Goal: Task Accomplishment & Management: Manage account settings

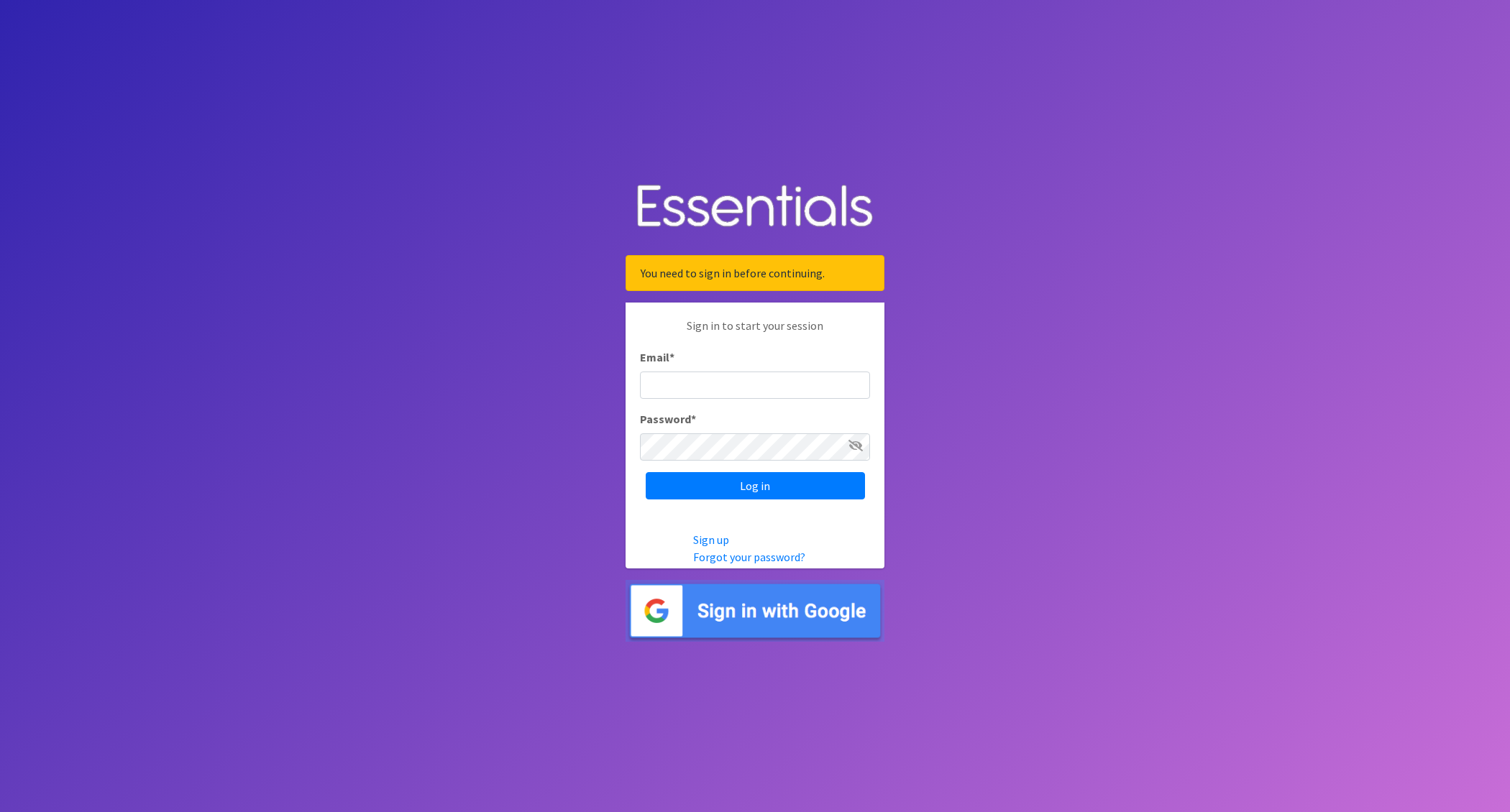
click at [701, 382] on input "Email *" at bounding box center [755, 385] width 230 height 27
type input "nick@coverdgc.org"
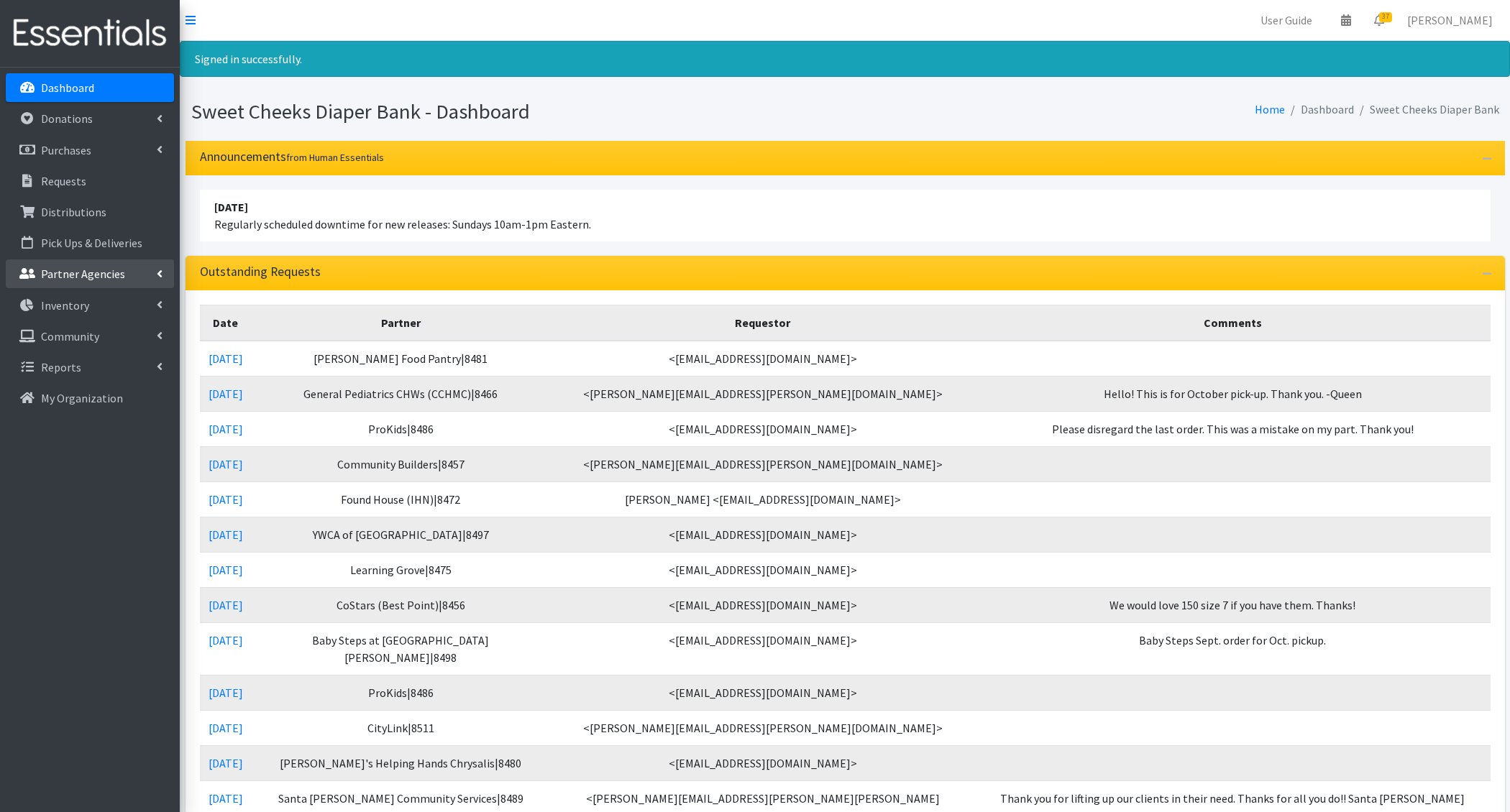
click at [86, 276] on p "Partner Agencies" at bounding box center [82, 274] width 84 height 15
click at [69, 187] on p "Requests" at bounding box center [63, 181] width 45 height 15
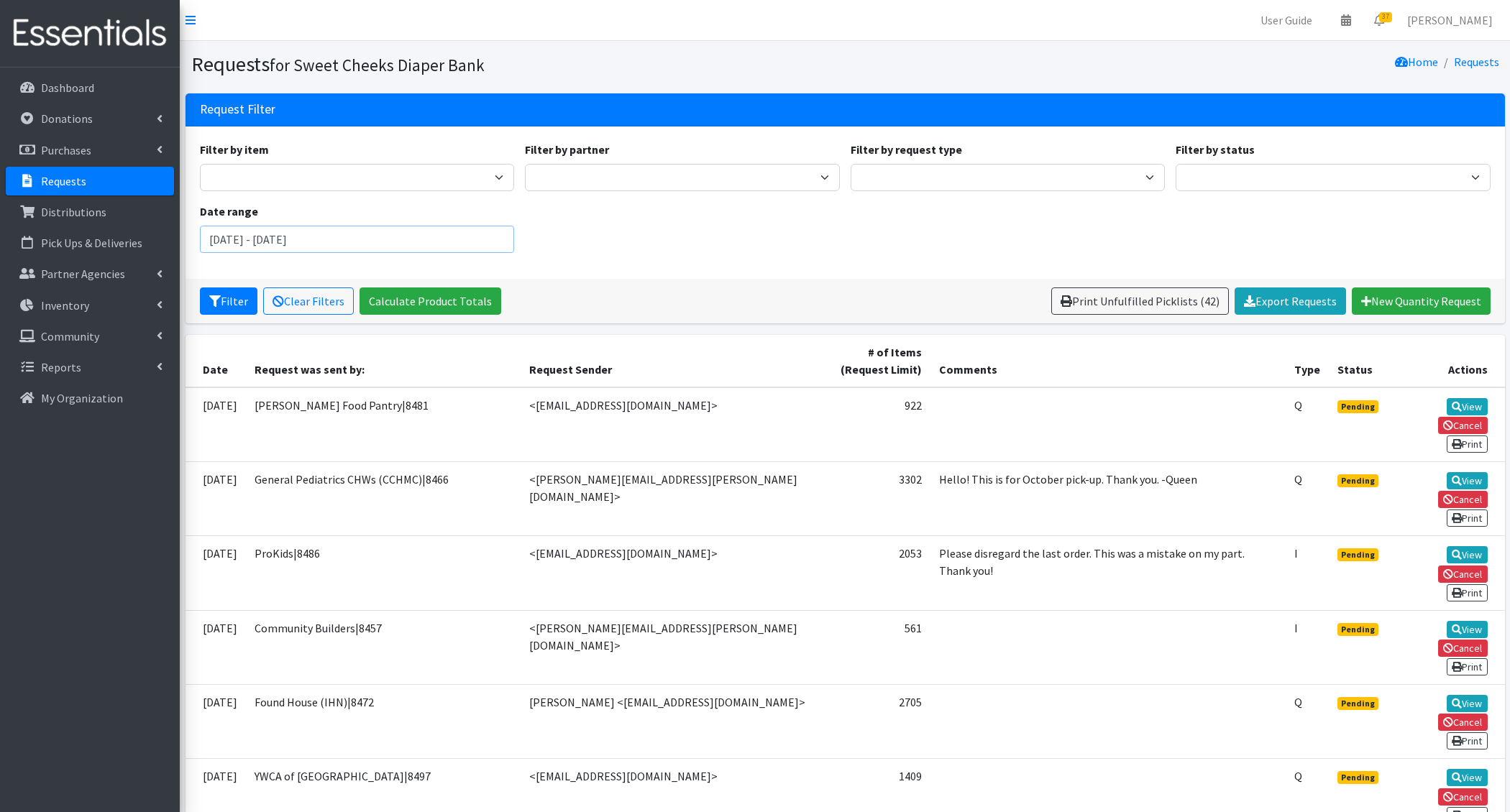
click at [443, 236] on input "August 2, 2025 - November 2, 2025" at bounding box center [357, 239] width 315 height 27
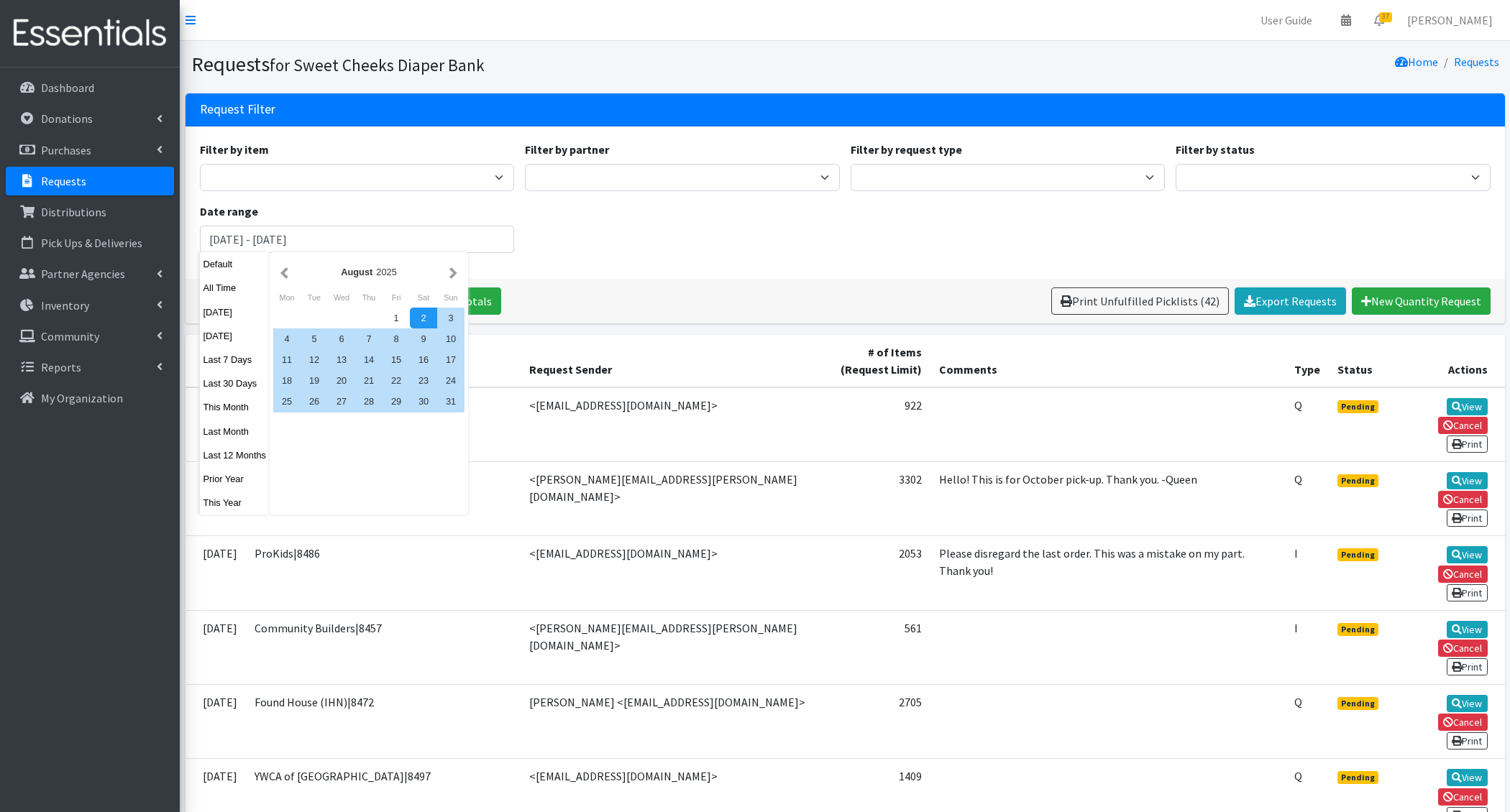
click at [807, 280] on div "Filter Clear Filters Calculate Product Totals Print Unfulfilled Picklists (42) …" at bounding box center [845, 301] width 1319 height 45
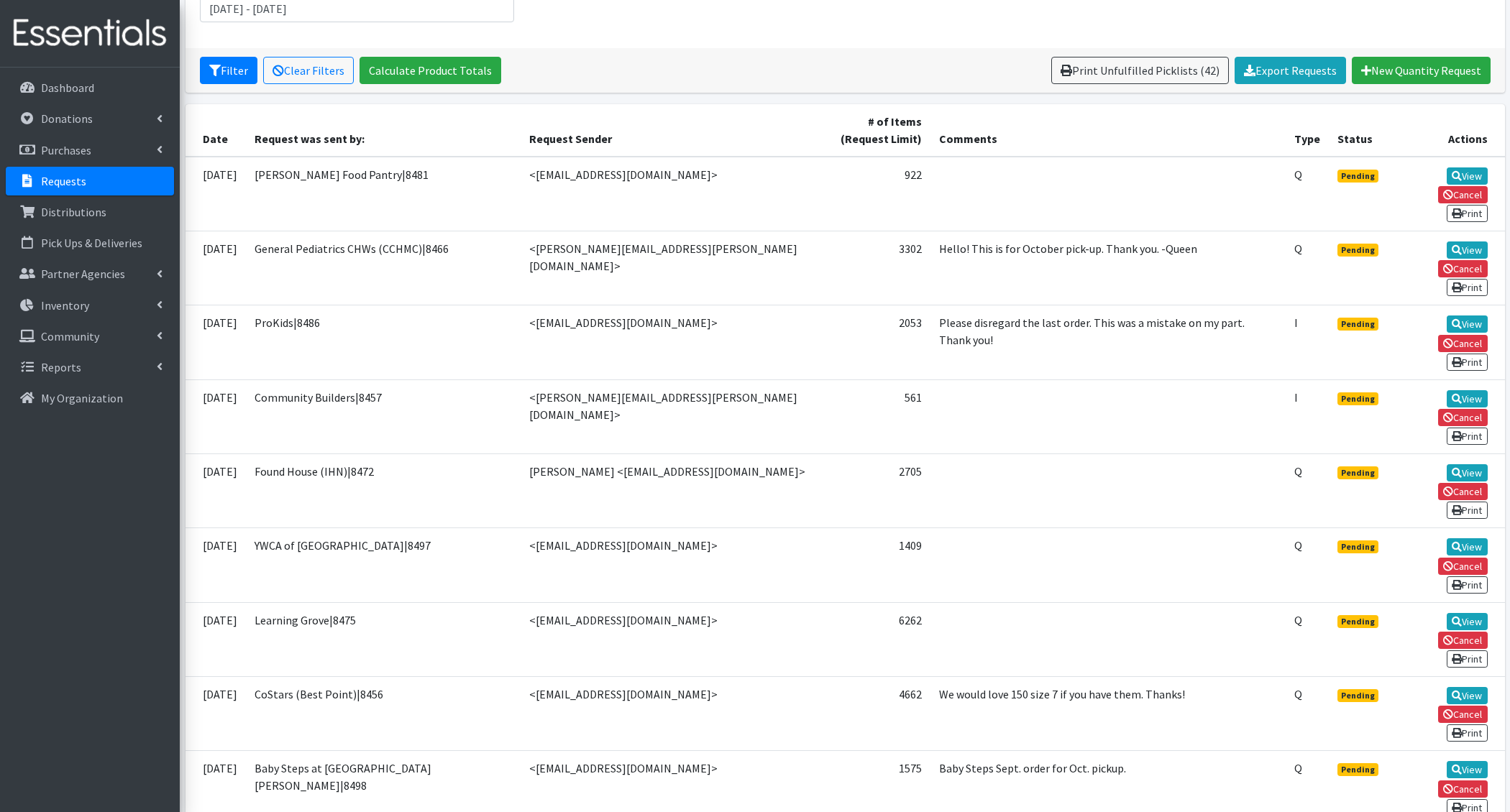
scroll to position [1293, 0]
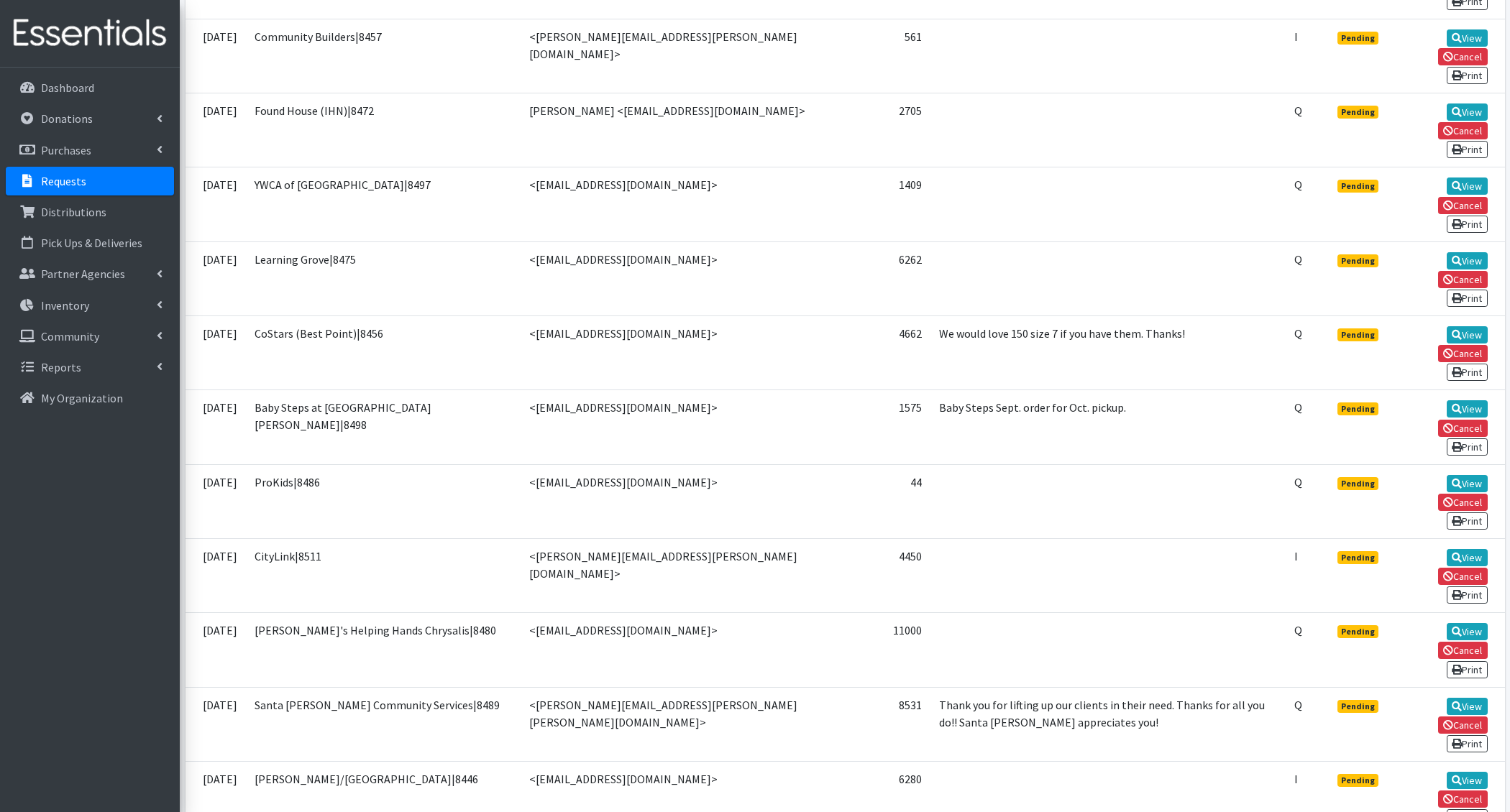
scroll to position [105, 0]
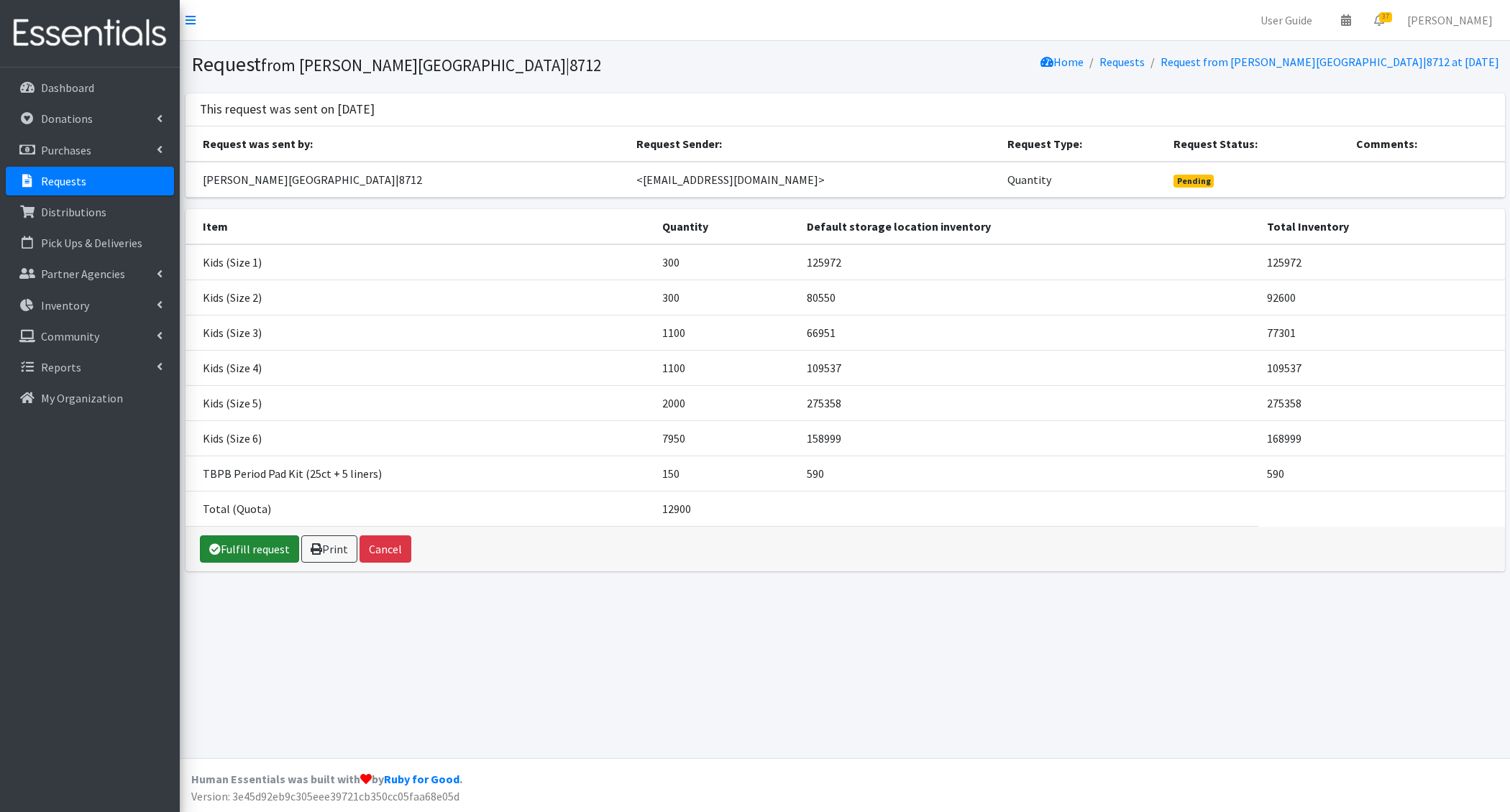
click at [254, 550] on link "Fulfill request" at bounding box center [250, 549] width 100 height 27
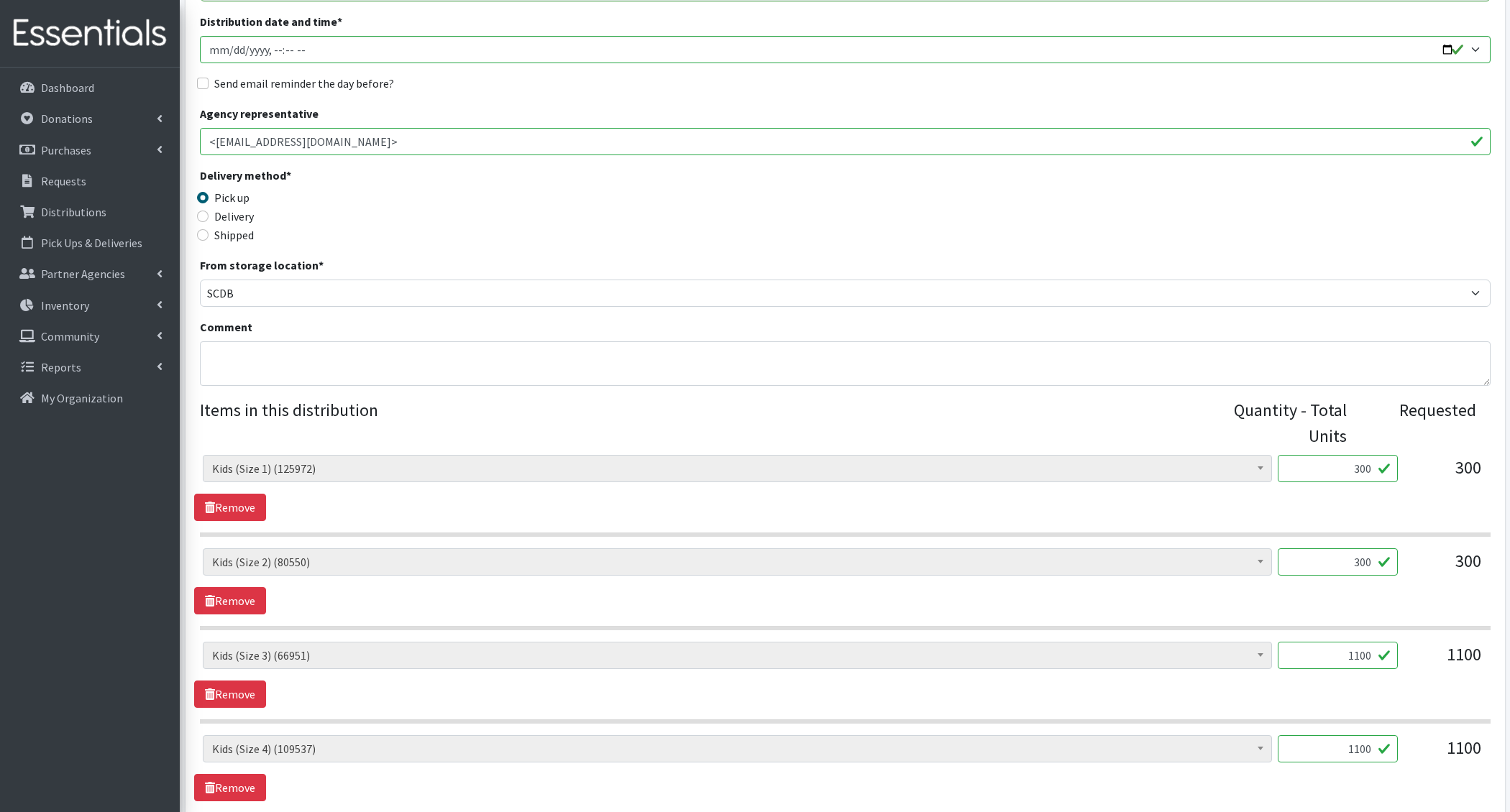
scroll to position [678, 0]
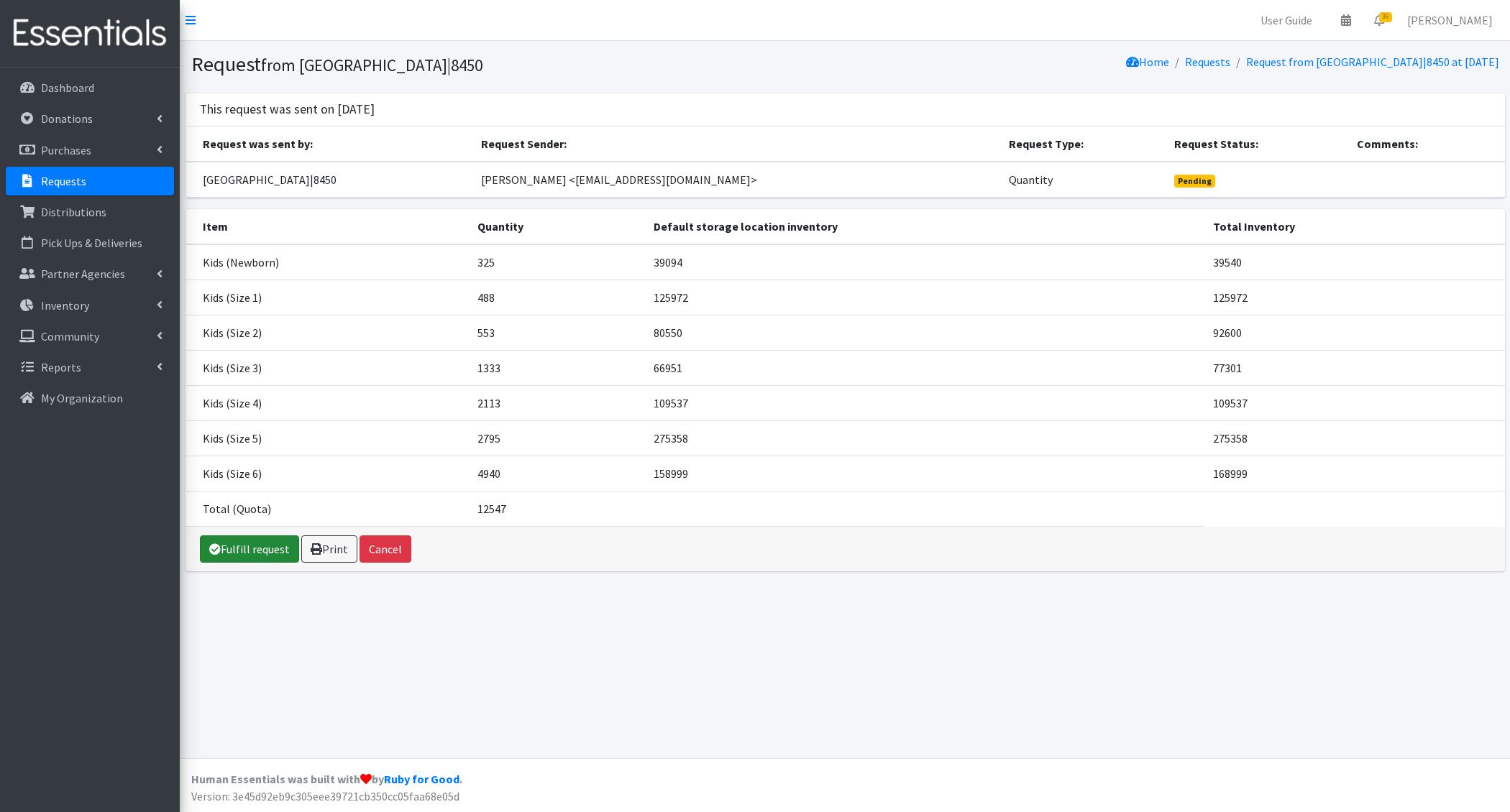
click at [256, 553] on link "Fulfill request" at bounding box center [250, 549] width 100 height 27
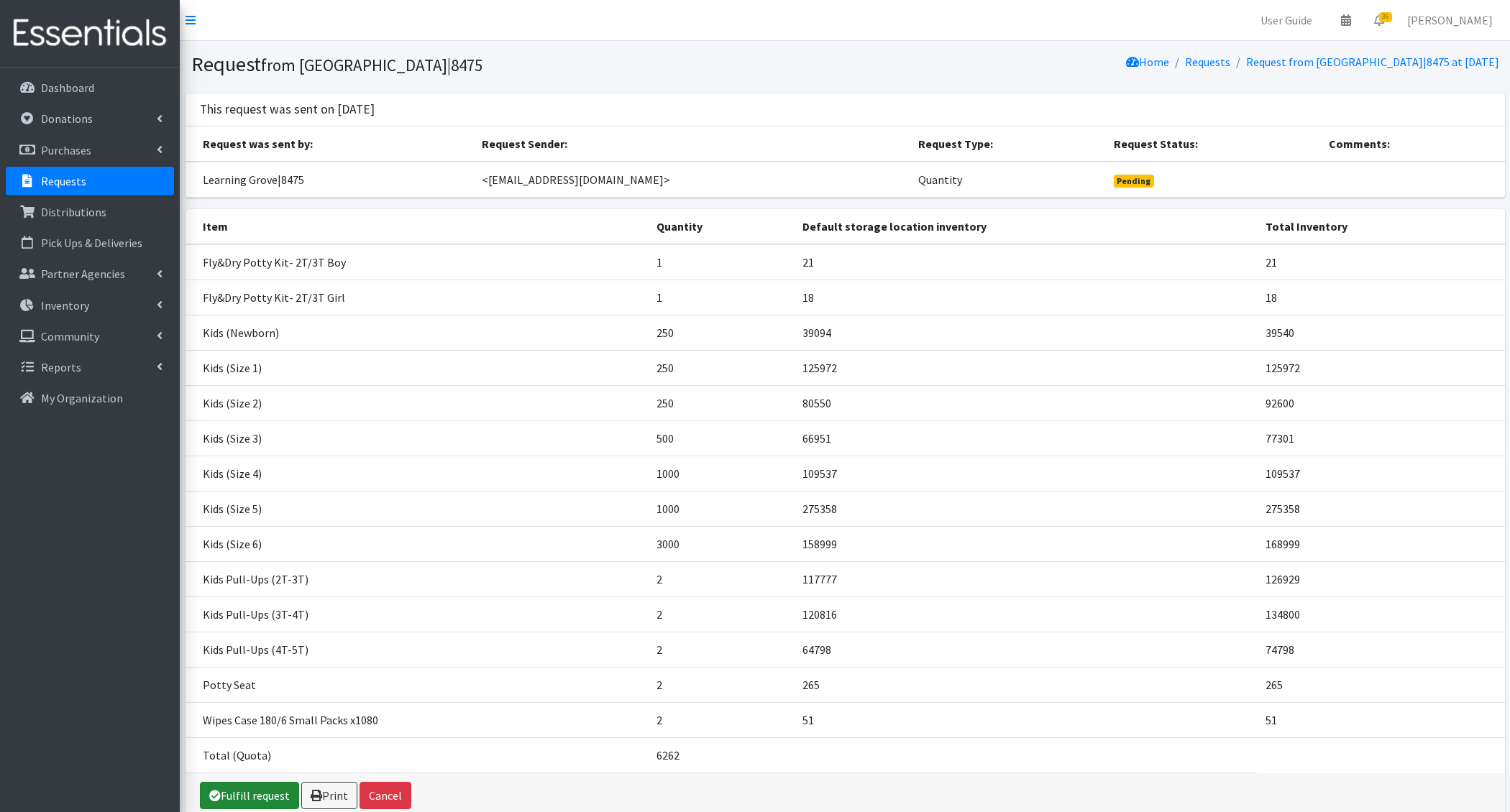
click at [253, 796] on link "Fulfill request" at bounding box center [250, 796] width 100 height 27
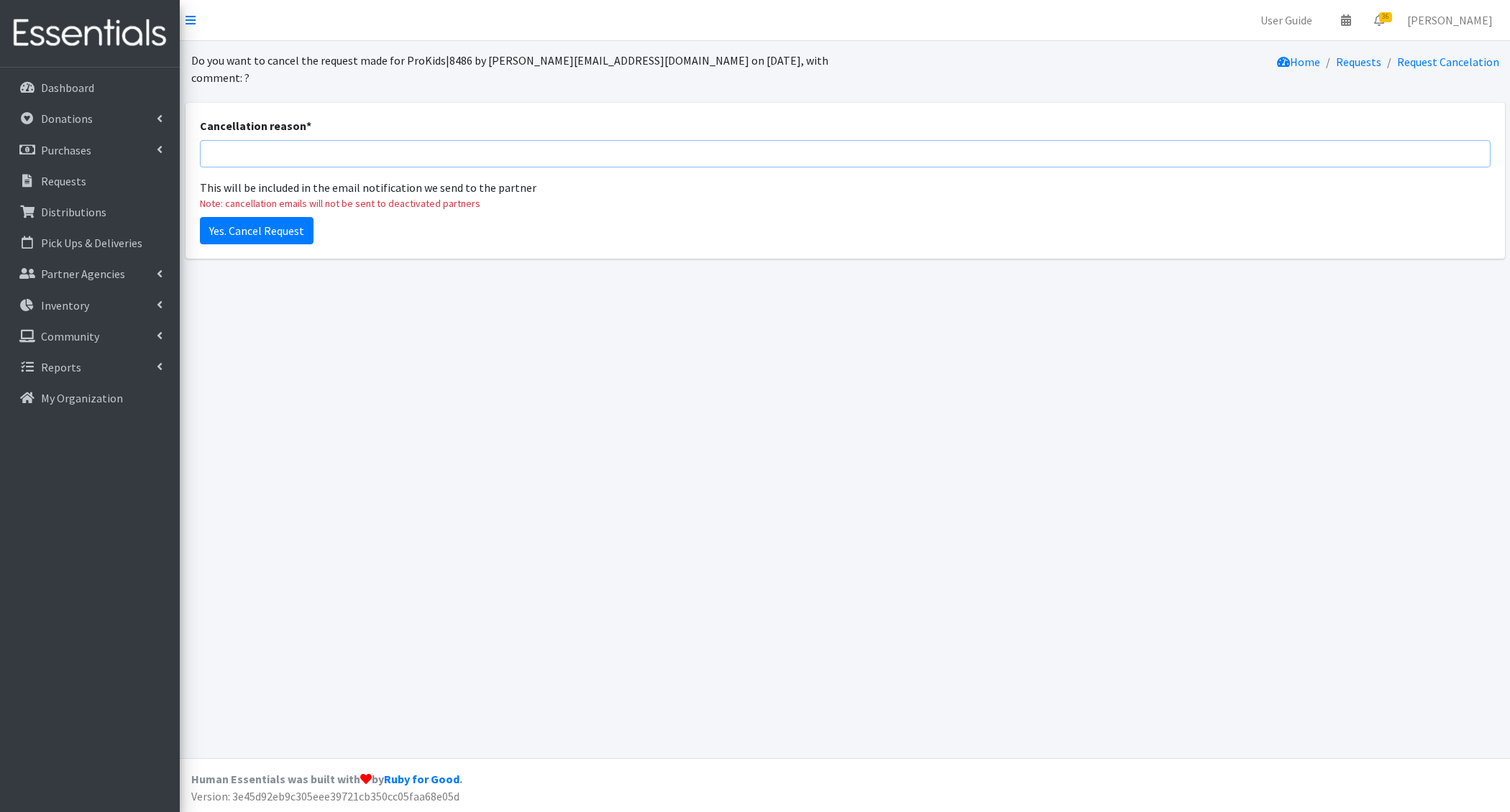
click at [547, 140] on input "Cancellation reason *" at bounding box center [845, 154] width 1290 height 27
type input "deleting extra order"
click at [249, 217] on input "Yes. Cancel Request" at bounding box center [257, 230] width 113 height 27
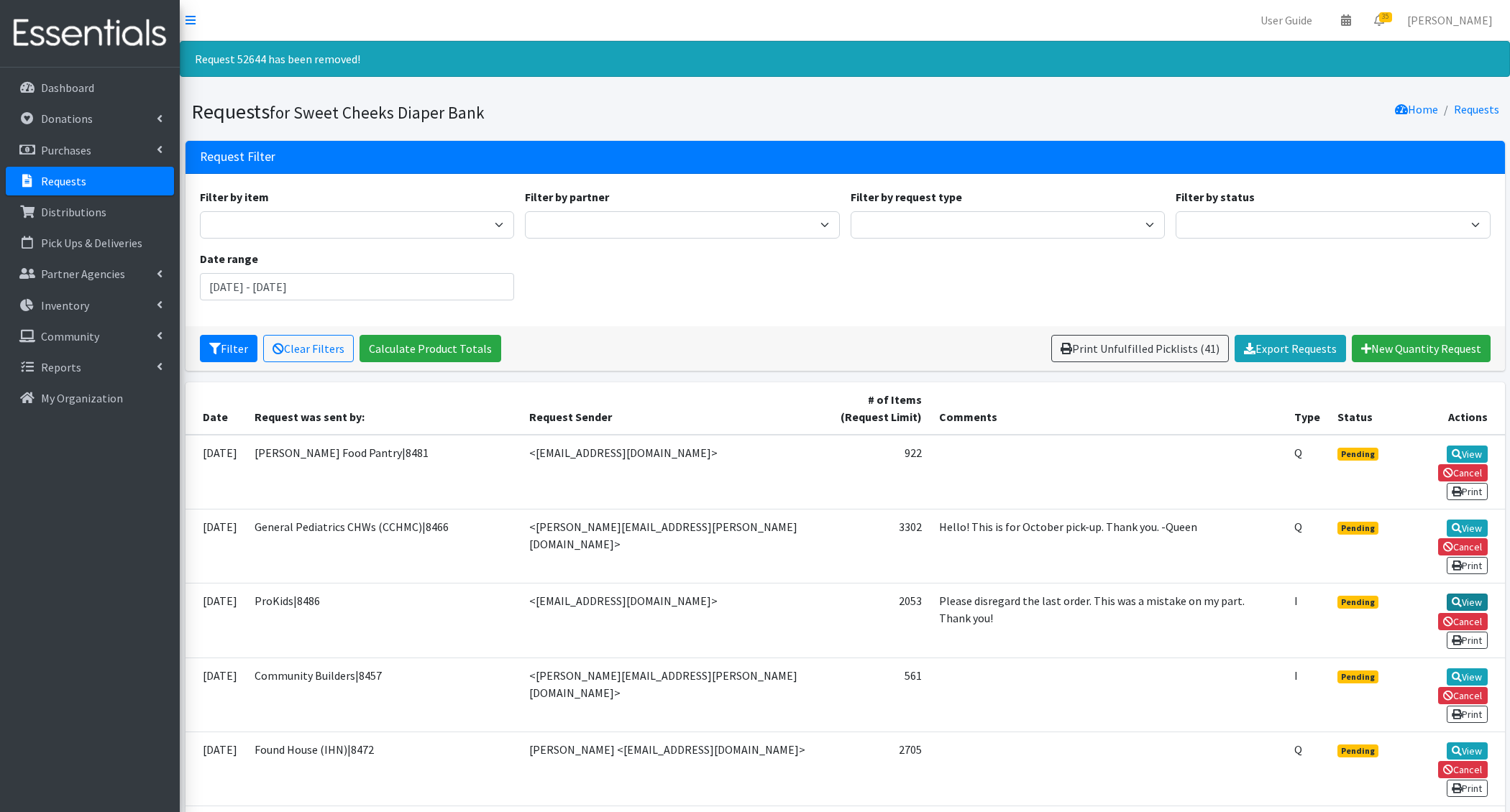
click at [1447, 594] on link "View" at bounding box center [1467, 603] width 41 height 17
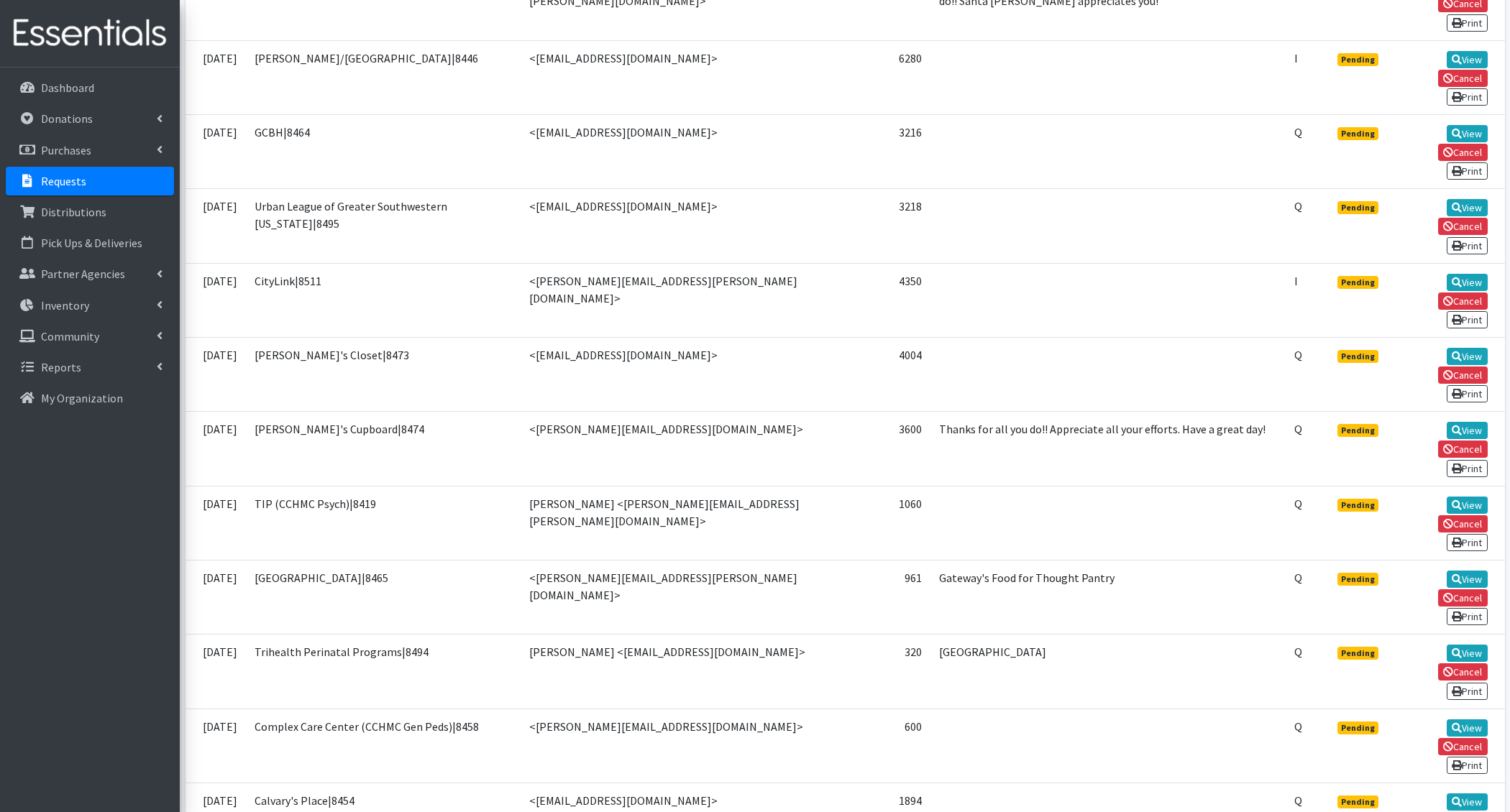
click at [1447, 571] on link "View" at bounding box center [1467, 580] width 41 height 17
click at [1447, 422] on link "View" at bounding box center [1467, 431] width 41 height 17
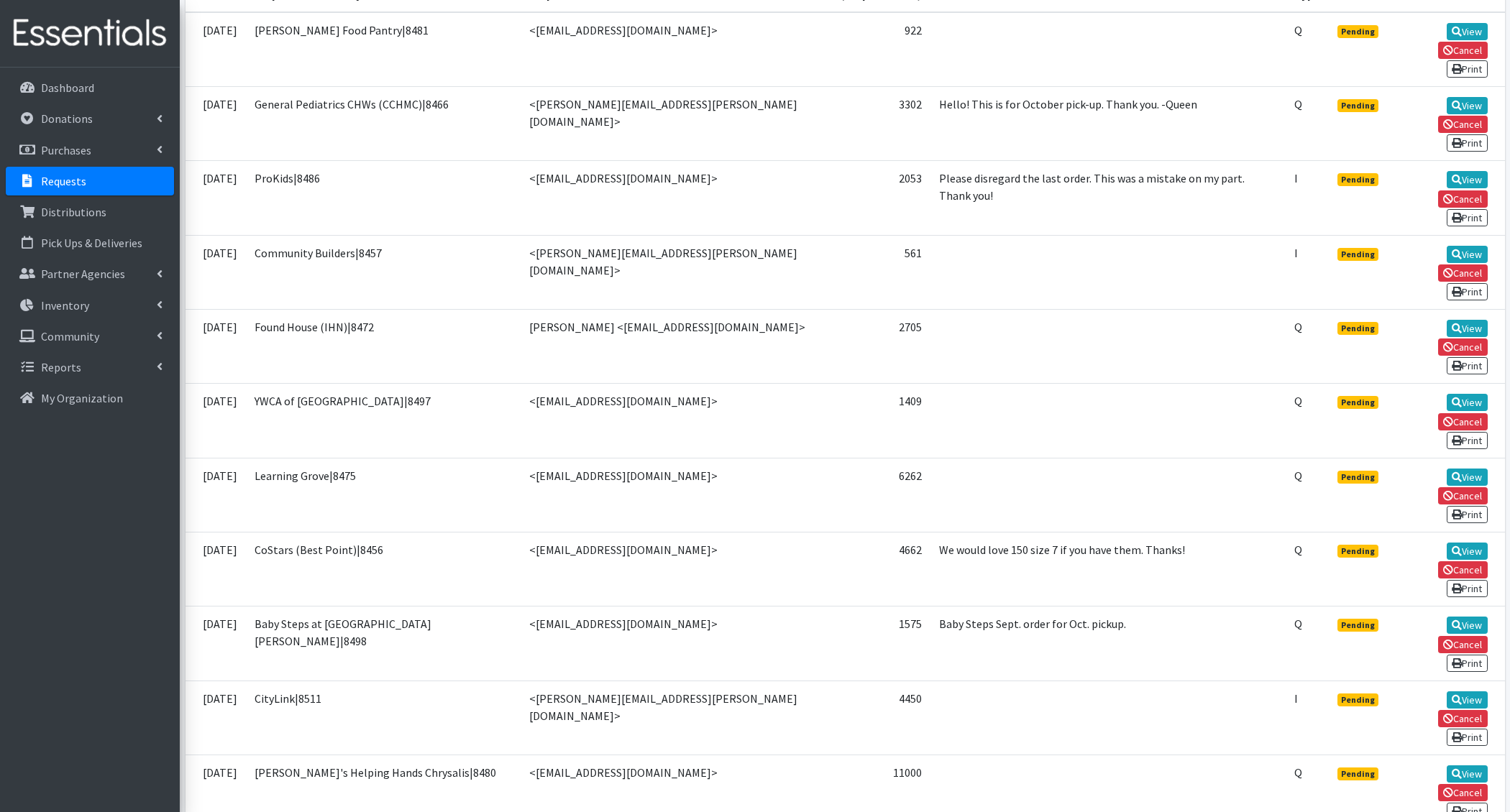
scroll to position [1556, 0]
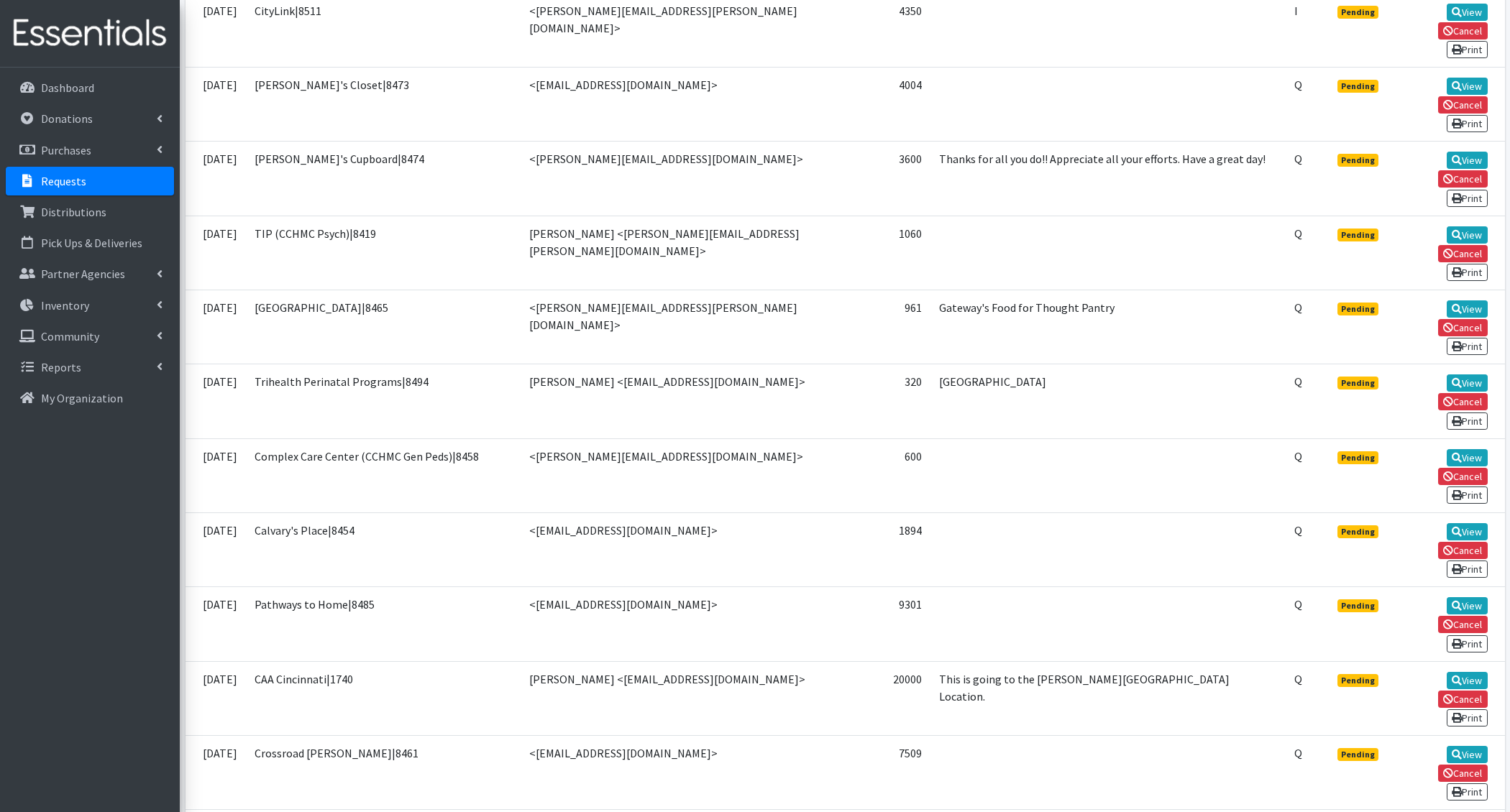
click at [94, 298] on link "Inventory" at bounding box center [90, 306] width 168 height 29
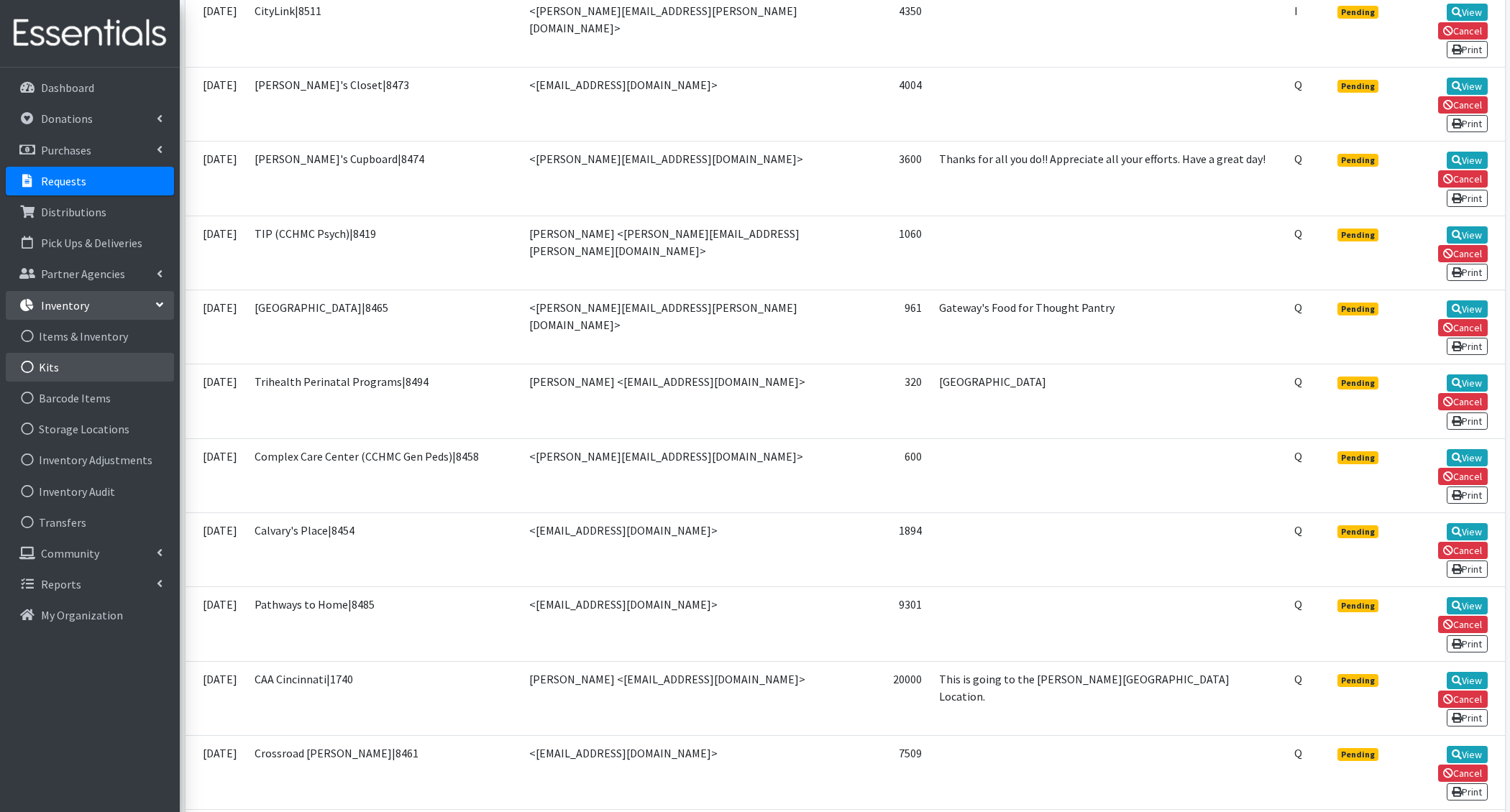
click at [90, 374] on link "Kits" at bounding box center [90, 368] width 168 height 29
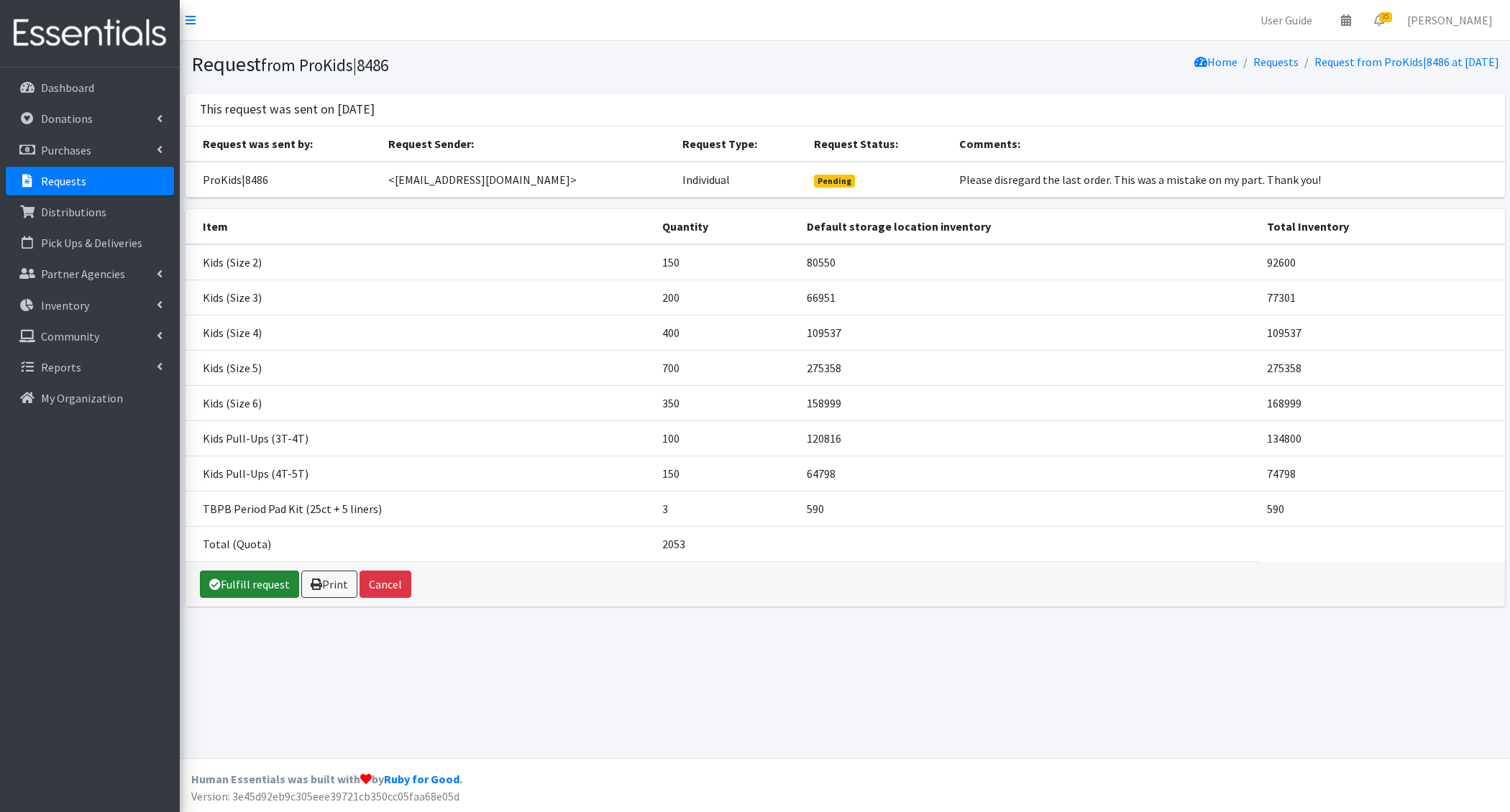
click at [257, 579] on link "Fulfill request" at bounding box center [250, 585] width 100 height 27
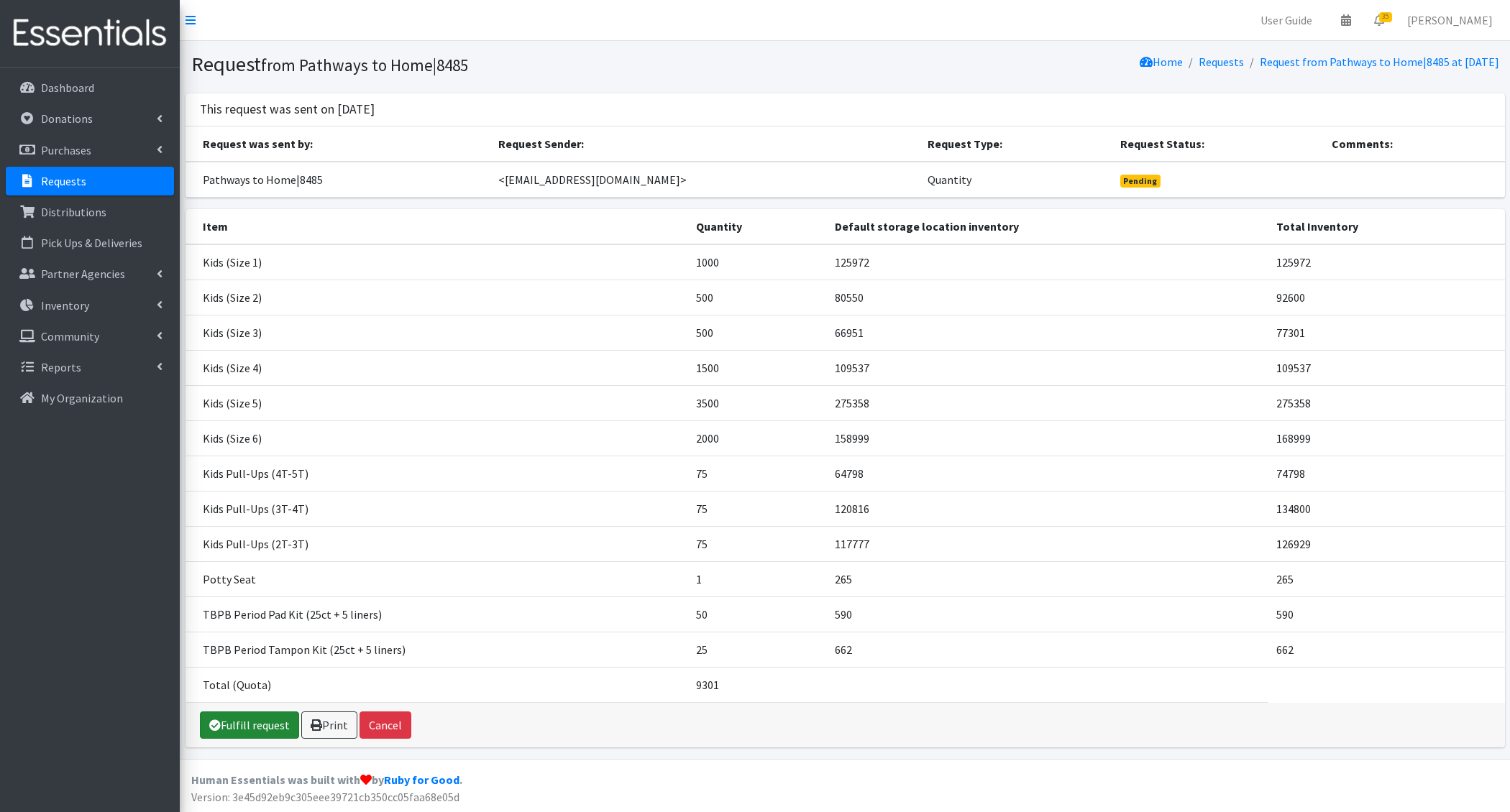
click at [262, 718] on link "Fulfill request" at bounding box center [250, 725] width 100 height 27
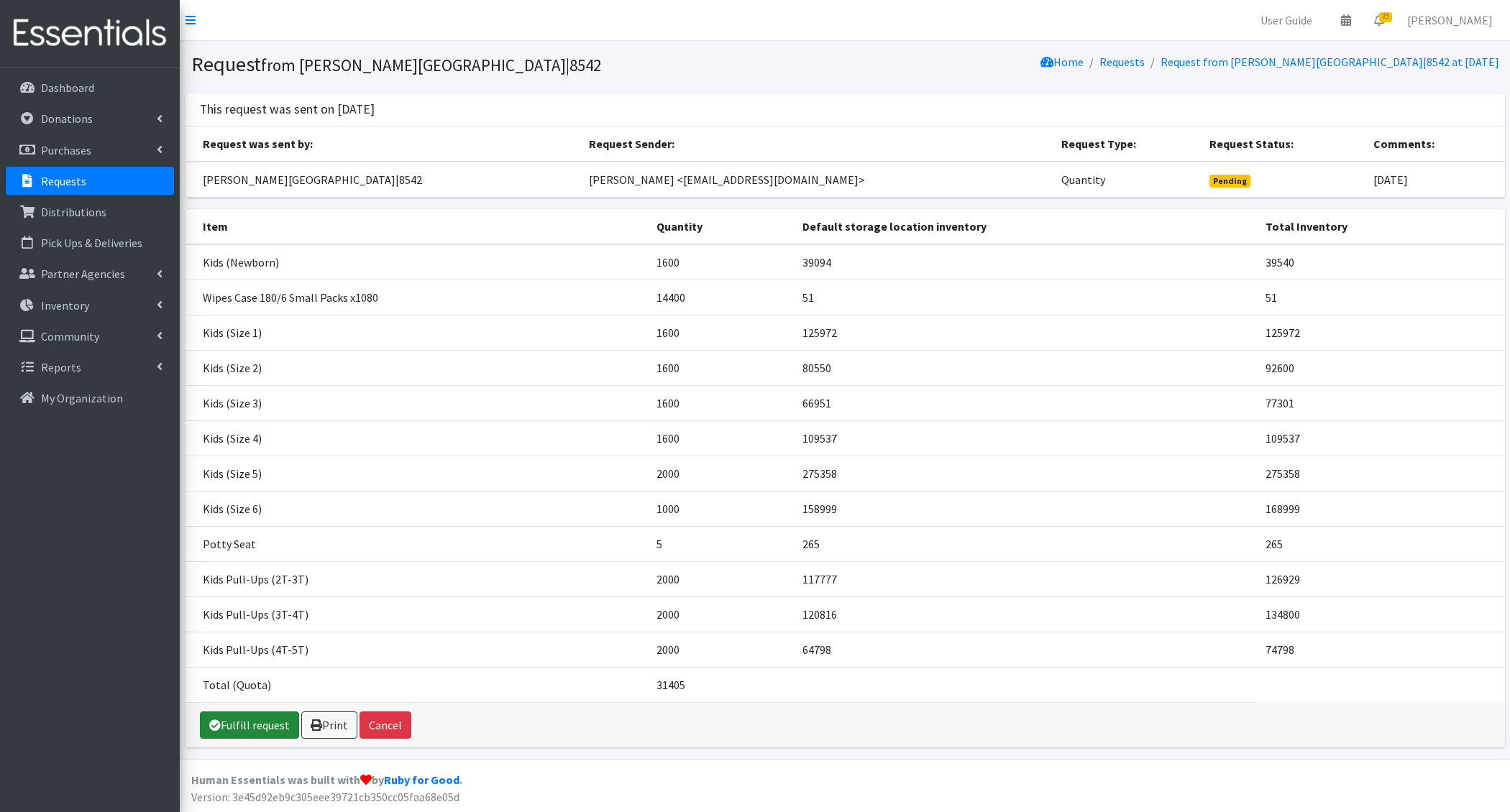
click at [247, 719] on link "Fulfill request" at bounding box center [250, 725] width 100 height 27
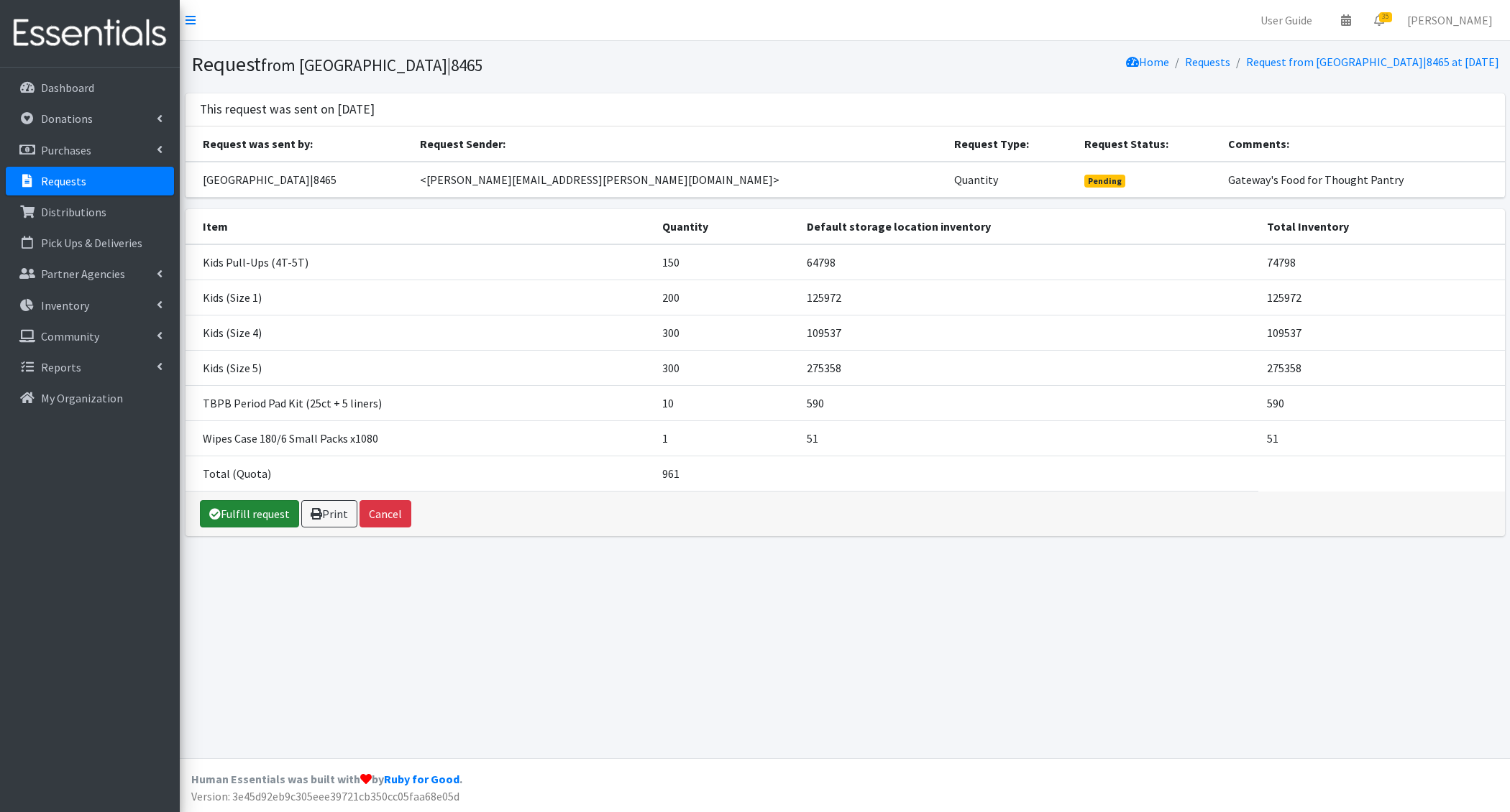
click at [264, 507] on link "Fulfill request" at bounding box center [250, 514] width 100 height 27
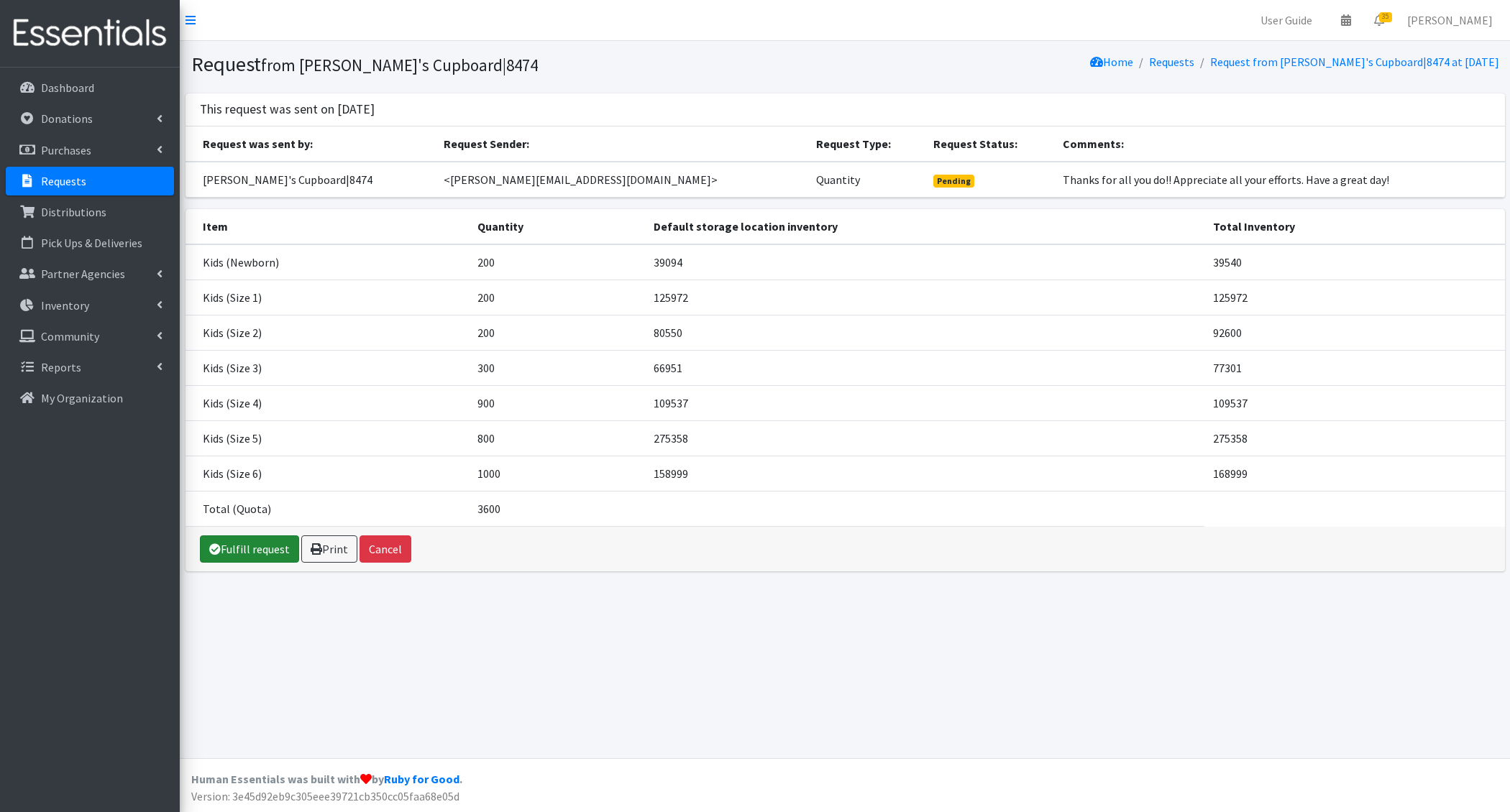
click at [264, 547] on link "Fulfill request" at bounding box center [250, 549] width 100 height 27
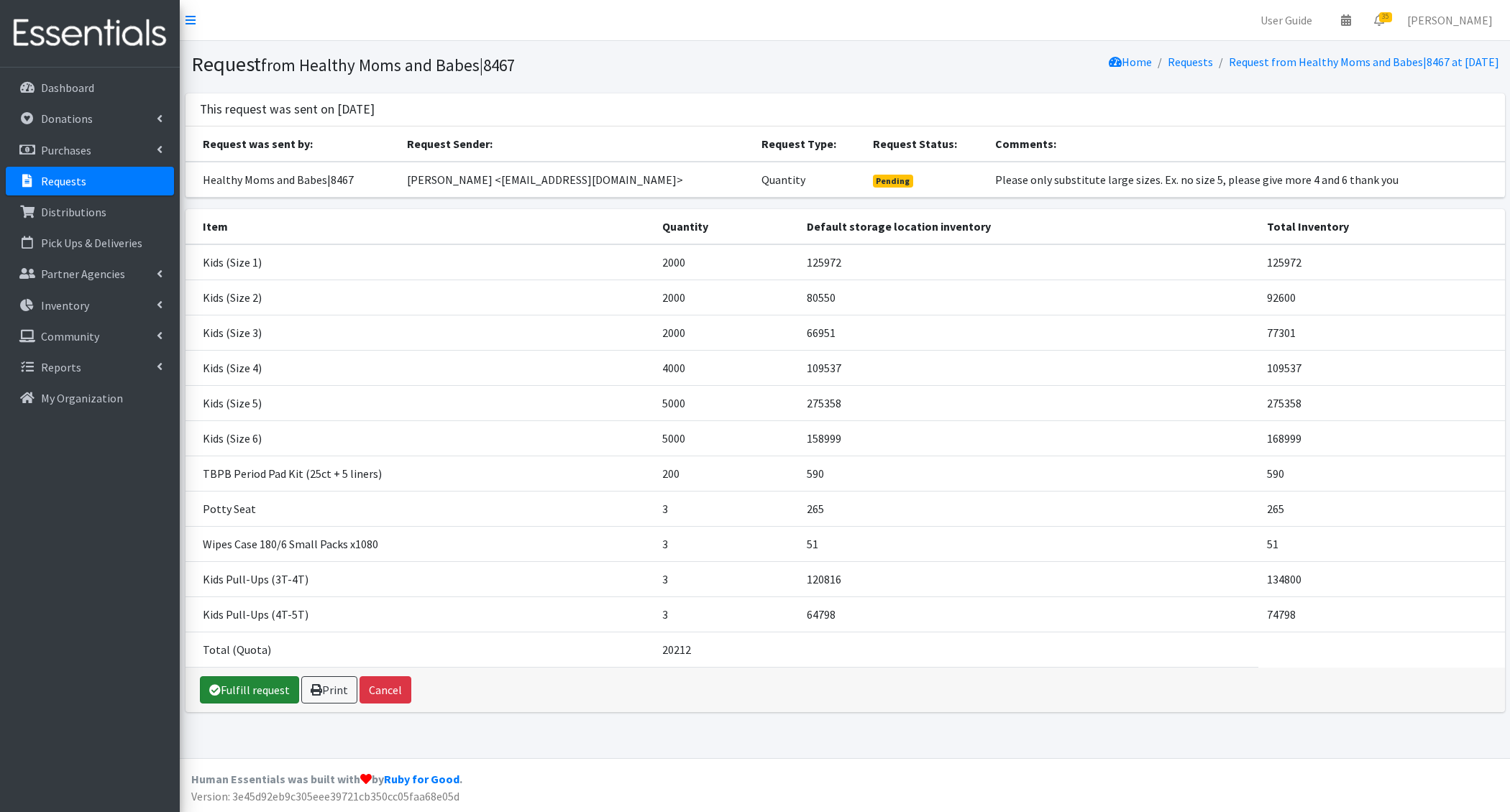
click at [258, 687] on link "Fulfill request" at bounding box center [250, 690] width 100 height 27
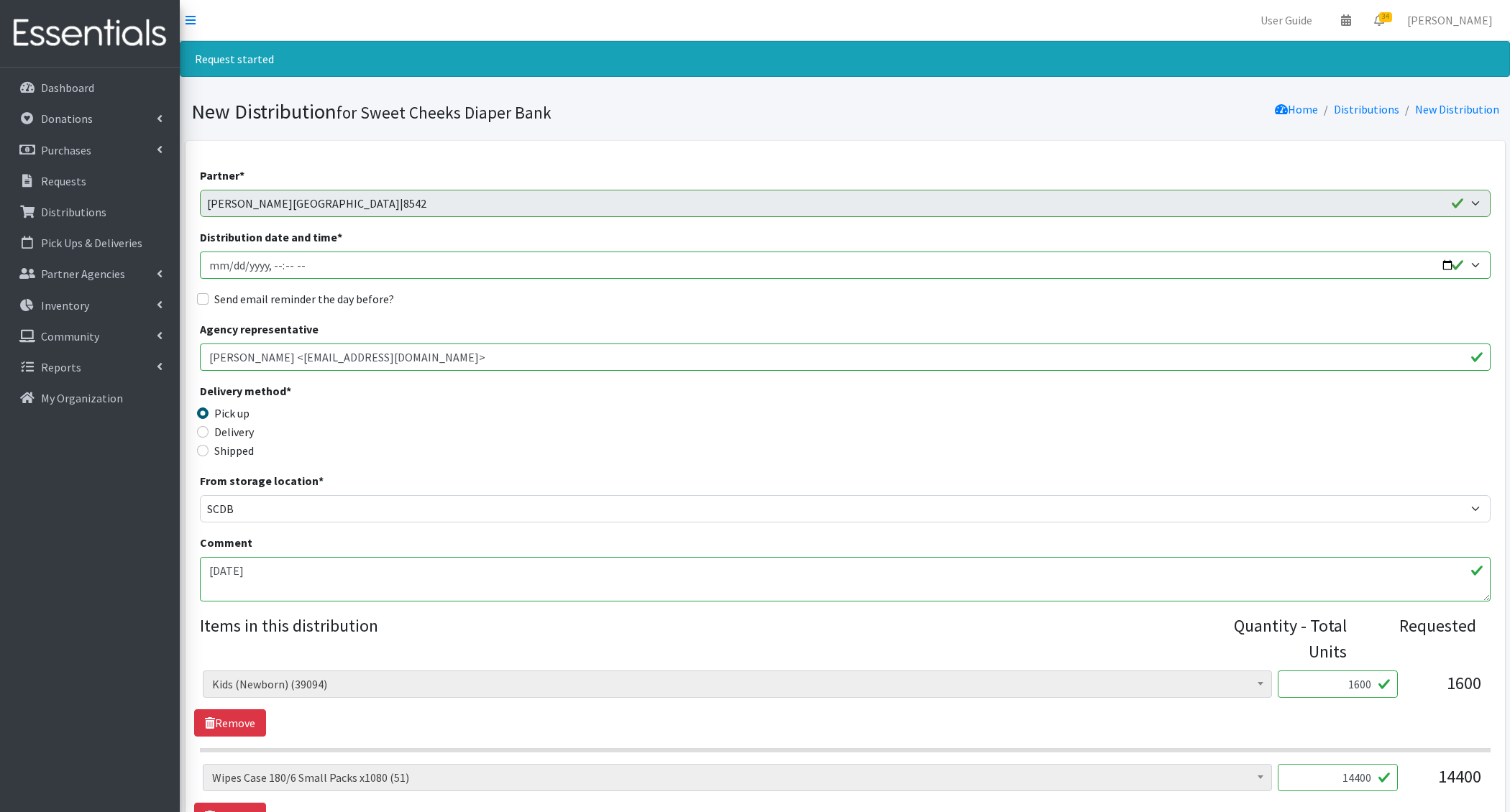
click at [227, 266] on input "Distribution date and time *" at bounding box center [845, 265] width 1290 height 27
type input "[DATE]T14:00"
click at [738, 302] on div "Send email reminder the day before?" at bounding box center [845, 299] width 1290 height 17
click at [202, 301] on input "Send email reminder the day before?" at bounding box center [203, 299] width 12 height 12
checkbox input "true"
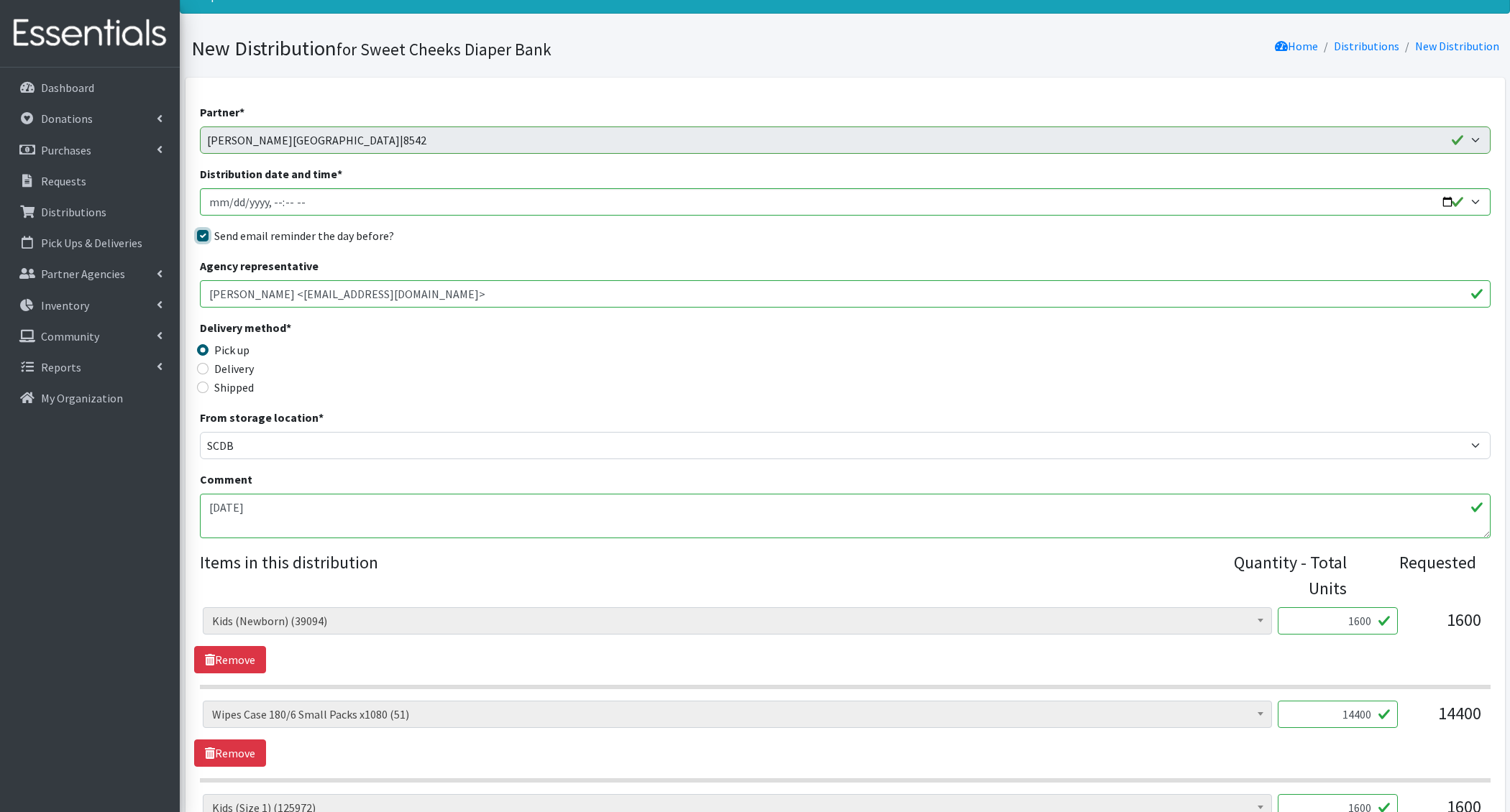
scroll to position [67, 0]
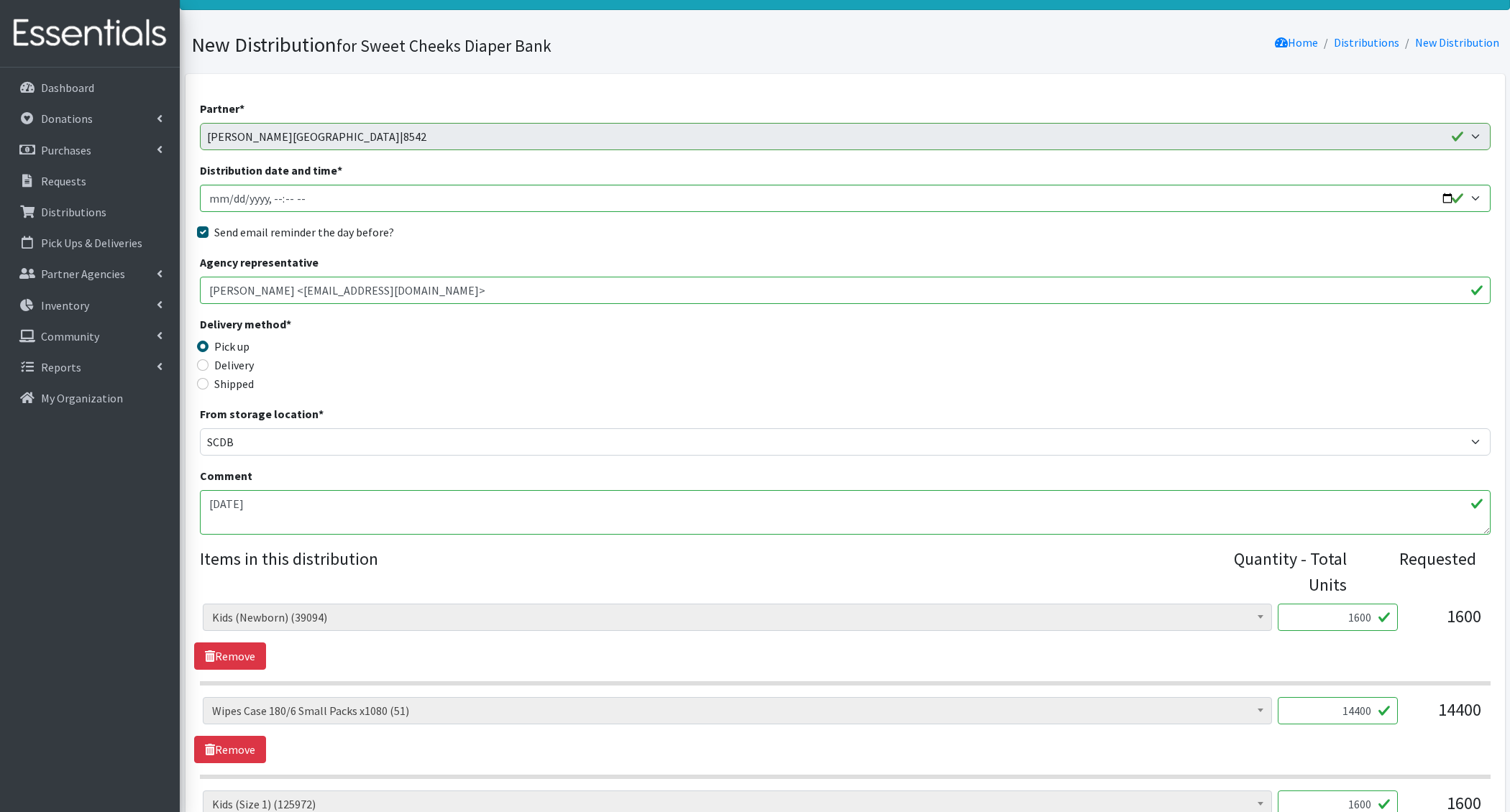
click at [309, 502] on textarea "9/23/25" at bounding box center [845, 513] width 1290 height 45
drag, startPoint x: 284, startPoint y: 501, endPoint x: 199, endPoint y: 494, distance: 85.3
click at [200, 494] on textarea "9/23/25" at bounding box center [845, 513] width 1290 height 45
drag, startPoint x: 237, startPoint y: 499, endPoint x: 175, endPoint y: 499, distance: 62.0
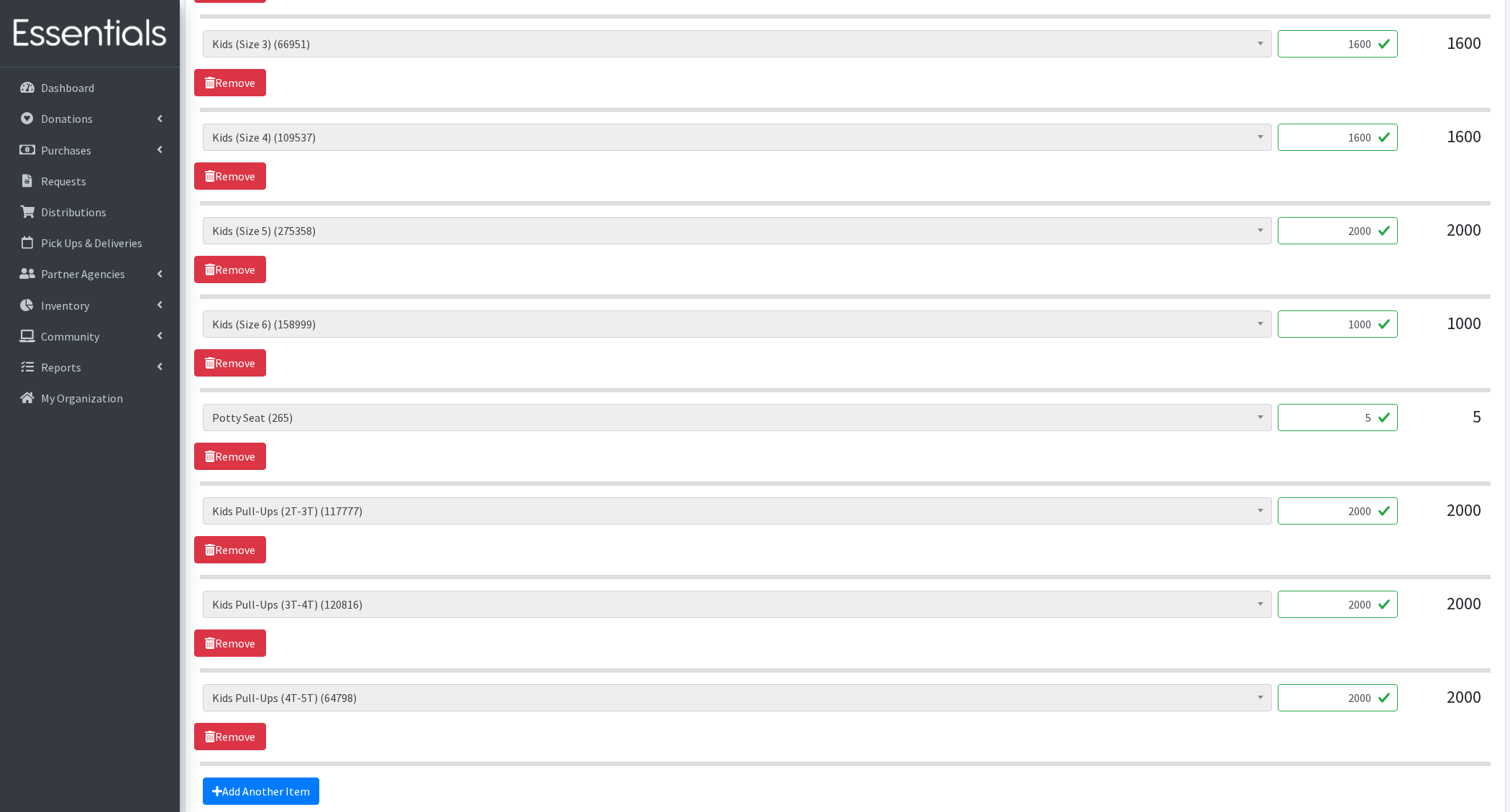
scroll to position [1142, 0]
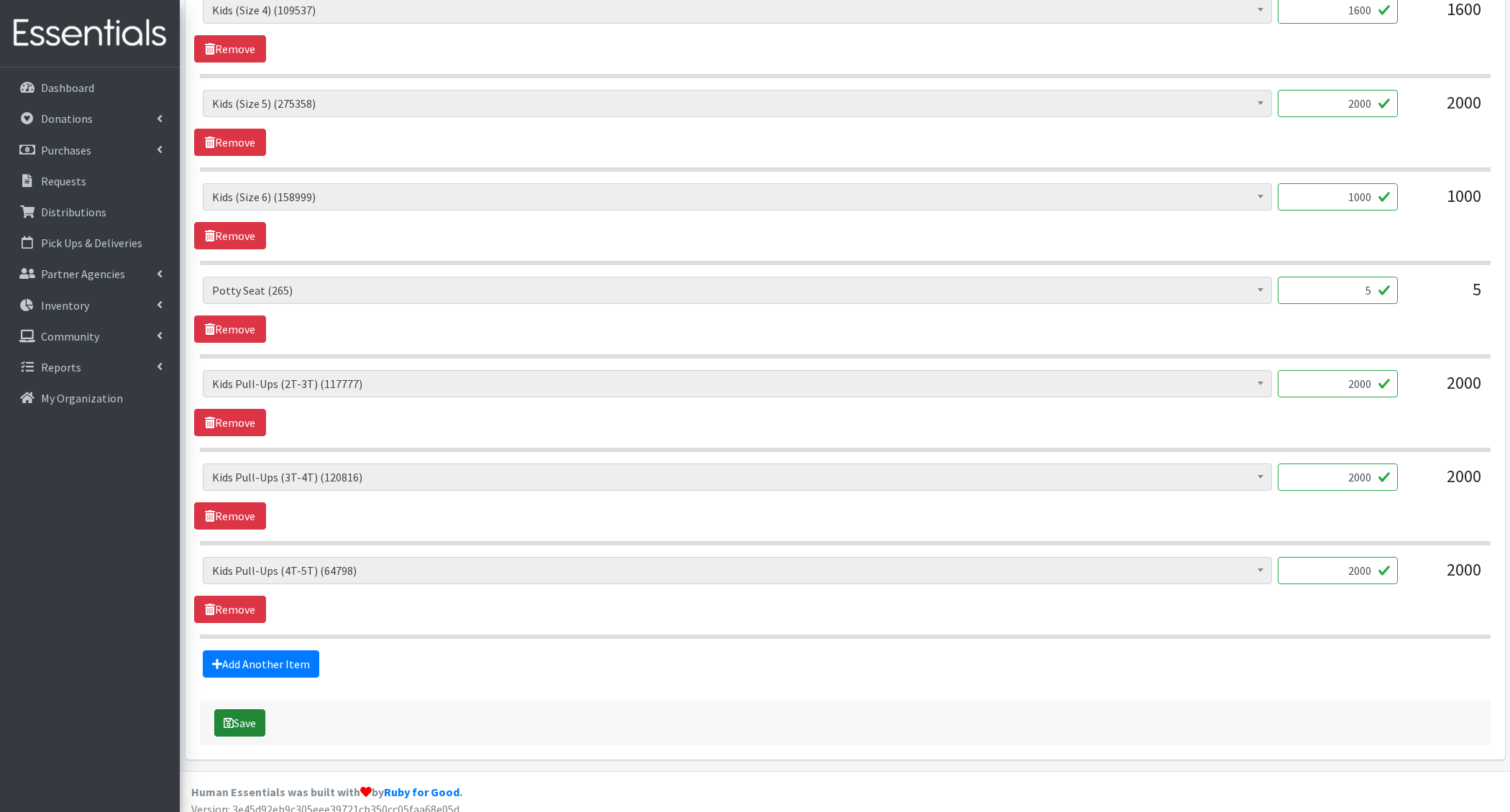
type textarea "2.31-"
click at [256, 713] on button "Save" at bounding box center [239, 723] width 51 height 27
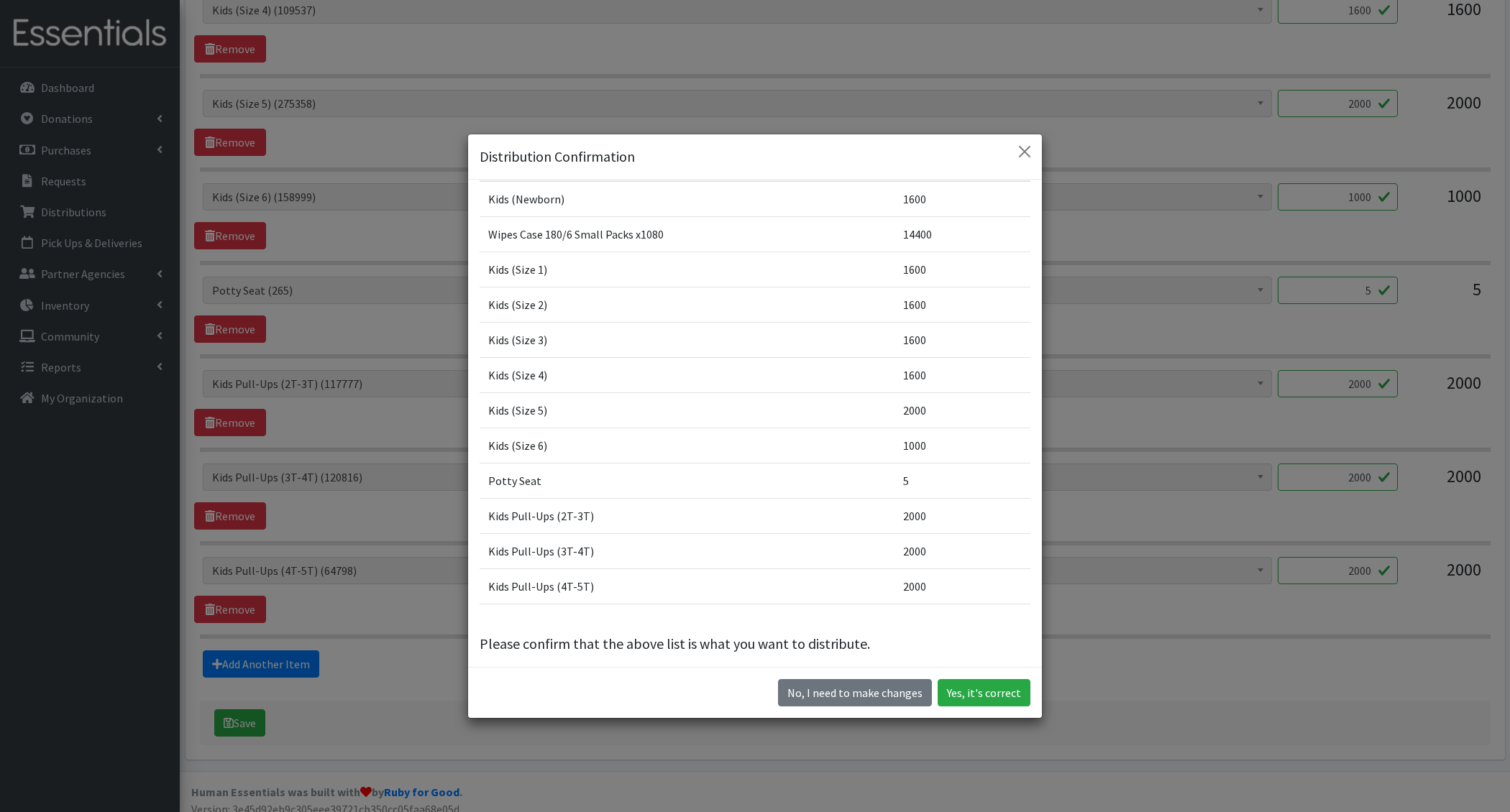
scroll to position [85, 0]
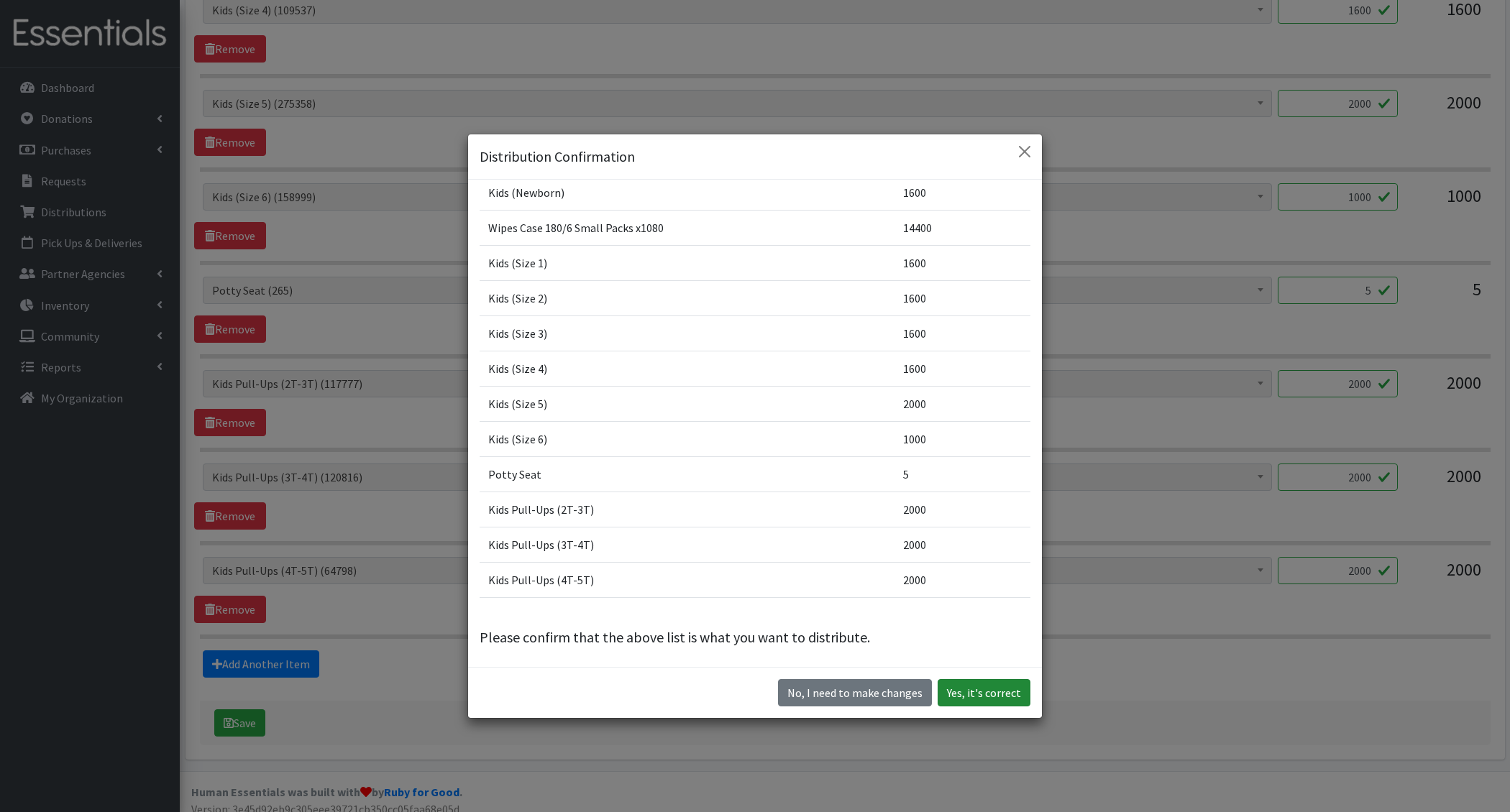
click at [982, 691] on button "Yes, it's correct" at bounding box center [984, 693] width 93 height 27
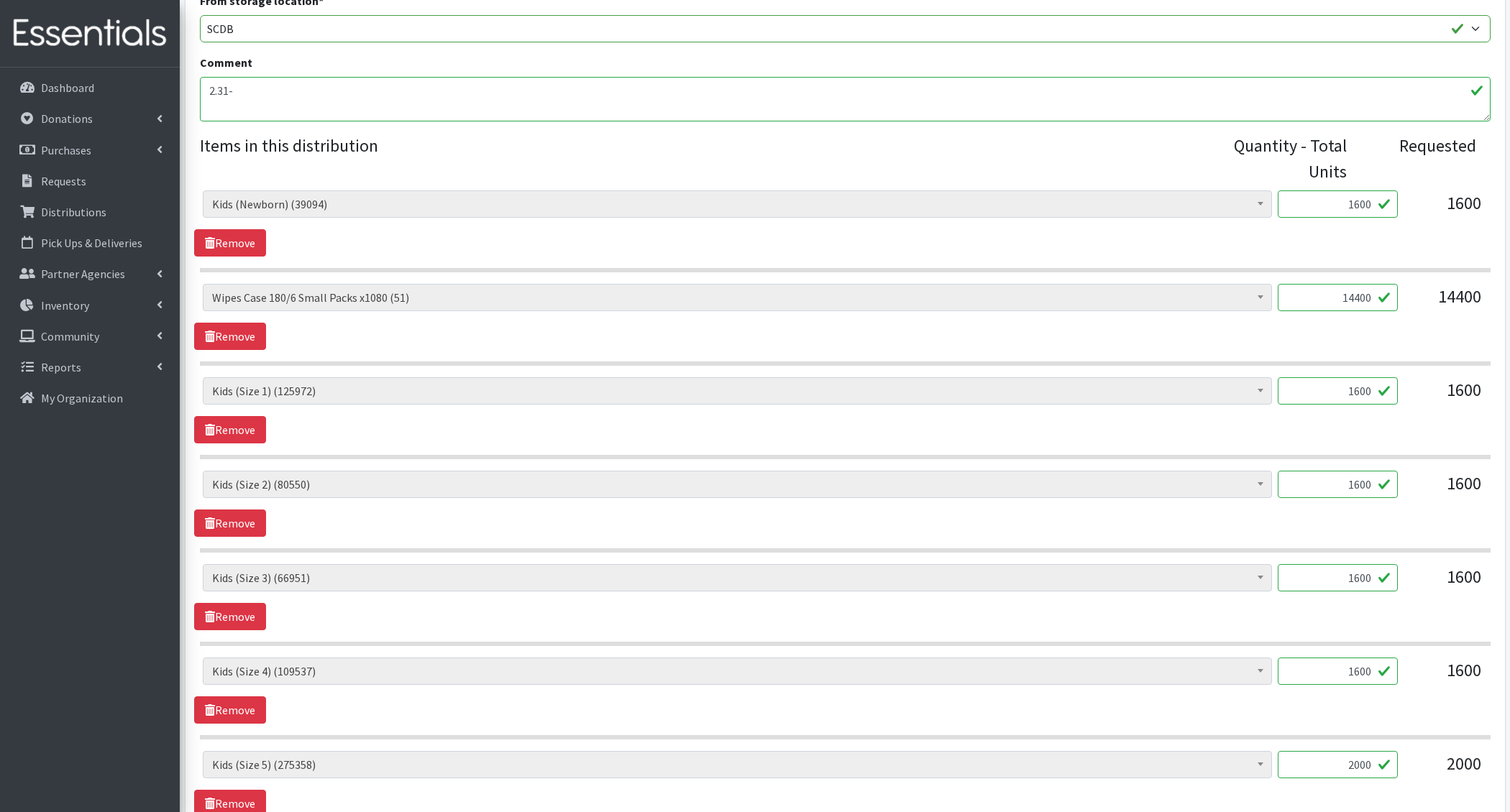
scroll to position [496, 0]
click at [1349, 300] on input "14400" at bounding box center [1338, 298] width 120 height 27
type input "10"
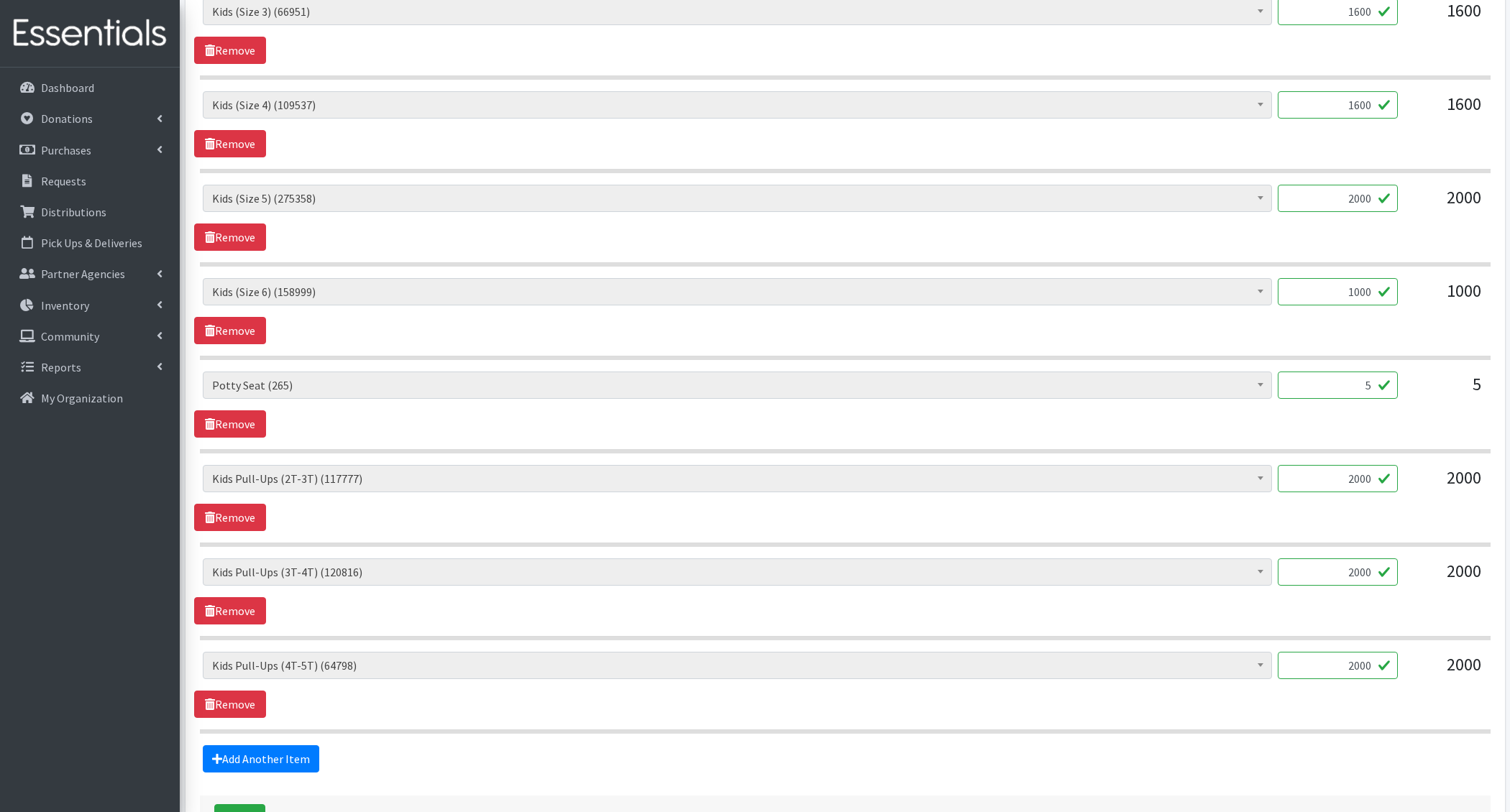
scroll to position [1158, 0]
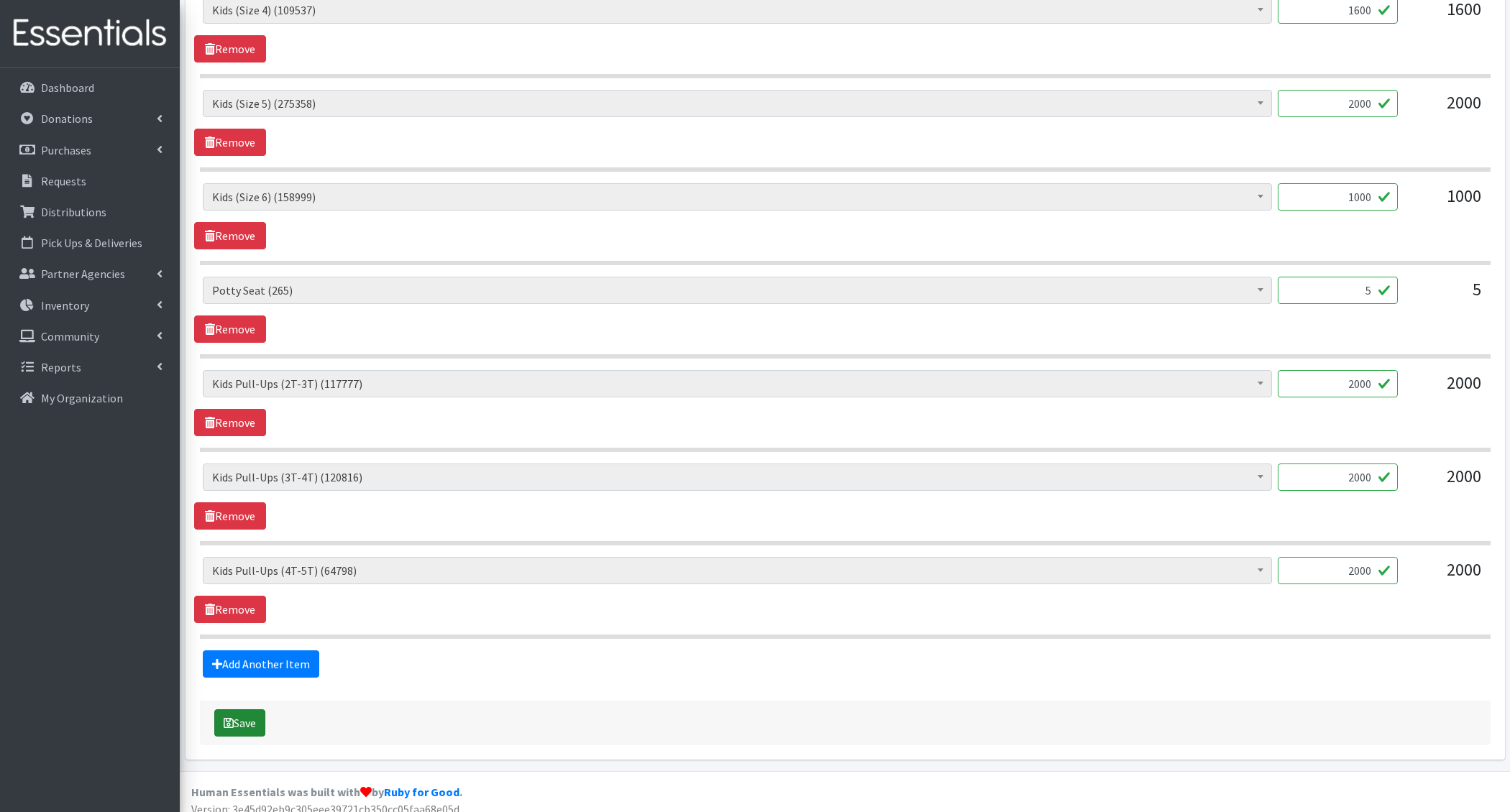
click at [253, 709] on button "Save" at bounding box center [239, 723] width 51 height 27
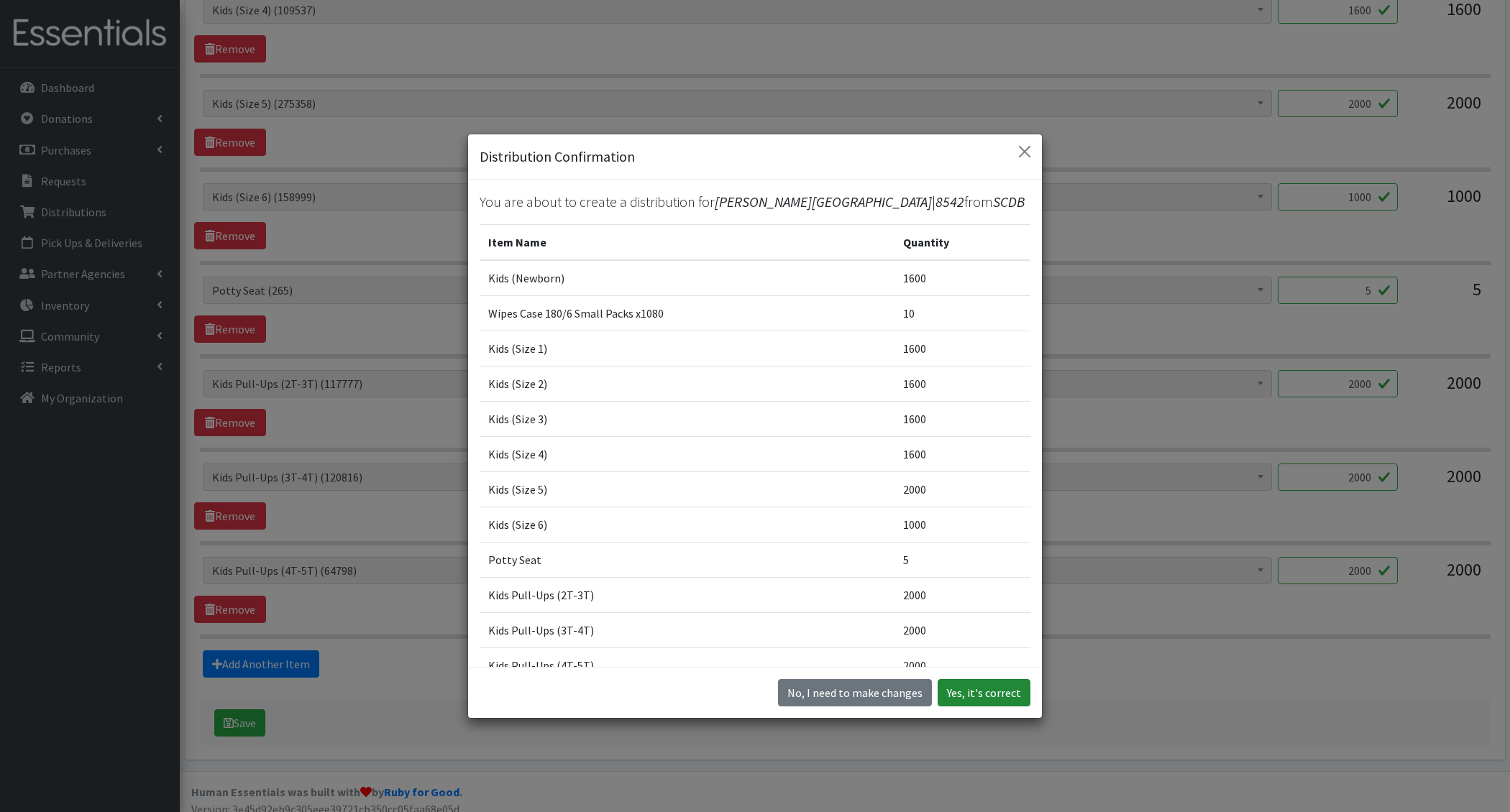
click at [997, 690] on button "Yes, it's correct" at bounding box center [984, 693] width 93 height 27
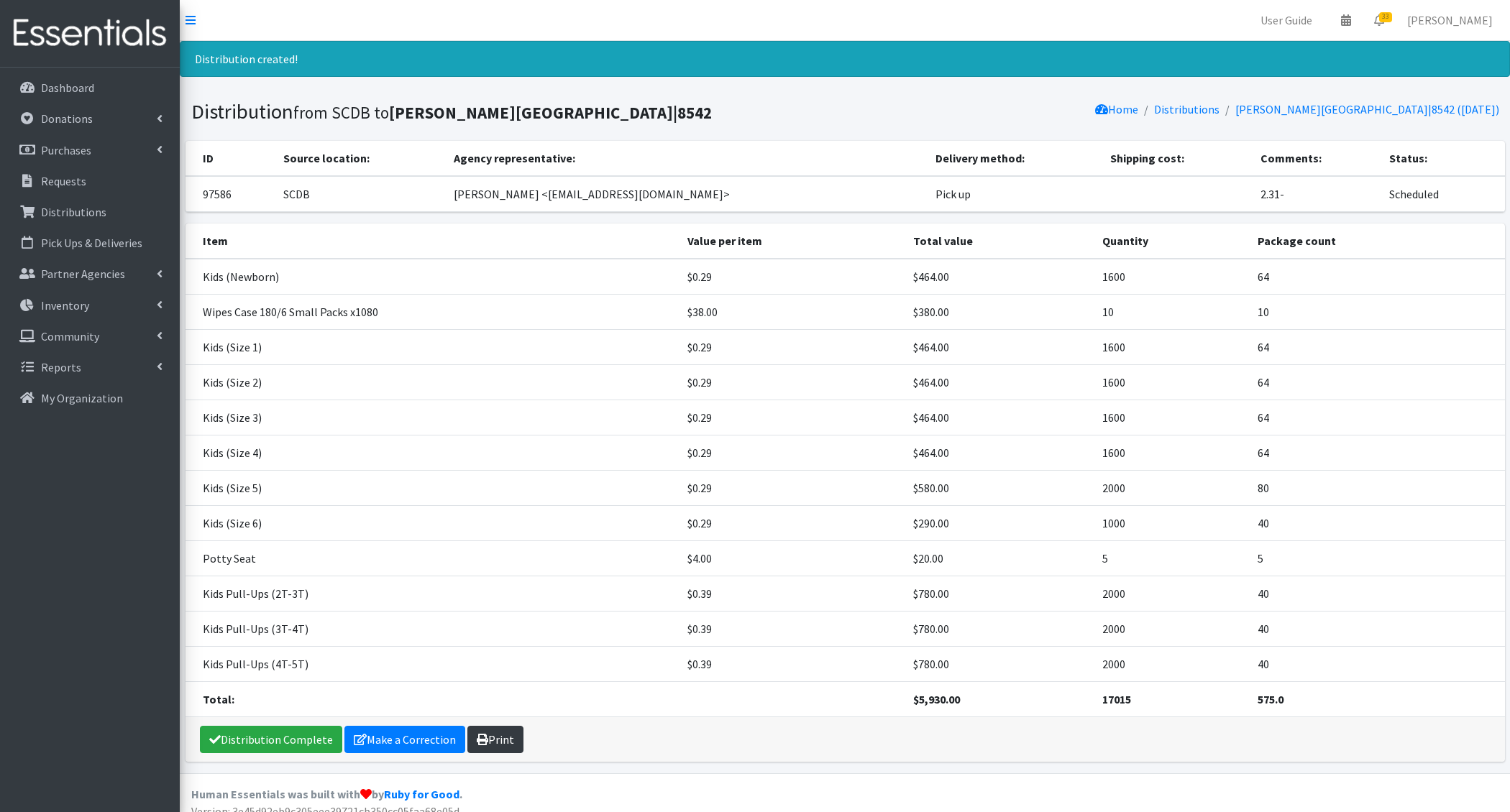
click at [495, 734] on link "Print" at bounding box center [496, 739] width 56 height 27
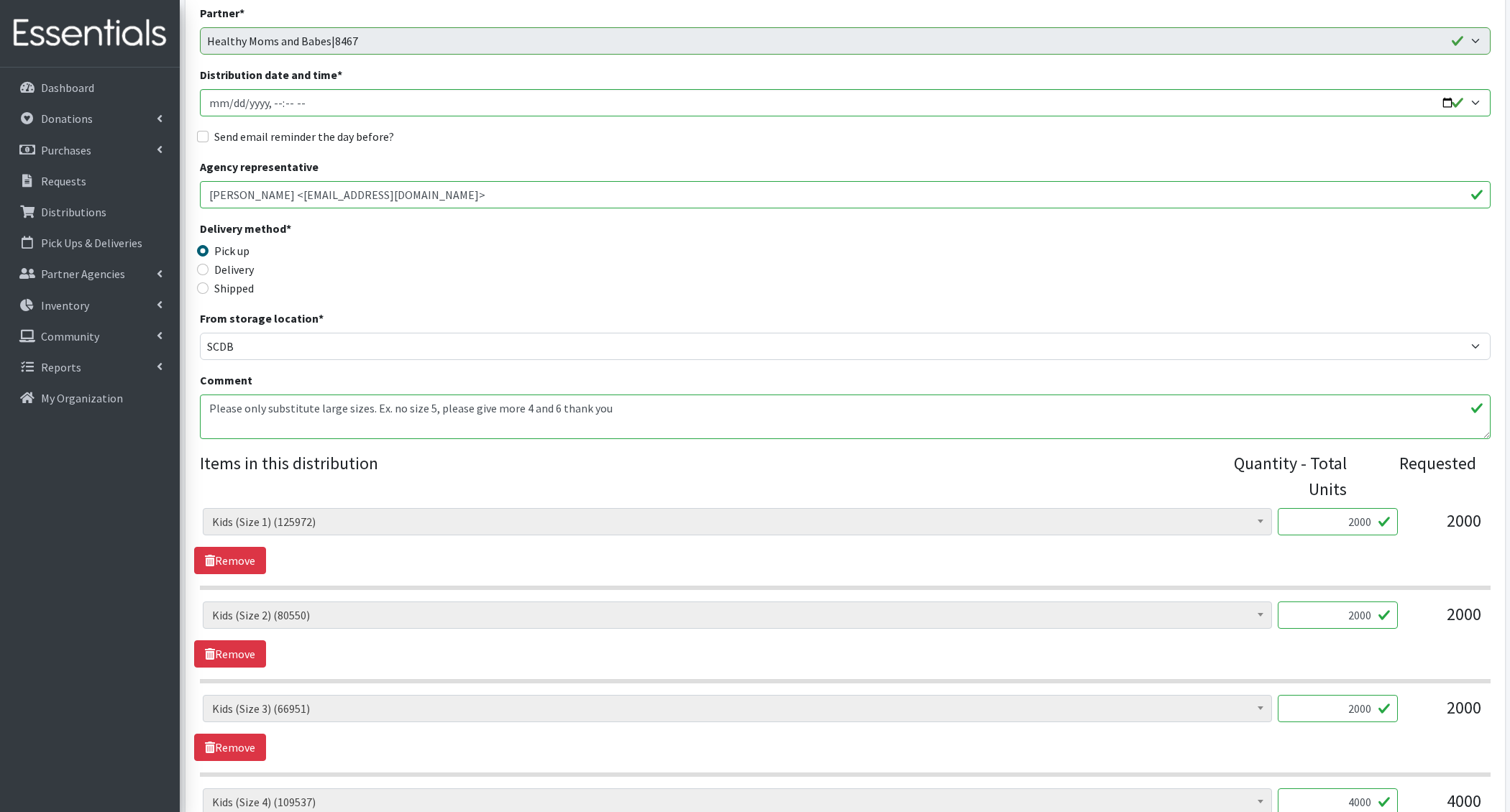
scroll to position [164, 0]
click at [212, 405] on textarea "Please only substitute large sizes. Ex. no size 5, please give more 4 and 6 tha…" at bounding box center [845, 415] width 1290 height 45
click at [210, 405] on textarea "Please only substitute large sizes. Ex. no size 5, please give more 4 and 6 tha…" at bounding box center [845, 415] width 1290 height 45
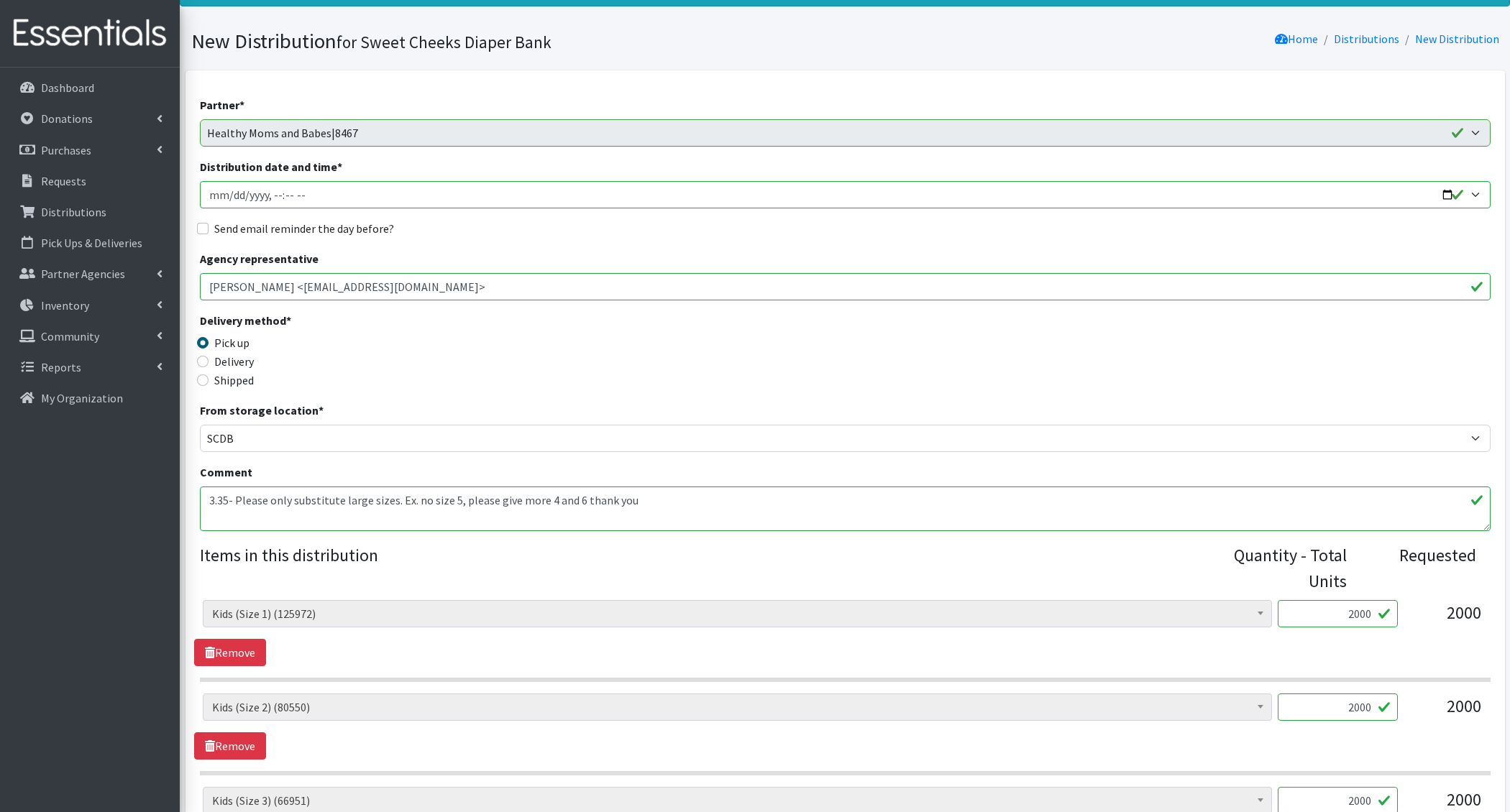
scroll to position [65, 0]
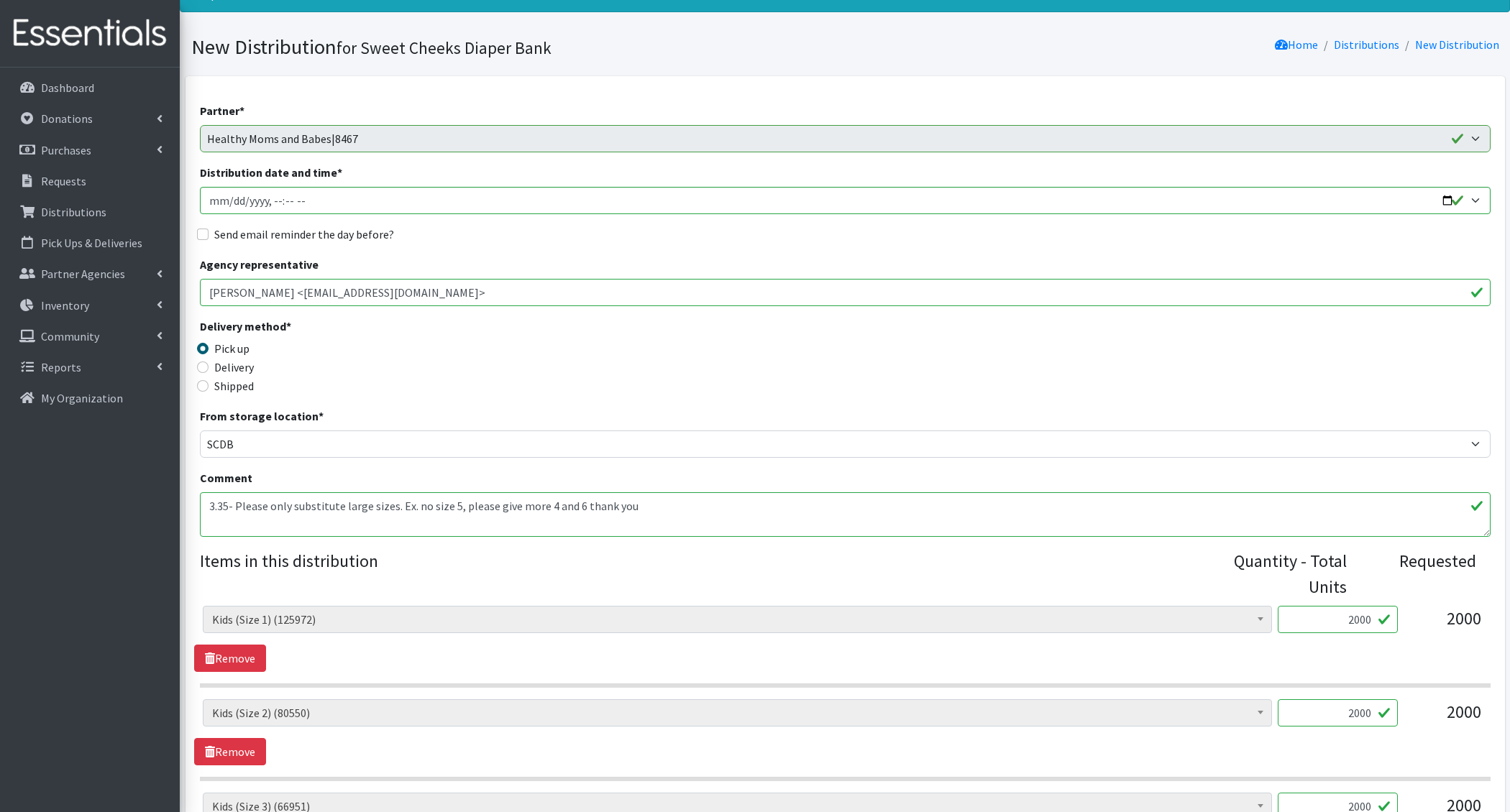
type textarea "3.35- Please only substitute large sizes. Ex. no size 5, please give more 4 and…"
click at [230, 203] on input "Distribution date and time *" at bounding box center [845, 200] width 1290 height 27
type input "[DATE]T14:00"
click at [197, 228] on input "Send email reminder the day before?" at bounding box center [203, 234] width 12 height 12
checkbox input "true"
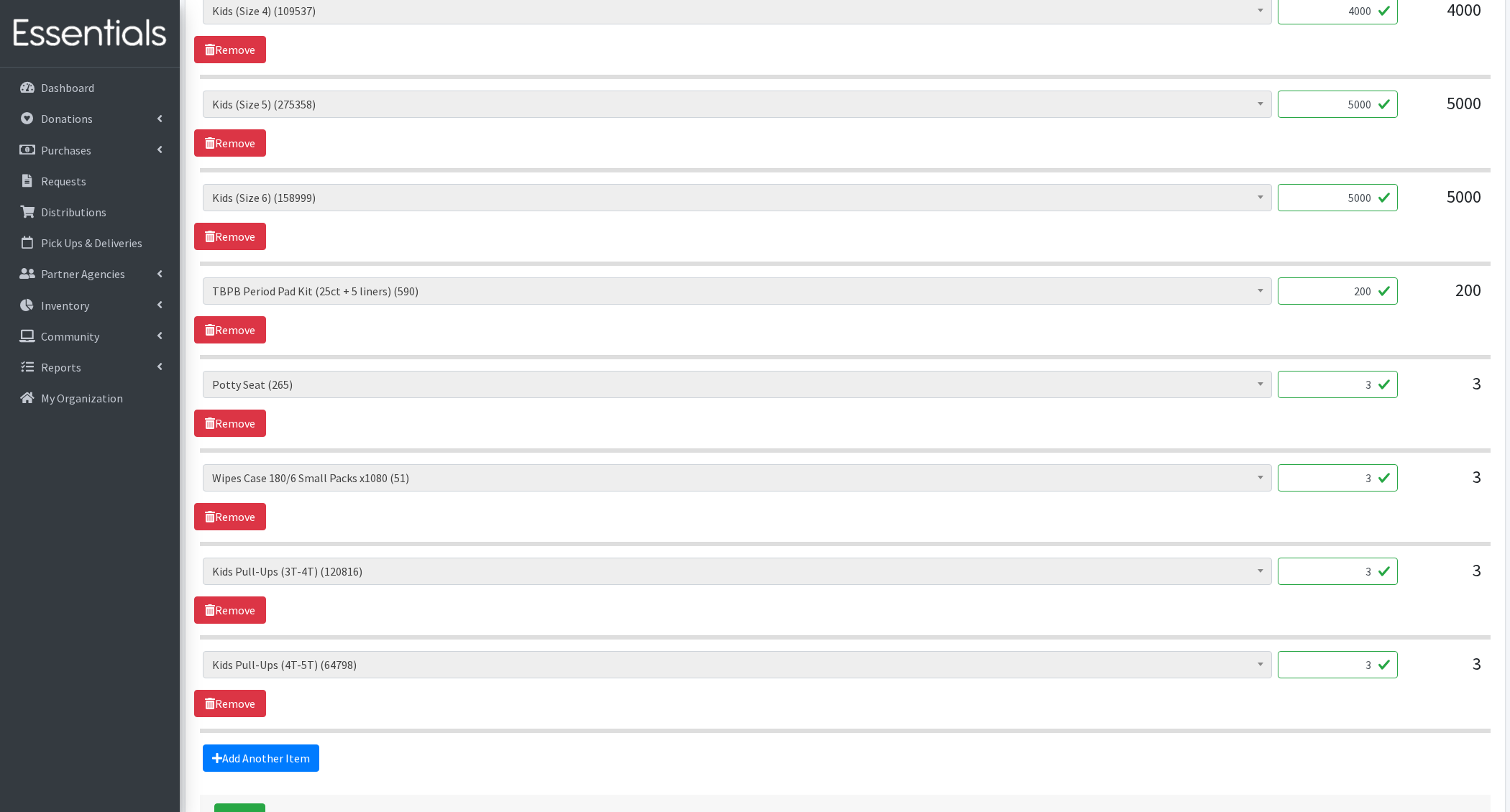
scroll to position [958, 0]
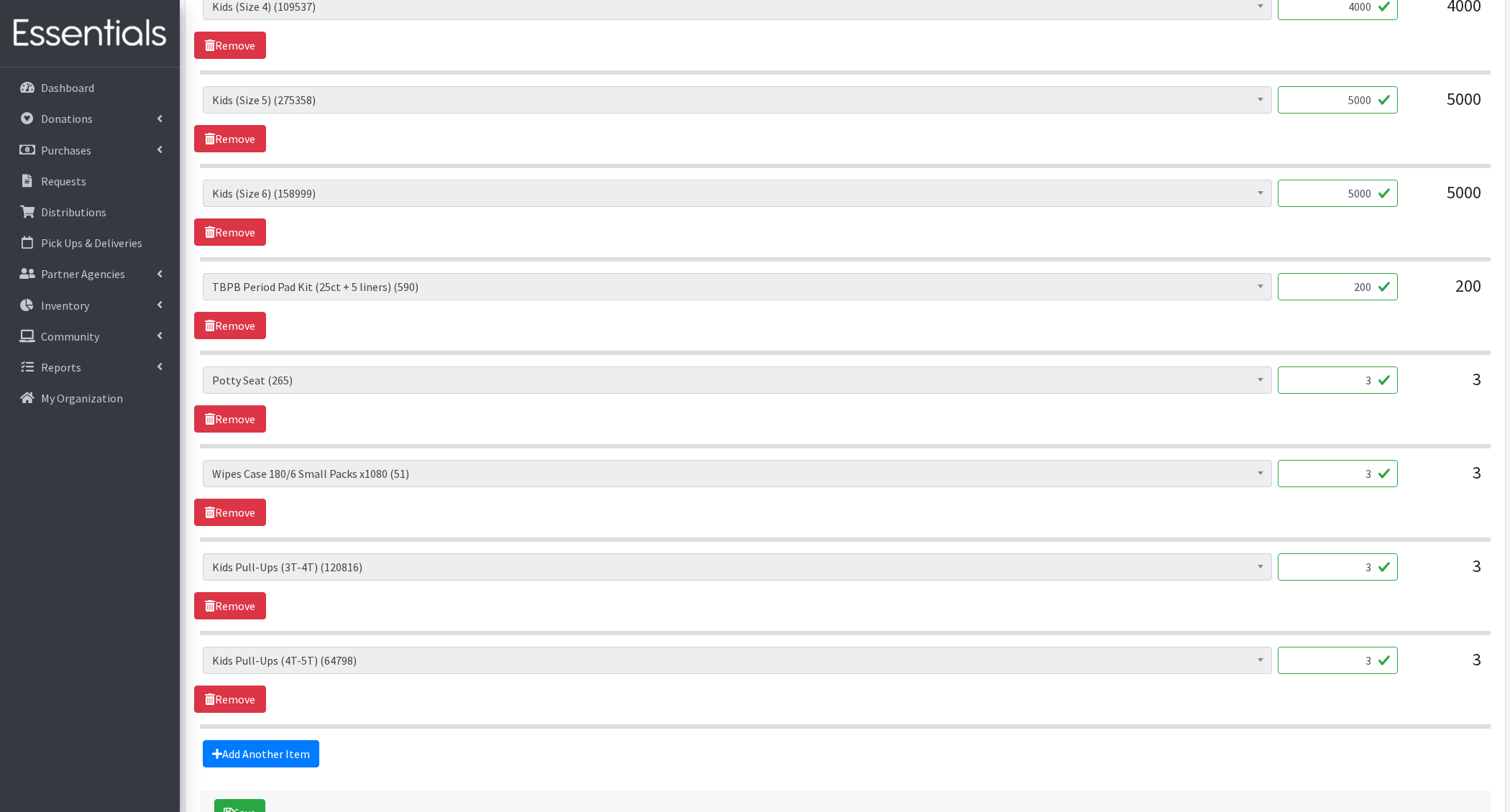
click at [1349, 286] on input "200" at bounding box center [1338, 286] width 120 height 27
type input "100"
click at [1288, 315] on div "Adult Incontinence Pads - Generic (30219) Adult Incontinence Pads - Mens (633) …" at bounding box center [845, 306] width 1302 height 66
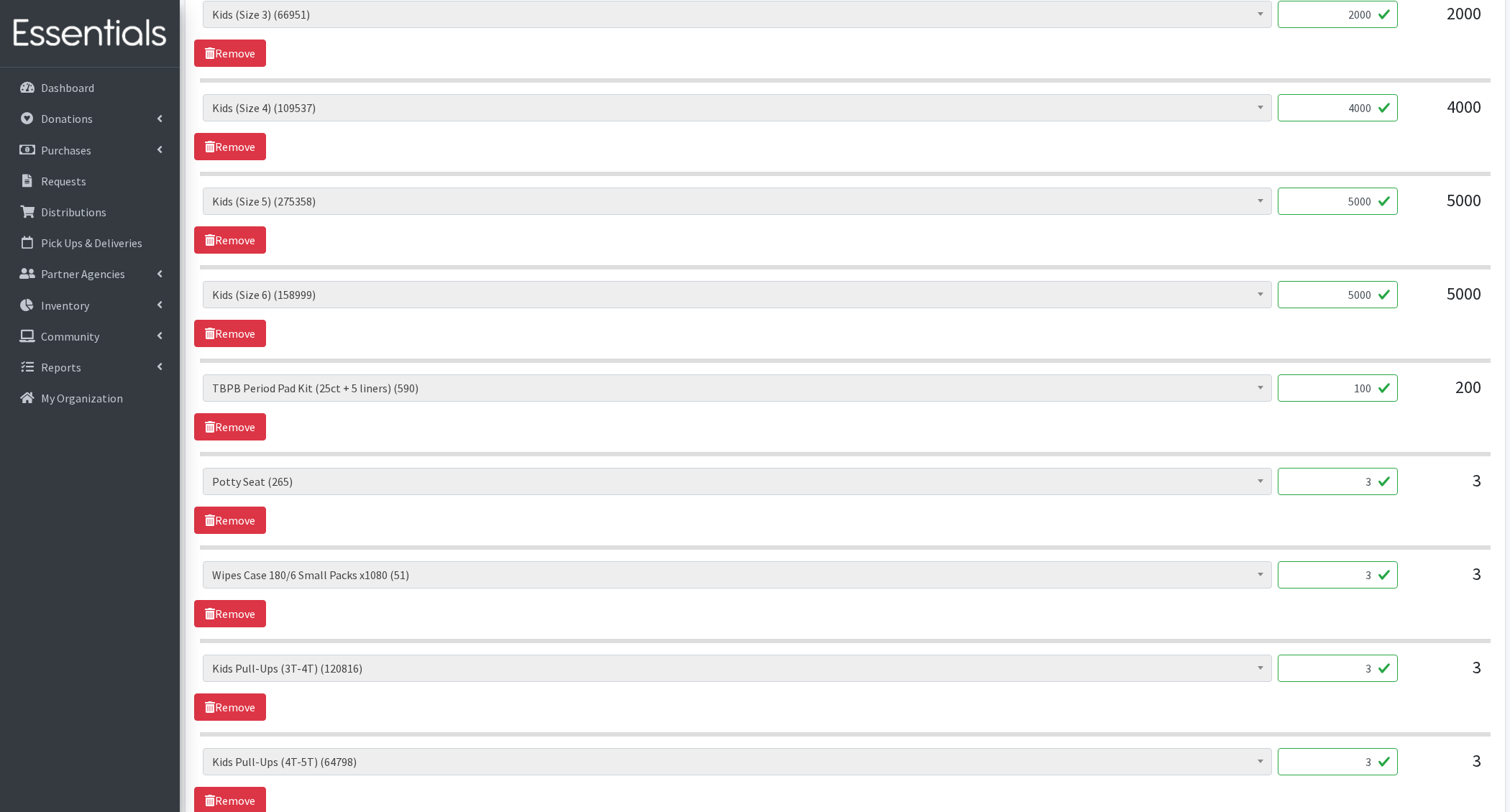
scroll to position [1049, 0]
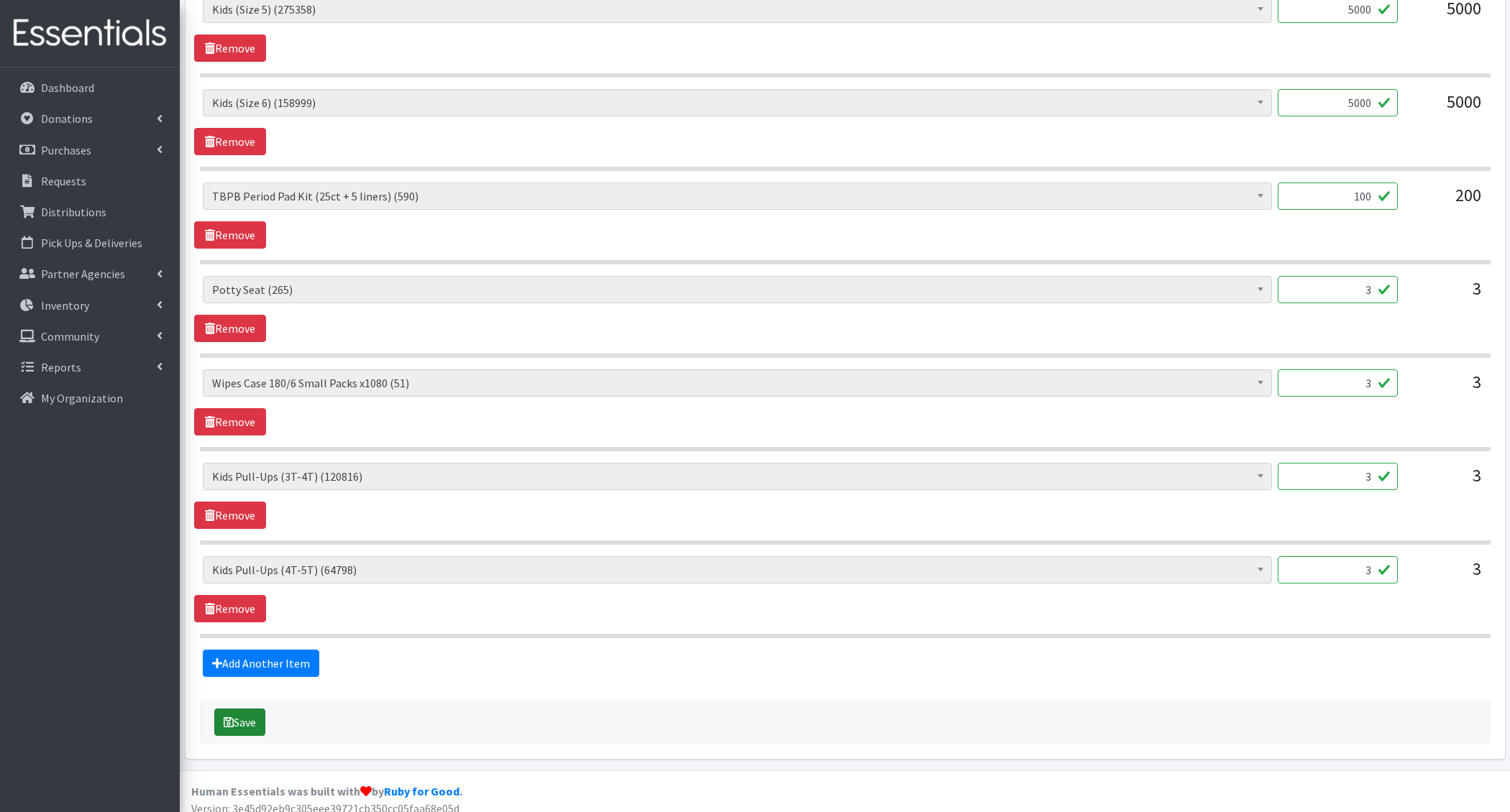
click at [234, 708] on button "Save" at bounding box center [239, 722] width 51 height 27
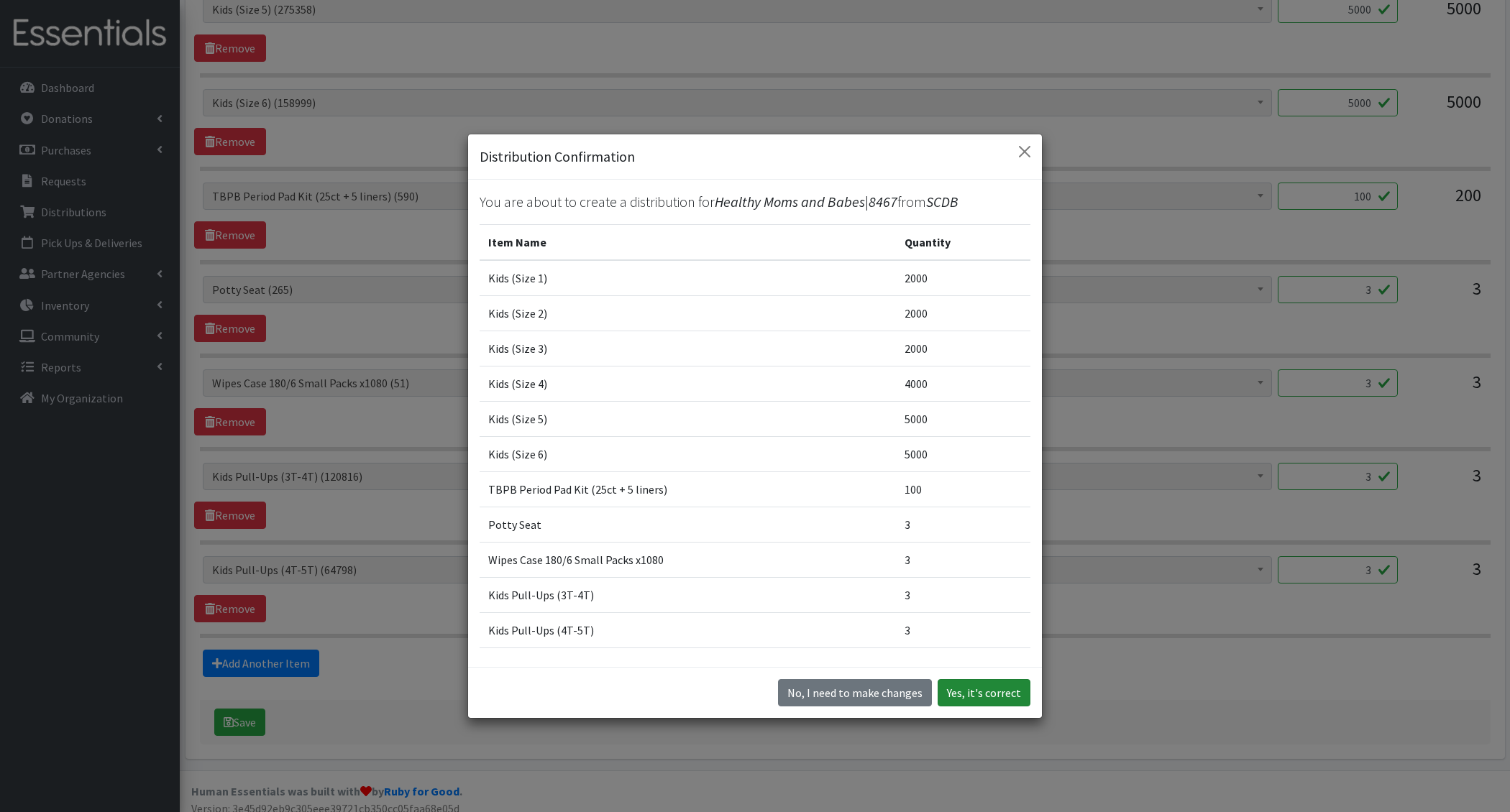
click at [979, 693] on button "Yes, it's correct" at bounding box center [984, 693] width 93 height 27
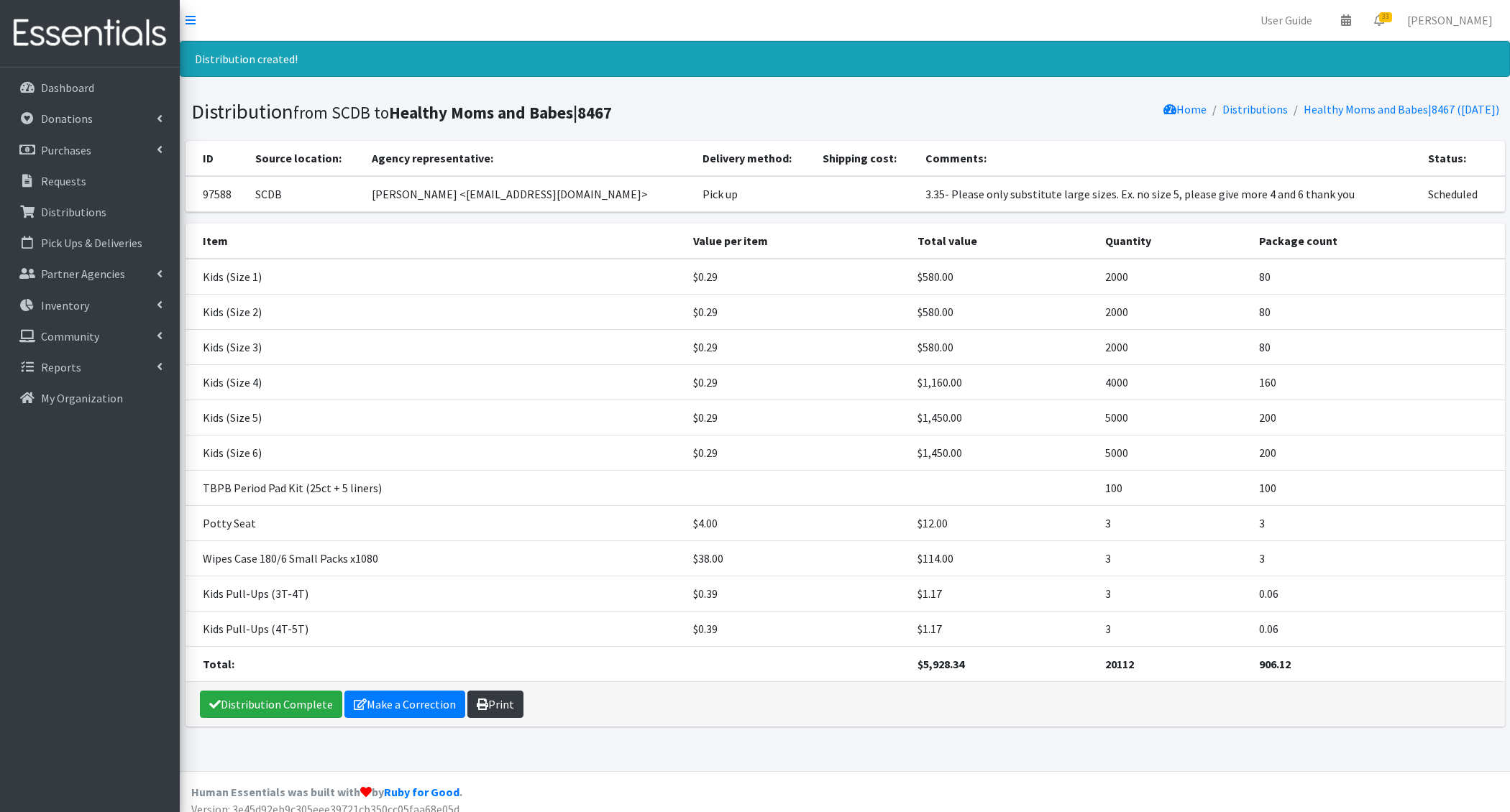
click at [482, 699] on icon at bounding box center [483, 705] width 12 height 12
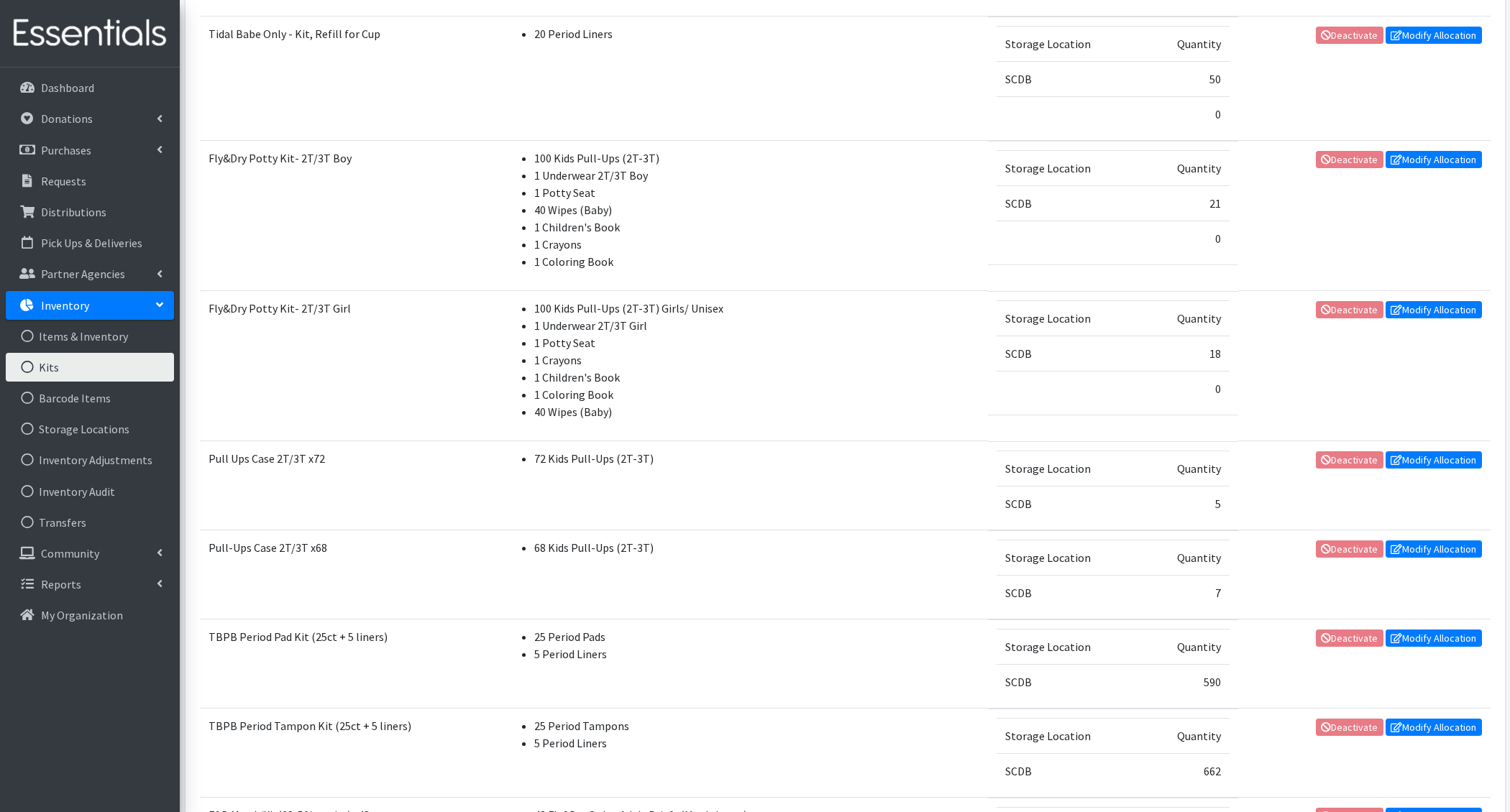
scroll to position [1226, 0]
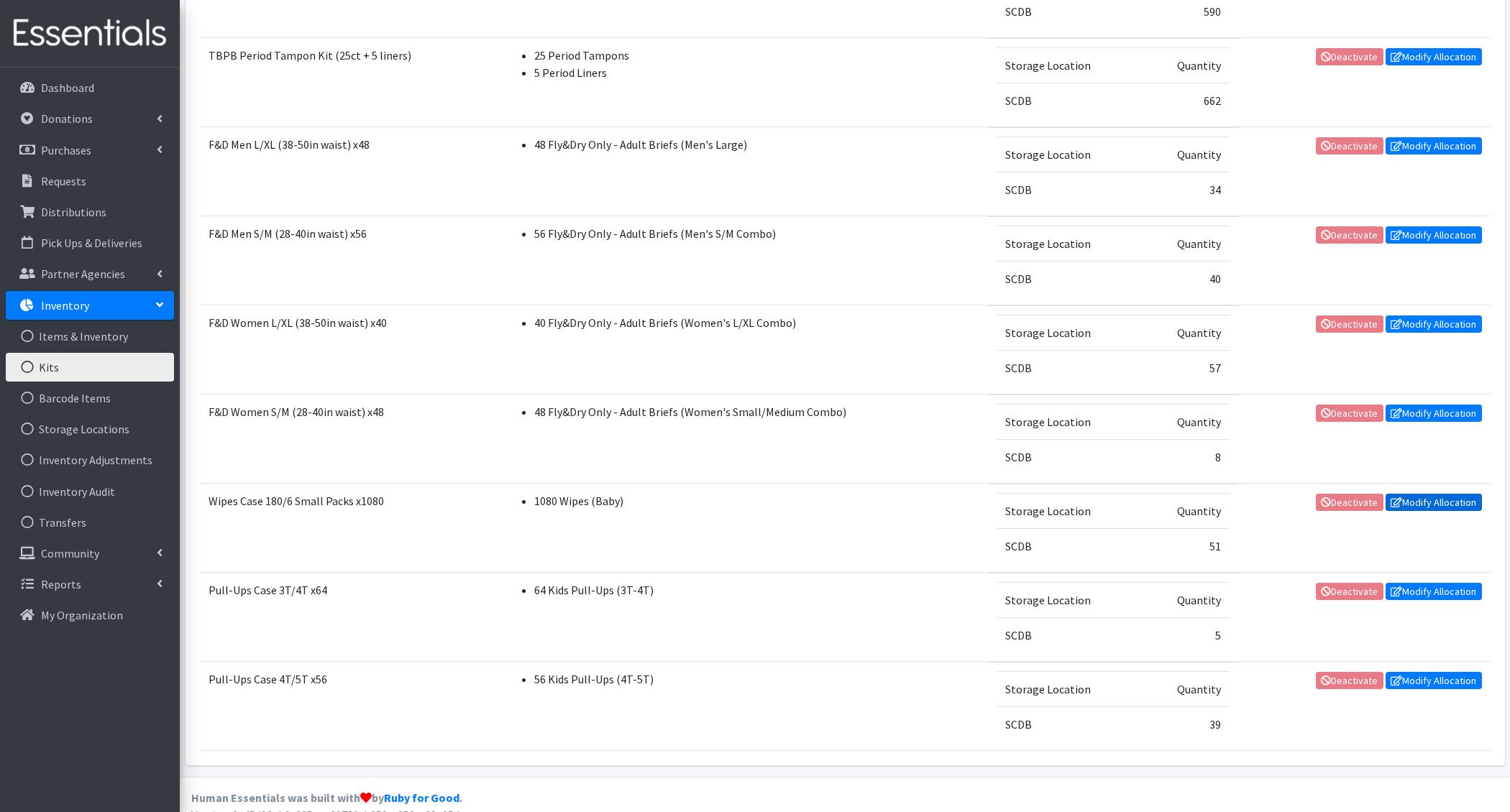
click at [1404, 494] on link "Modify Allocation" at bounding box center [1434, 502] width 97 height 17
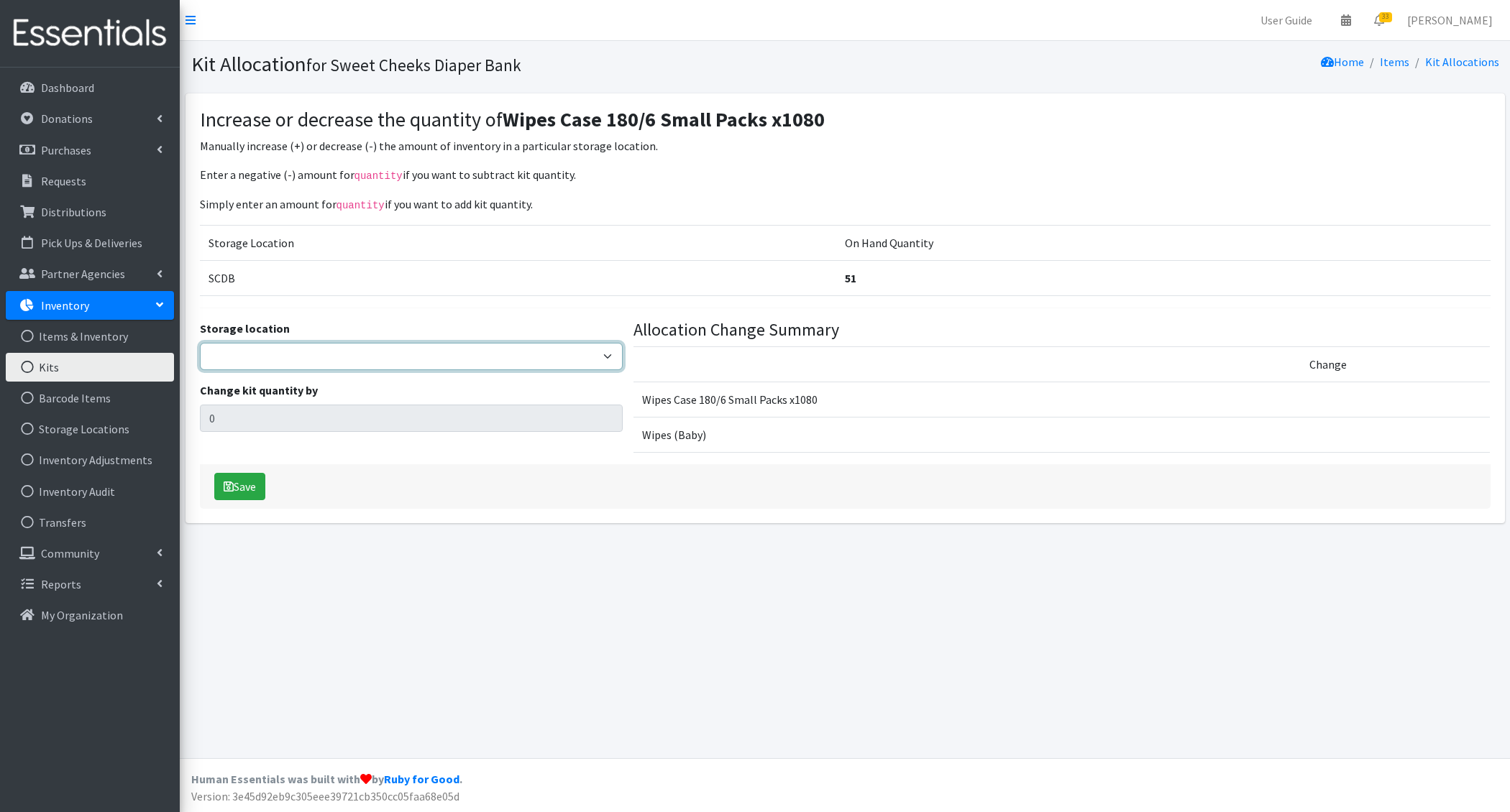
click at [438, 357] on select "SCDB DDDRP Dedicated Inventory" at bounding box center [411, 356] width 423 height 27
select select "12"
click at [200, 343] on select "SCDB DDDRP Dedicated Inventory" at bounding box center [411, 356] width 423 height 27
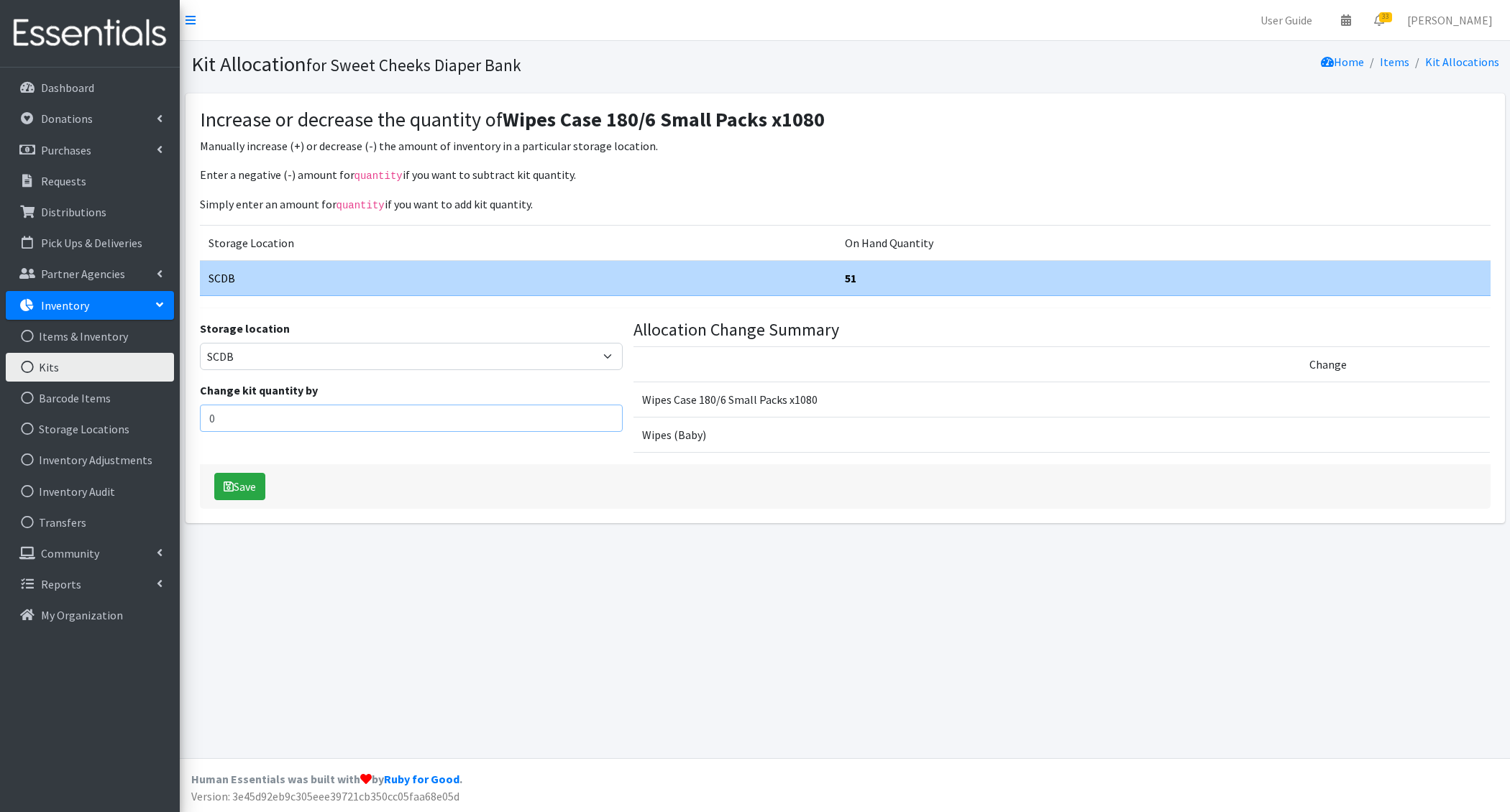
click at [337, 408] on input "0" at bounding box center [411, 418] width 423 height 27
type input "100"
click at [253, 483] on button "Save" at bounding box center [239, 487] width 51 height 27
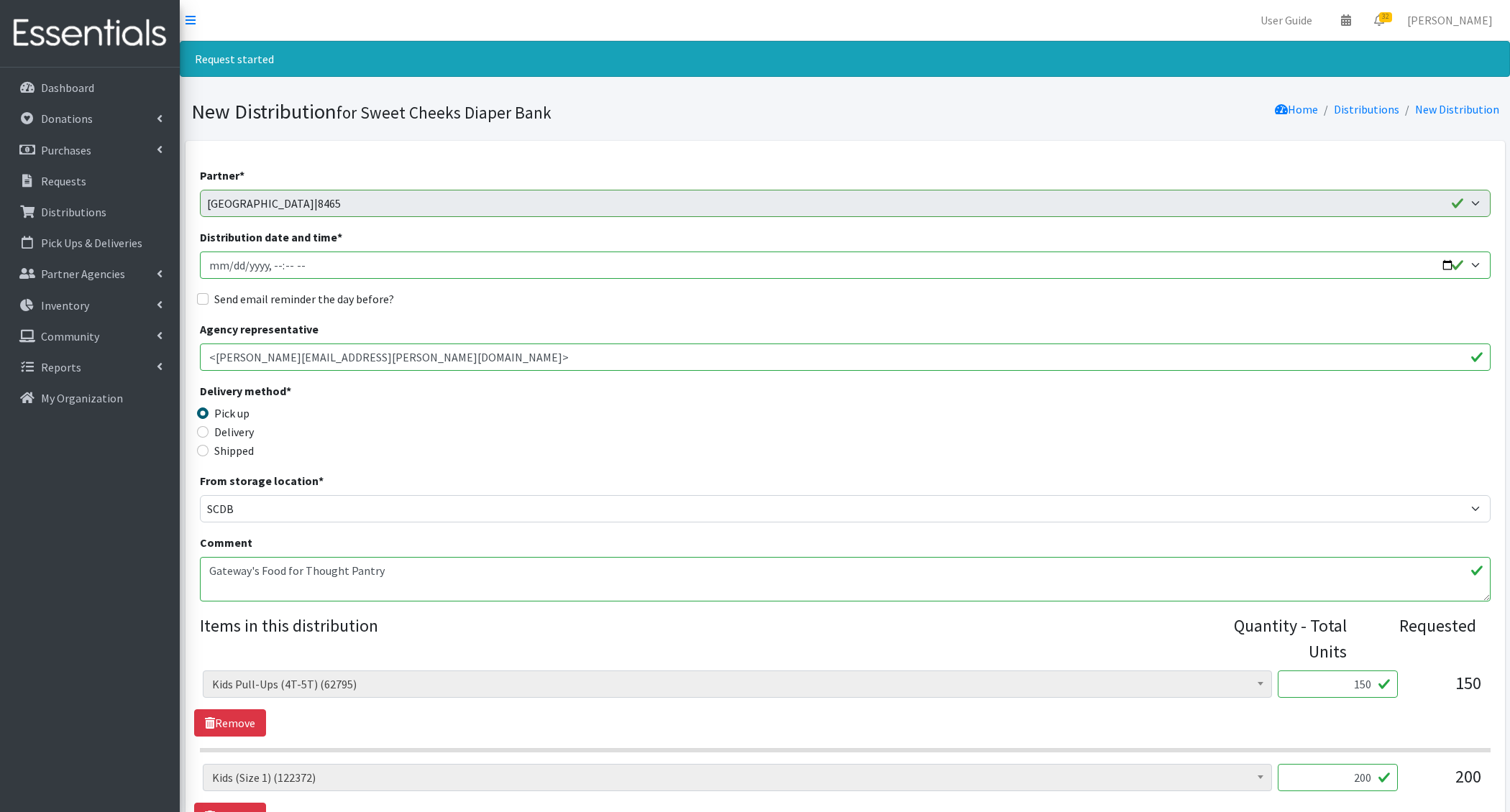
click at [232, 259] on input "Distribution date and time *" at bounding box center [845, 265] width 1290 height 27
type input "2025-10-09T14:00"
click at [197, 293] on input "Send email reminder the day before?" at bounding box center [203, 299] width 12 height 12
checkbox input "true"
click at [209, 575] on textarea "Gateway's Food for Thought Pantry" at bounding box center [845, 580] width 1290 height 45
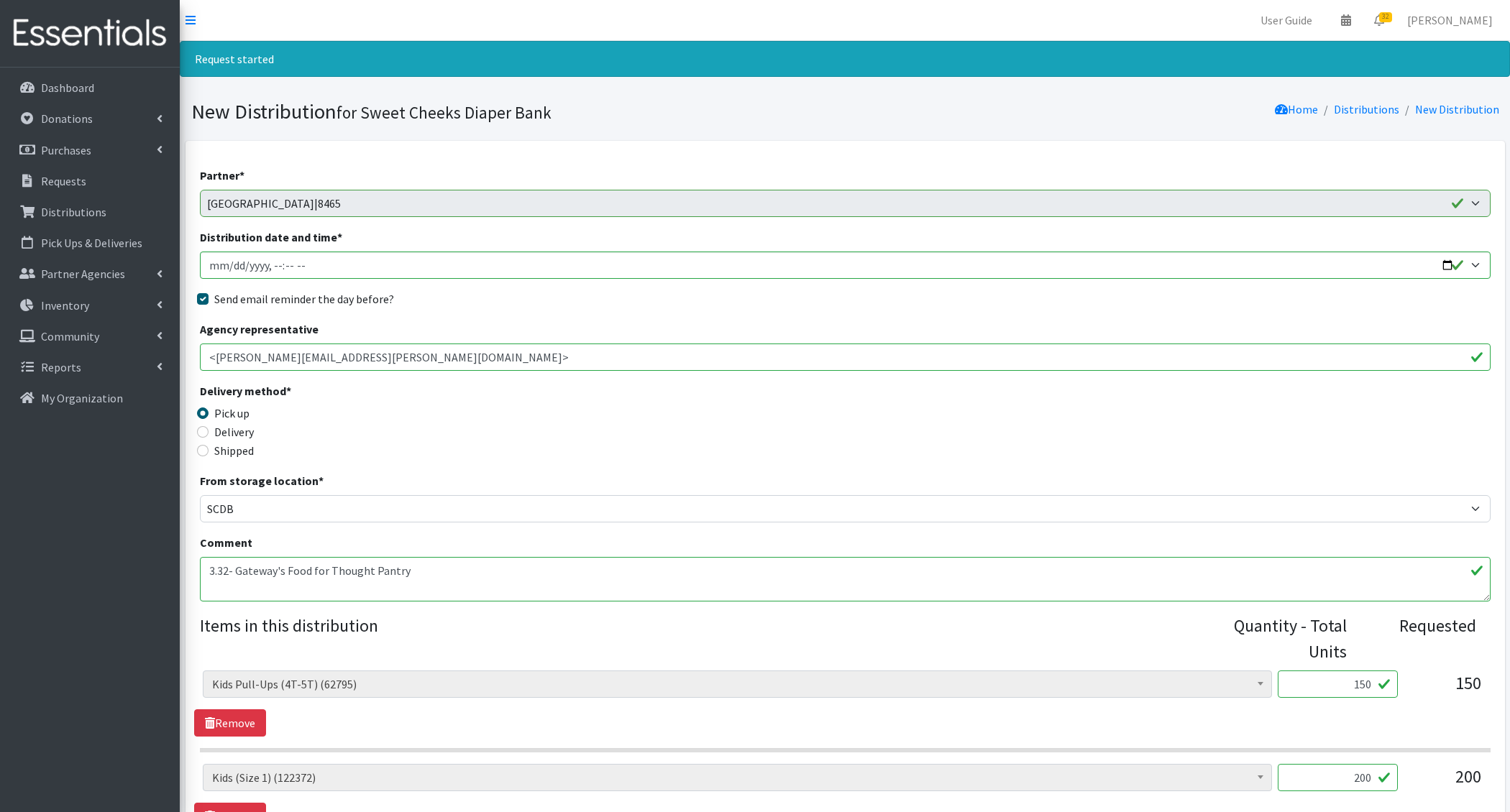
scroll to position [586, 0]
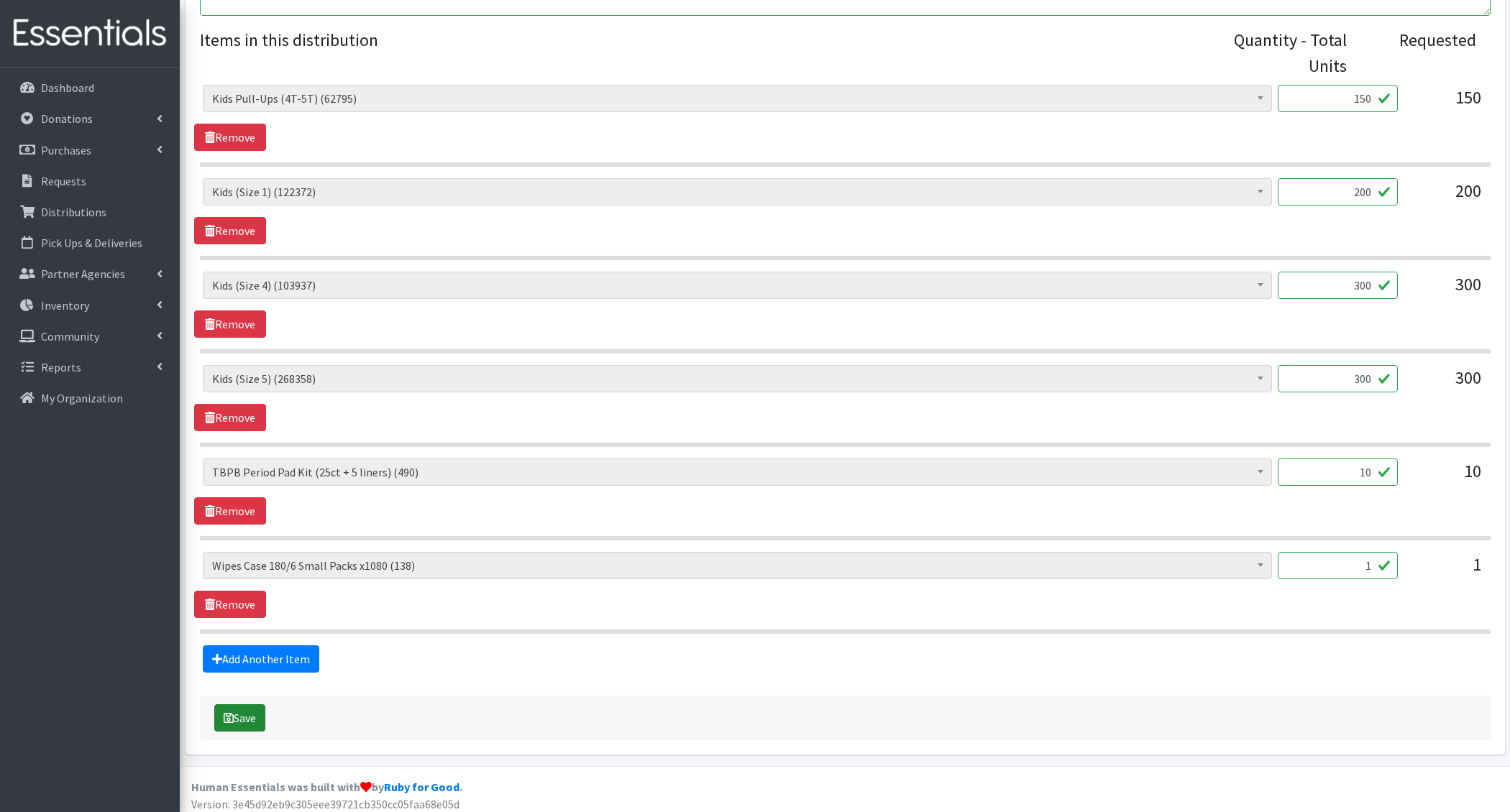
type textarea "3.32- Gateway's Food for Thought Pantry"
click at [258, 716] on button "Save" at bounding box center [239, 718] width 51 height 27
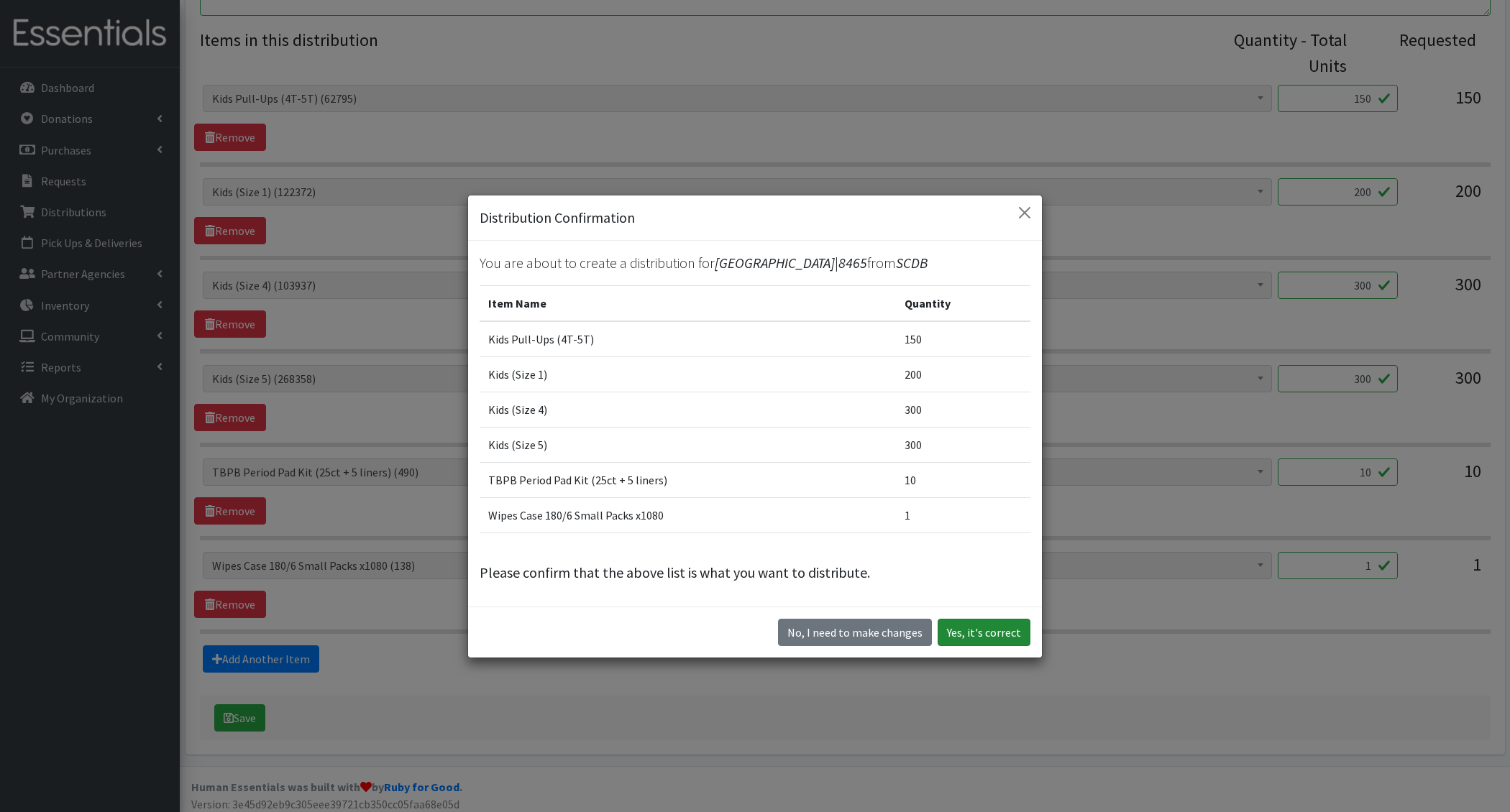
click at [980, 643] on button "Yes, it's correct" at bounding box center [984, 633] width 93 height 27
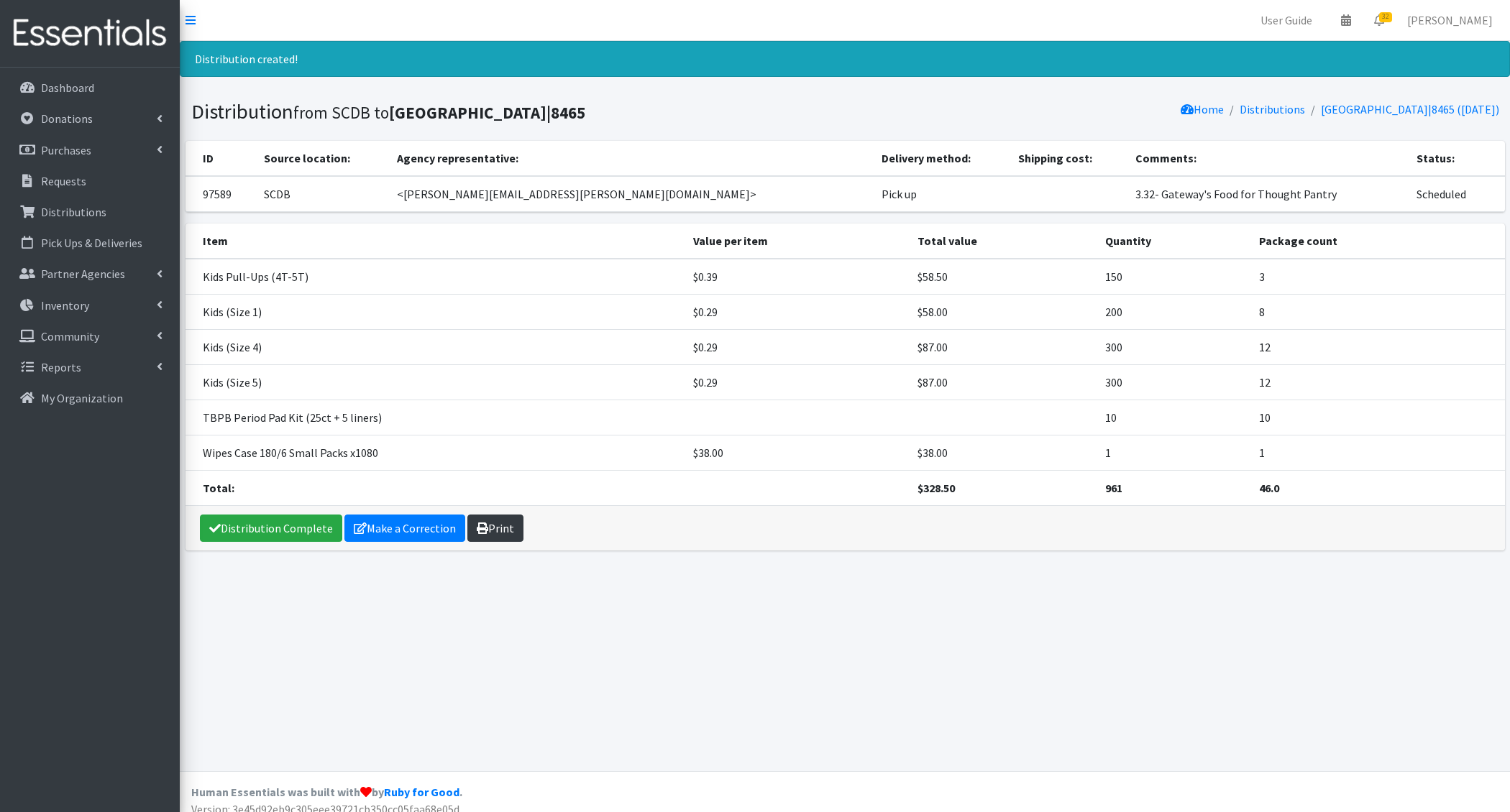
click at [479, 523] on icon at bounding box center [483, 528] width 12 height 12
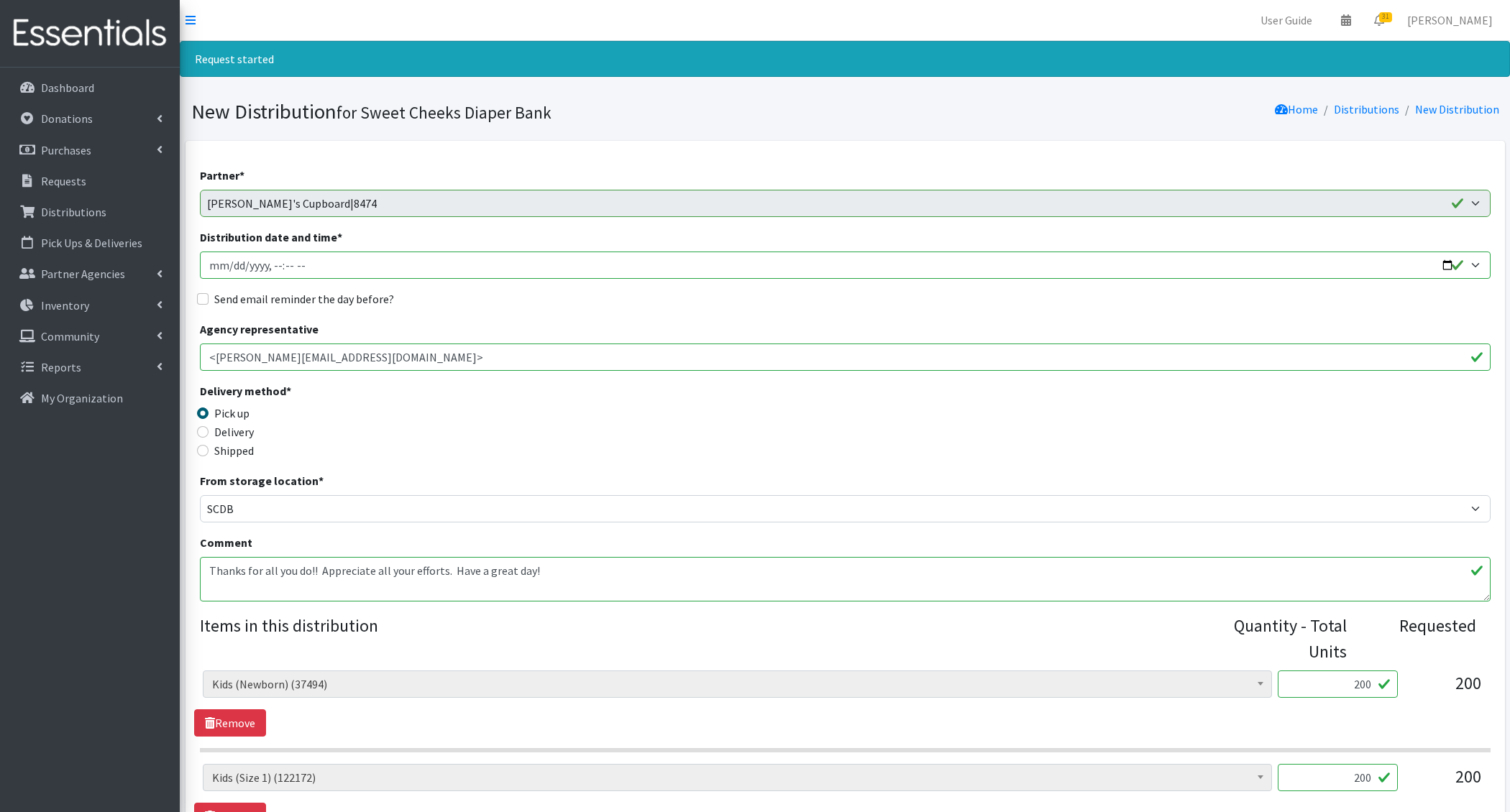
click at [226, 267] on input "Distribution date and time *" at bounding box center [845, 265] width 1290 height 27
type input "[DATE]T14:00"
click at [197, 293] on input "Send email reminder the day before?" at bounding box center [203, 299] width 12 height 12
checkbox input "true"
click at [206, 569] on textarea "Thanks for all you do!! Appreciate all your efforts. Have a great day!" at bounding box center [845, 580] width 1290 height 45
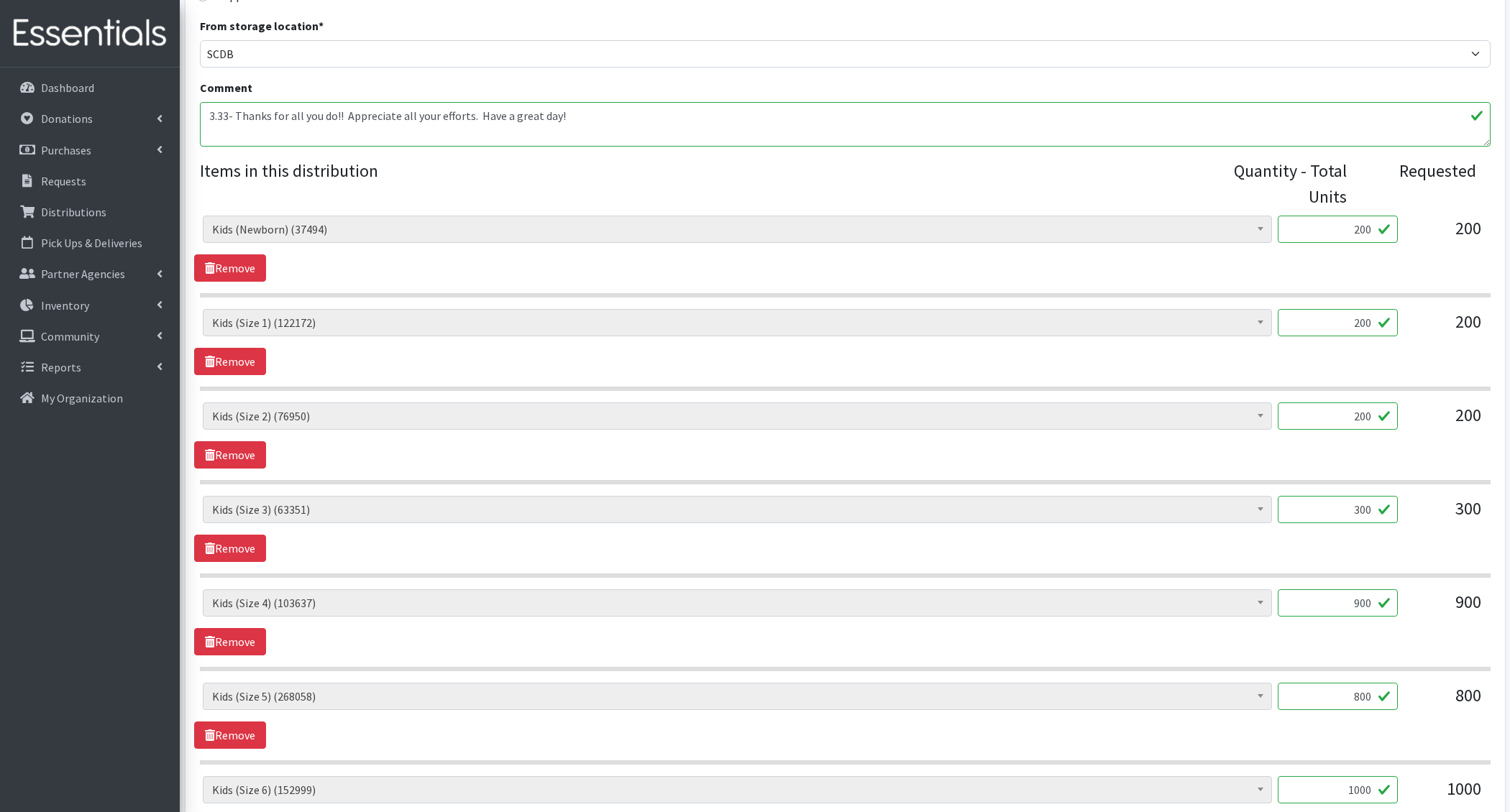
scroll to position [678, 0]
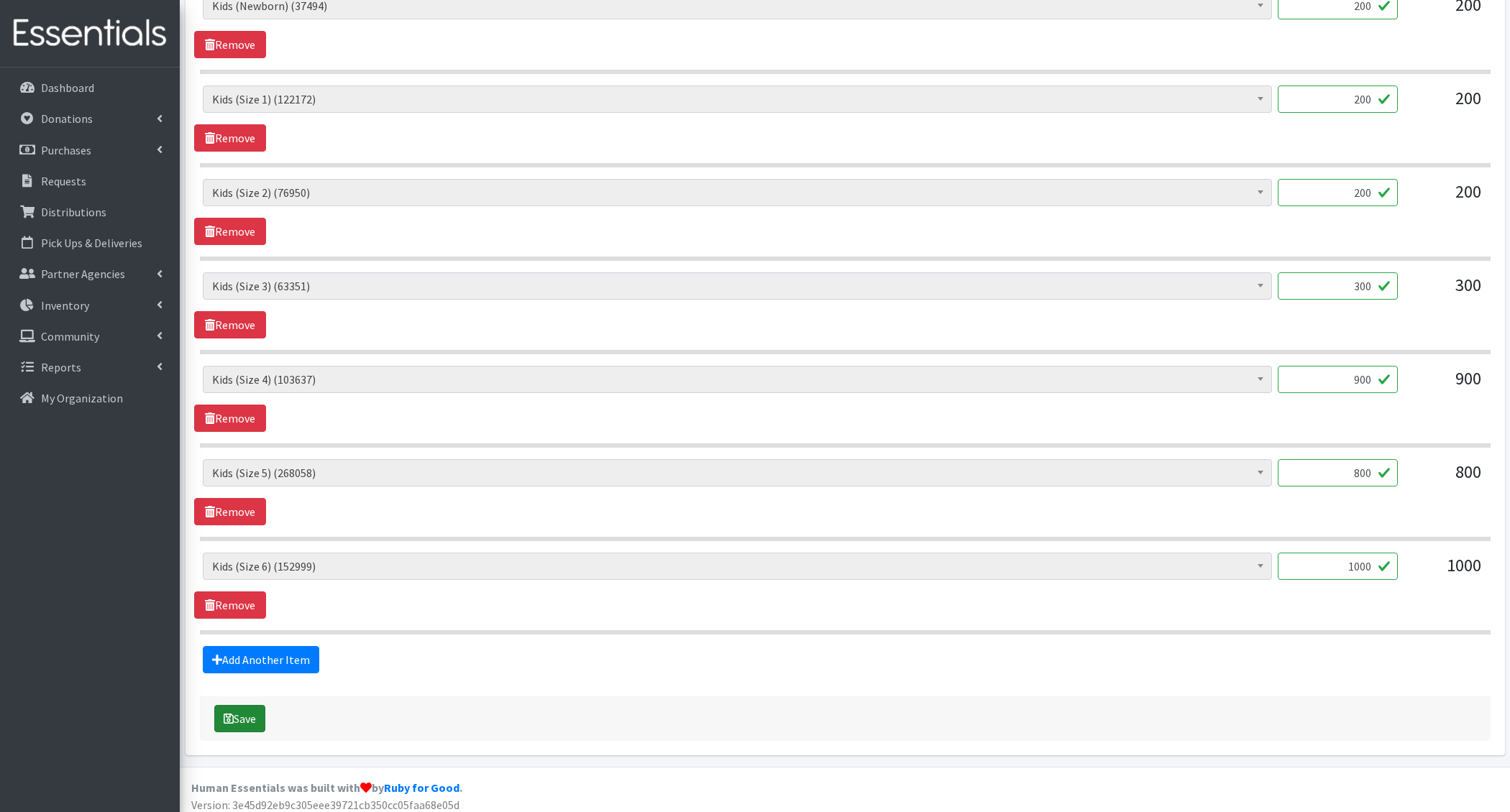
type textarea "3.33- Thanks for all you do!! Appreciate all your efforts. Have a great day!"
click at [257, 714] on button "Save" at bounding box center [239, 719] width 51 height 27
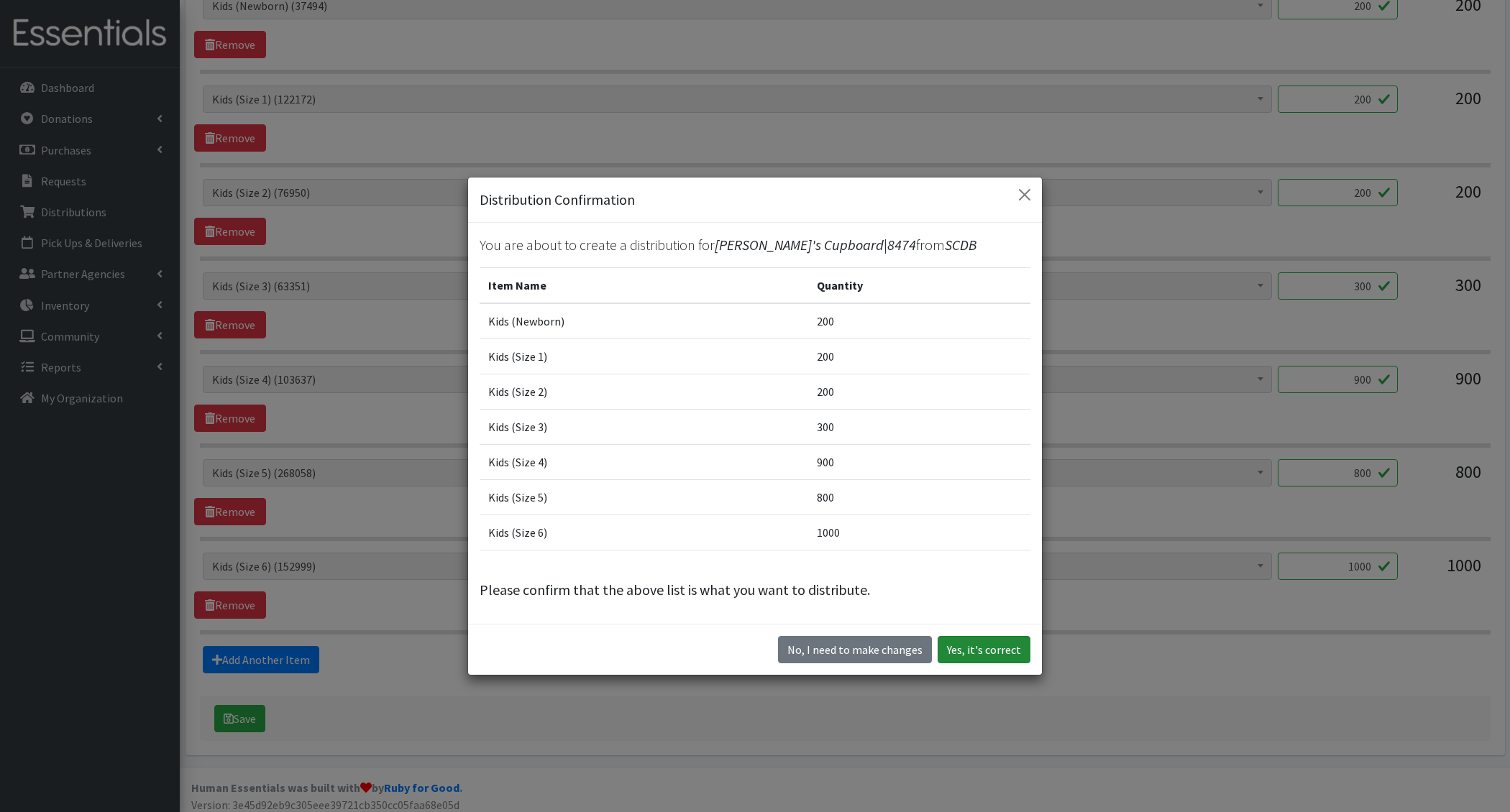
click at [969, 650] on button "Yes, it's correct" at bounding box center [984, 649] width 93 height 27
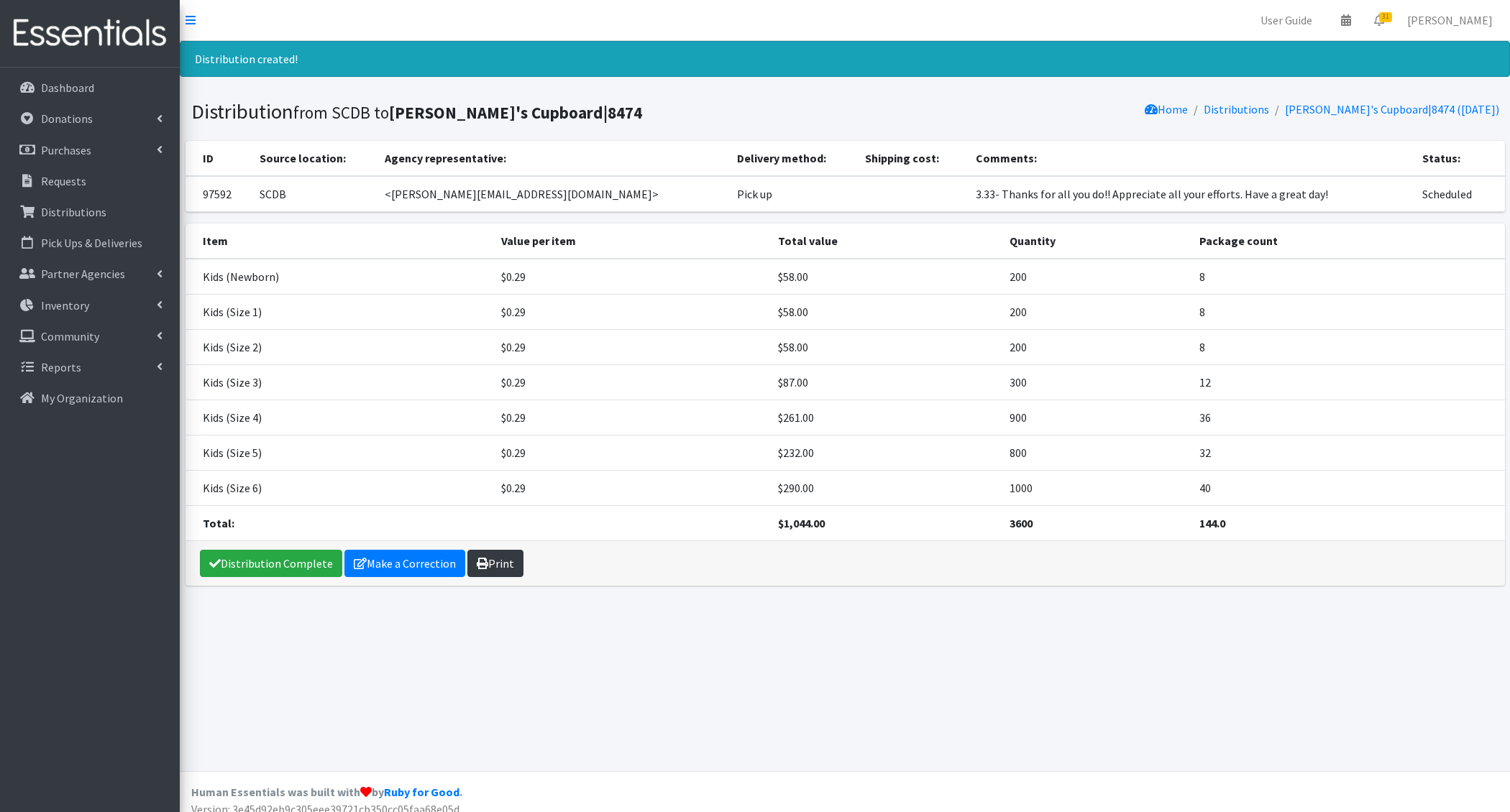
click at [500, 553] on link "Print" at bounding box center [496, 563] width 56 height 27
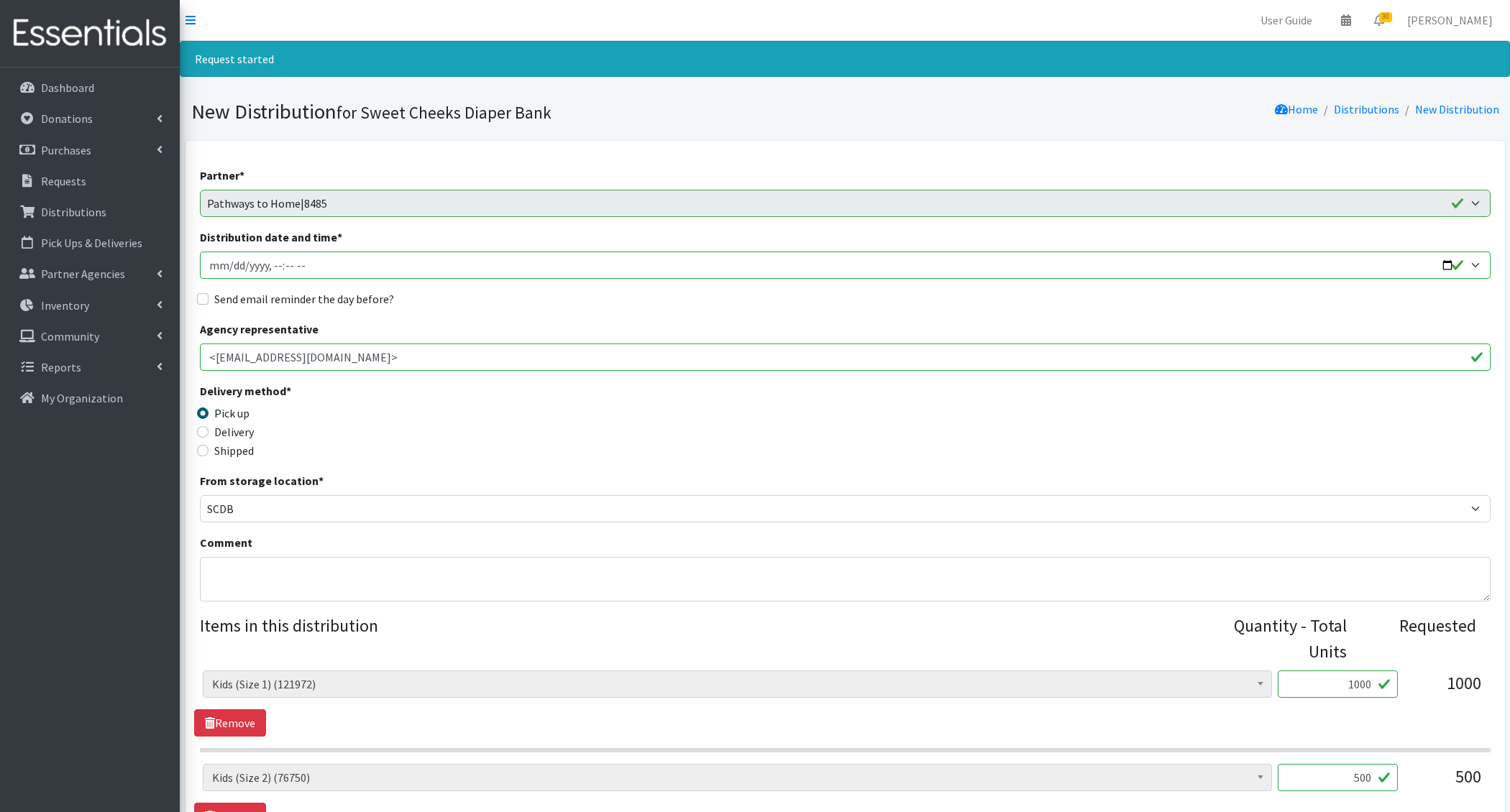
click at [231, 266] on input "Distribution date and time *" at bounding box center [845, 265] width 1290 height 27
type input "2025-10-09T13:00"
click at [197, 293] on input "Send email reminder the day before?" at bounding box center [203, 299] width 12 height 12
checkbox input "true"
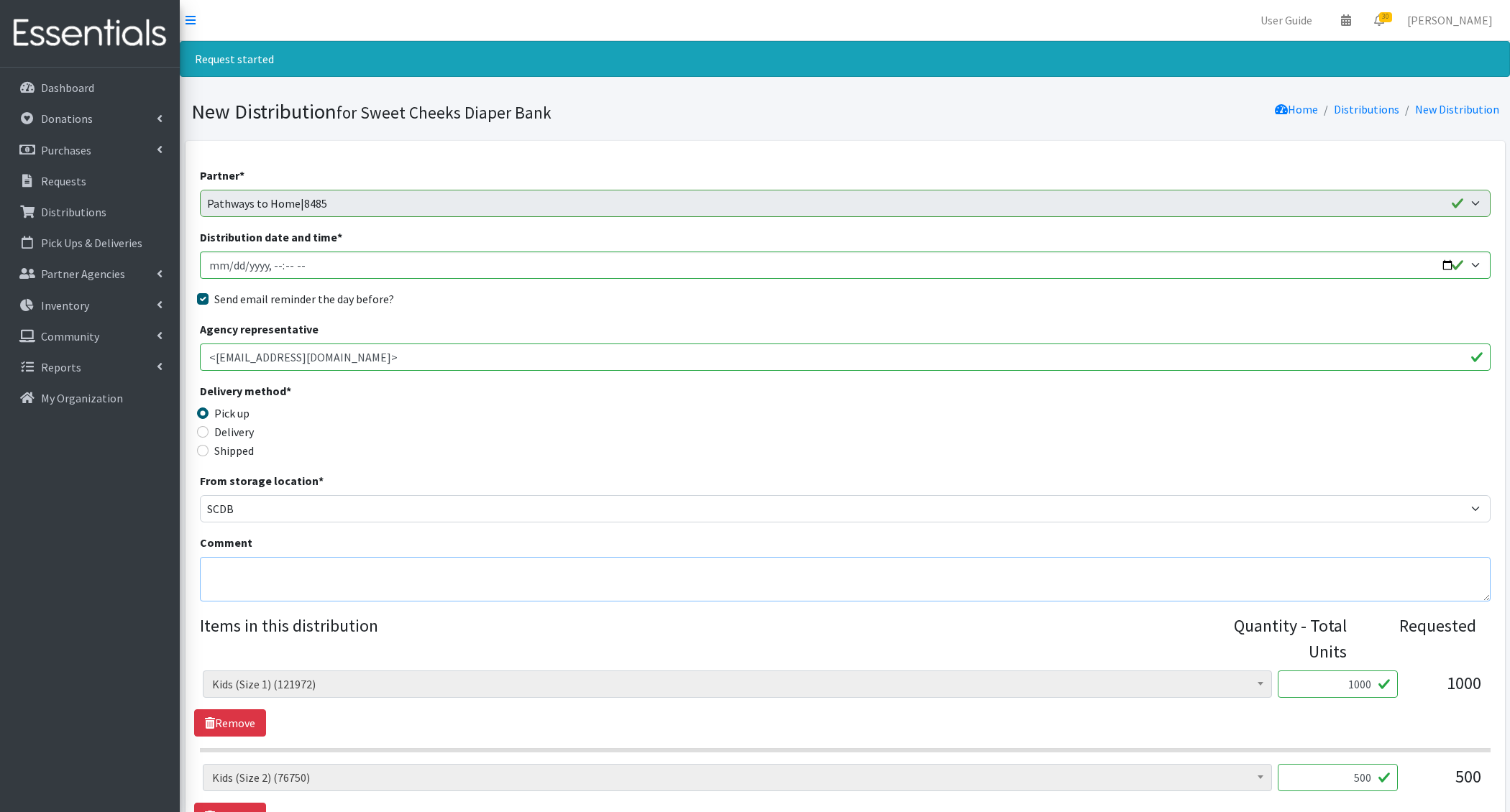
click at [297, 584] on textarea "Comment" at bounding box center [845, 580] width 1290 height 45
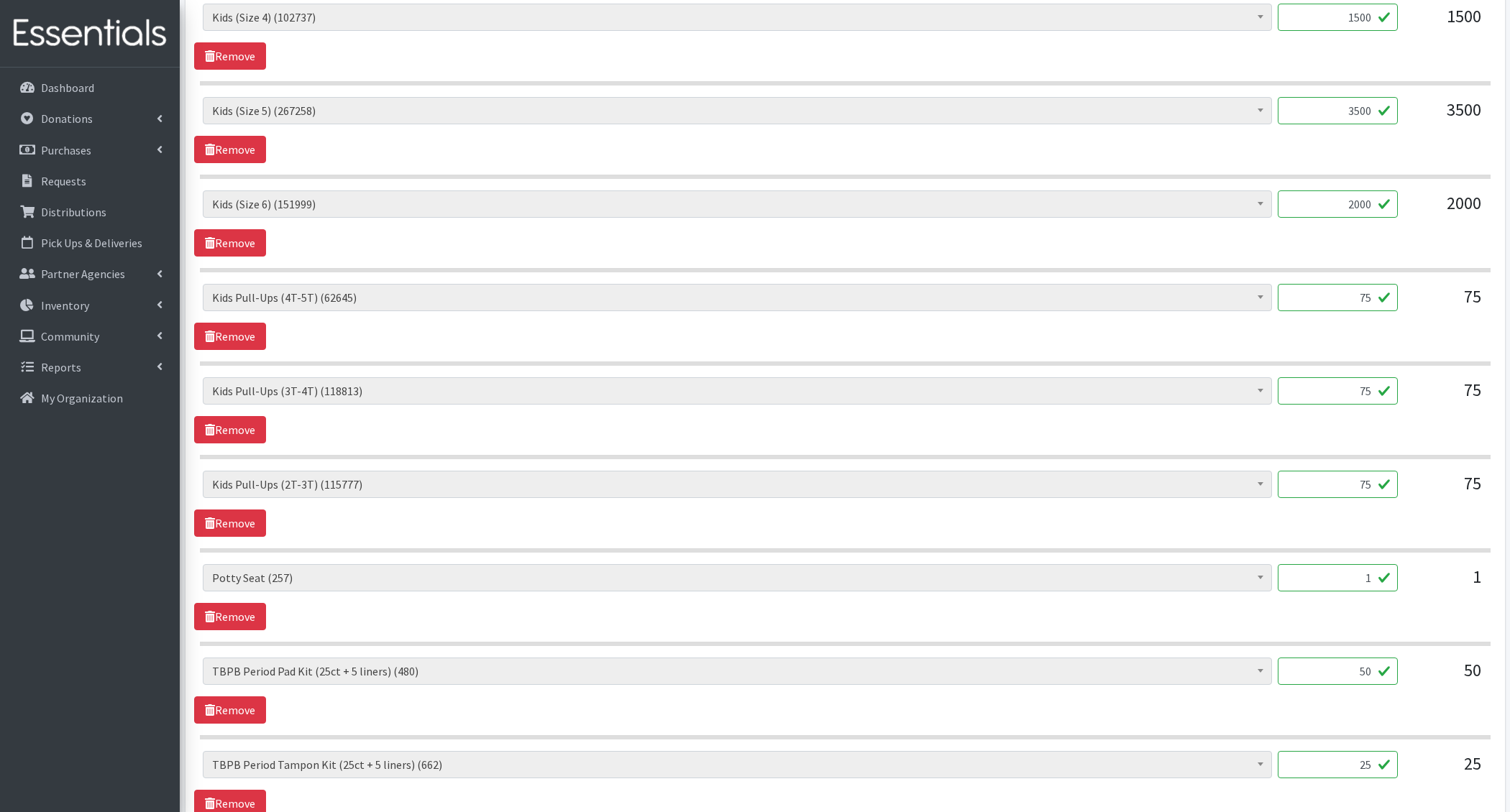
scroll to position [1075, 0]
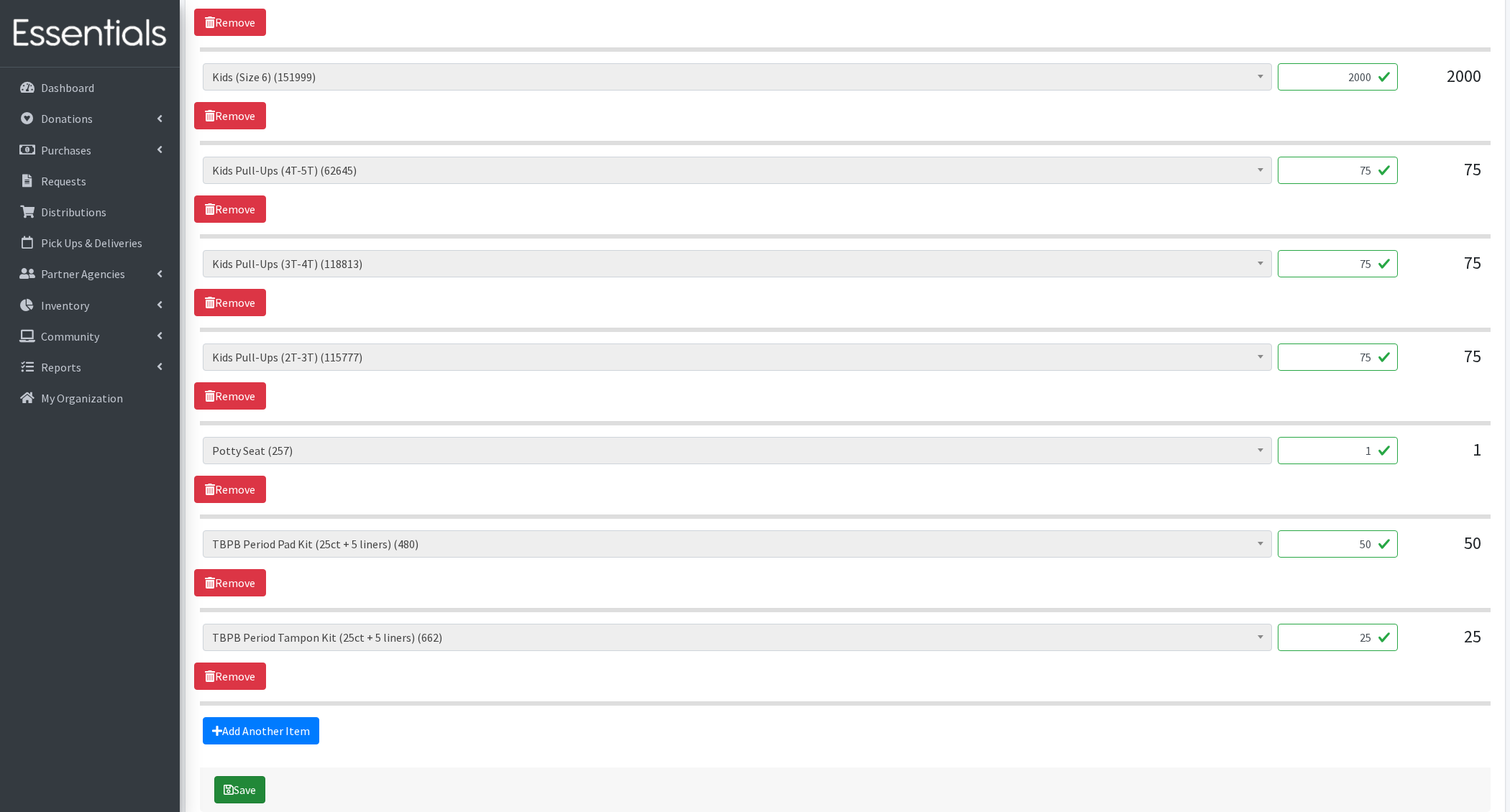
type textarea "3.24-"
click at [236, 781] on button "Save" at bounding box center [239, 790] width 51 height 27
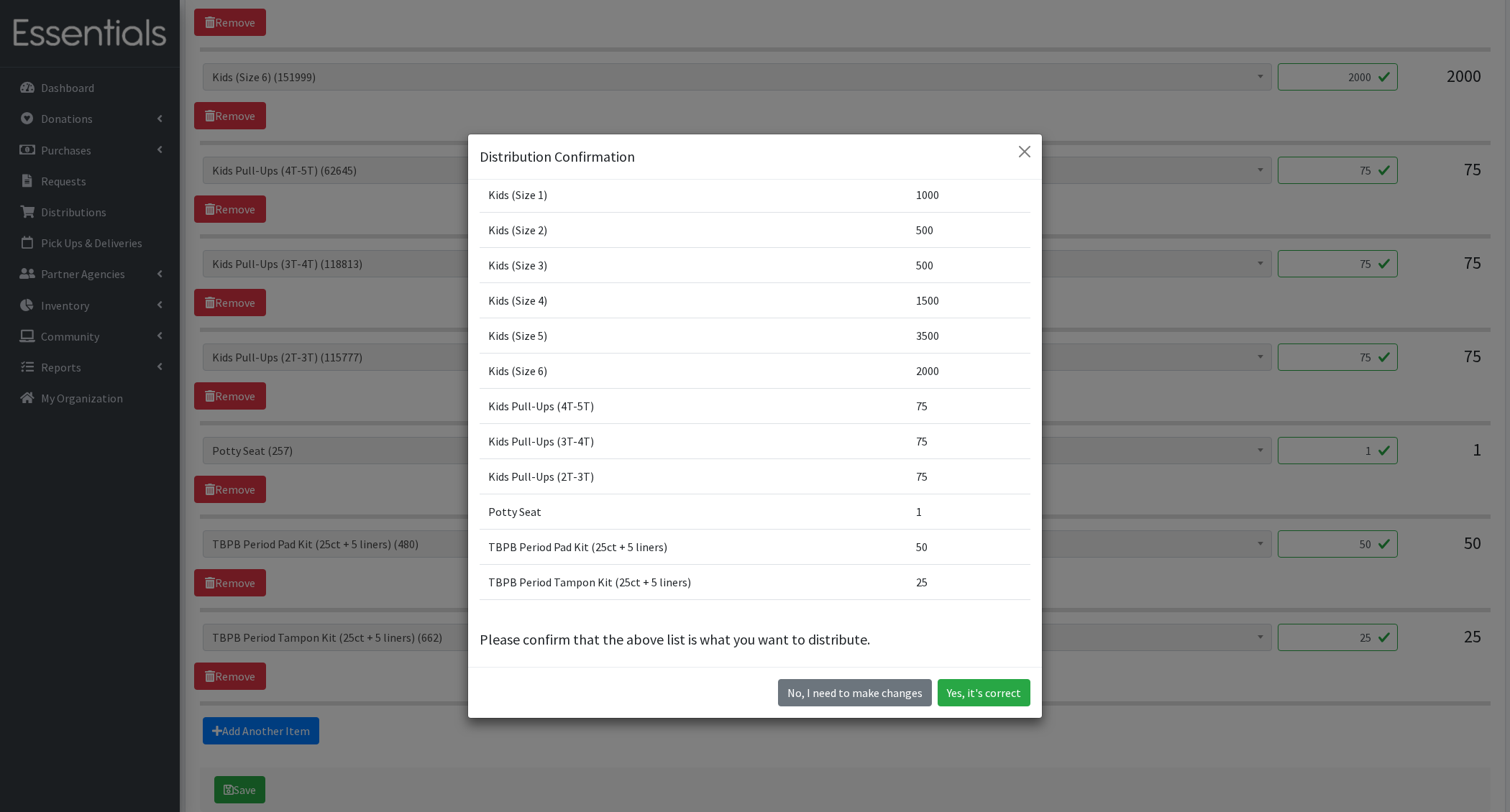
scroll to position [85, 0]
click at [980, 696] on button "Yes, it's correct" at bounding box center [984, 693] width 93 height 27
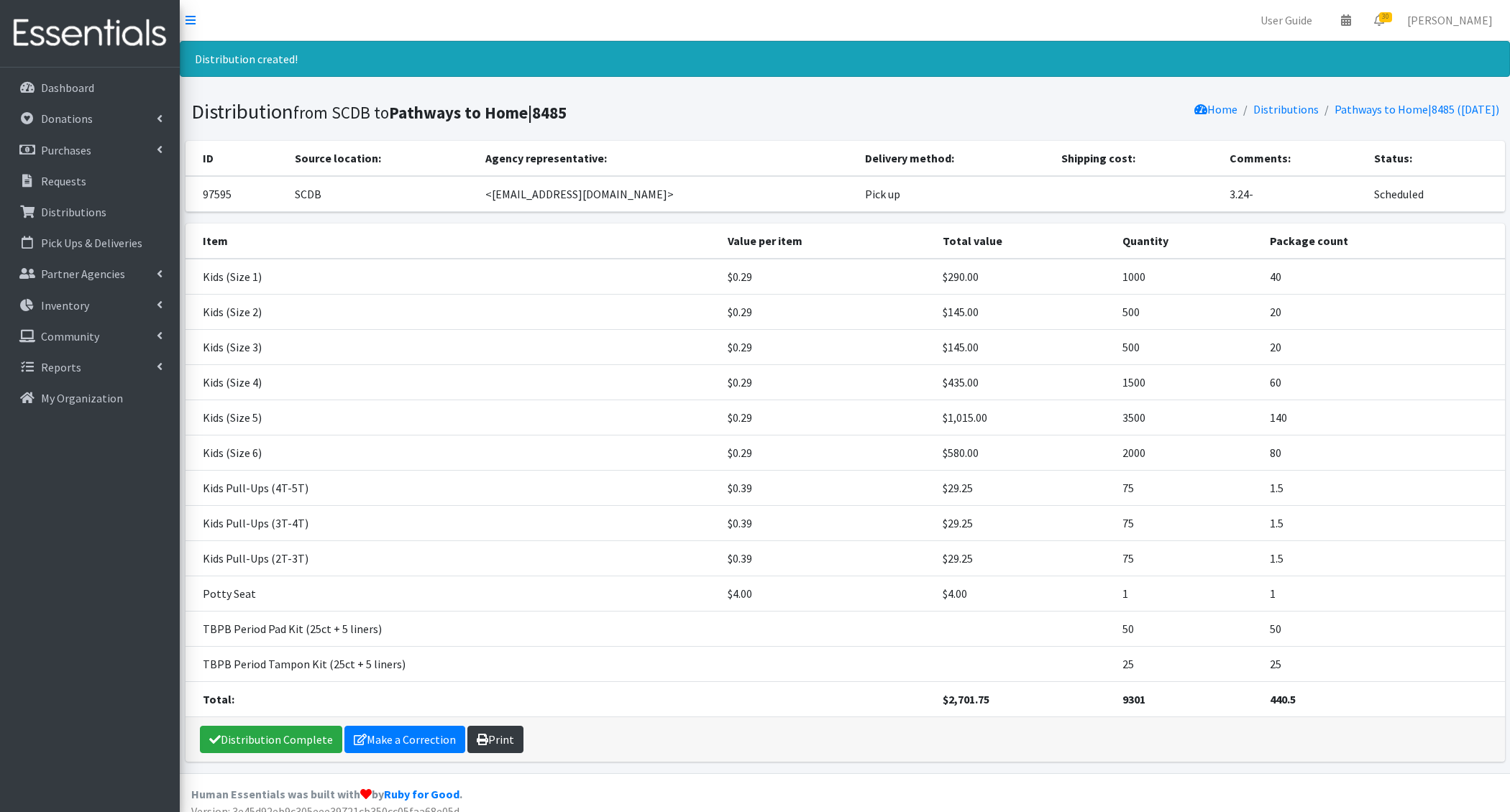
click at [477, 737] on icon at bounding box center [483, 739] width 12 height 12
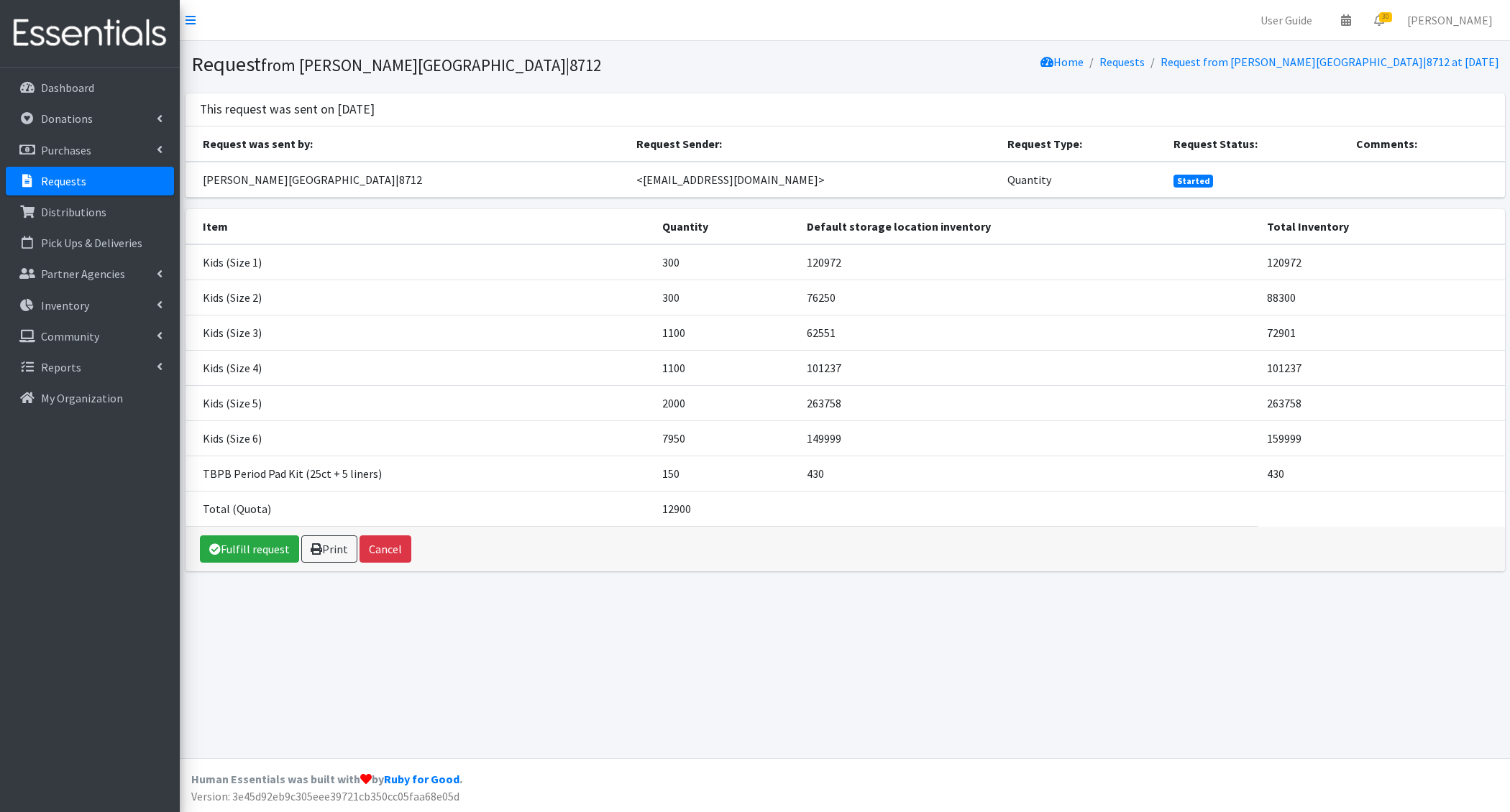
click at [107, 182] on link "Requests" at bounding box center [90, 181] width 168 height 29
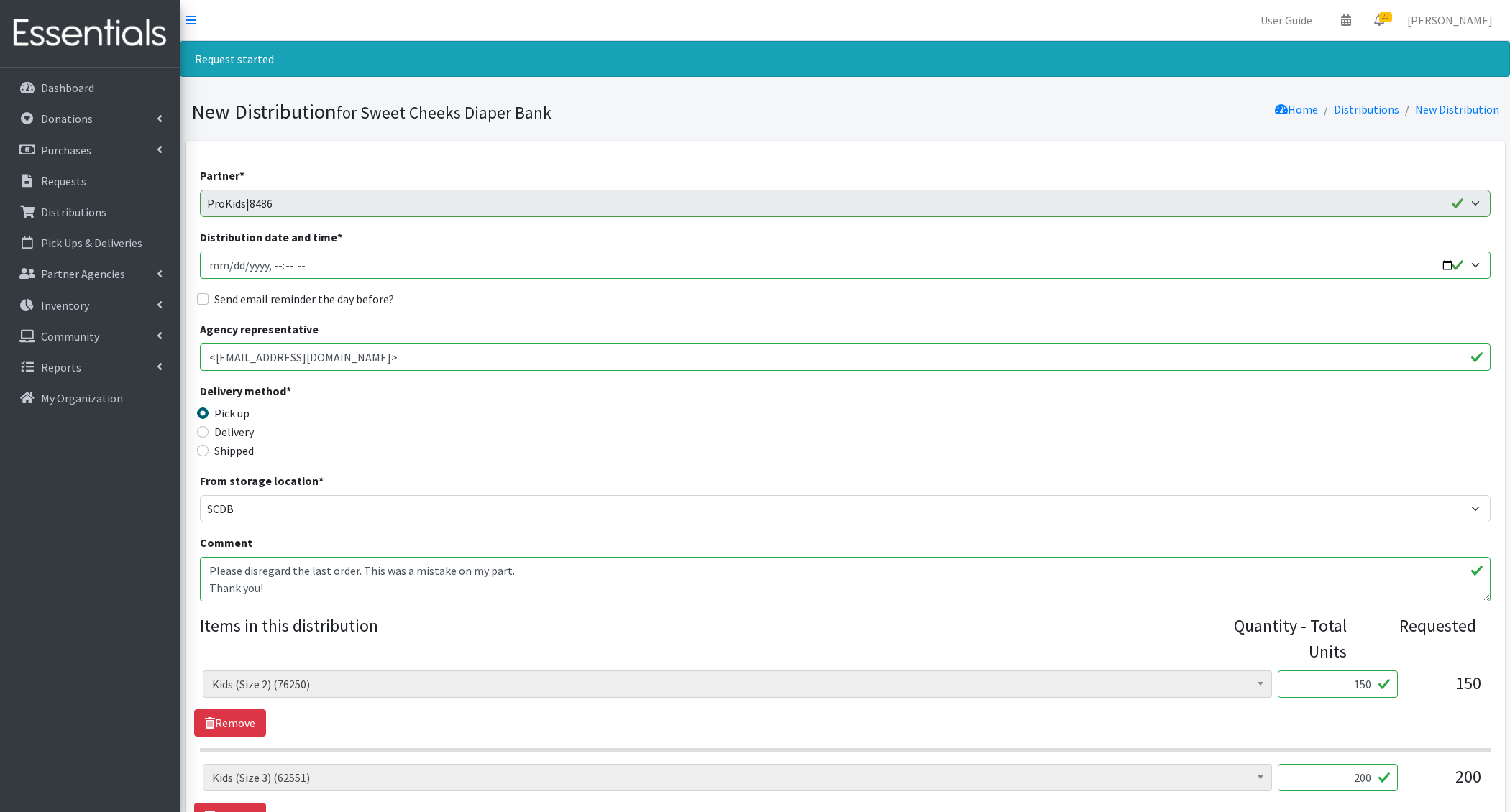
click at [230, 263] on input "Distribution date and time *" at bounding box center [845, 265] width 1290 height 27
click at [273, 264] on input "Distribution date and time *" at bounding box center [845, 265] width 1290 height 27
type input "[DATE]T13:00"
click at [197, 293] on input "Send email reminder the day before?" at bounding box center [203, 299] width 12 height 12
checkbox input "true"
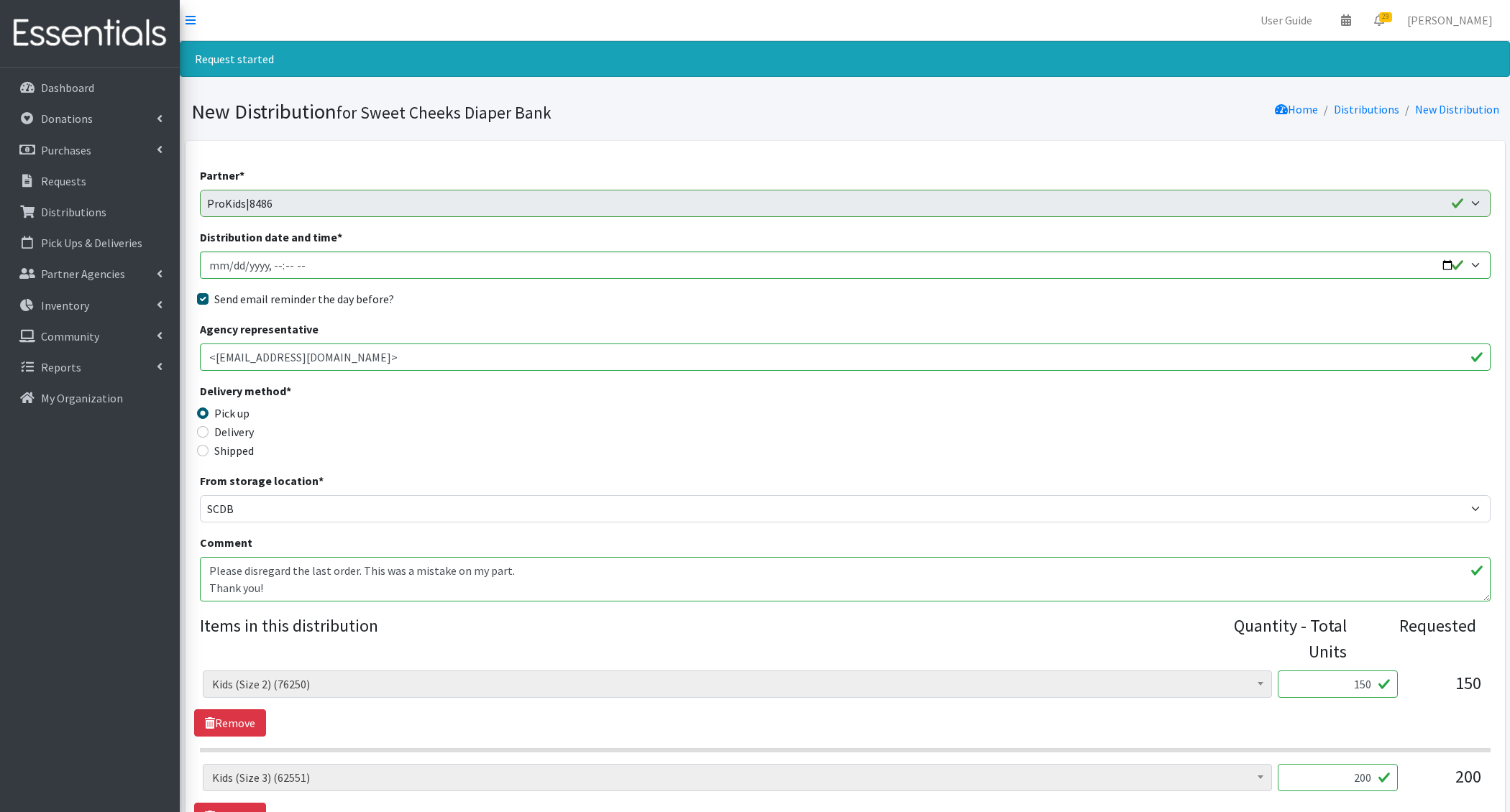
click at [206, 574] on textarea "Please disregard the last order. This was a mistake on my part. Thank you!" at bounding box center [845, 580] width 1290 height 45
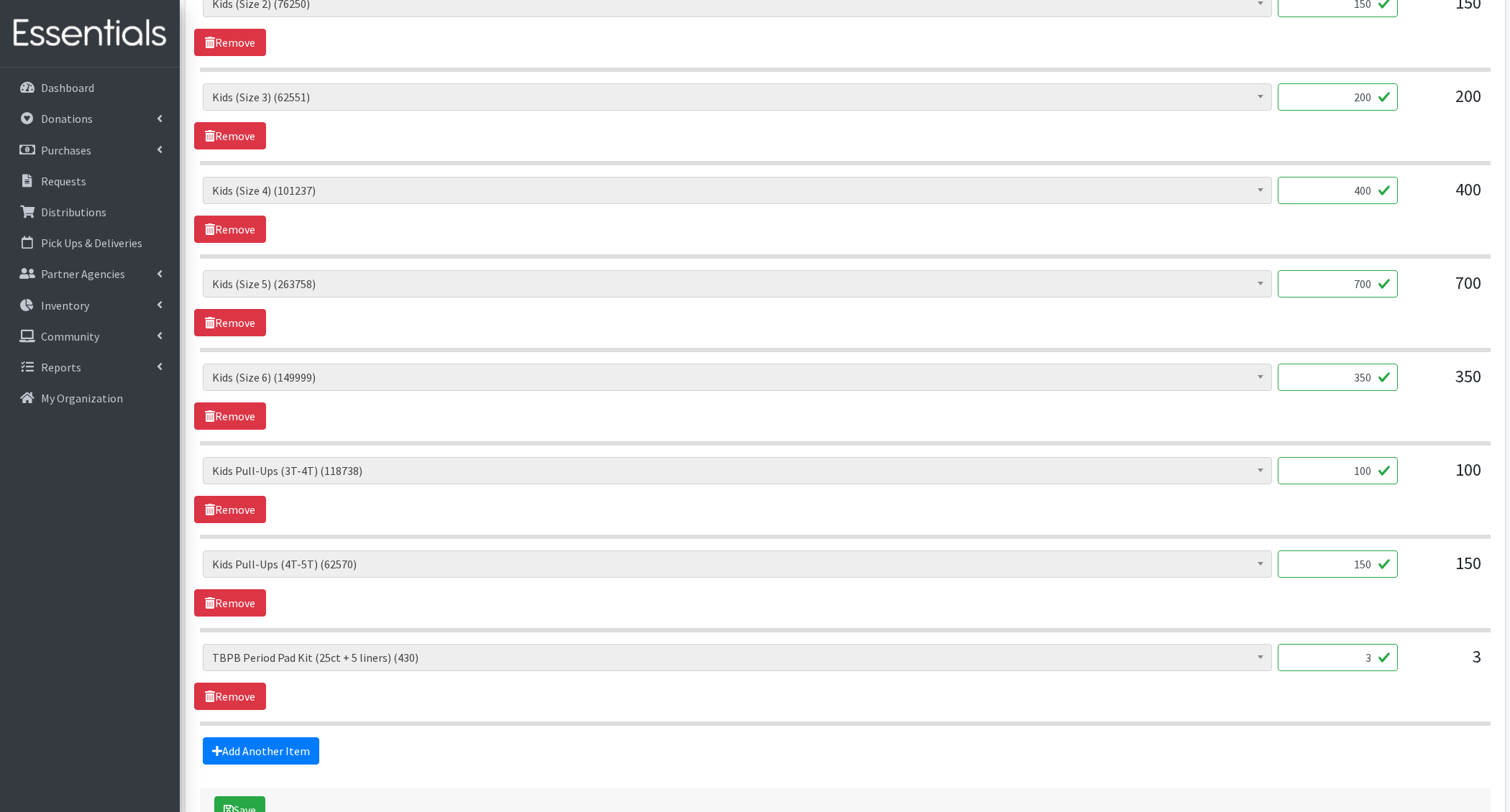
scroll to position [771, 0]
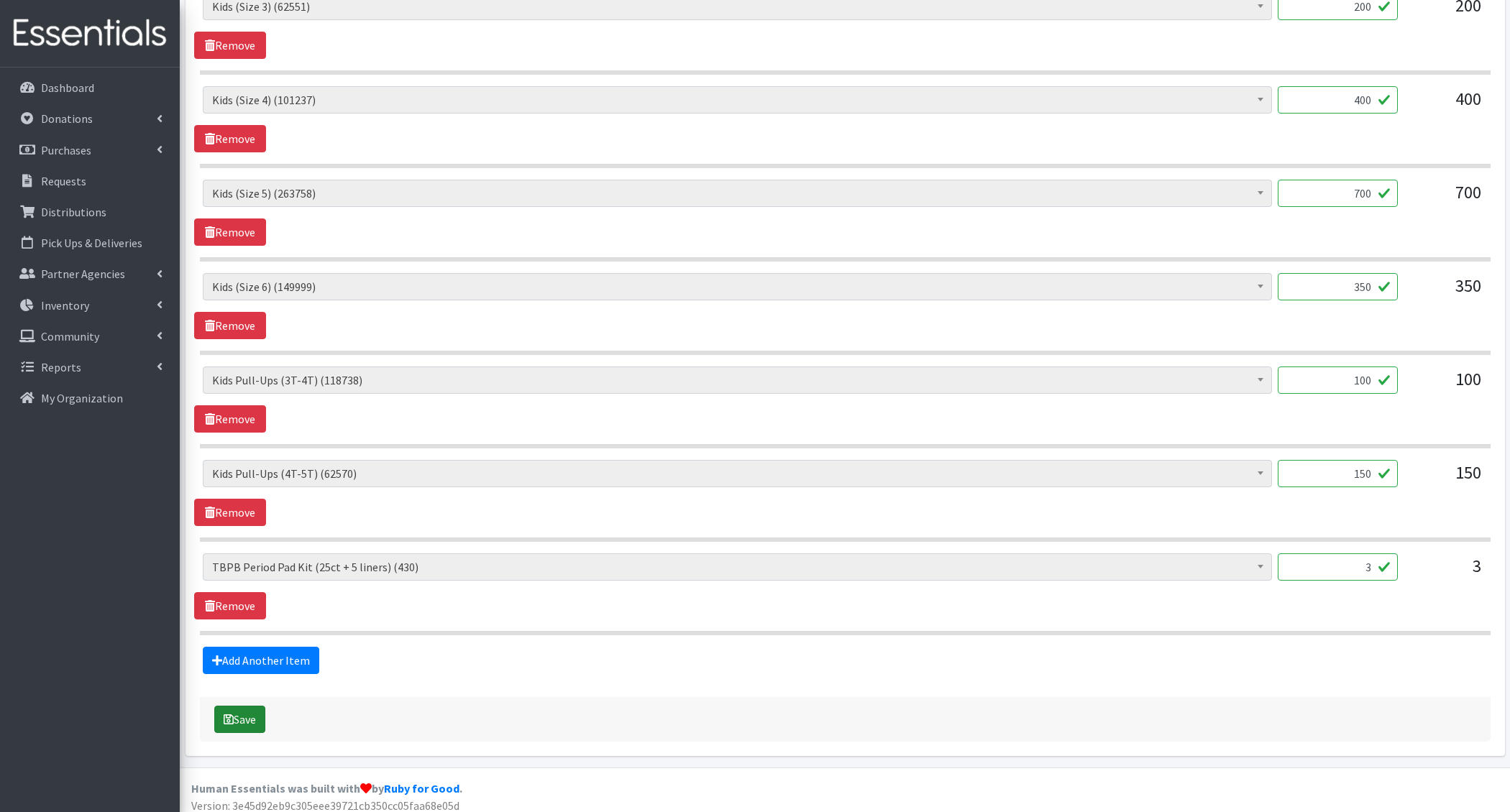
type textarea "3.23- Please disregard the last order. This was a mistake on my part. Thank you!"
click at [235, 714] on button "Save" at bounding box center [239, 719] width 51 height 27
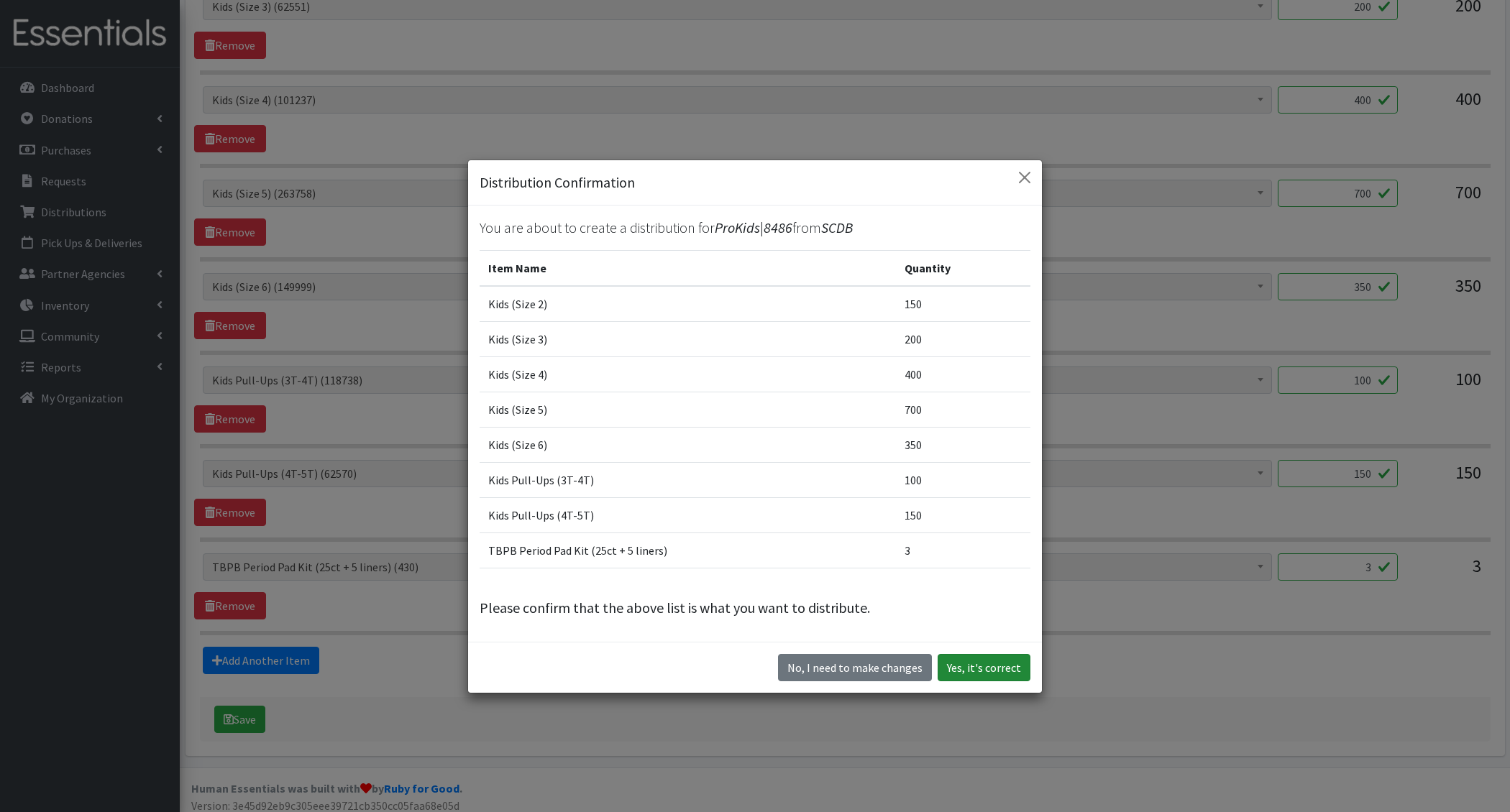
click at [1003, 660] on button "Yes, it's correct" at bounding box center [984, 668] width 93 height 27
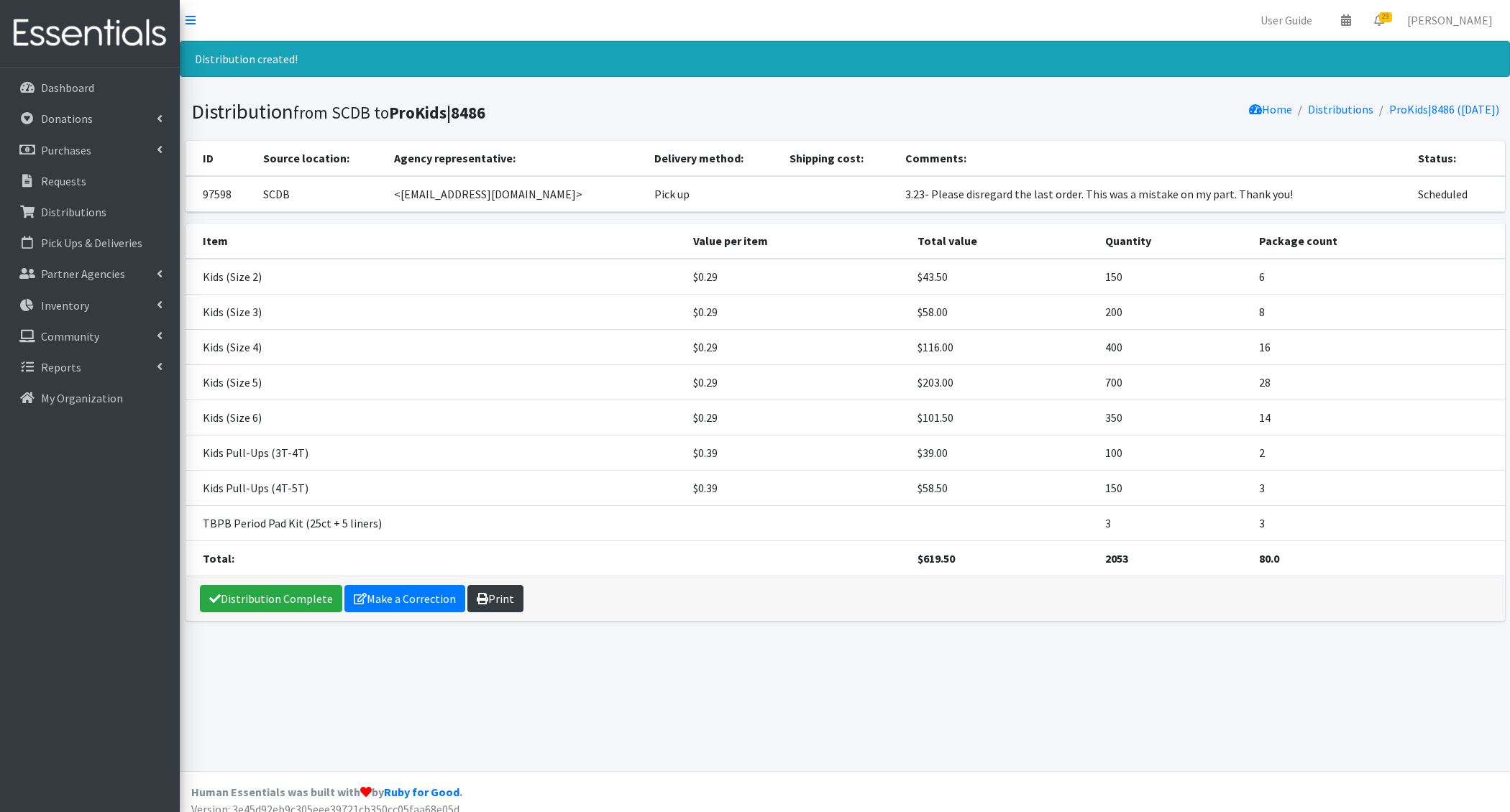
click at [505, 591] on link "Print" at bounding box center [496, 599] width 56 height 27
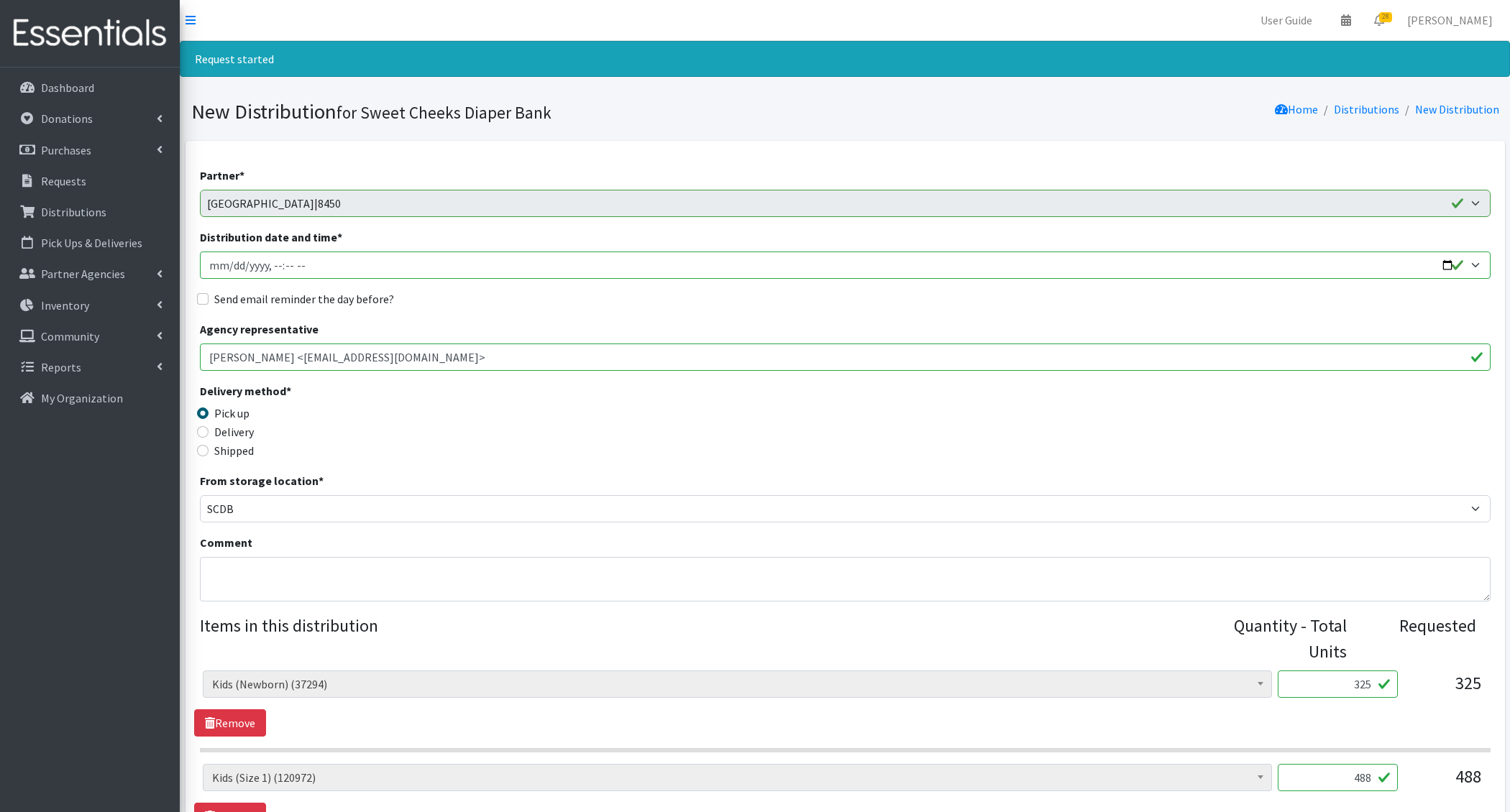
click at [228, 256] on input "Distribution date and time *" at bounding box center [845, 265] width 1290 height 27
click at [227, 261] on input "Distribution date and time *" at bounding box center [845, 265] width 1290 height 27
type input "[DATE]T12:00"
click at [197, 293] on input "Send email reminder the day before?" at bounding box center [203, 299] width 12 height 12
checkbox input "true"
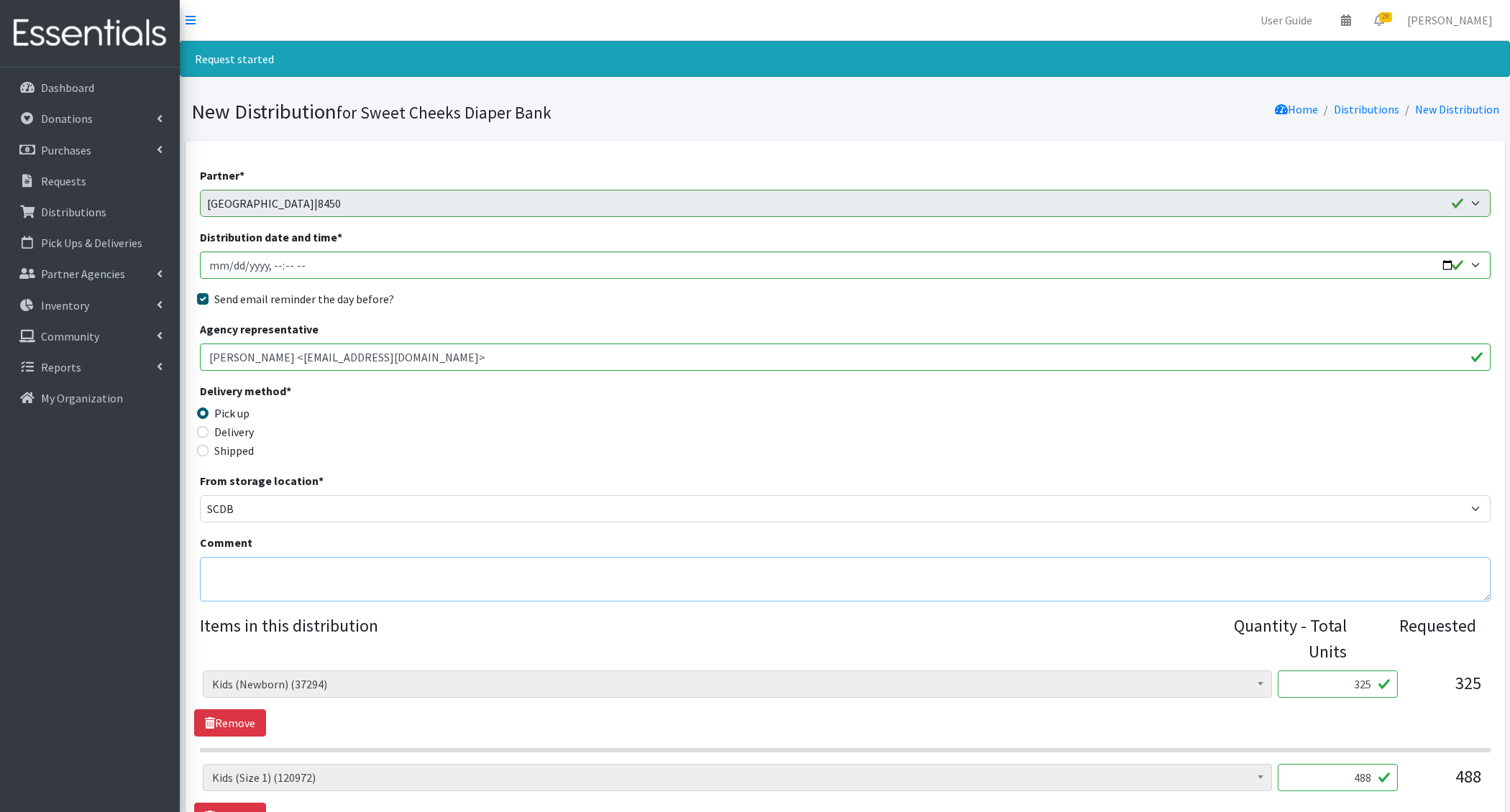
click at [245, 586] on textarea "Comment" at bounding box center [845, 580] width 1290 height 45
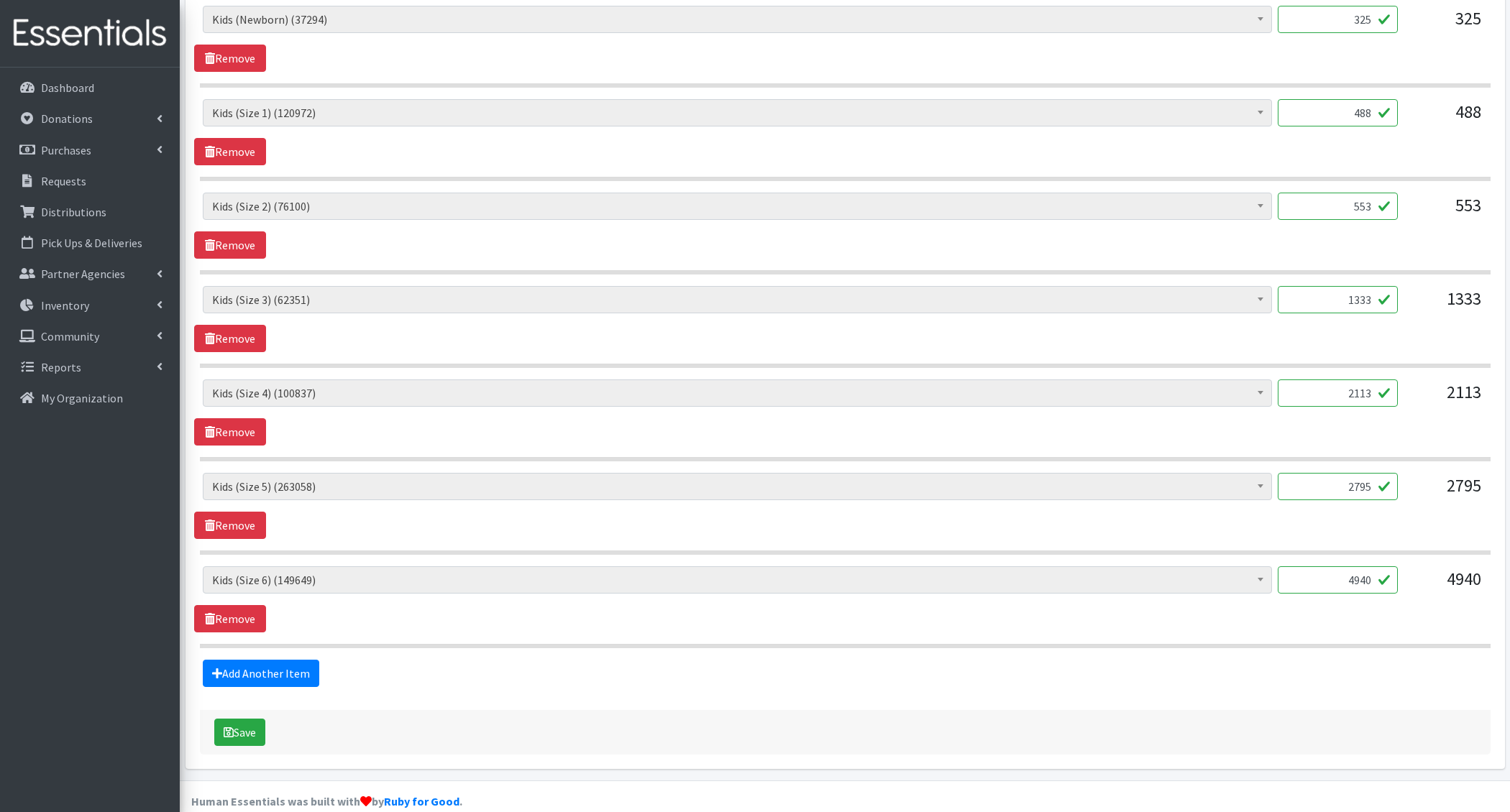
scroll to position [678, 0]
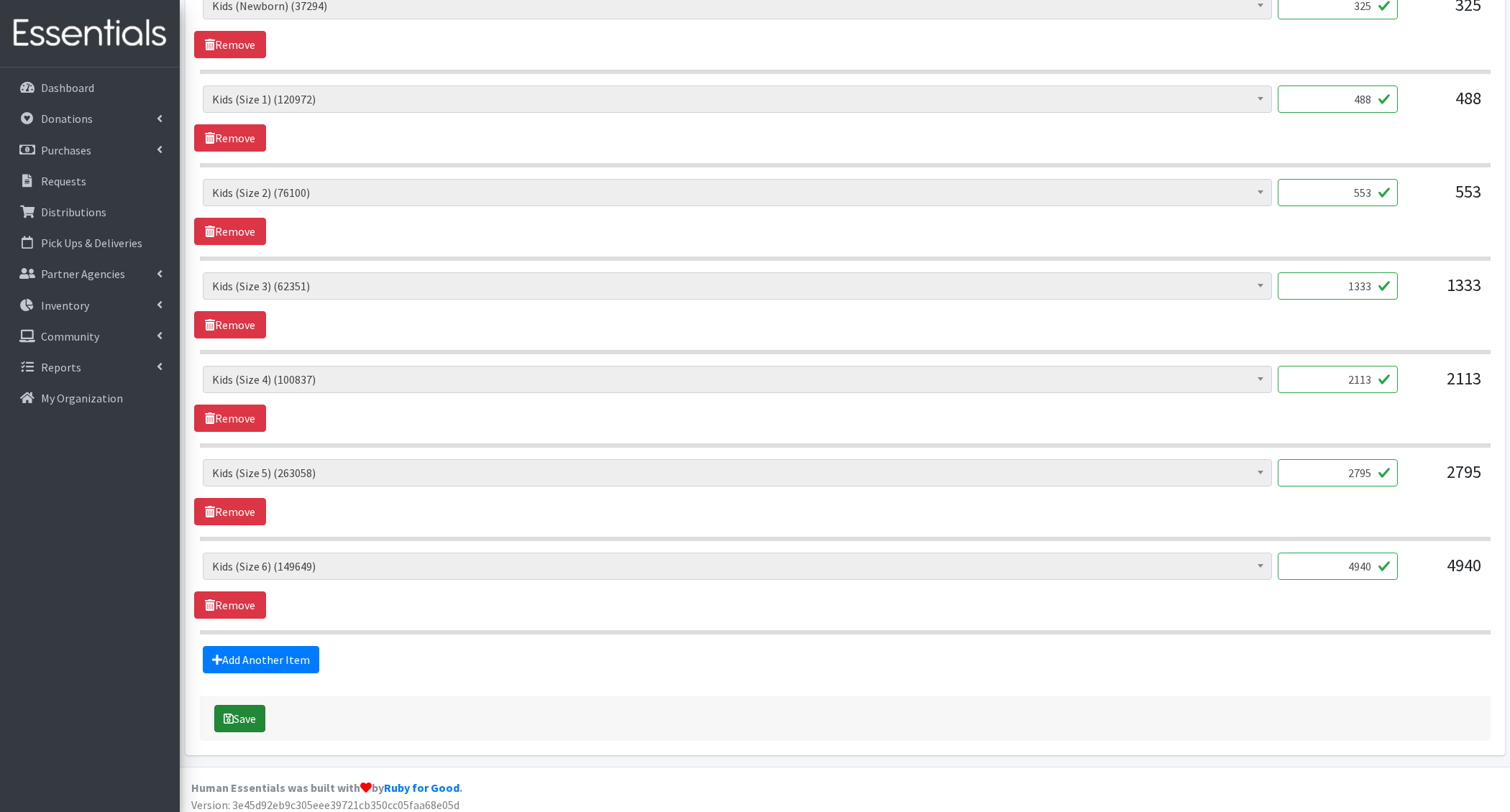
type textarea "3.11-"
click at [248, 708] on button "Save" at bounding box center [239, 719] width 51 height 27
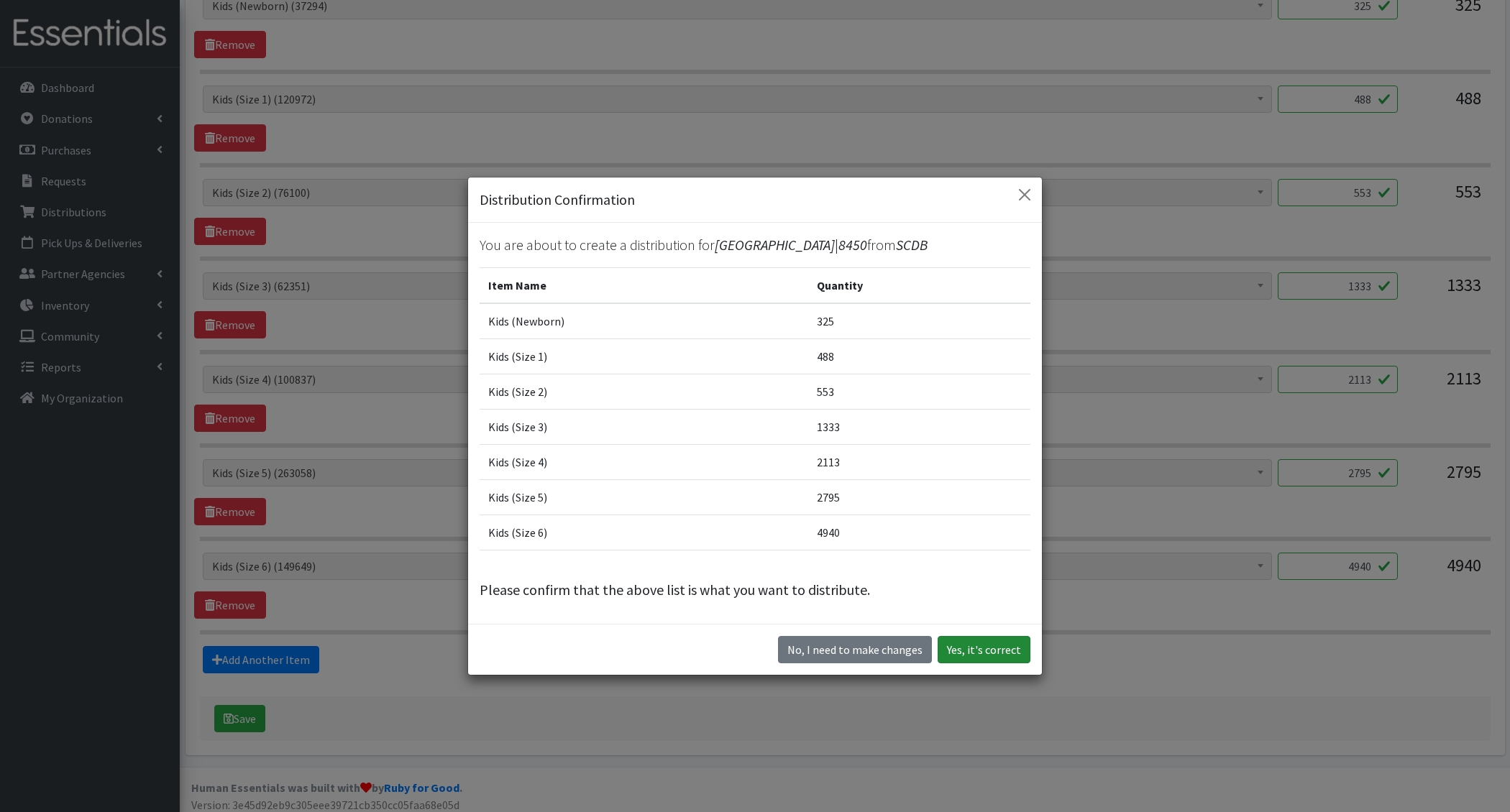
click at [978, 642] on button "Yes, it's correct" at bounding box center [984, 649] width 93 height 27
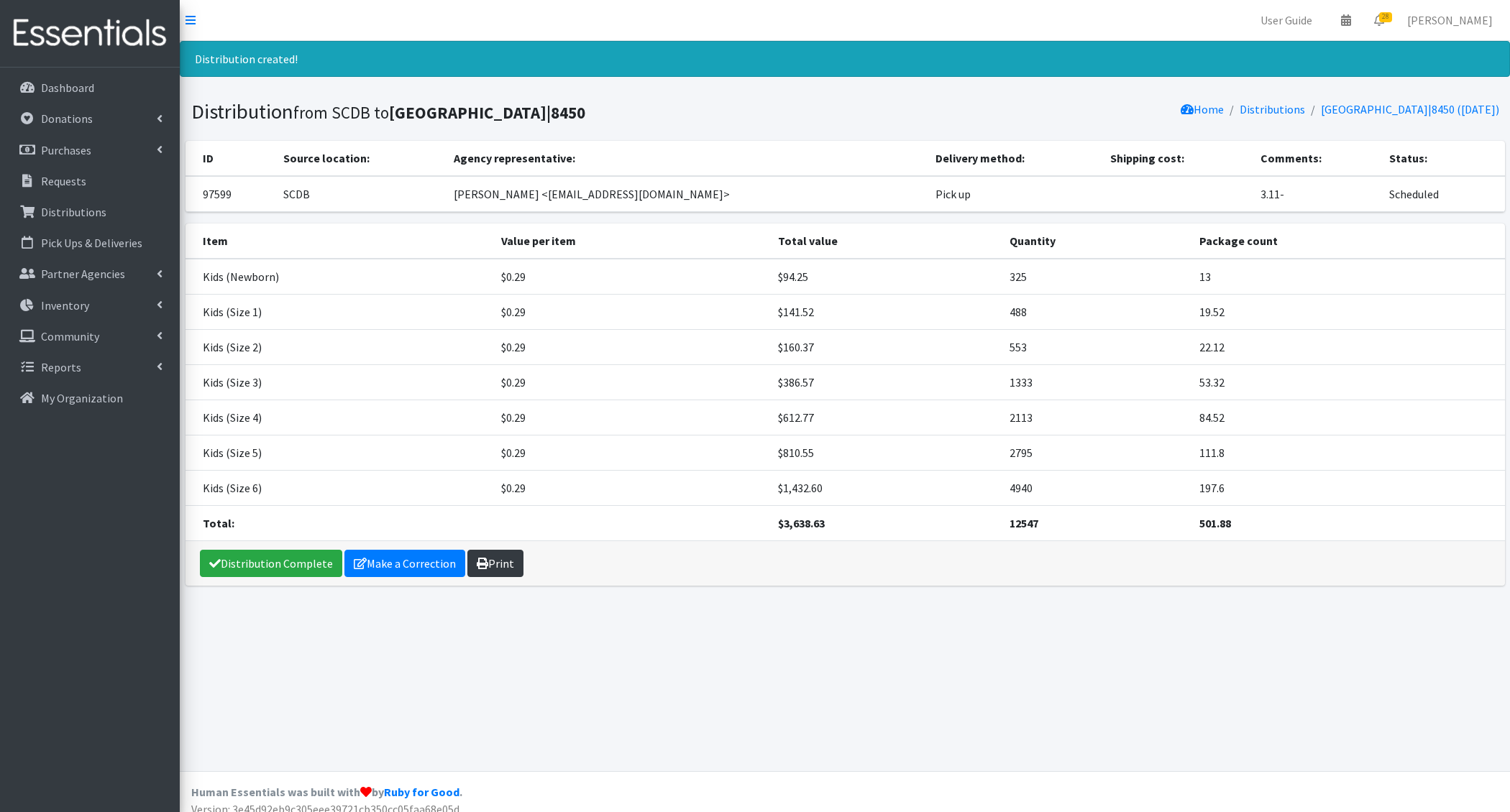
click at [494, 560] on link "Print" at bounding box center [496, 563] width 56 height 27
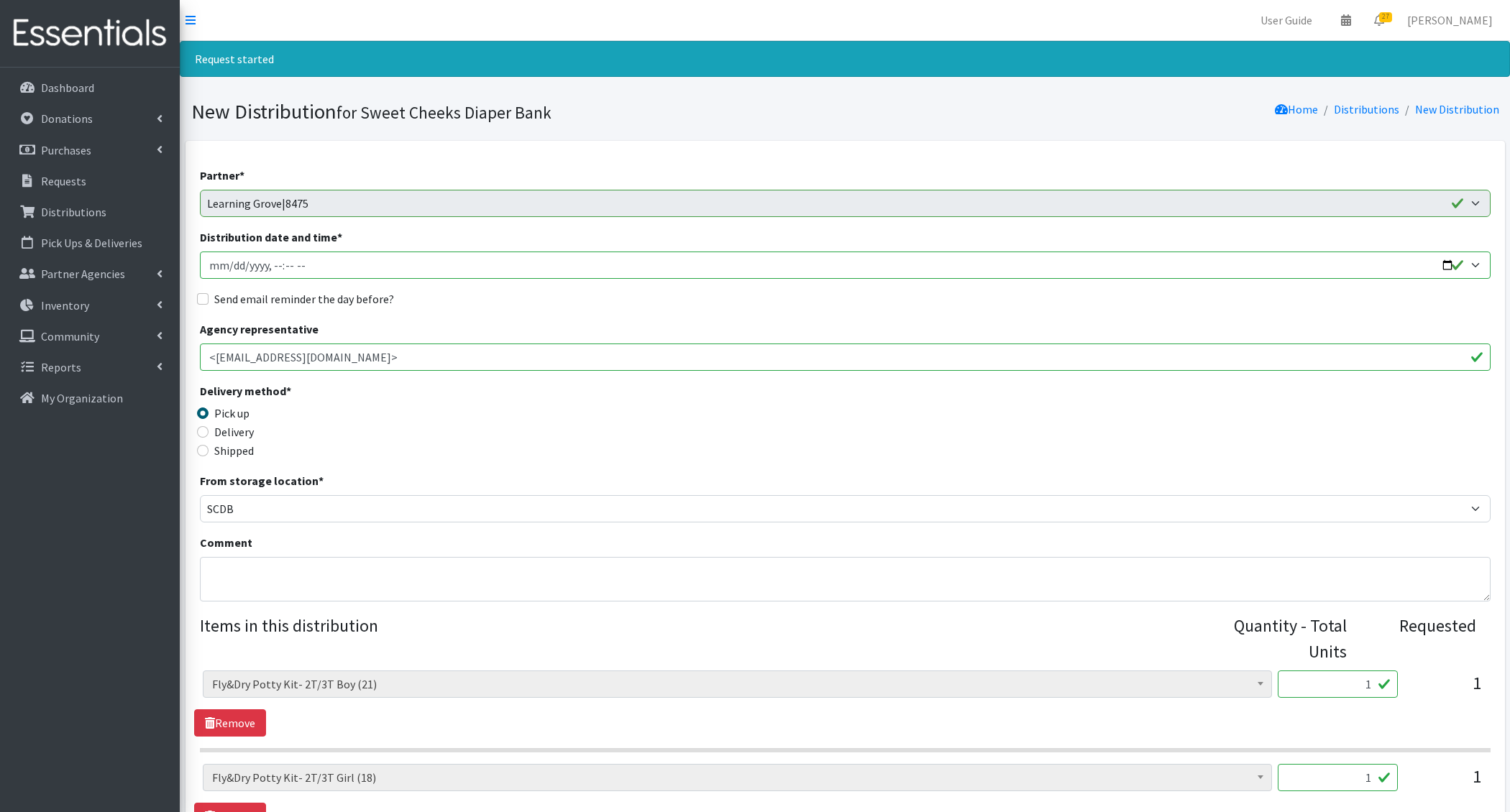
click at [231, 265] on input "Distribution date and time *" at bounding box center [845, 265] width 1290 height 27
type input "[DATE]T12:00"
click at [197, 293] on input "Send email reminder the day before?" at bounding box center [203, 299] width 12 height 12
checkbox input "true"
click at [248, 574] on textarea "Comment" at bounding box center [845, 580] width 1290 height 45
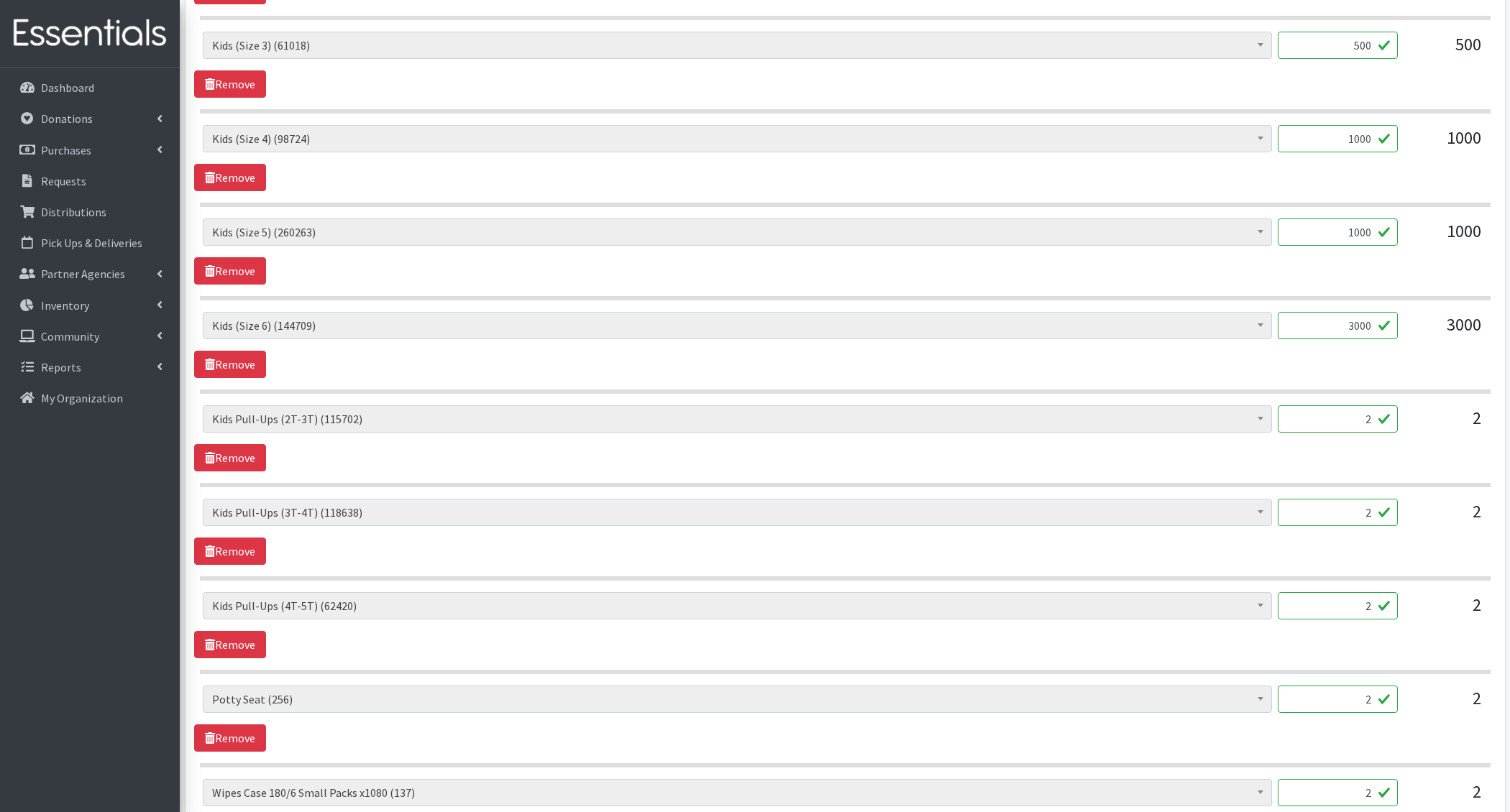
scroll to position [1327, 0]
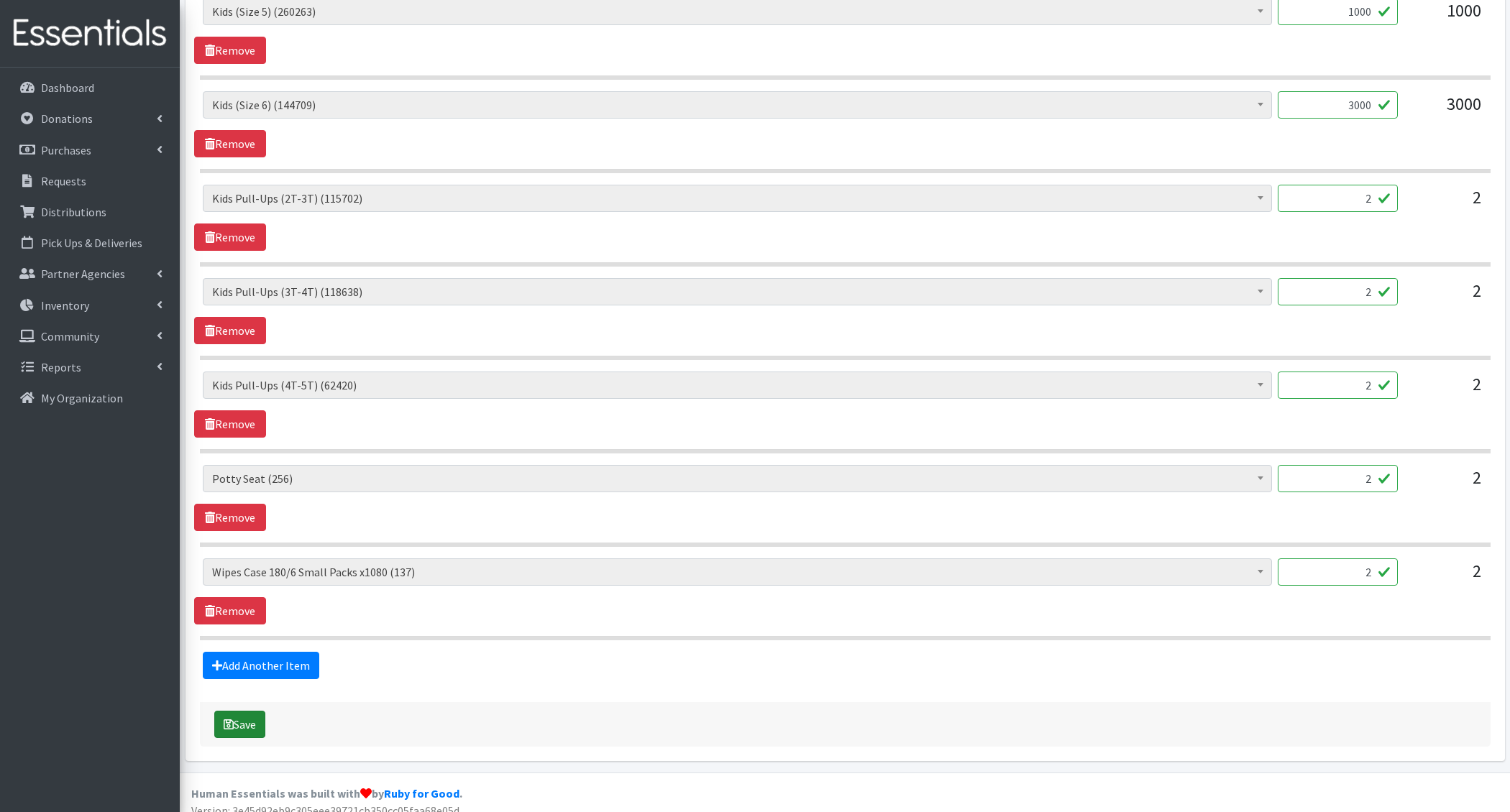
type textarea "3.13-"
click at [242, 714] on button "Save" at bounding box center [239, 725] width 51 height 27
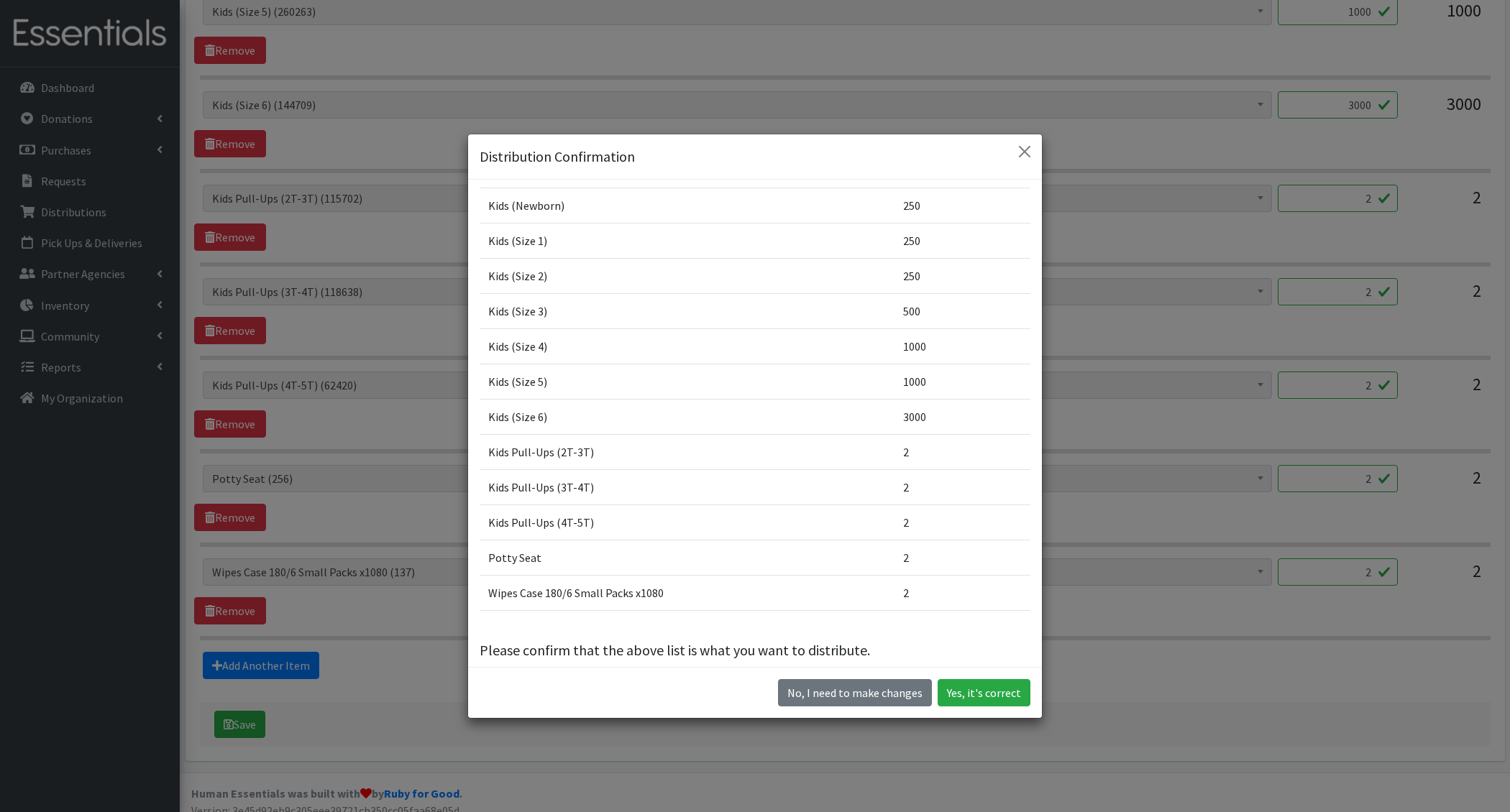
scroll to position [125, 0]
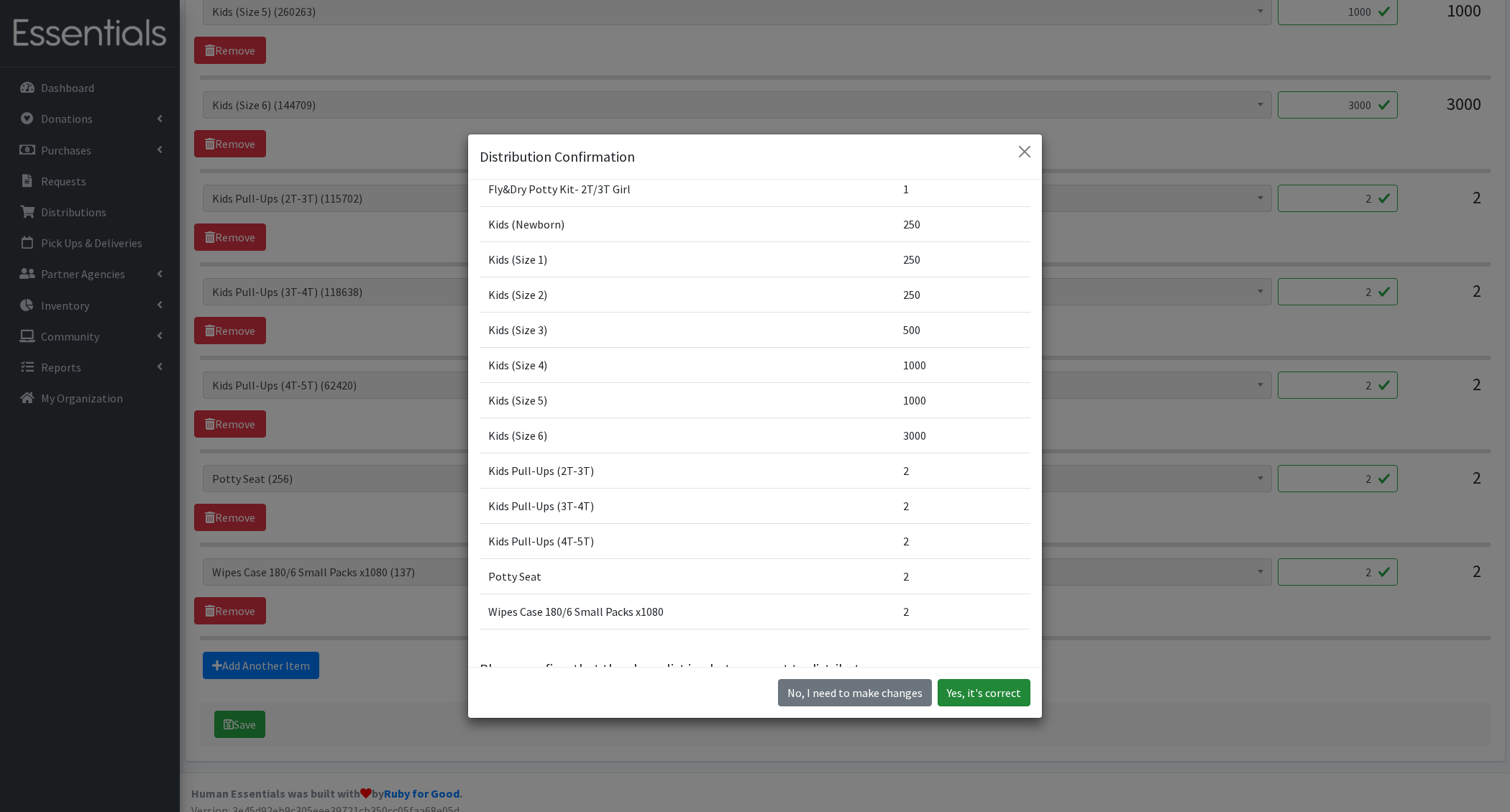
click at [991, 692] on button "Yes, it's correct" at bounding box center [984, 693] width 93 height 27
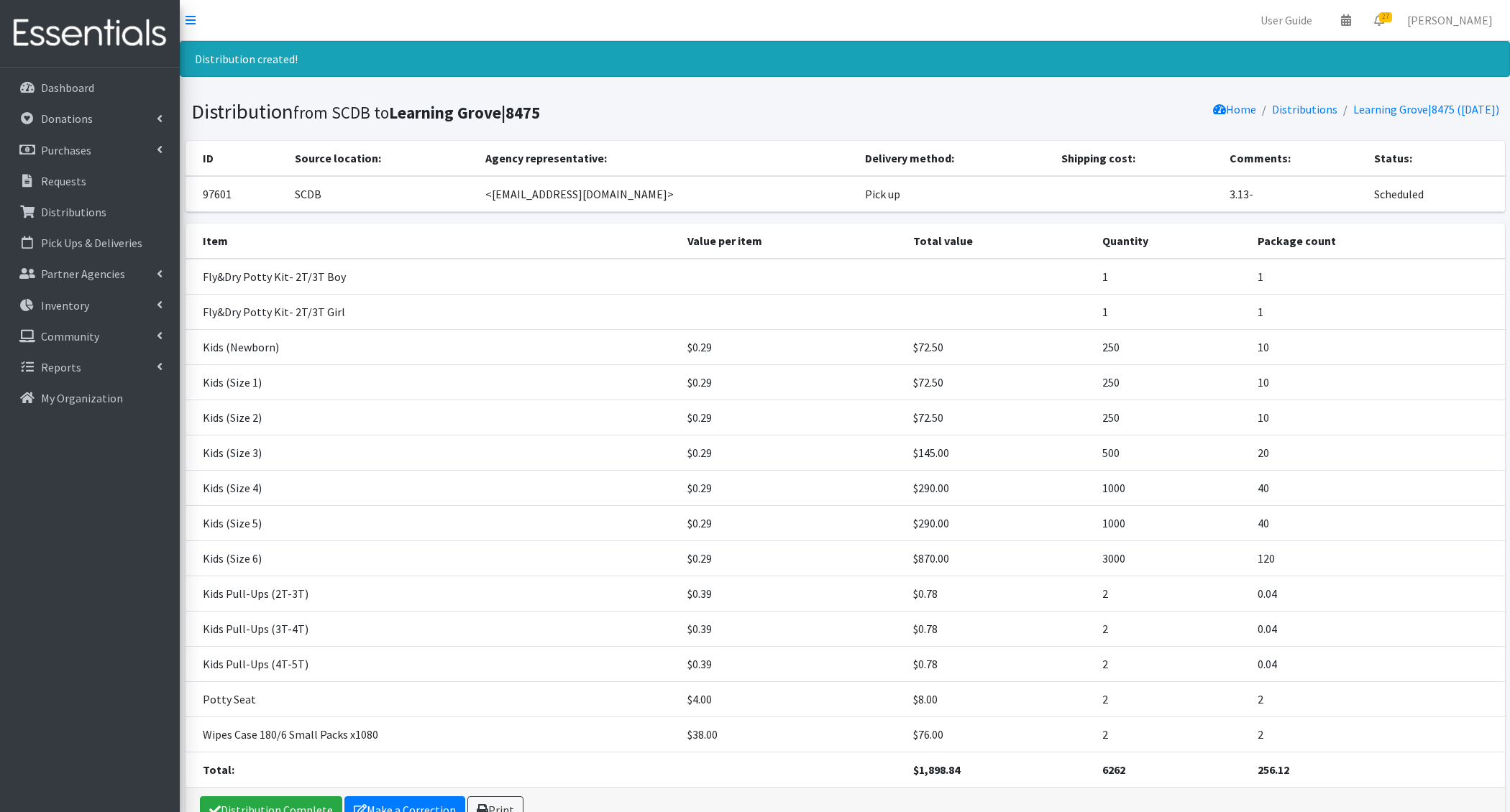
scroll to position [79, 0]
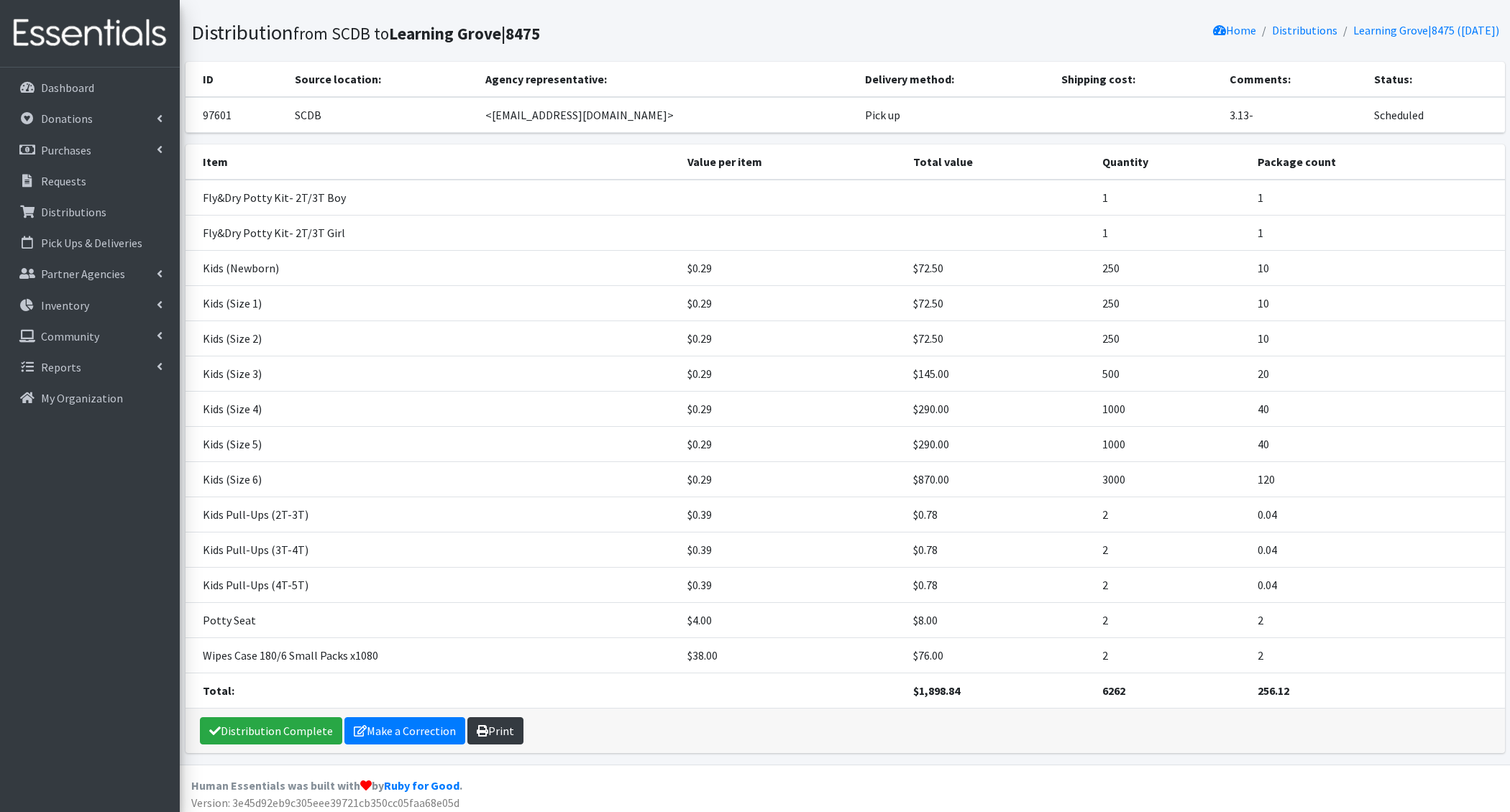
click at [498, 720] on link "Print" at bounding box center [496, 731] width 56 height 27
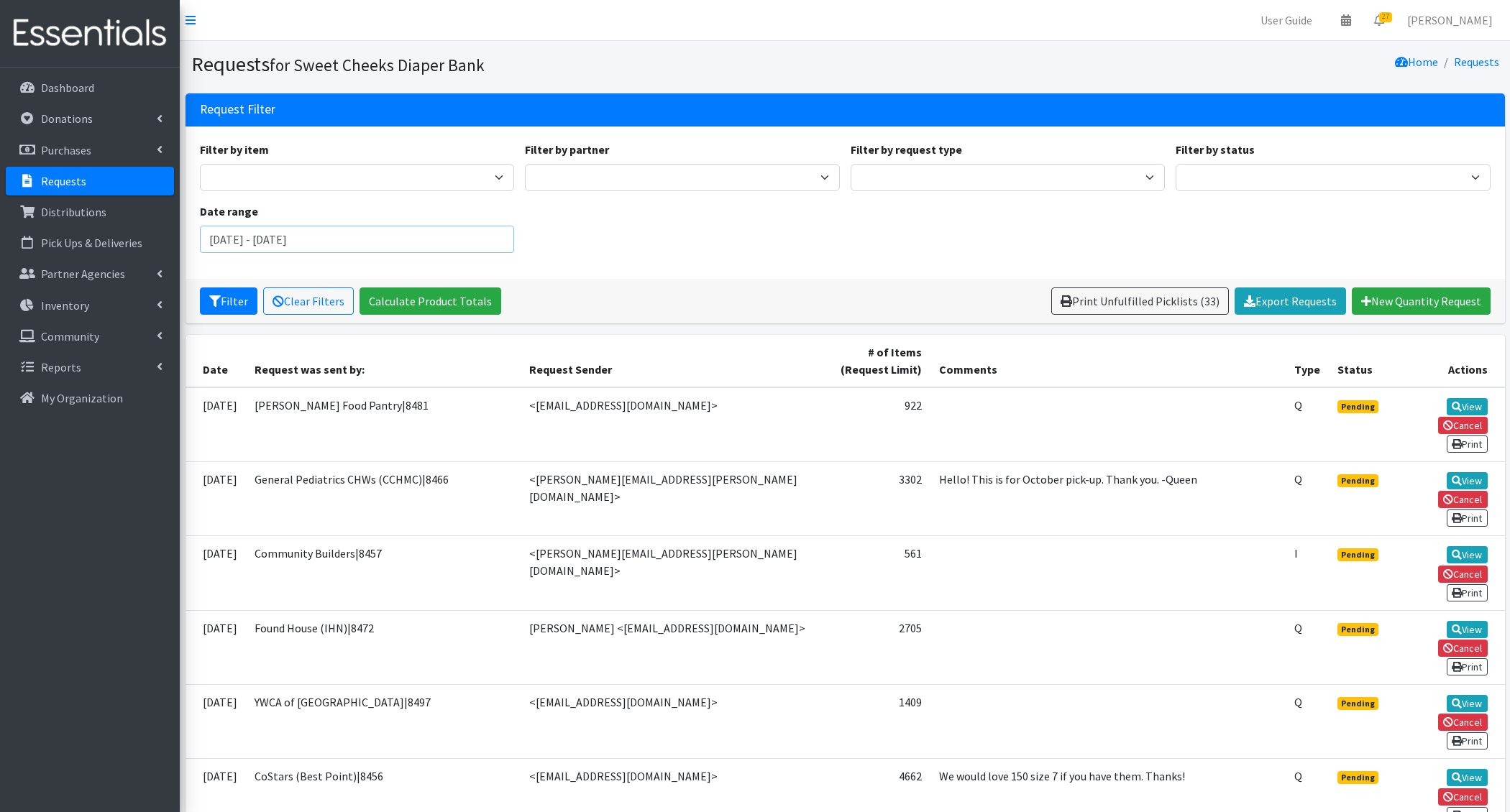
click at [498, 243] on input "[DATE] - [DATE]" at bounding box center [357, 239] width 315 height 27
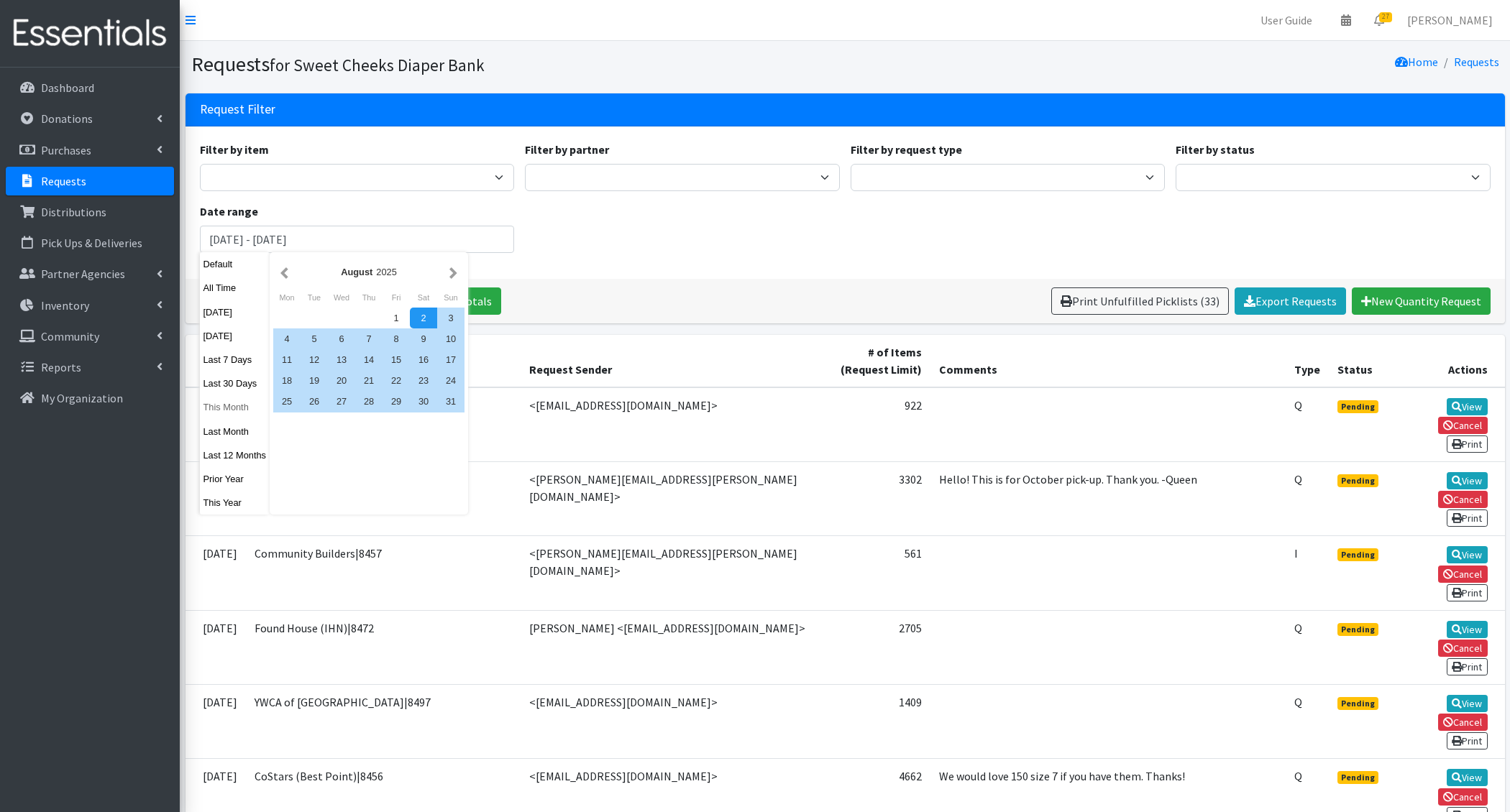
click at [236, 414] on button "This Month" at bounding box center [235, 407] width 71 height 21
type input "[DATE] - [DATE]"
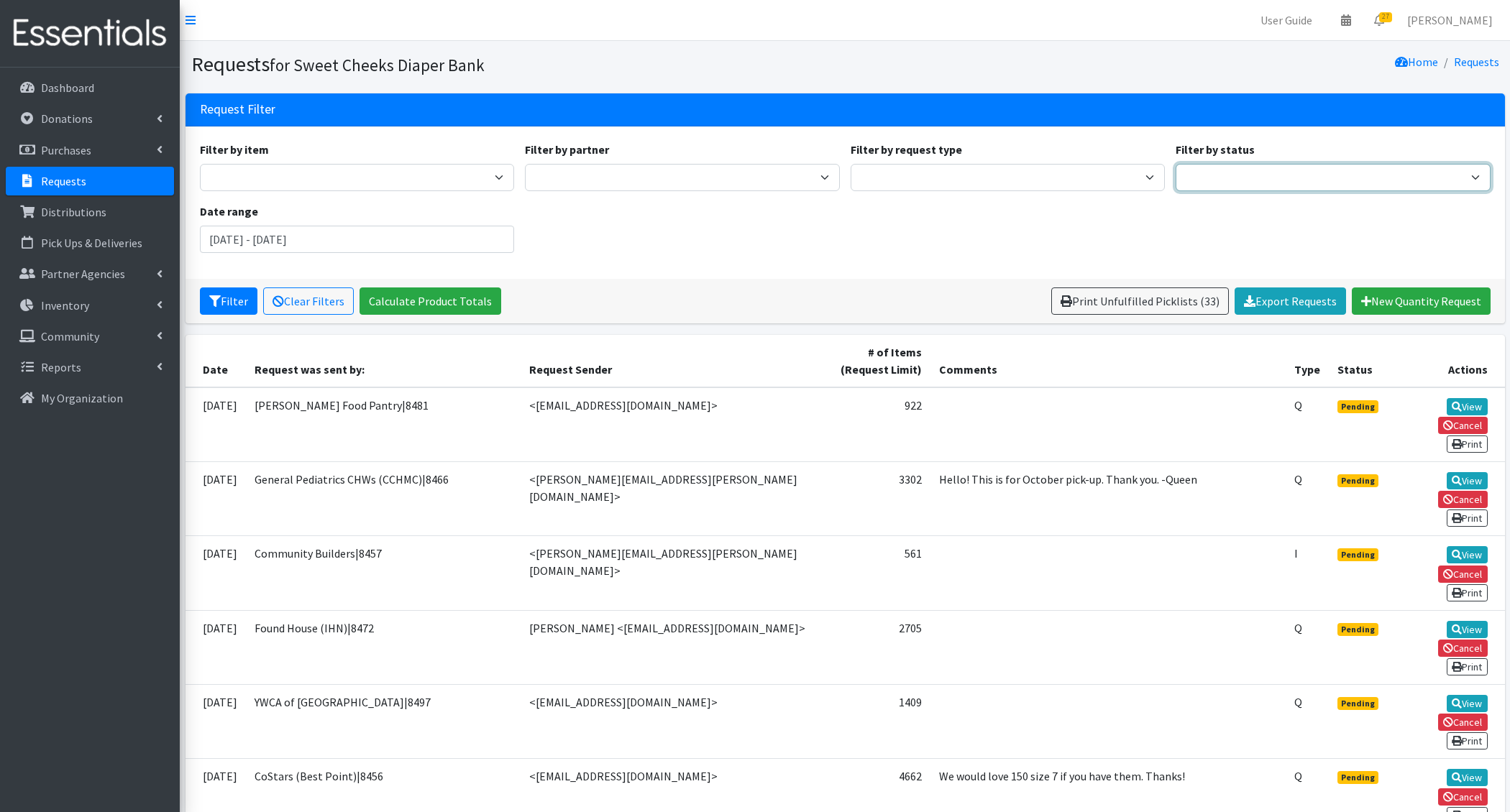
click at [1294, 172] on select "Pending Started Fulfilled Discarded" at bounding box center [1333, 177] width 315 height 27
select select "2"
click at [1176, 164] on select "Pending Started Fulfilled Discarded" at bounding box center [1333, 177] width 315 height 27
click at [223, 286] on div "Filter Clear Filters Calculate Product Totals Print Unfulfilled Picklists (33) …" at bounding box center [845, 301] width 1319 height 45
click at [224, 301] on button "Filter" at bounding box center [228, 301] width 57 height 27
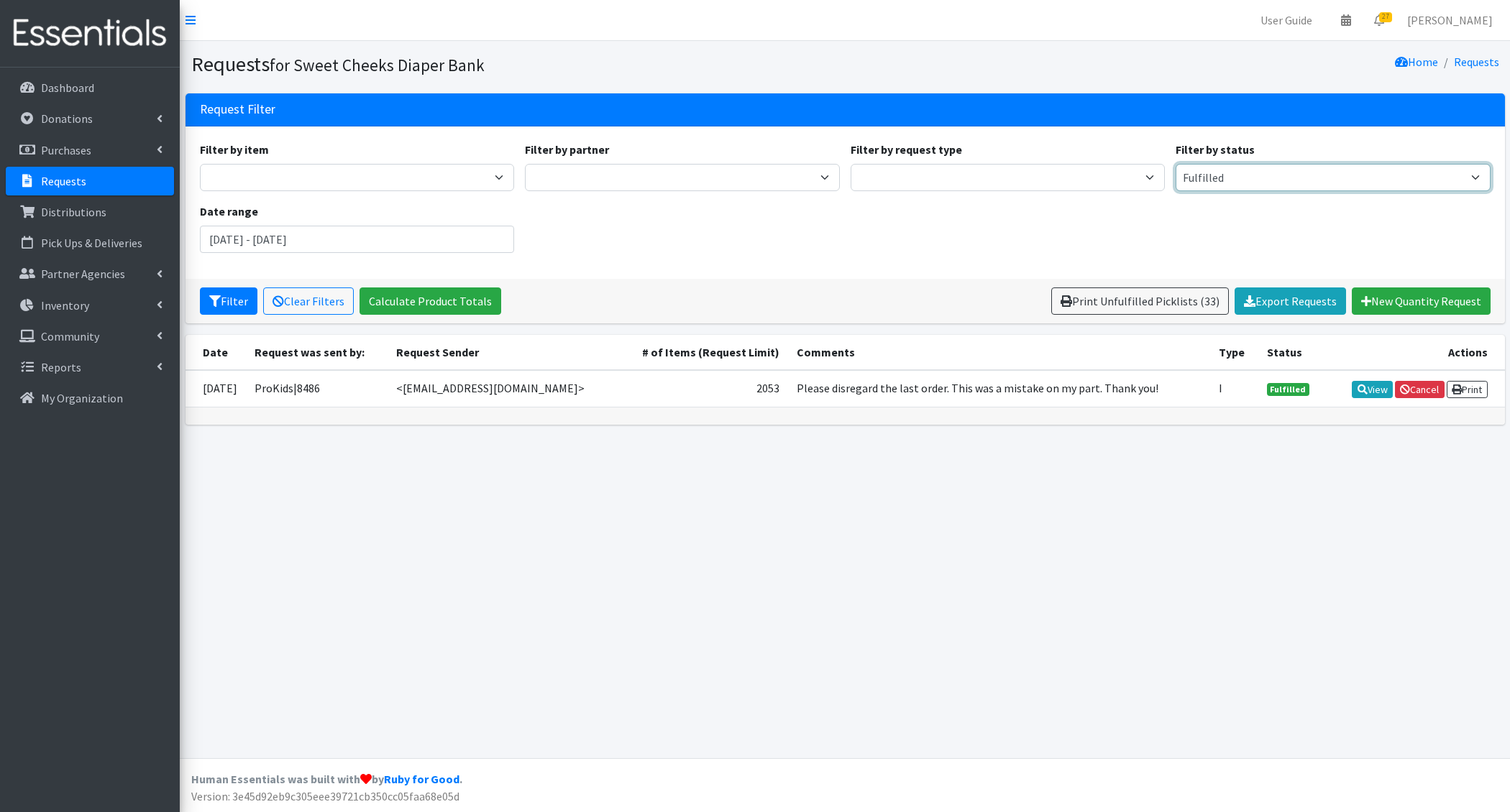
click at [1284, 177] on select "Pending Started Fulfilled Discarded" at bounding box center [1333, 177] width 315 height 27
select select "1"
click at [1176, 164] on select "Pending Started Fulfilled Discarded" at bounding box center [1333, 177] width 315 height 27
click at [1308, 169] on select "Pending Started Fulfilled Discarded" at bounding box center [1333, 177] width 315 height 27
click at [120, 212] on link "Distributions" at bounding box center [90, 212] width 168 height 29
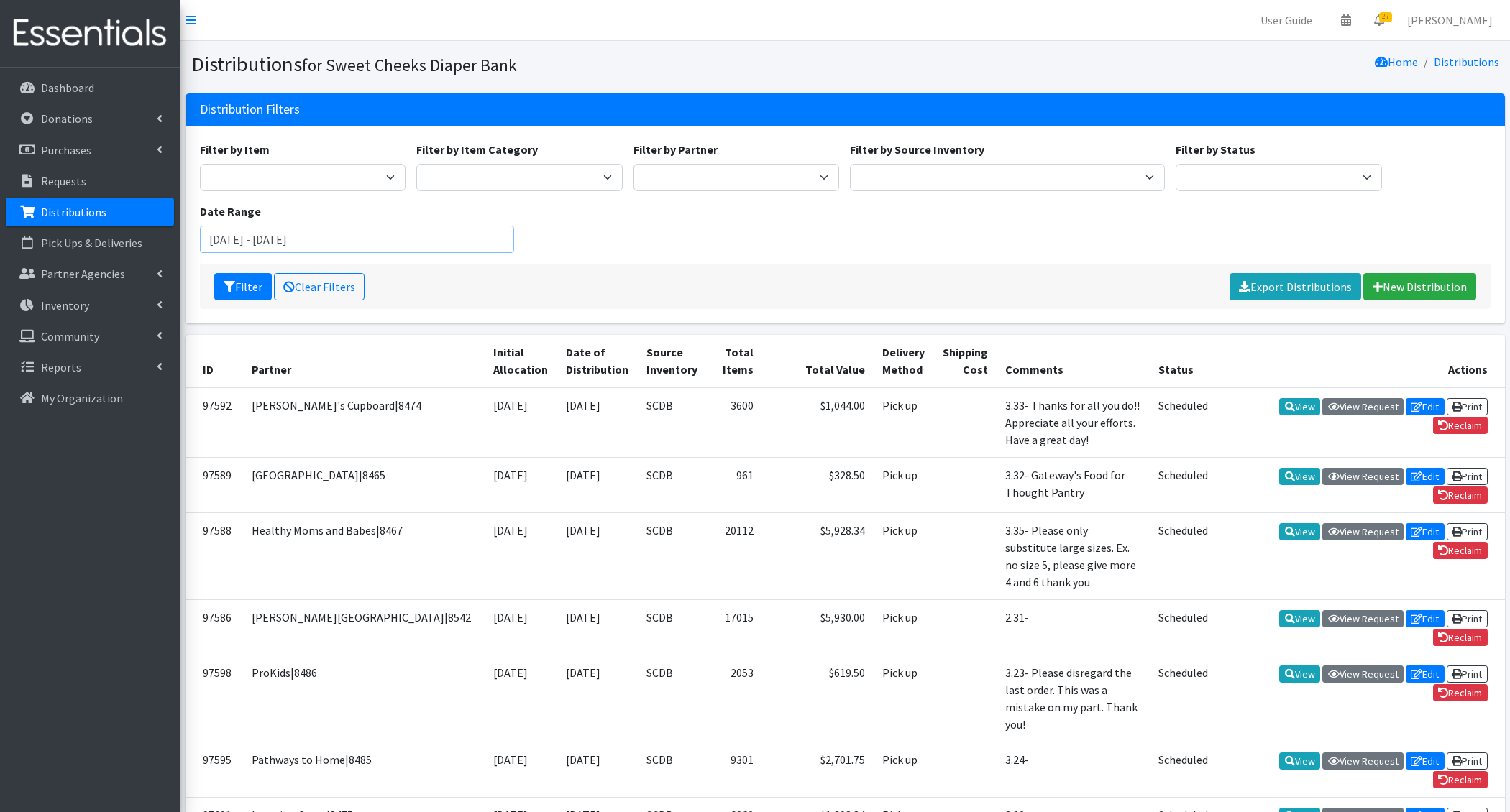
click at [347, 247] on input "[DATE] - [DATE]" at bounding box center [357, 239] width 315 height 27
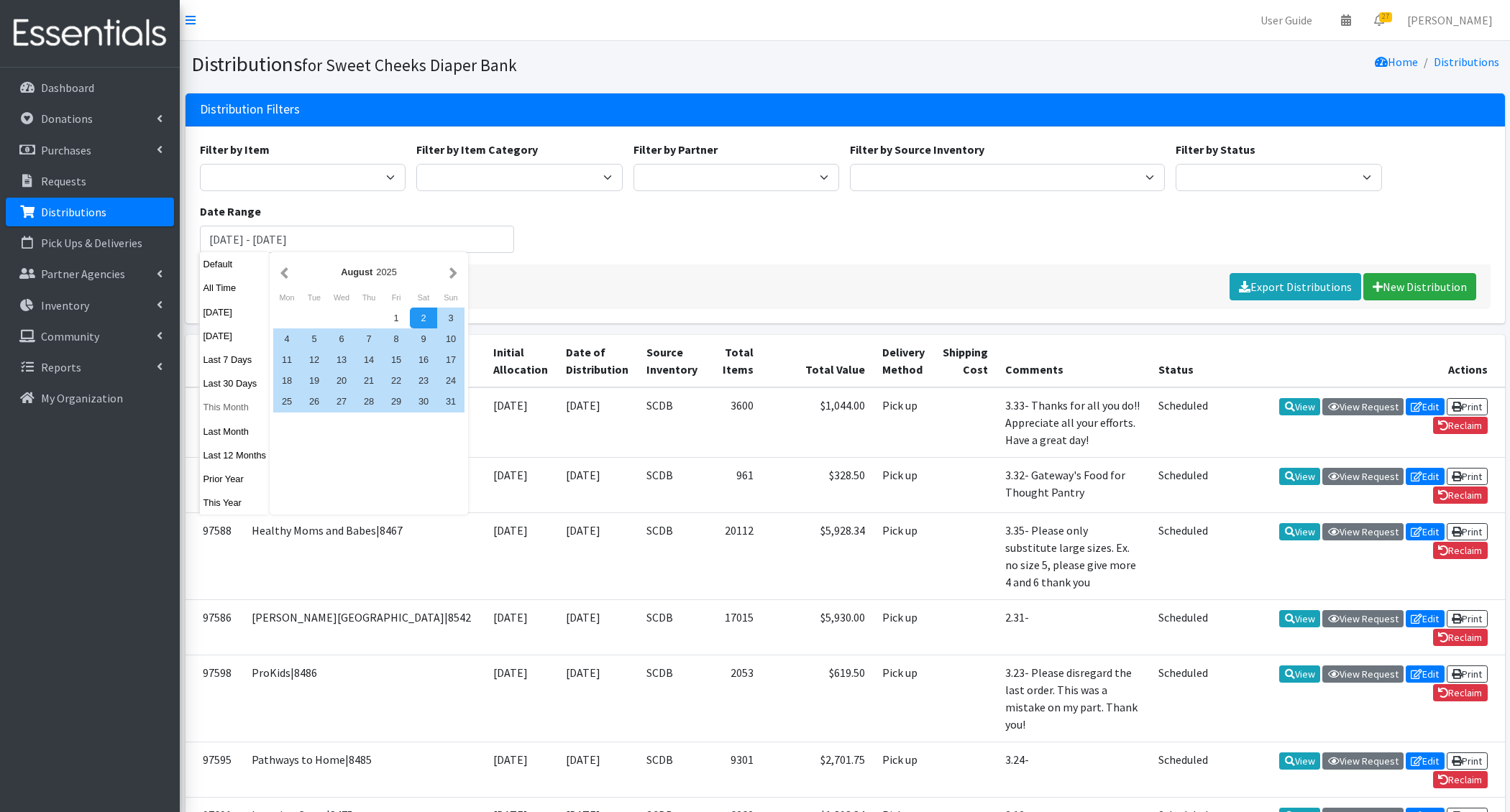
click at [236, 408] on button "This Month" at bounding box center [235, 407] width 71 height 21
type input "[DATE] - [DATE]"
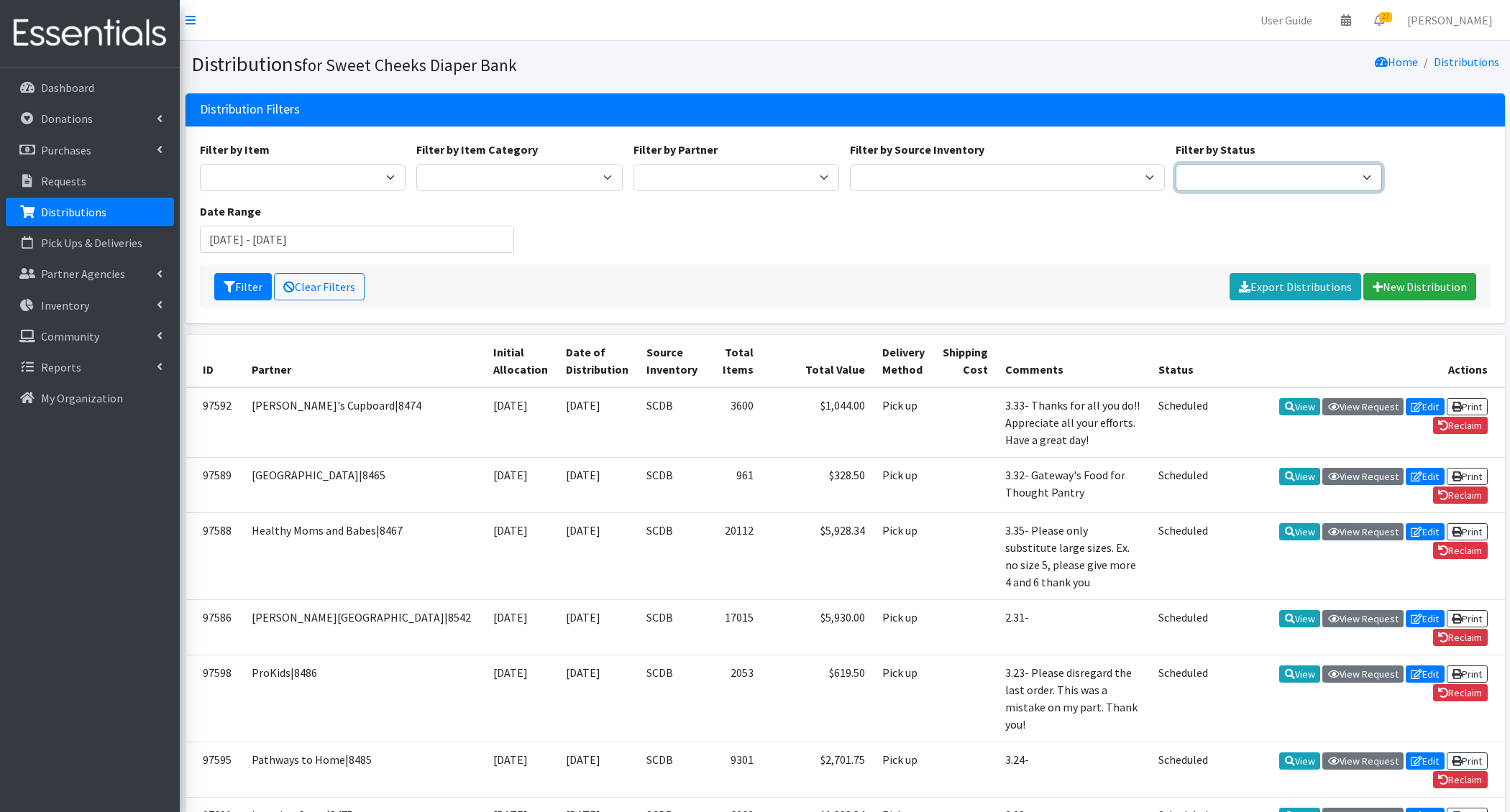
click at [1234, 179] on select "Scheduled Complete" at bounding box center [1279, 177] width 206 height 27
select select "5"
click at [1176, 164] on select "Scheduled Complete" at bounding box center [1279, 177] width 206 height 27
click at [240, 284] on button "Filter" at bounding box center [242, 286] width 57 height 27
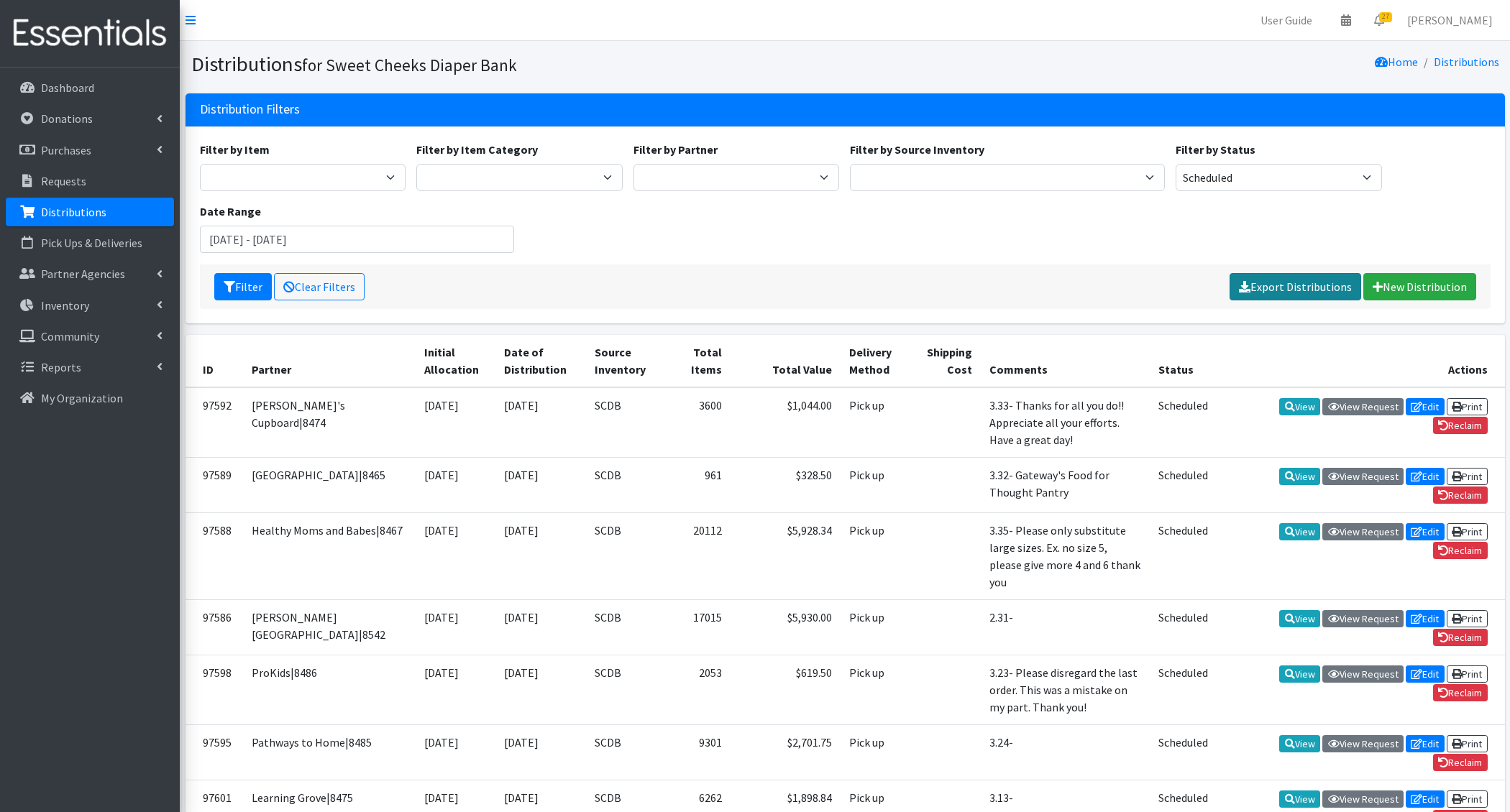
click at [1318, 287] on link "Export Distributions" at bounding box center [1295, 286] width 132 height 27
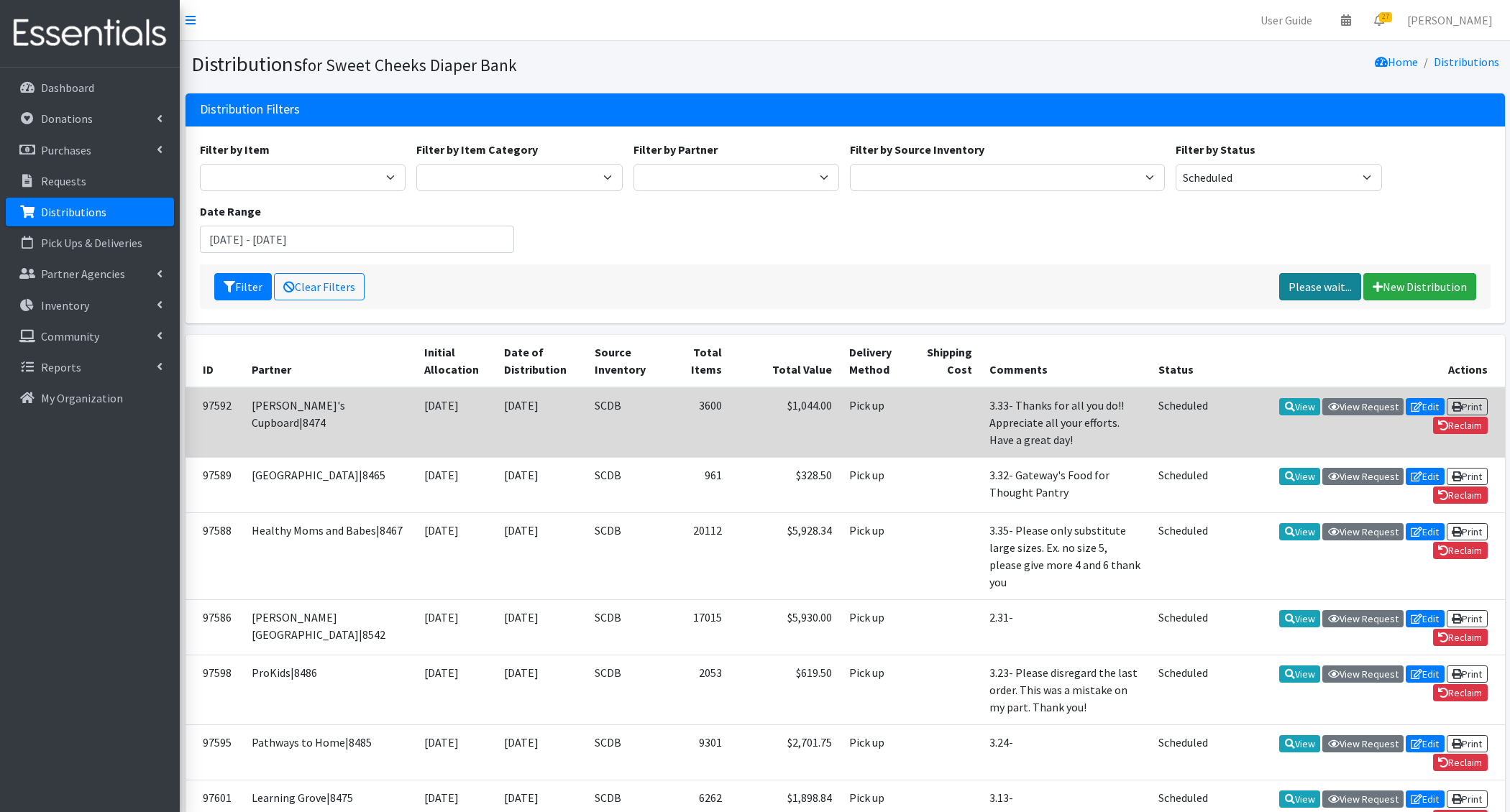
scroll to position [239, 0]
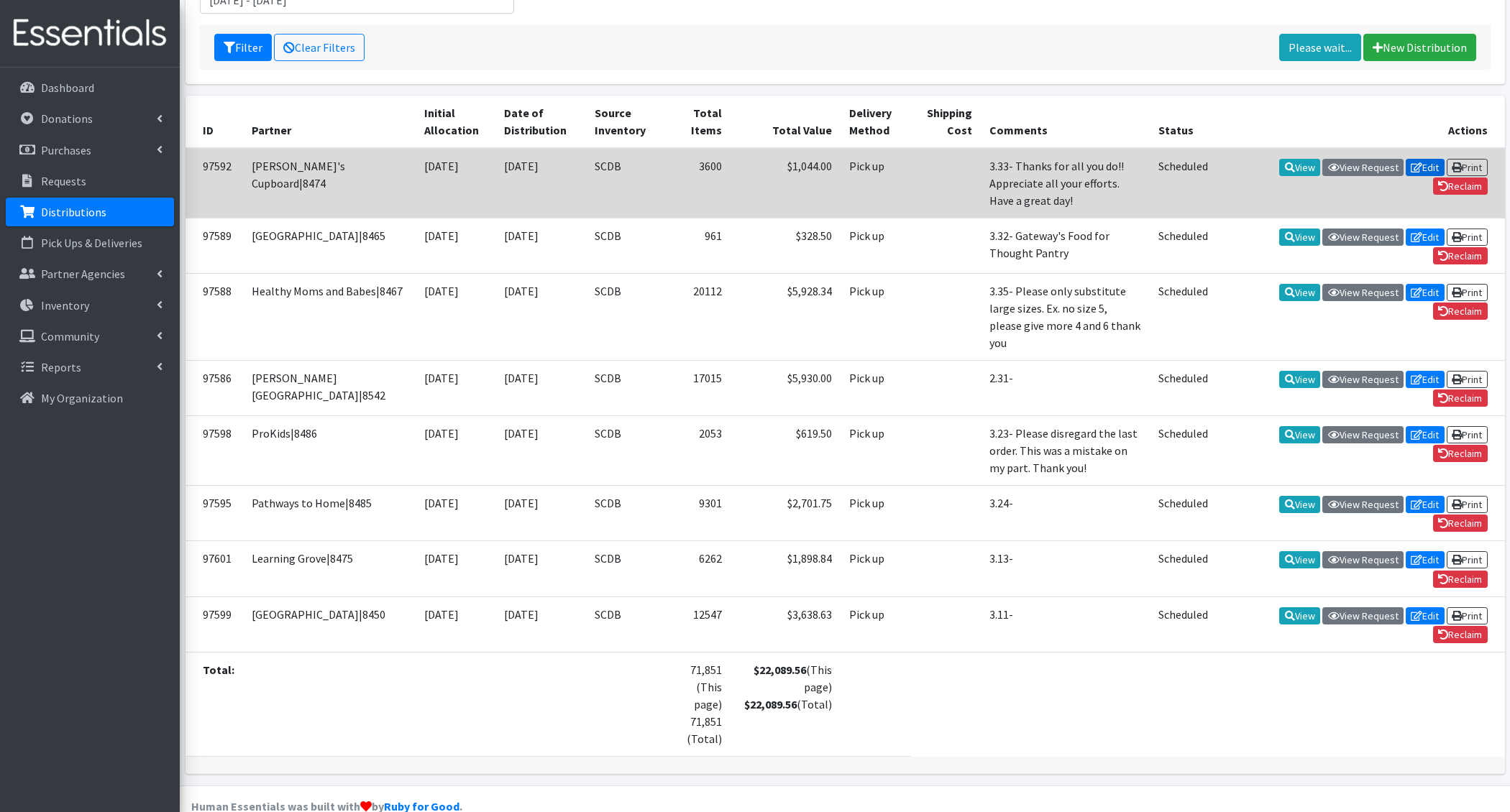
click at [1410, 166] on icon at bounding box center [1416, 167] width 12 height 10
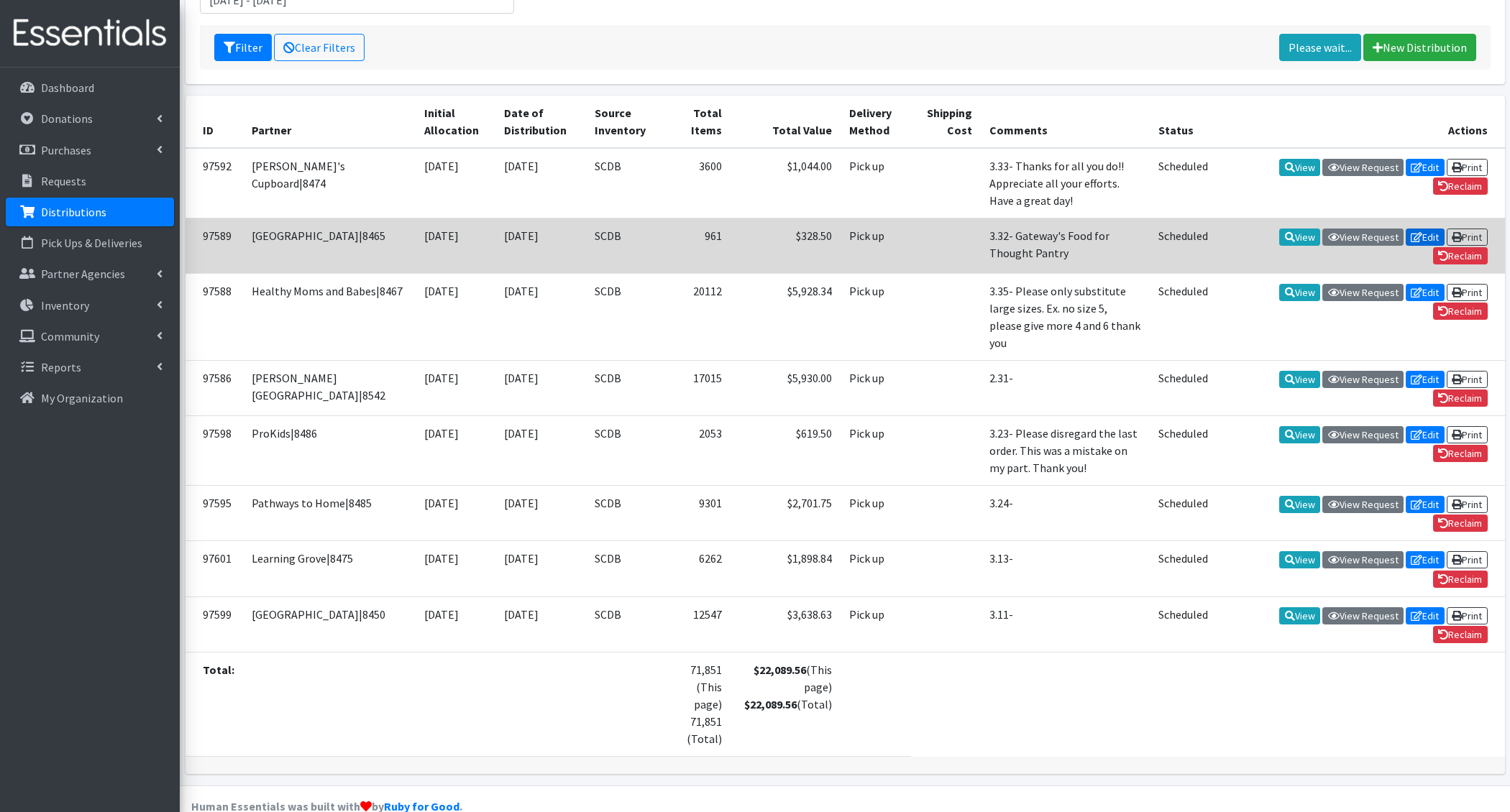
click at [1421, 236] on link "Edit" at bounding box center [1425, 237] width 39 height 17
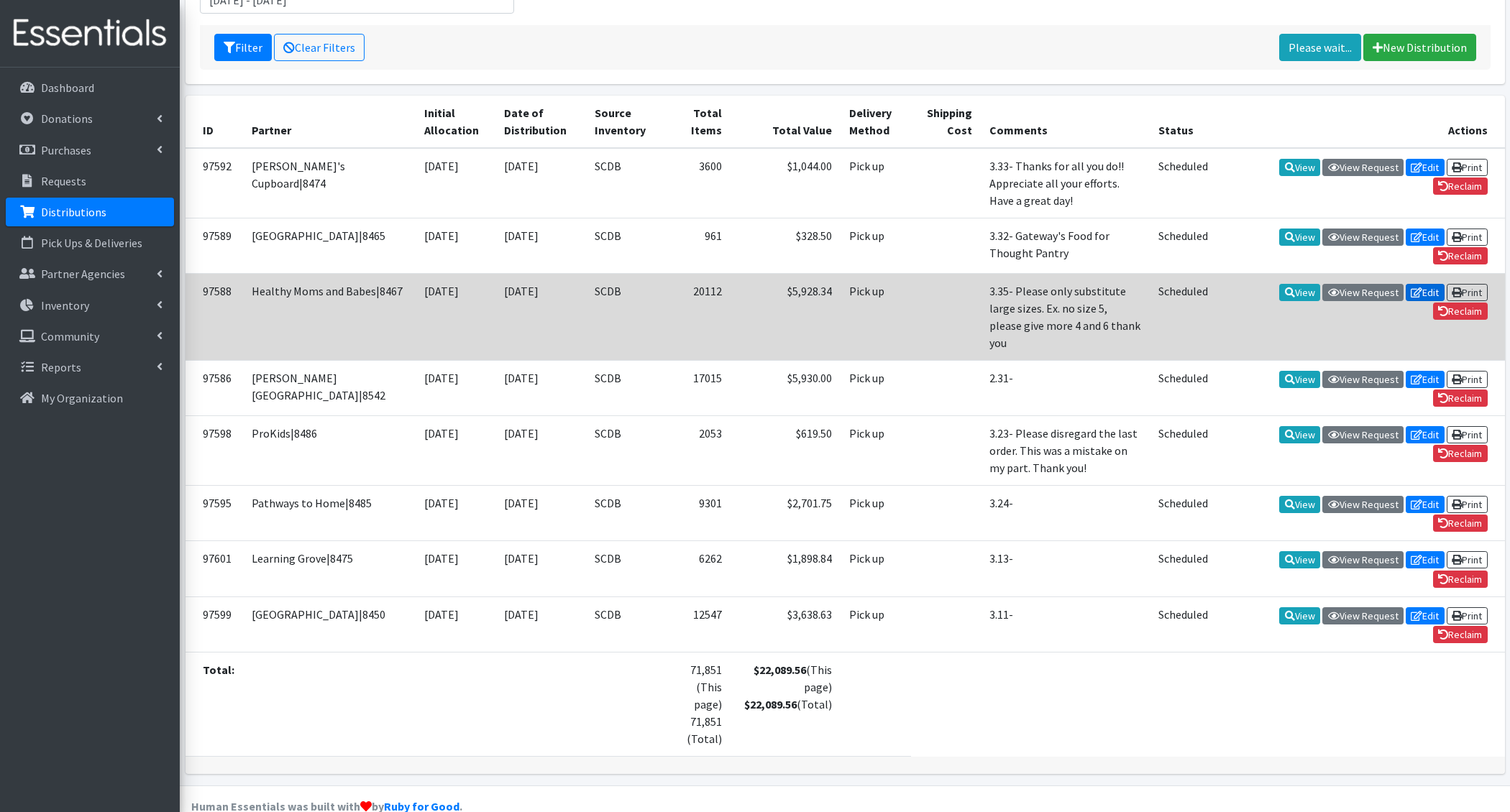
click at [1415, 289] on icon at bounding box center [1416, 292] width 12 height 10
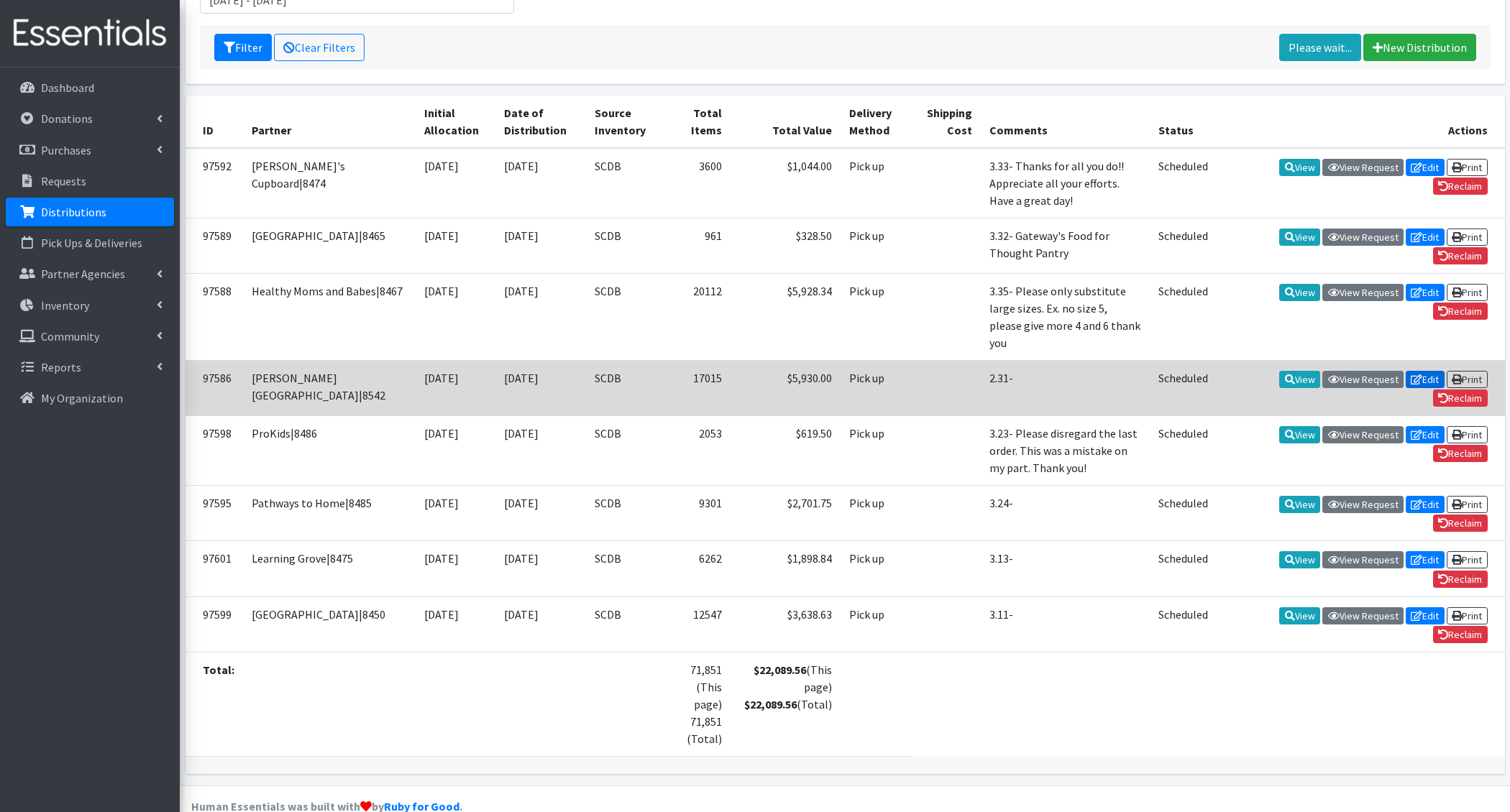
click at [1421, 371] on link "Edit" at bounding box center [1425, 379] width 39 height 17
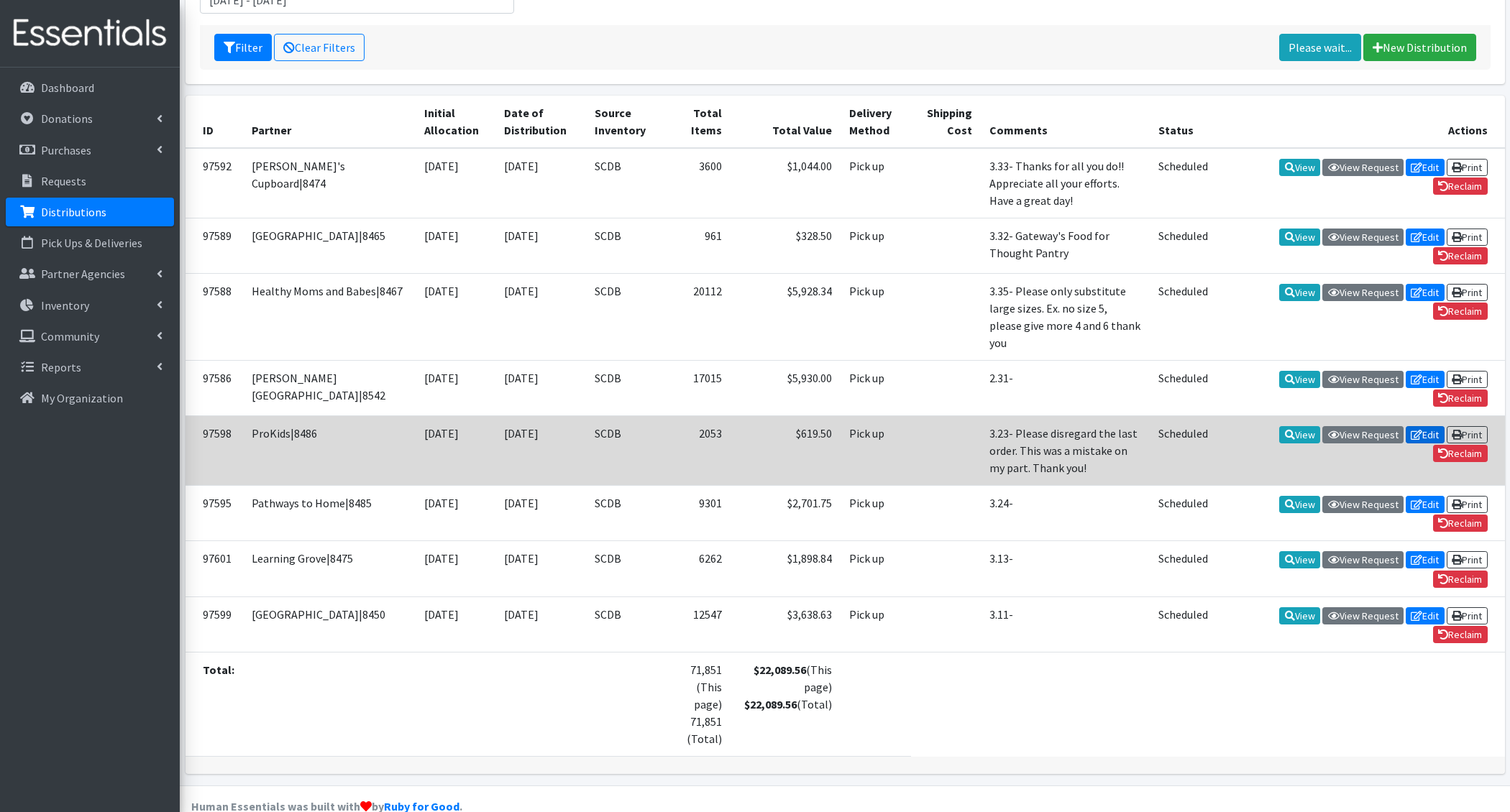
click at [1421, 427] on link "Edit" at bounding box center [1425, 436] width 39 height 17
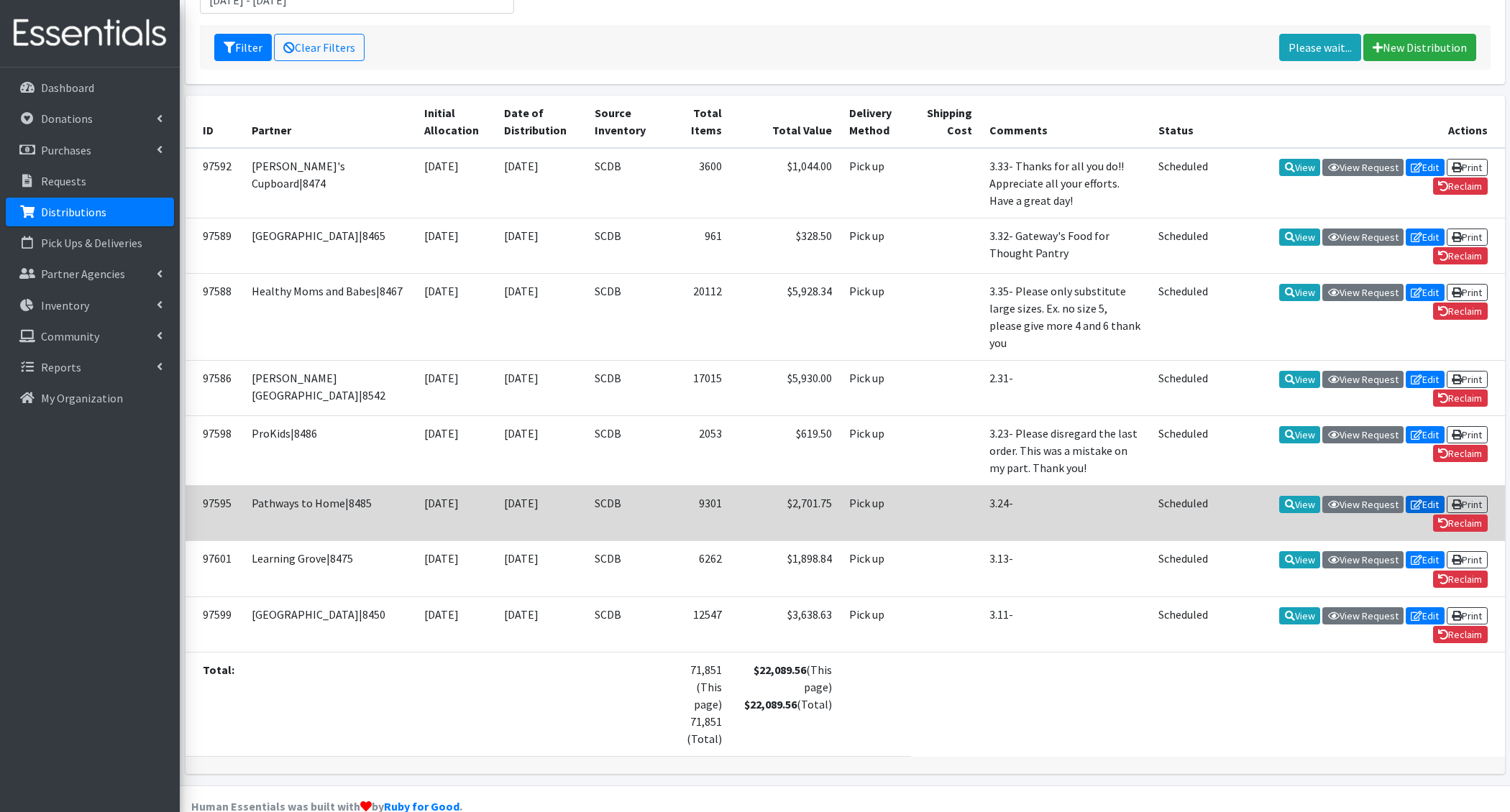
click at [1420, 496] on link "Edit" at bounding box center [1425, 505] width 39 height 17
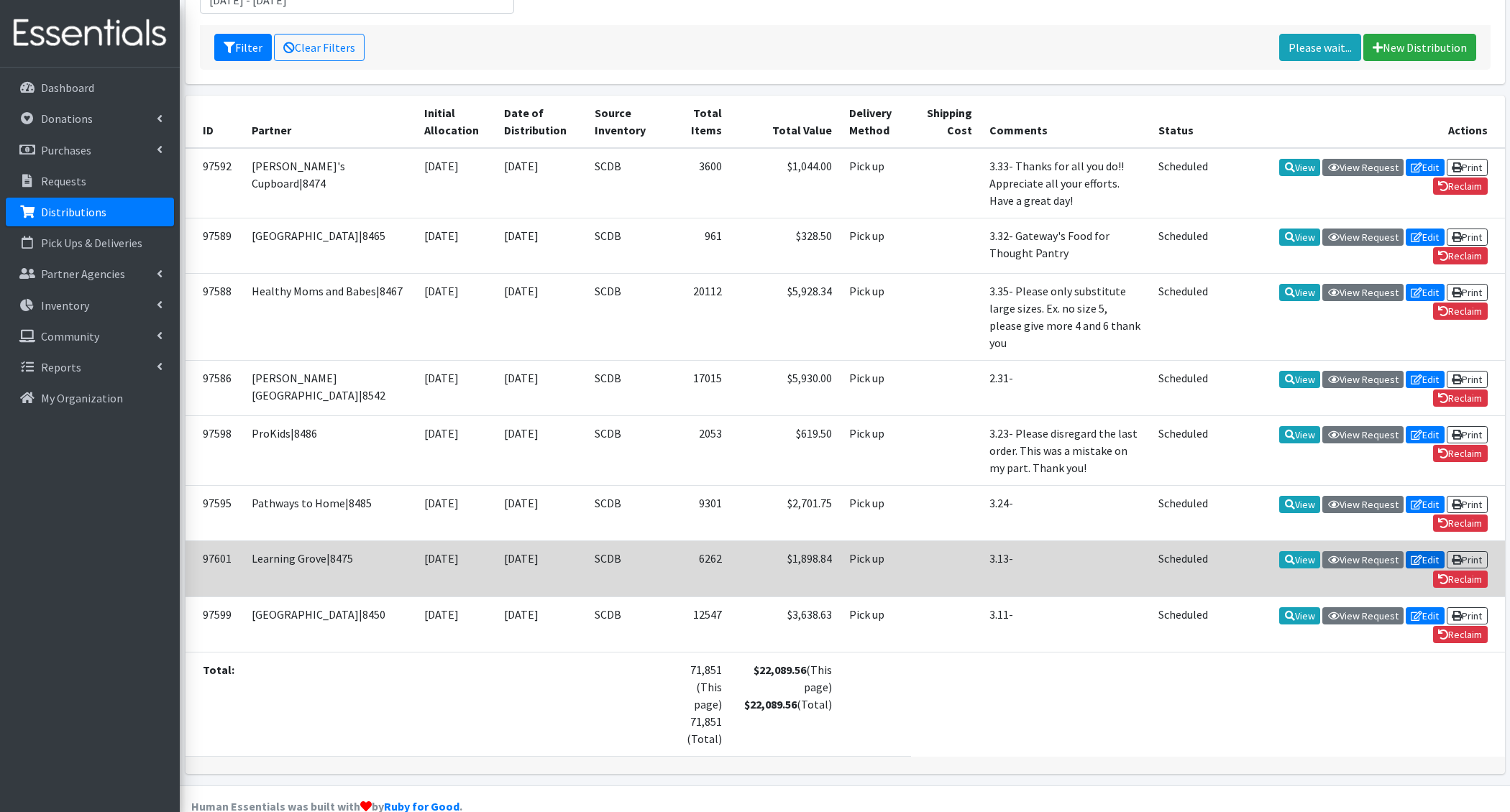
click at [1418, 552] on link "Edit" at bounding box center [1425, 560] width 39 height 17
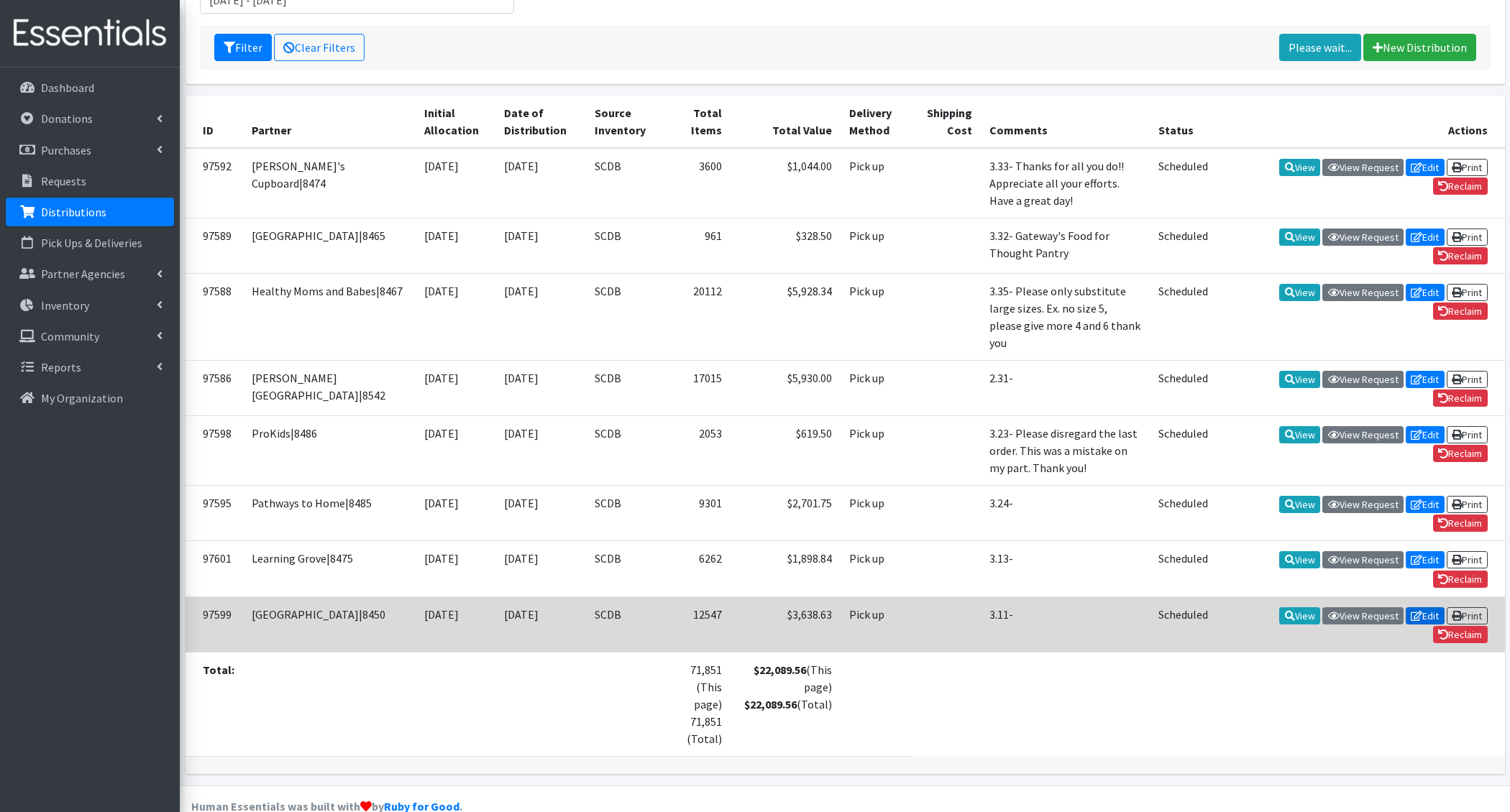
click at [1415, 611] on icon at bounding box center [1416, 616] width 12 height 10
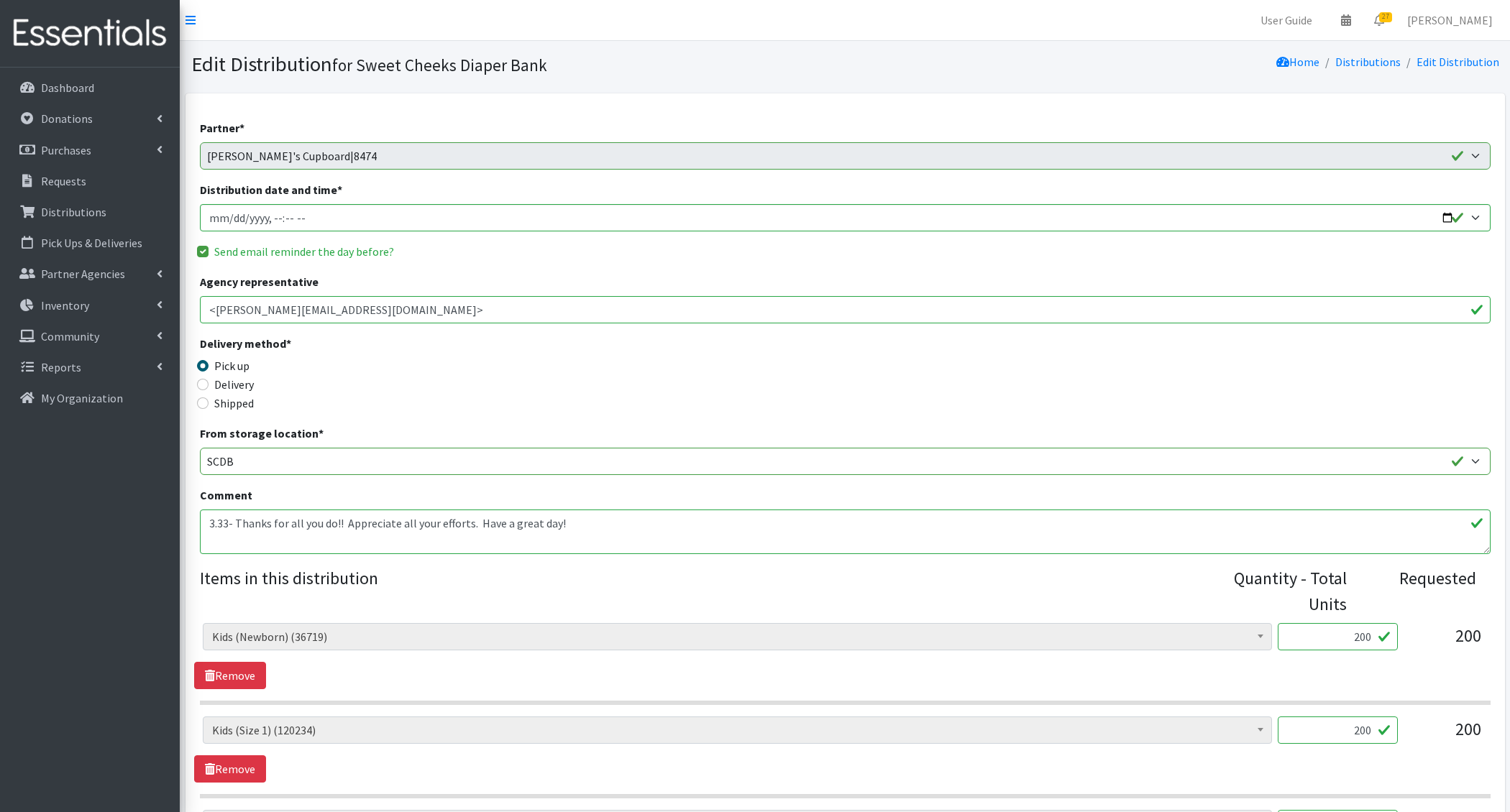
click at [211, 522] on textarea "3.33- Thanks for all you do!! Appreciate all your efforts. Have a great day!" at bounding box center [845, 532] width 1290 height 45
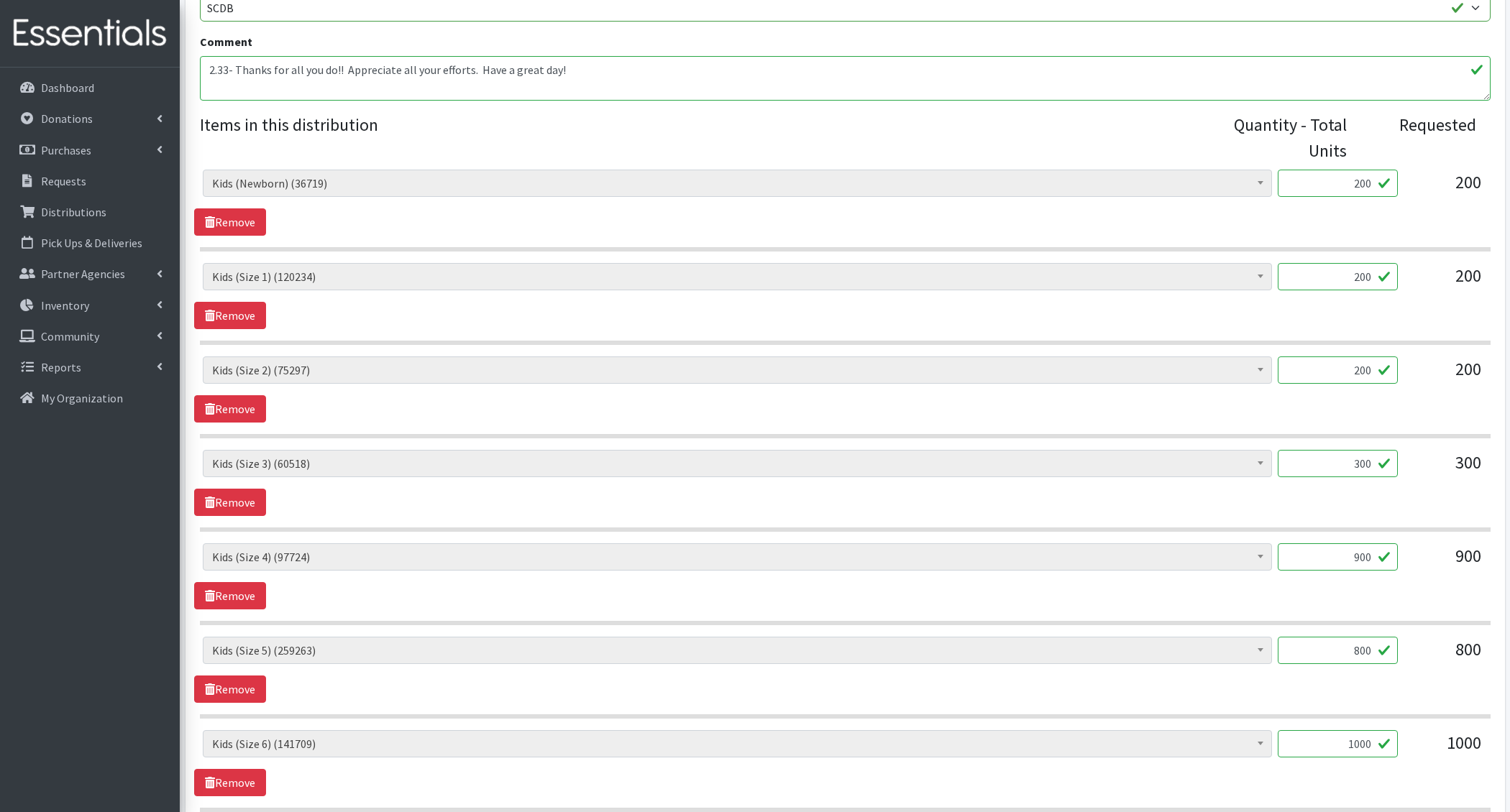
scroll to position [631, 0]
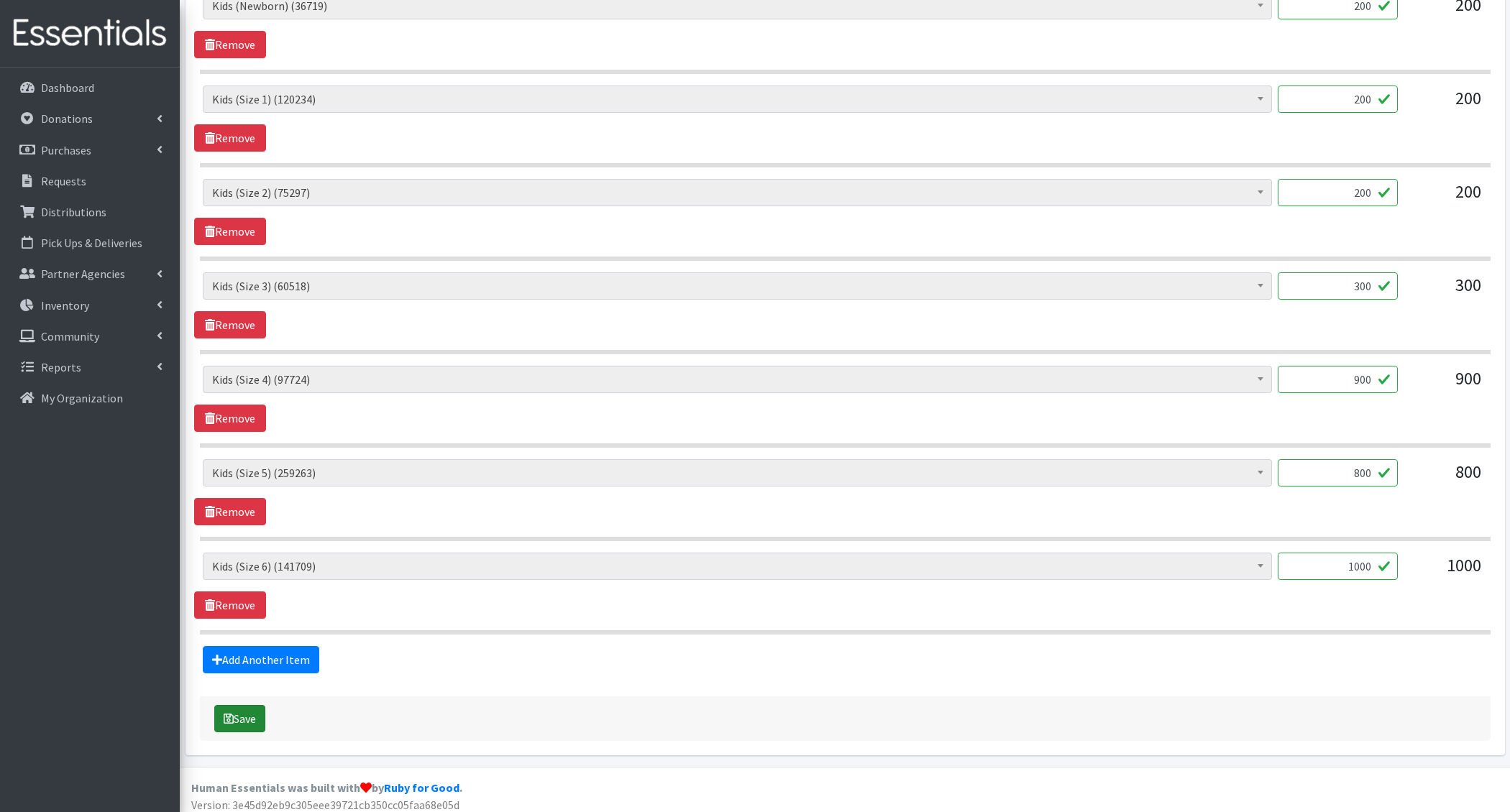
type textarea "2.33- Thanks for all you do!! Appreciate all your efforts. Have a great day!"
click at [239, 711] on button "Save" at bounding box center [239, 719] width 51 height 27
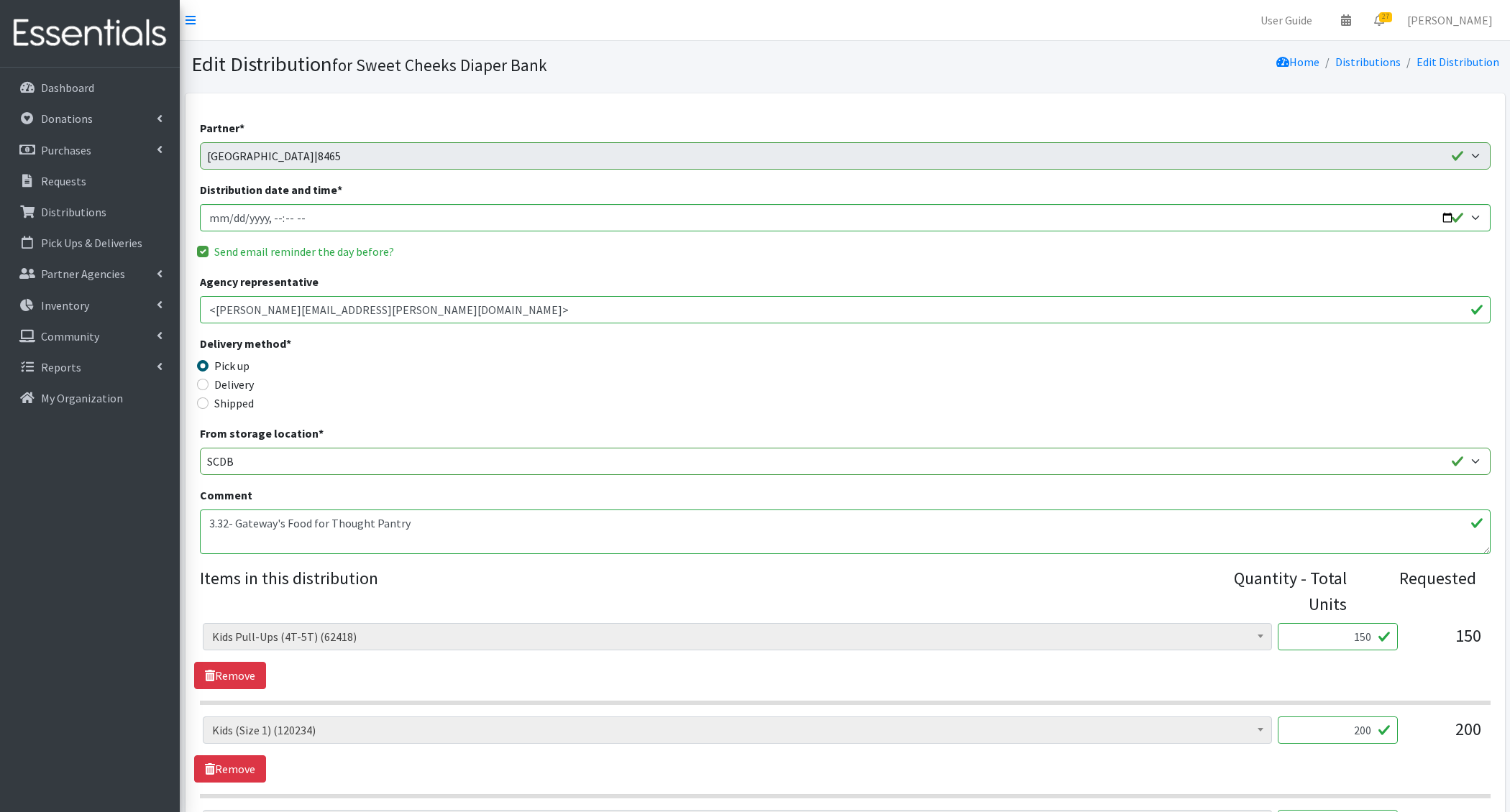
click at [215, 525] on textarea "3.32- Gateway's Food for Thought Pantry" at bounding box center [845, 532] width 1290 height 45
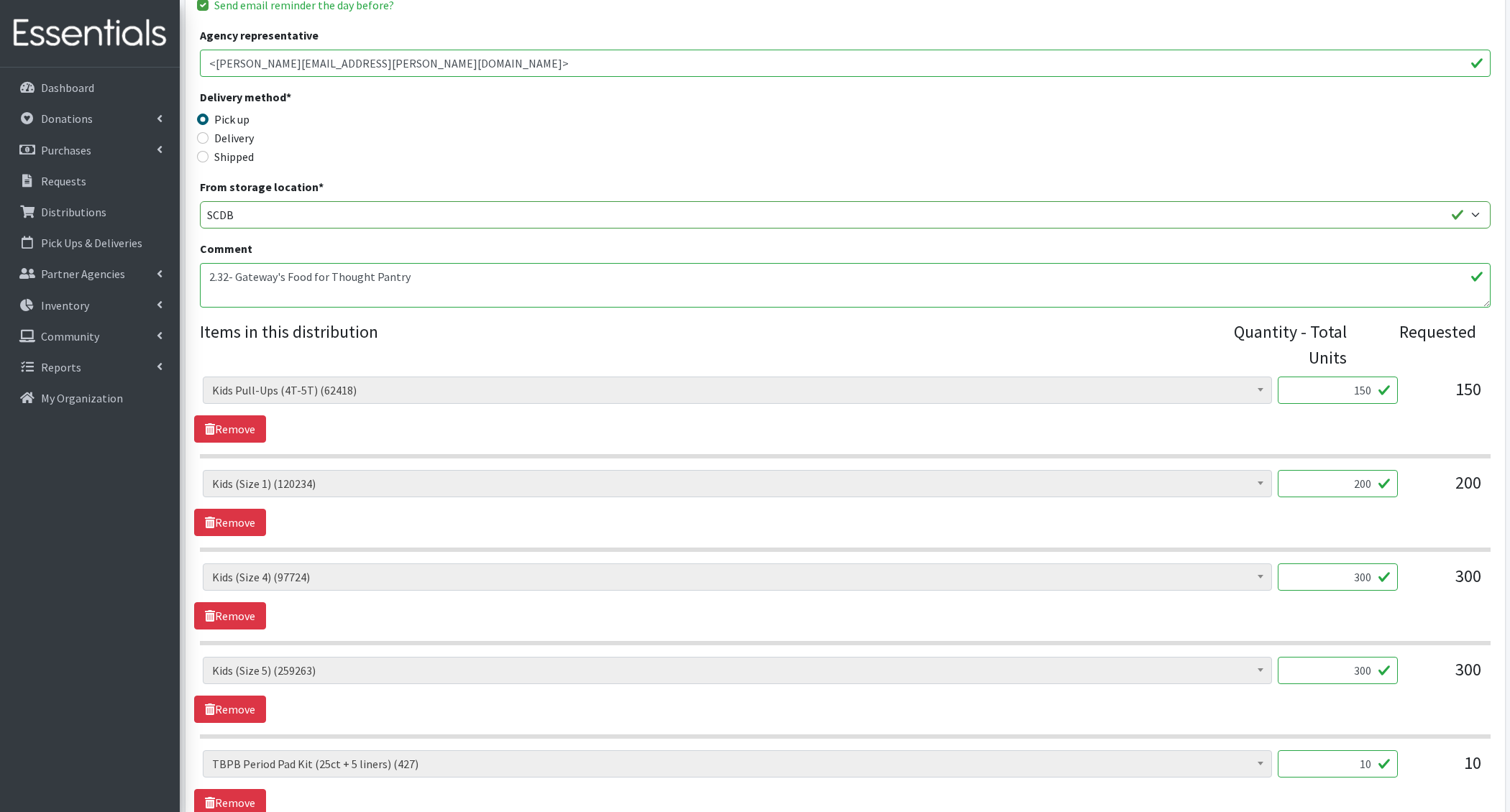
scroll to position [539, 0]
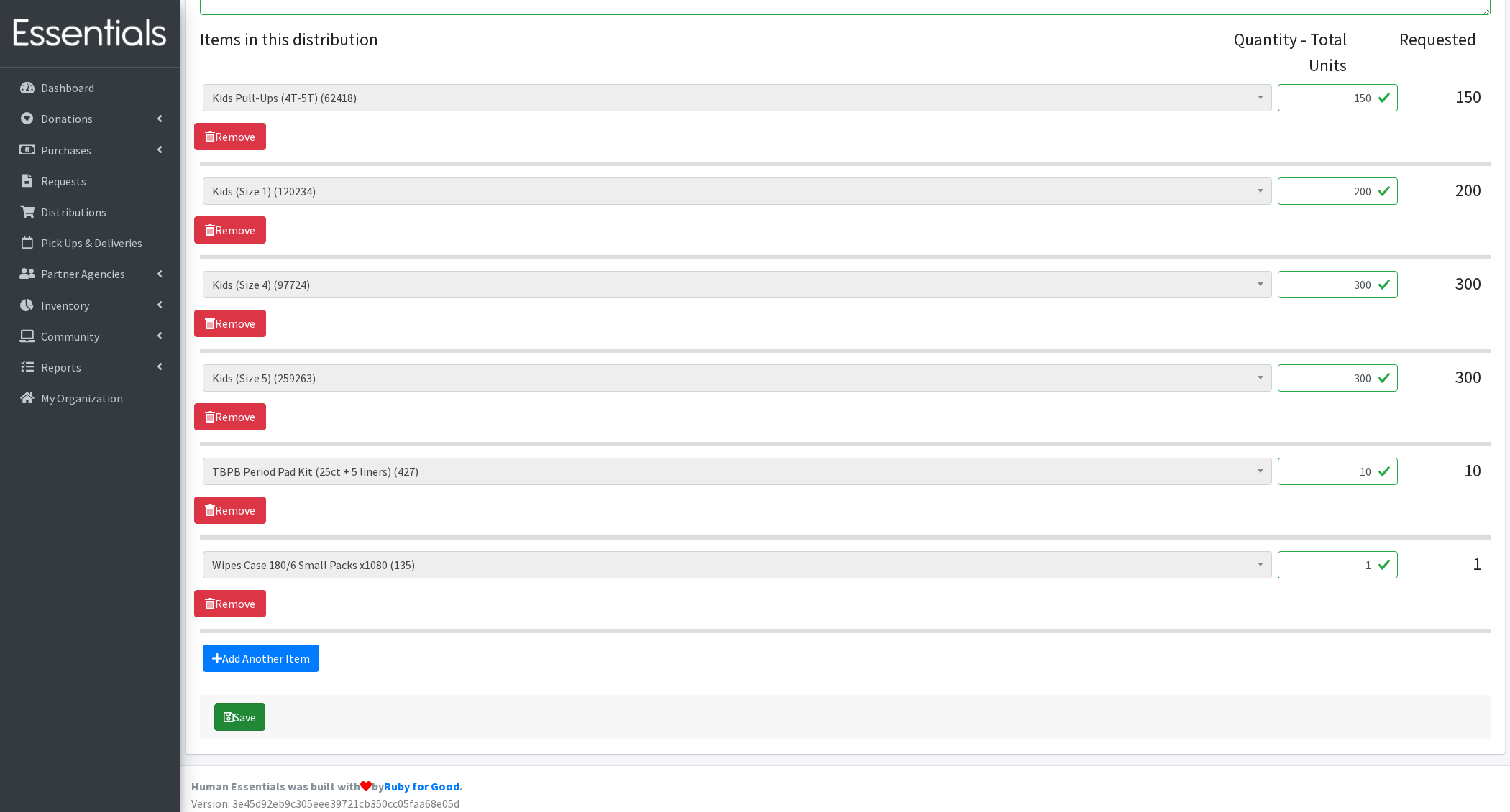
type textarea "2.32- Gateway's Food for Thought Pantry"
click at [239, 715] on button "Save" at bounding box center [239, 717] width 51 height 27
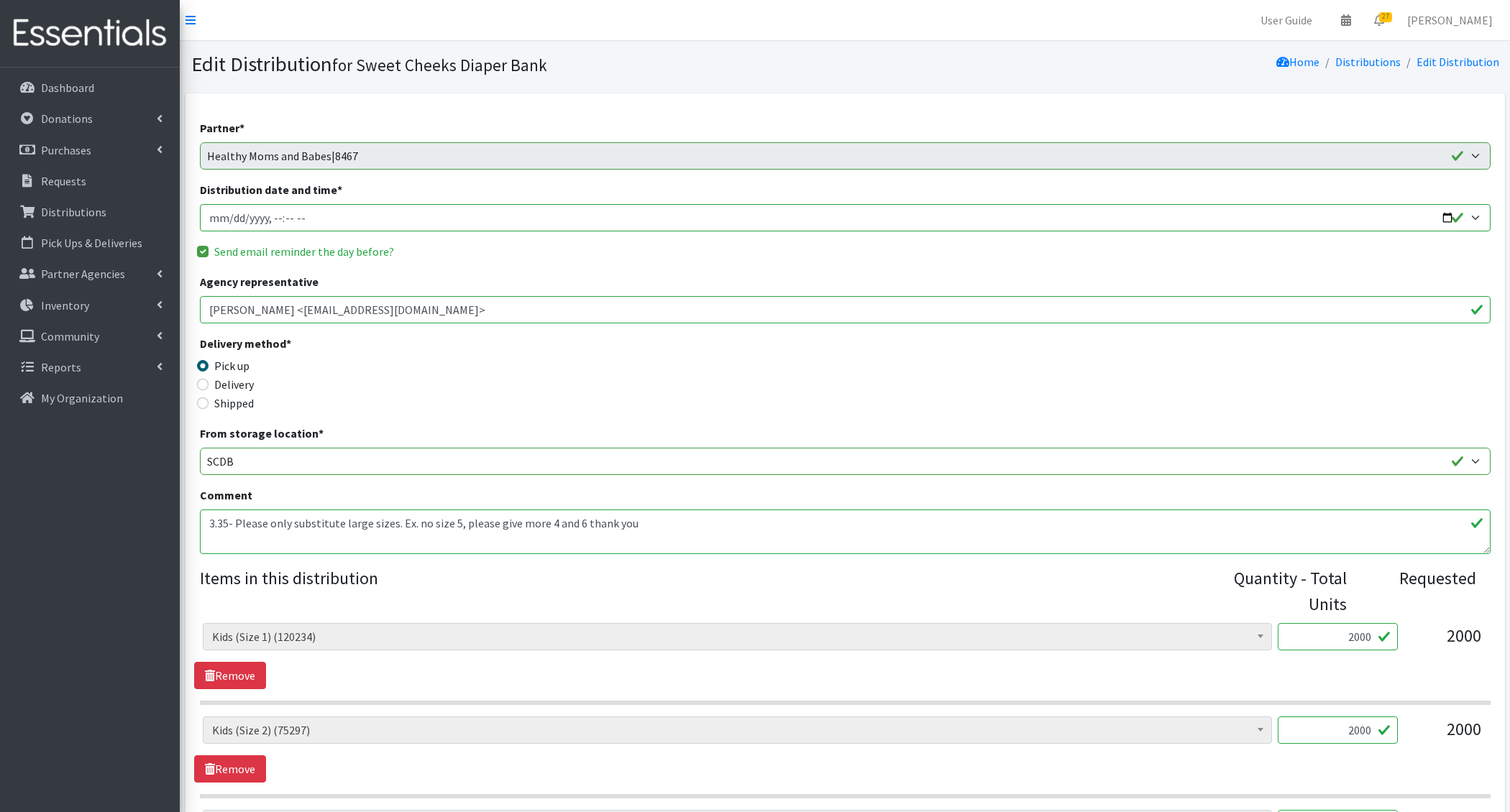
click at [210, 525] on textarea "3.35- Please only substitute large sizes. Ex. no size 5, please give more 4 and…" at bounding box center [845, 532] width 1290 height 45
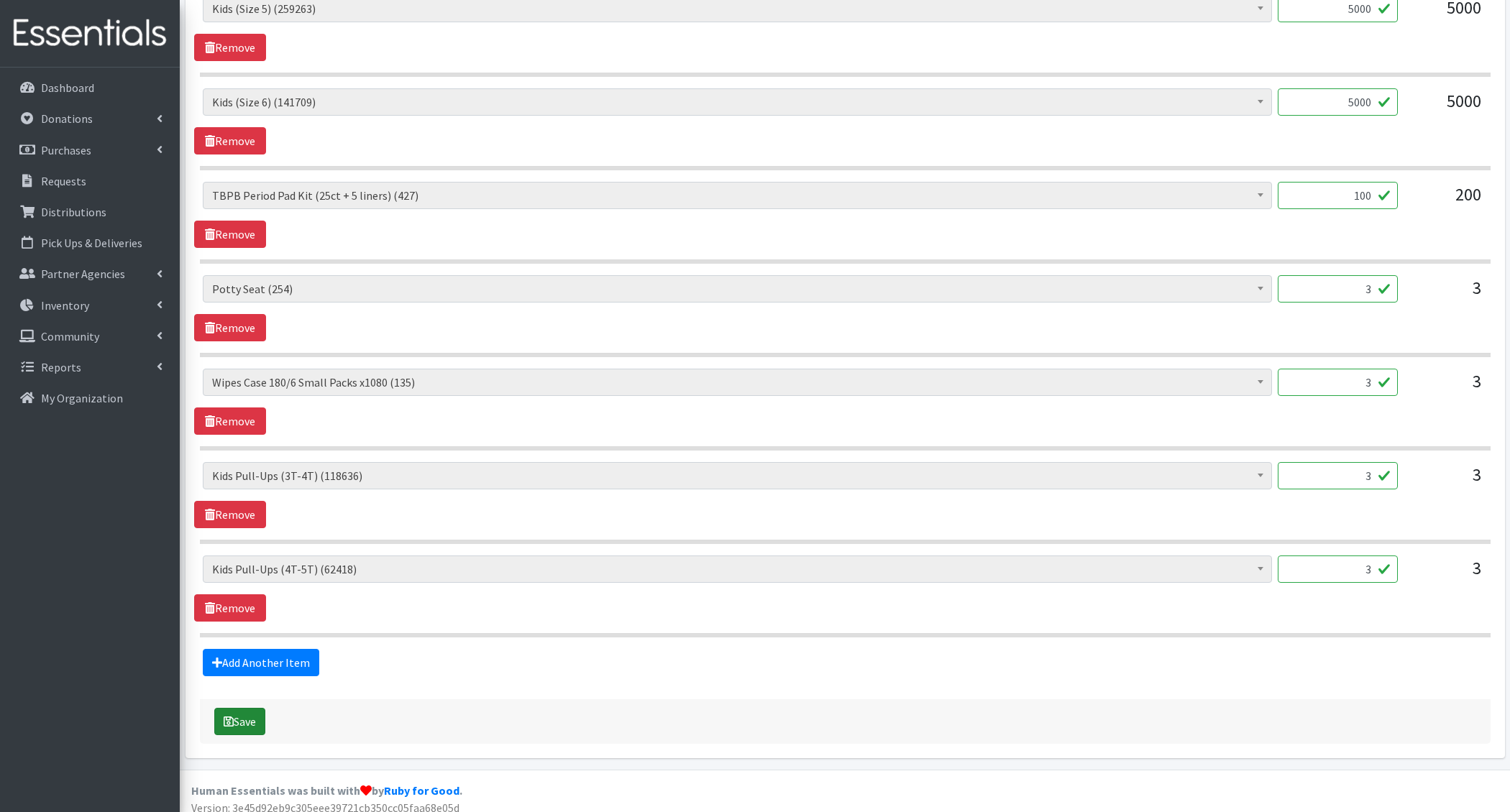
type textarea "2.35- Please only substitute large sizes. Ex. no size 5, please give more 4 and…"
click at [240, 708] on button "Save" at bounding box center [239, 722] width 51 height 27
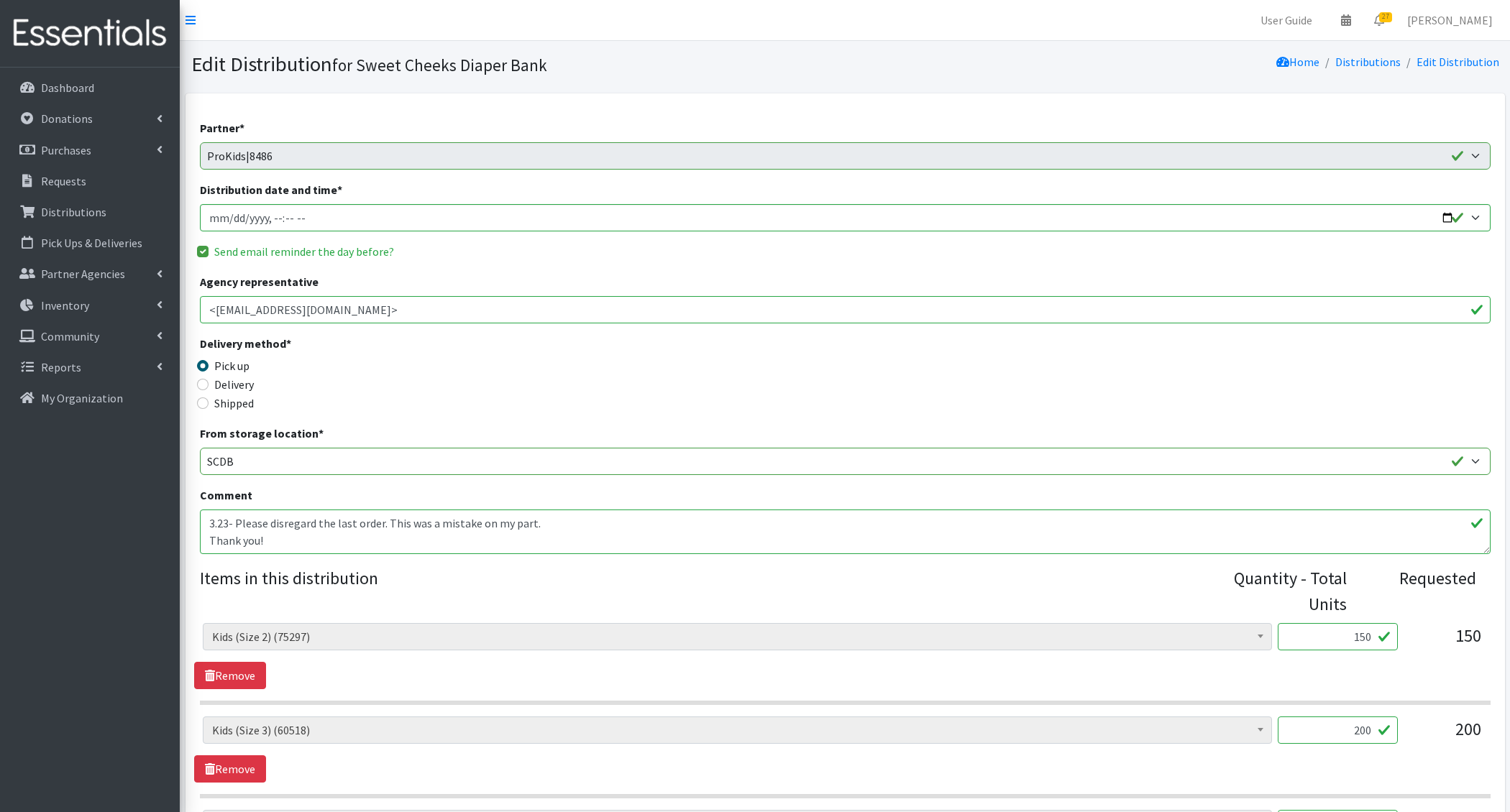
click at [211, 521] on textarea "3.23- Please disregard the last order. This was a mistake on my part. Thank you!" at bounding box center [845, 532] width 1290 height 45
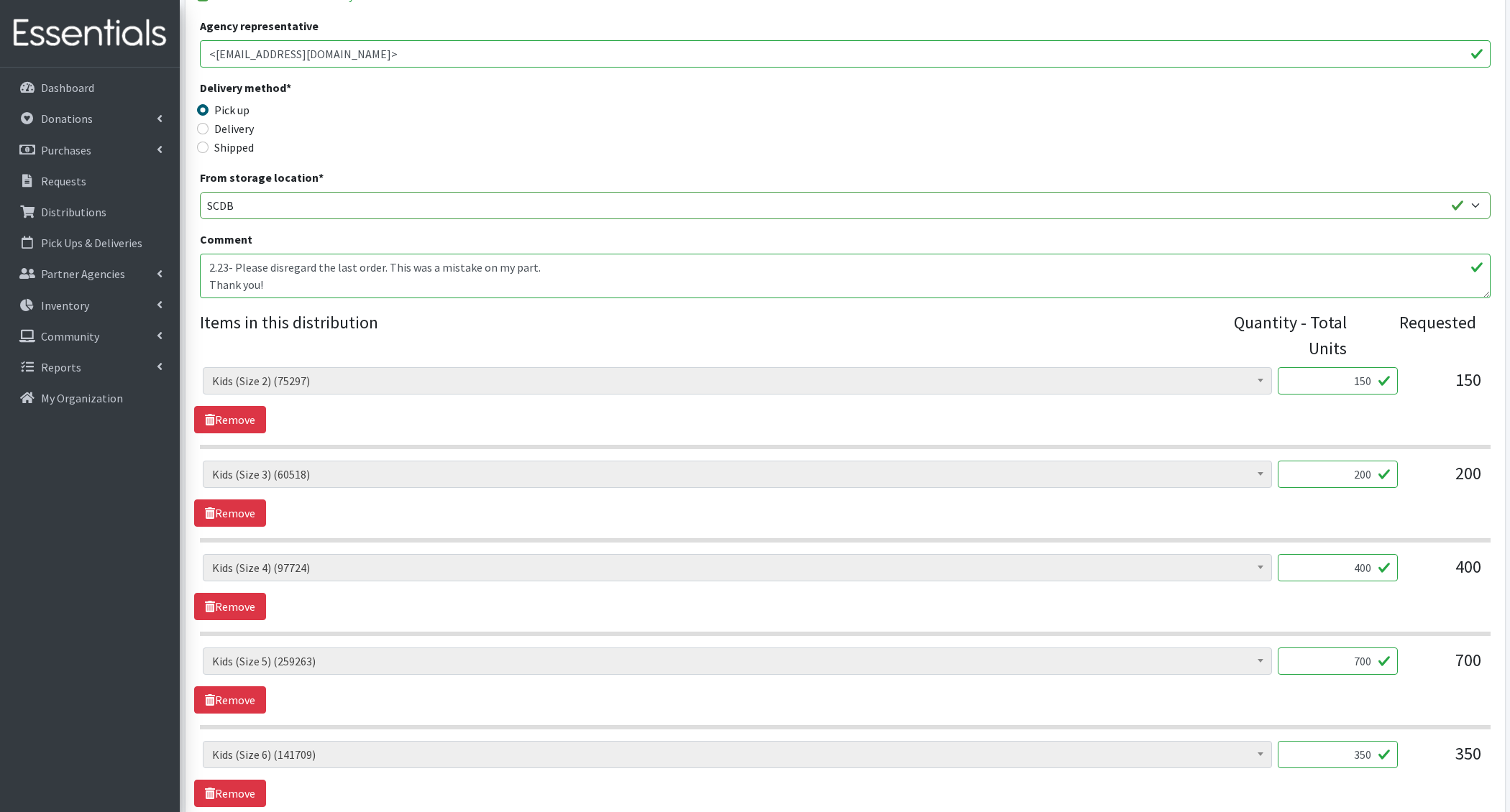
scroll to position [725, 0]
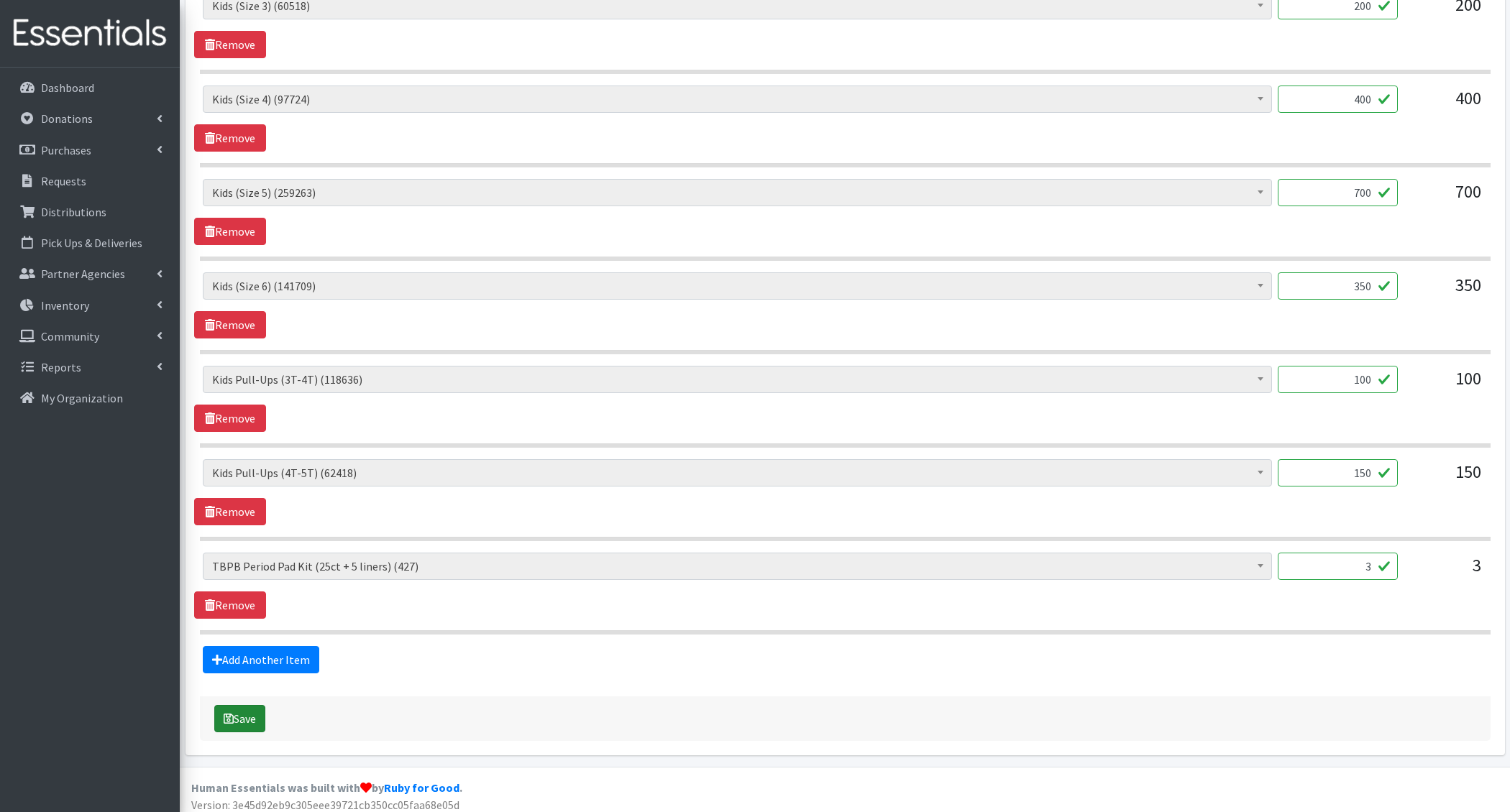
type textarea "2.23- Please disregard the last order. This was a mistake on my part. Thank you!"
click at [241, 714] on button "Save" at bounding box center [239, 719] width 51 height 27
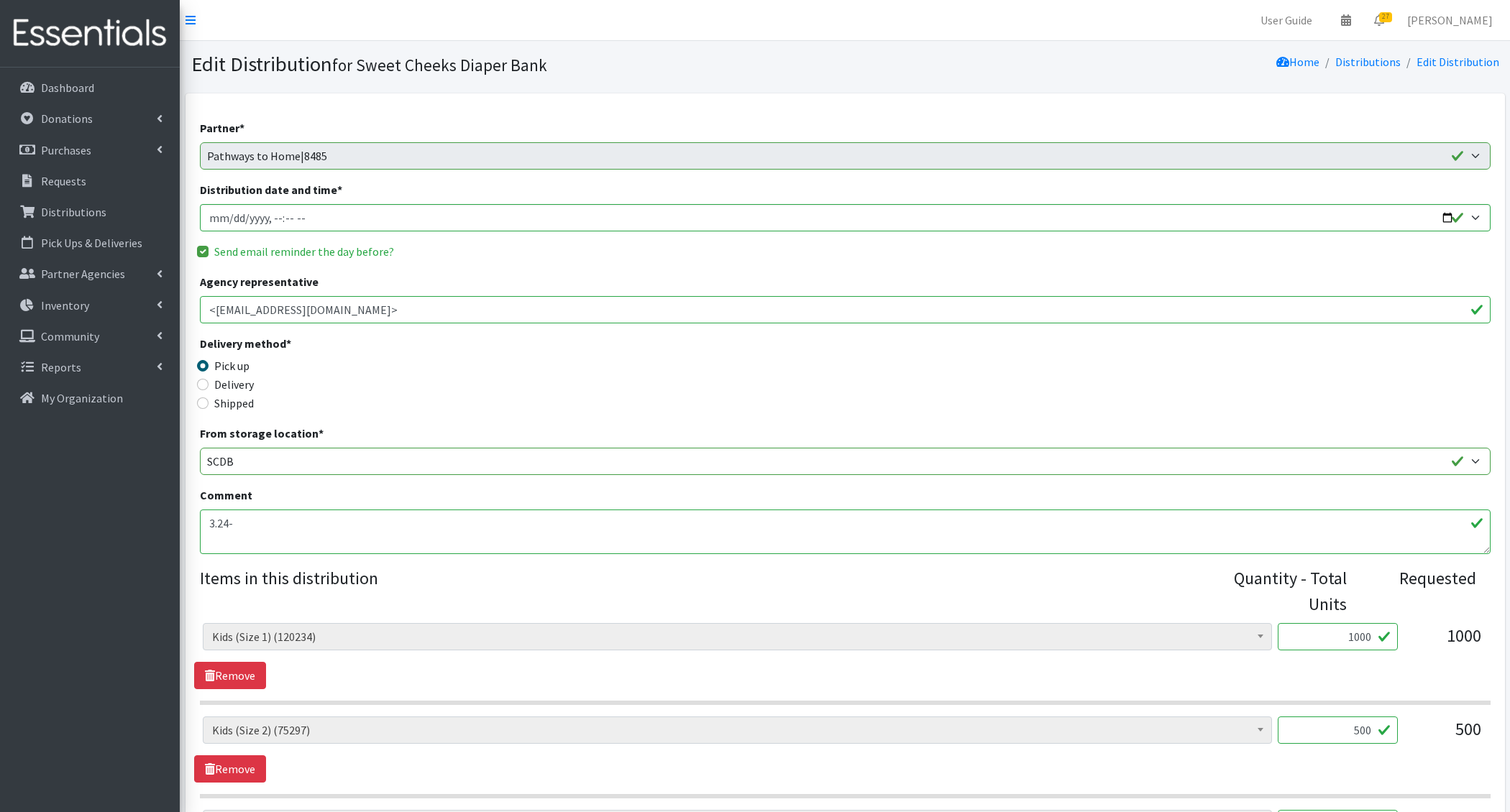
click at [212, 525] on textarea "3.24-" at bounding box center [845, 532] width 1290 height 45
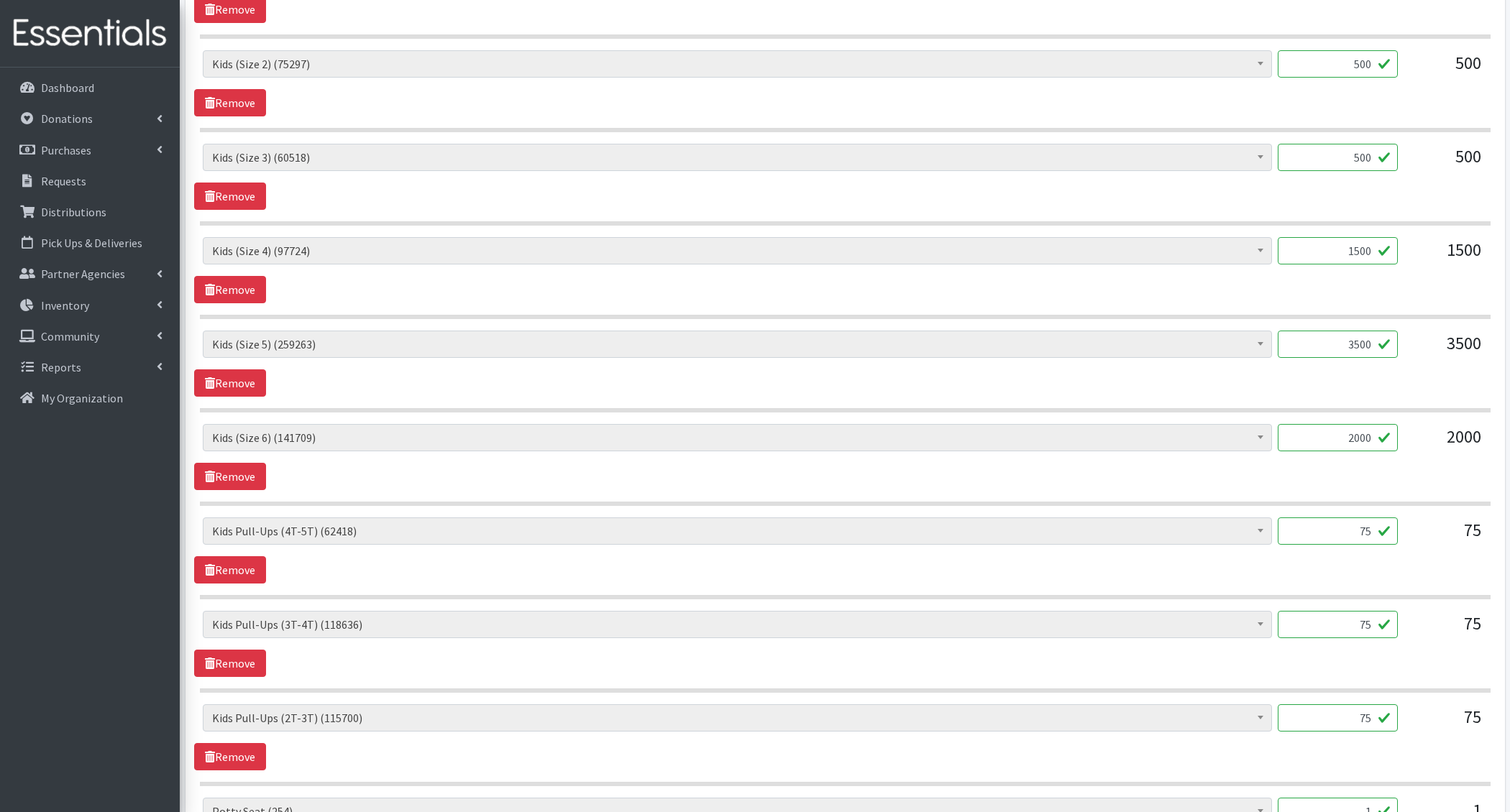
scroll to position [1095, 0]
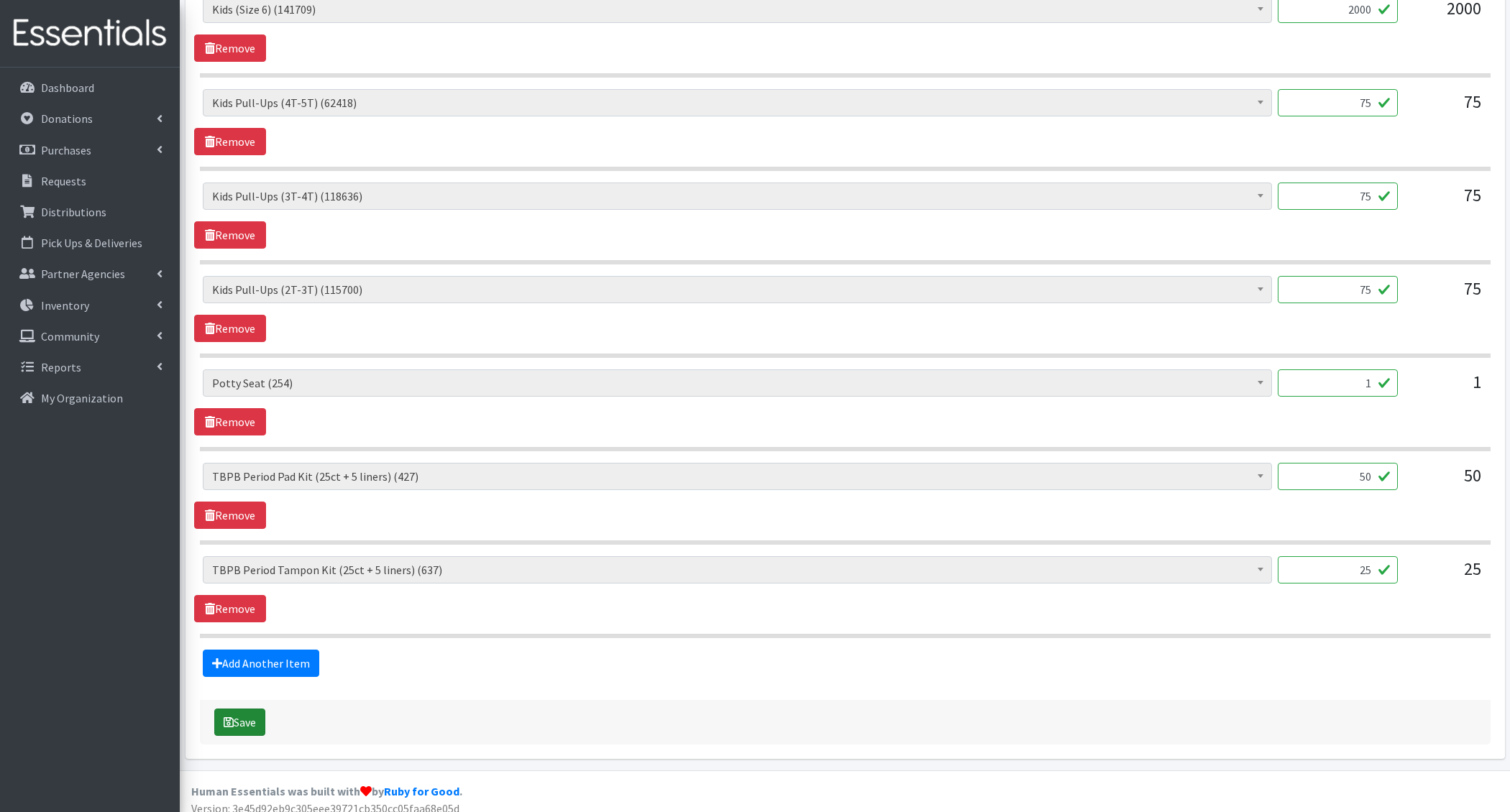
type textarea "2.24-"
click at [227, 717] on icon "submit" at bounding box center [228, 723] width 10 height 12
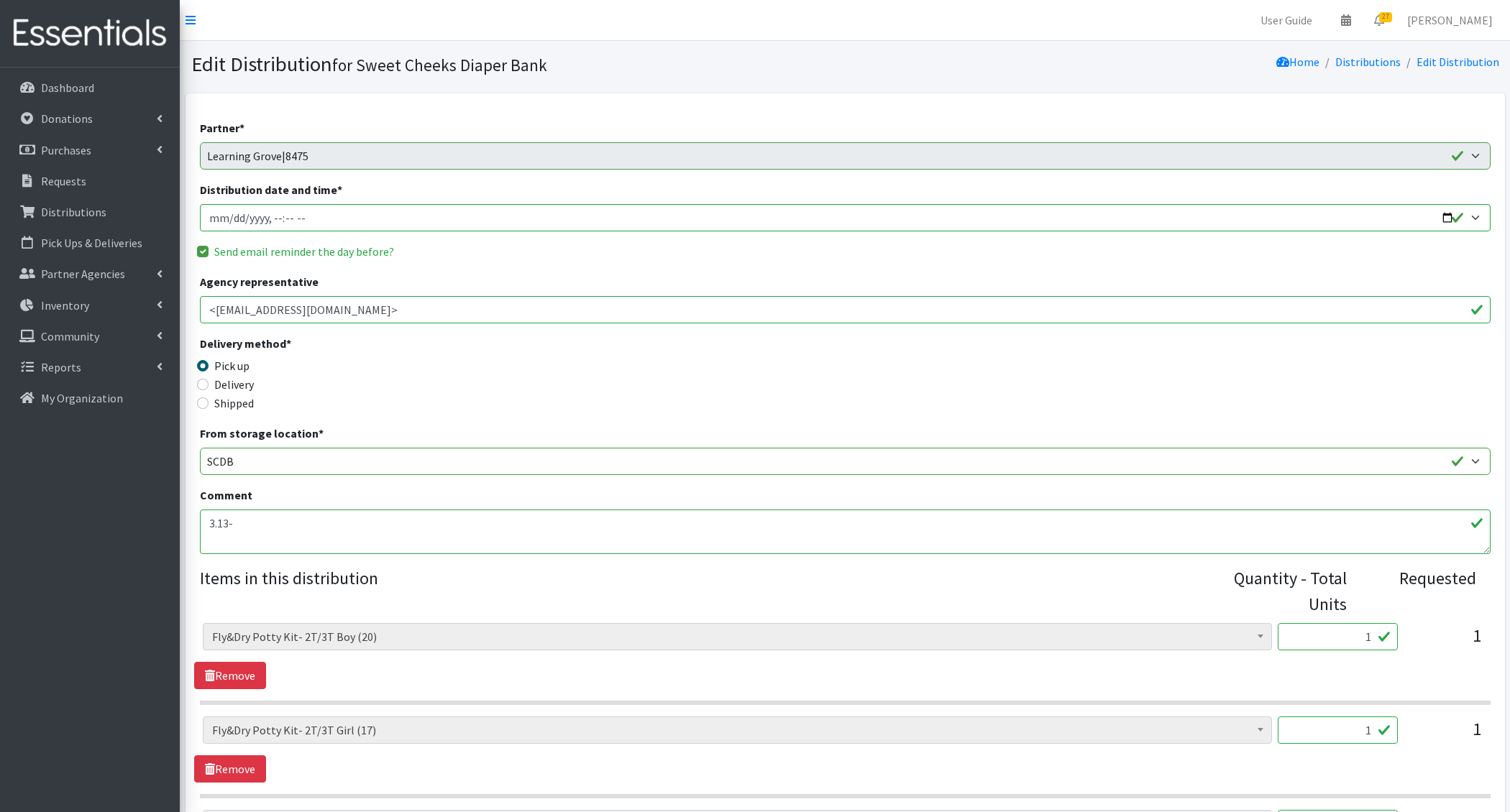
click at [214, 527] on textarea "3.13-" at bounding box center [845, 532] width 1290 height 45
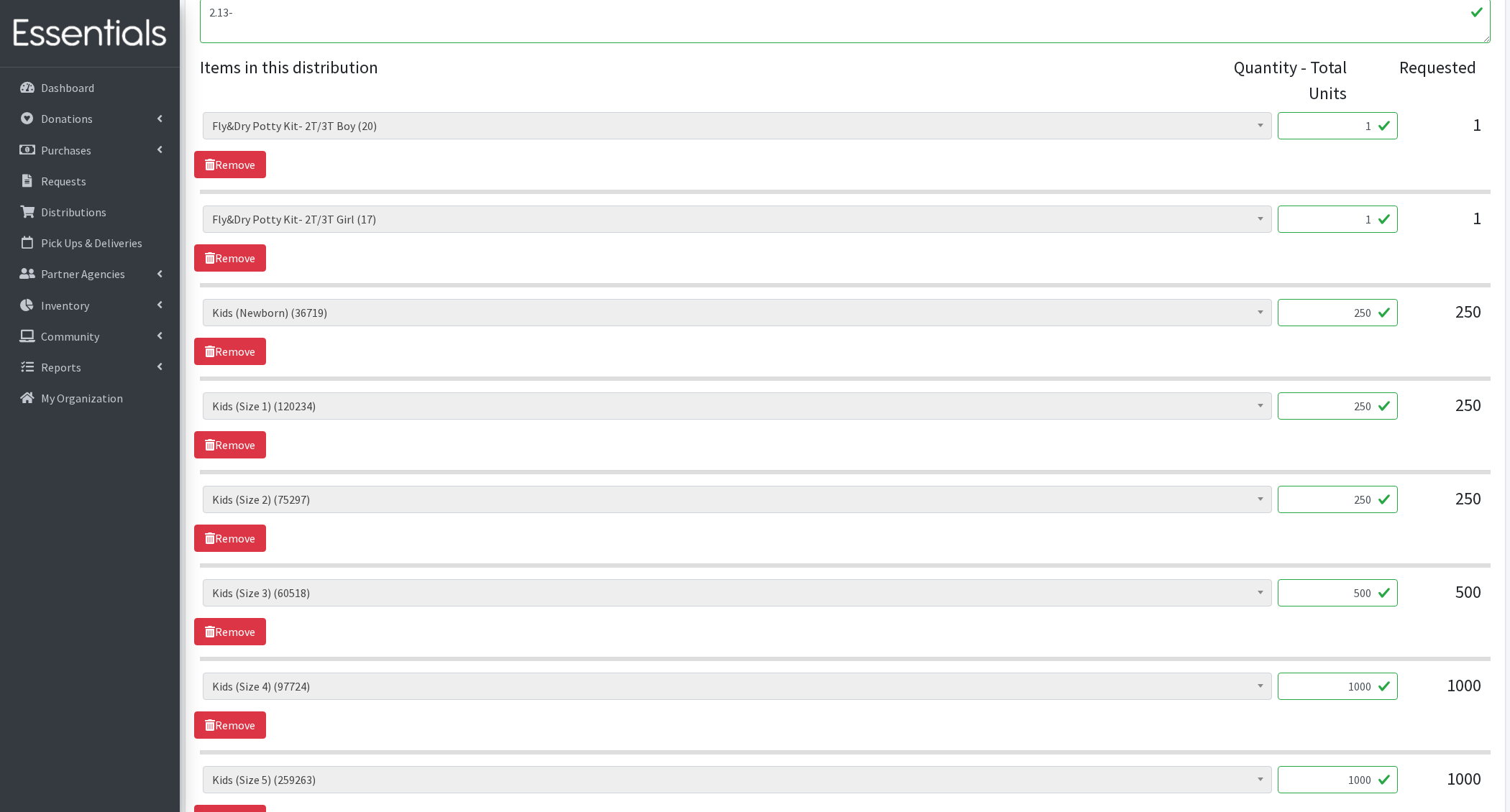
scroll to position [1280, 0]
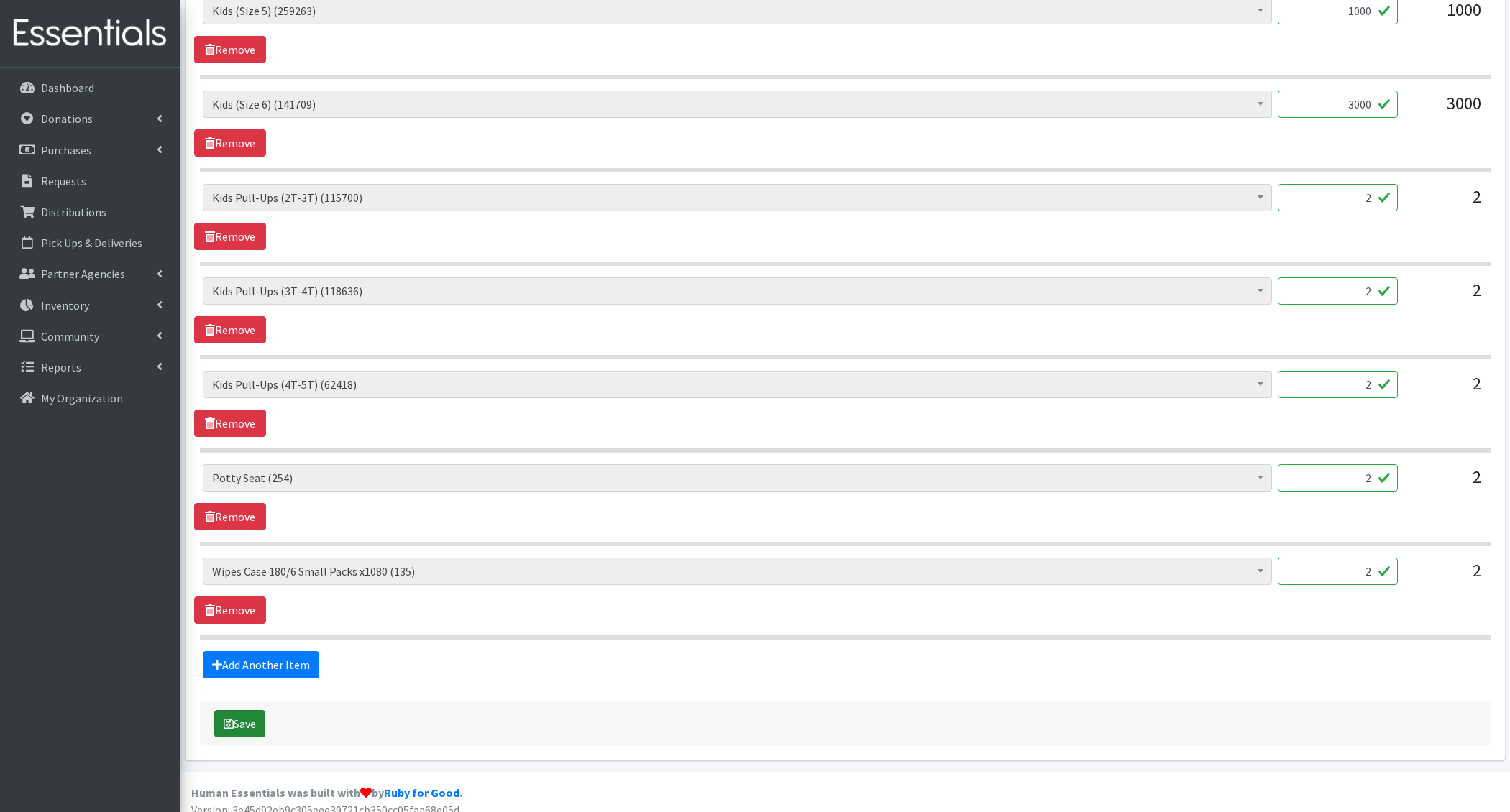
type textarea "2.13-"
click at [241, 722] on button "Save" at bounding box center [239, 724] width 51 height 27
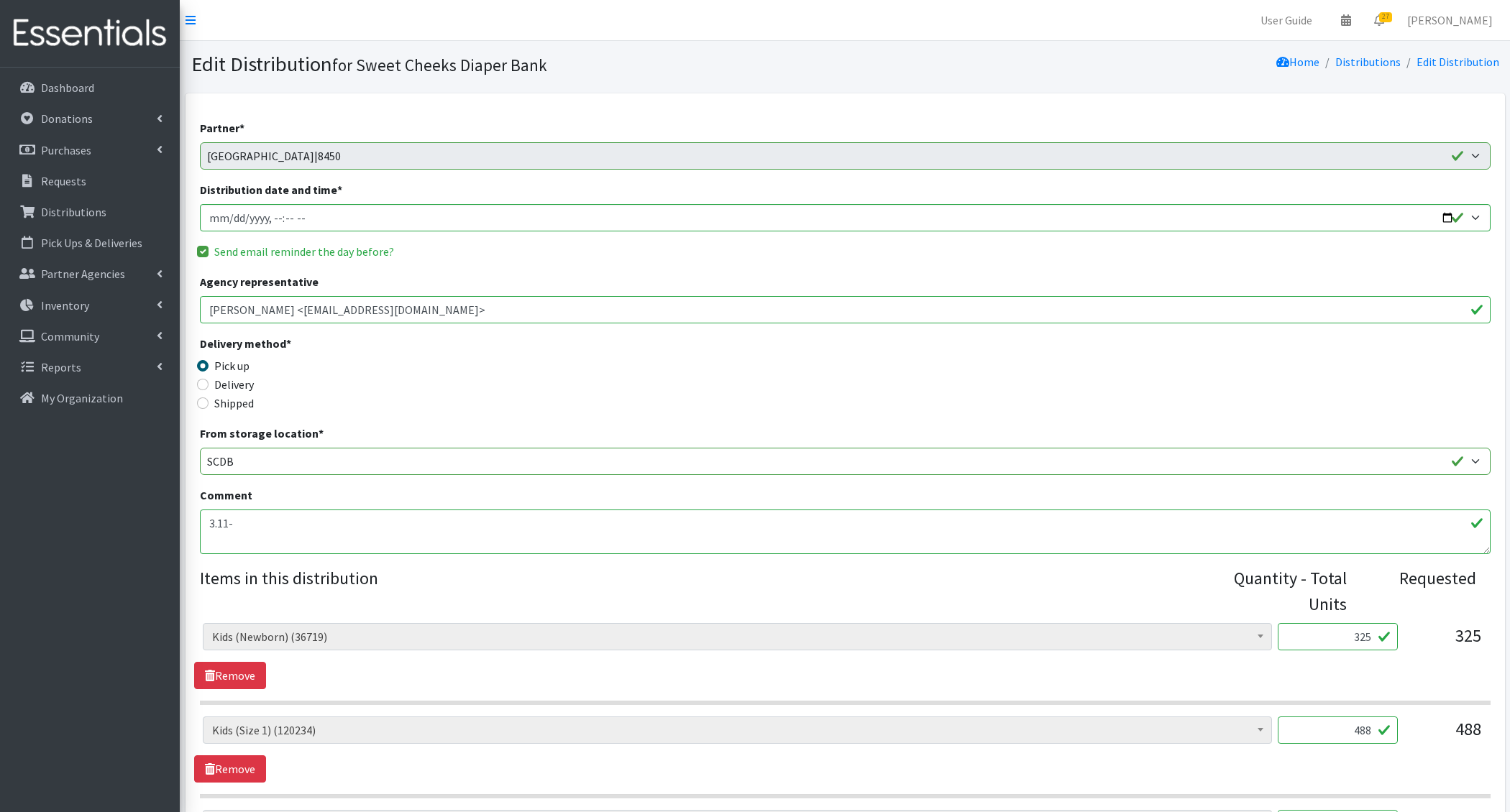
click at [208, 529] on textarea "3.11-" at bounding box center [845, 532] width 1290 height 45
click at [213, 528] on textarea "3.11-" at bounding box center [845, 532] width 1290 height 45
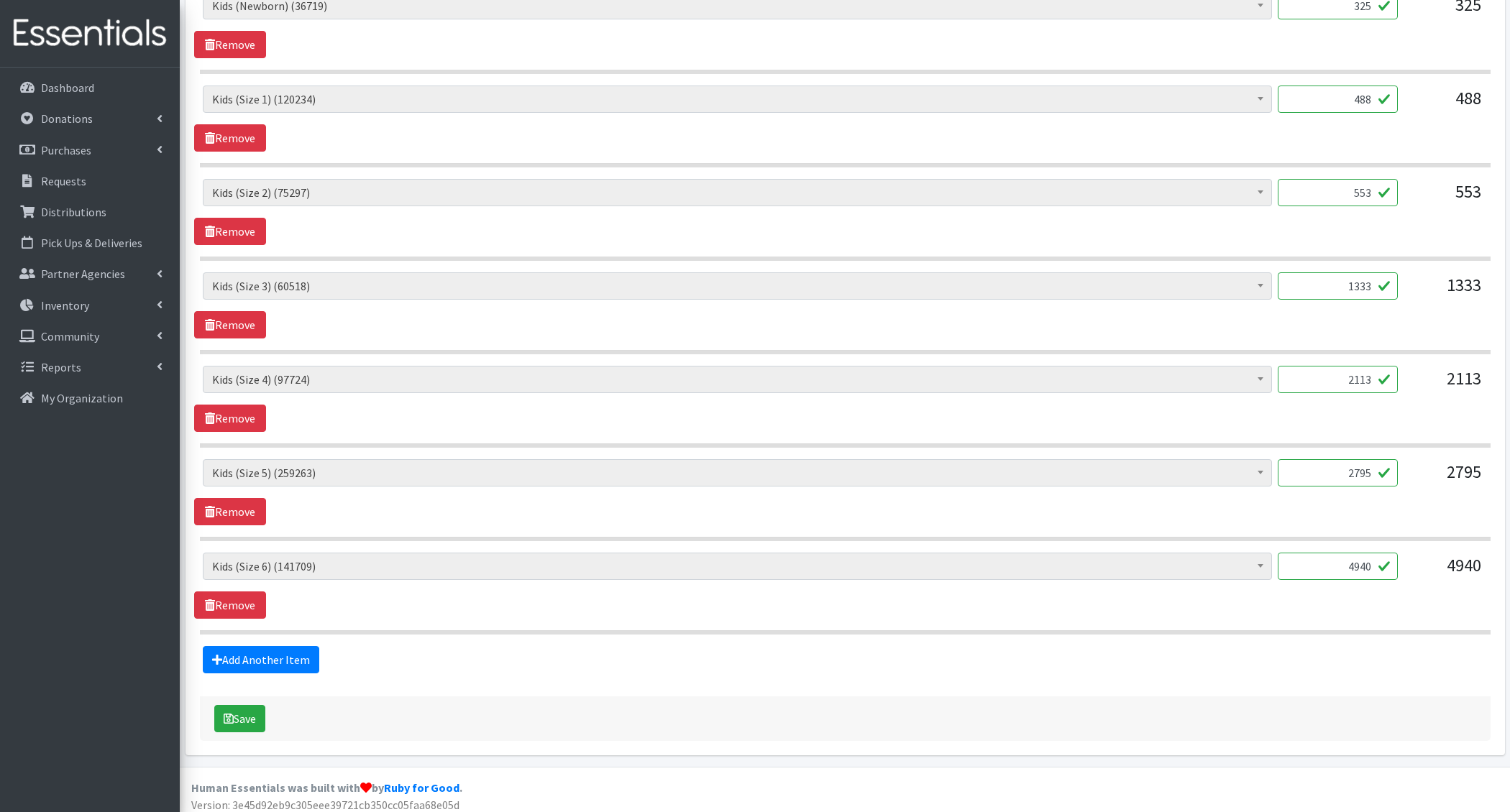
type textarea "2.11-"
click at [247, 725] on div "Save" at bounding box center [845, 719] width 1290 height 45
click at [253, 709] on button "Save" at bounding box center [239, 719] width 51 height 27
